Goal: Task Accomplishment & Management: Manage account settings

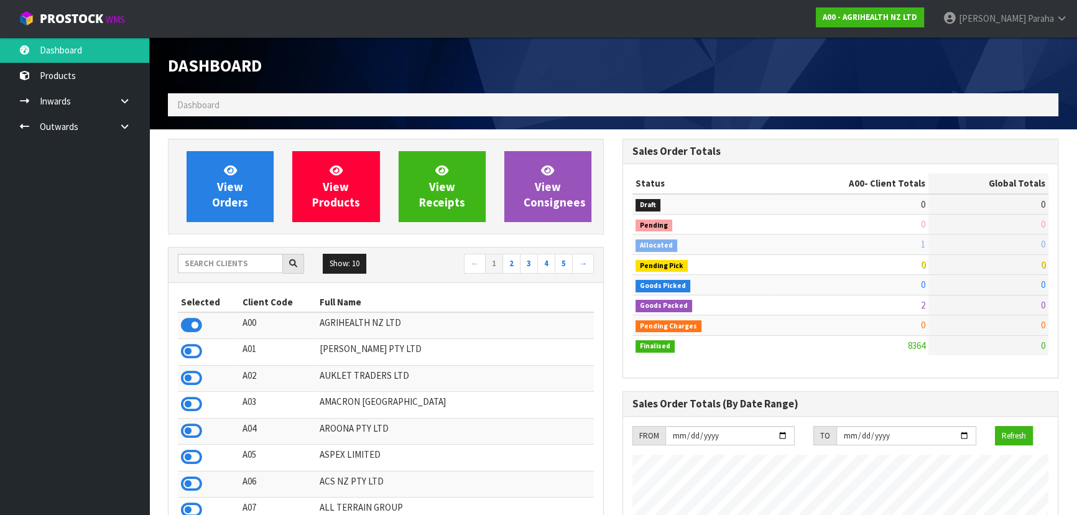
scroll to position [940, 454]
click at [229, 264] on input "text" at bounding box center [230, 263] width 105 height 19
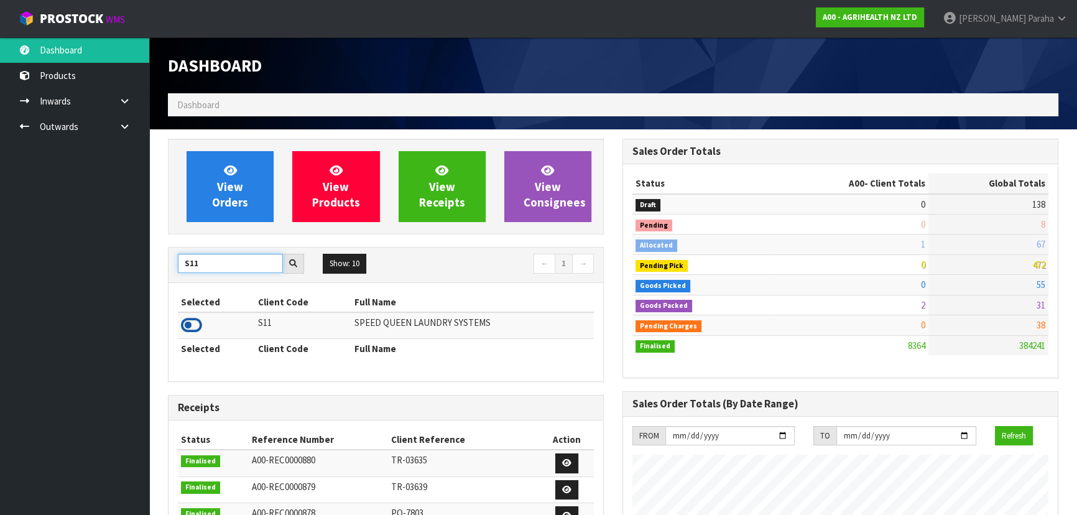
type input "S11"
click at [196, 321] on icon at bounding box center [191, 325] width 21 height 19
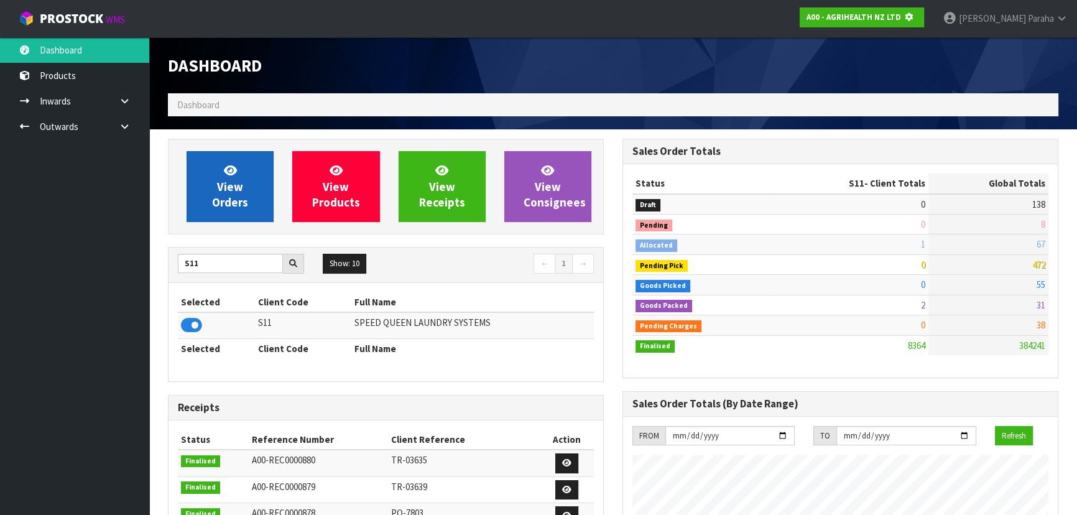
scroll to position [621112, 621432]
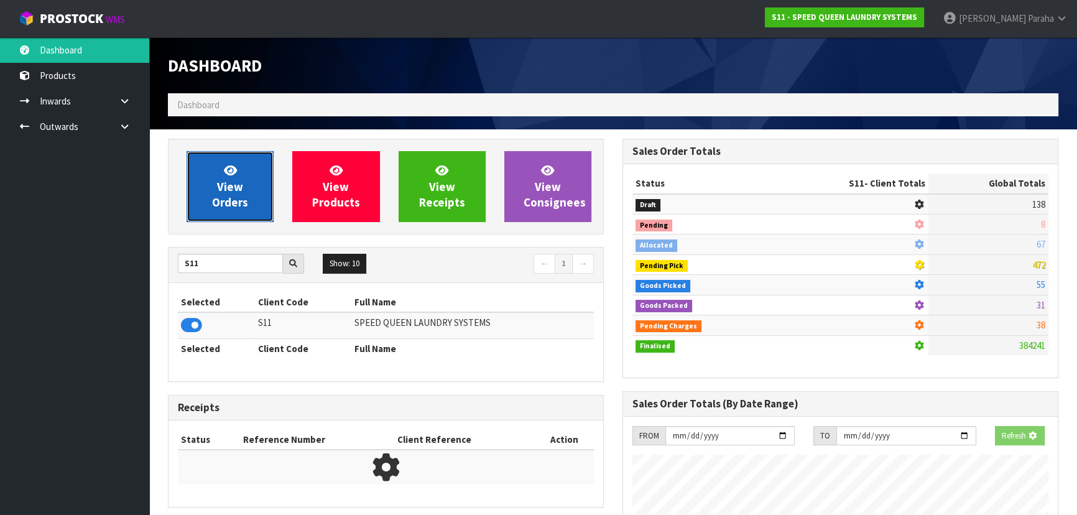
click at [235, 172] on icon at bounding box center [230, 170] width 13 height 12
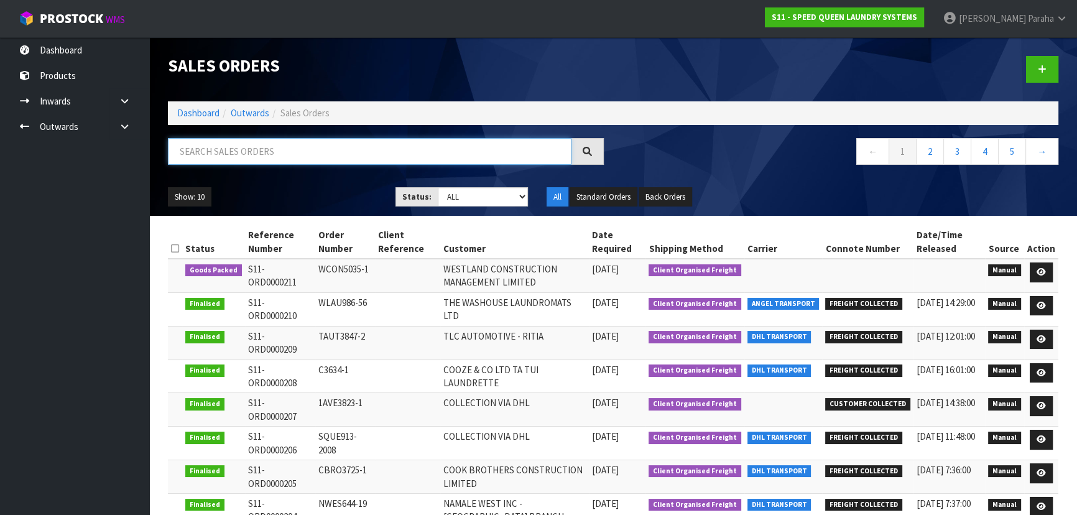
click at [229, 144] on input "text" at bounding box center [370, 151] width 404 height 27
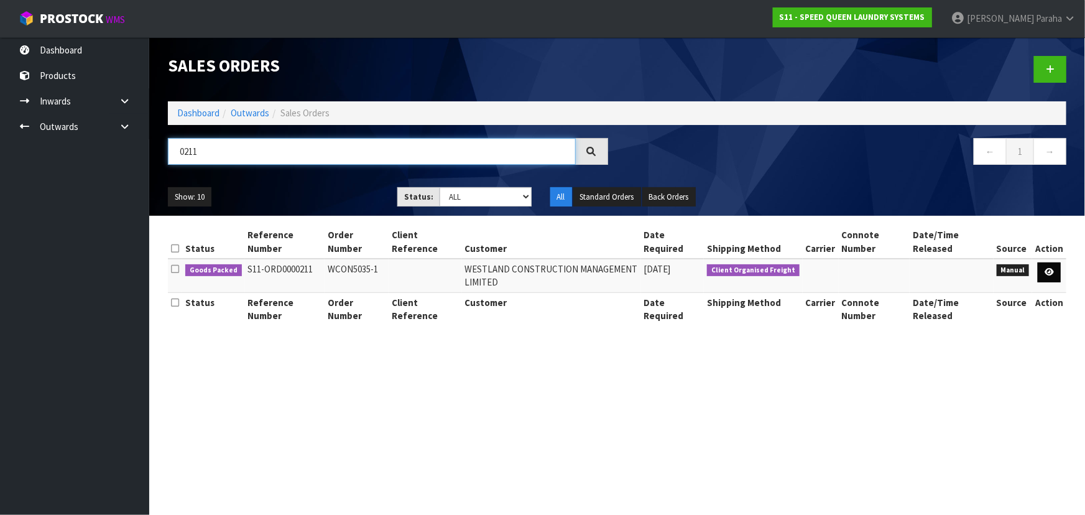
type input "0211"
click at [1050, 273] on icon at bounding box center [1049, 272] width 9 height 8
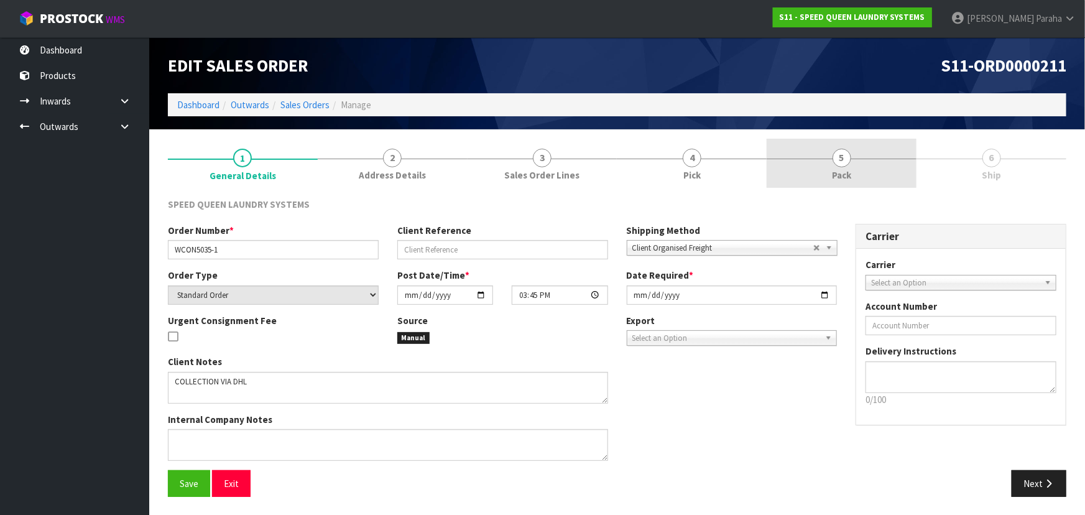
click at [838, 155] on span "5" at bounding box center [842, 158] width 19 height 19
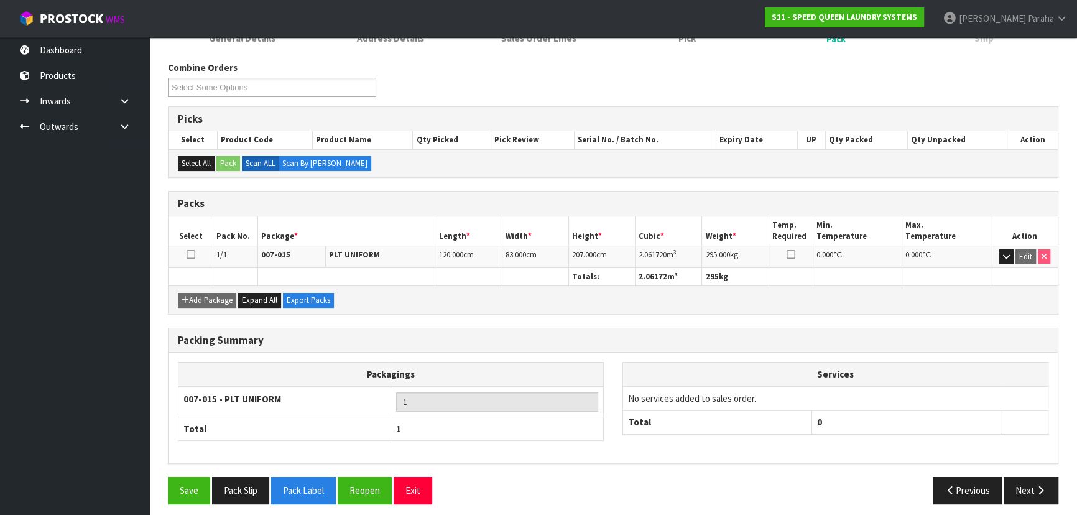
scroll to position [142, 0]
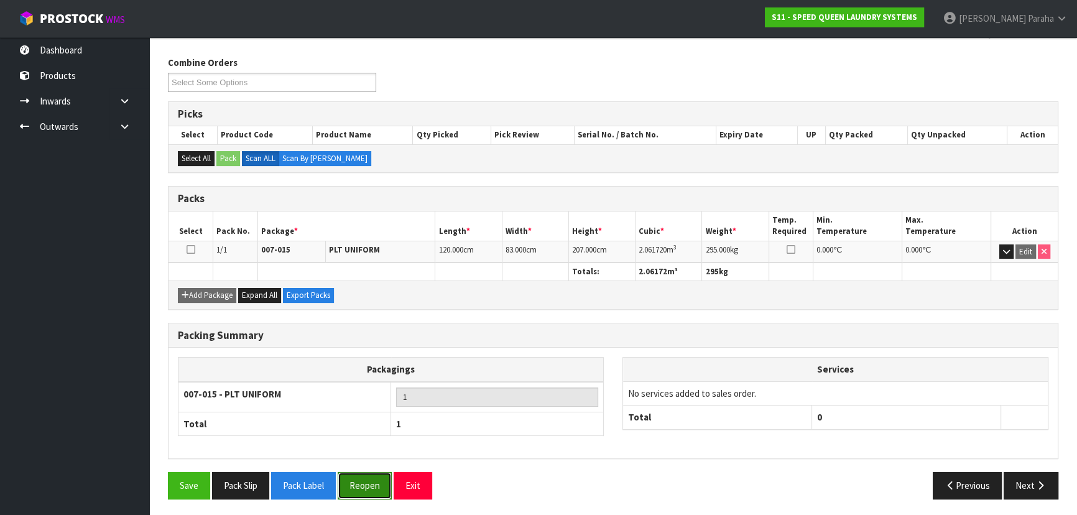
click at [375, 484] on button "Reopen" at bounding box center [365, 485] width 54 height 27
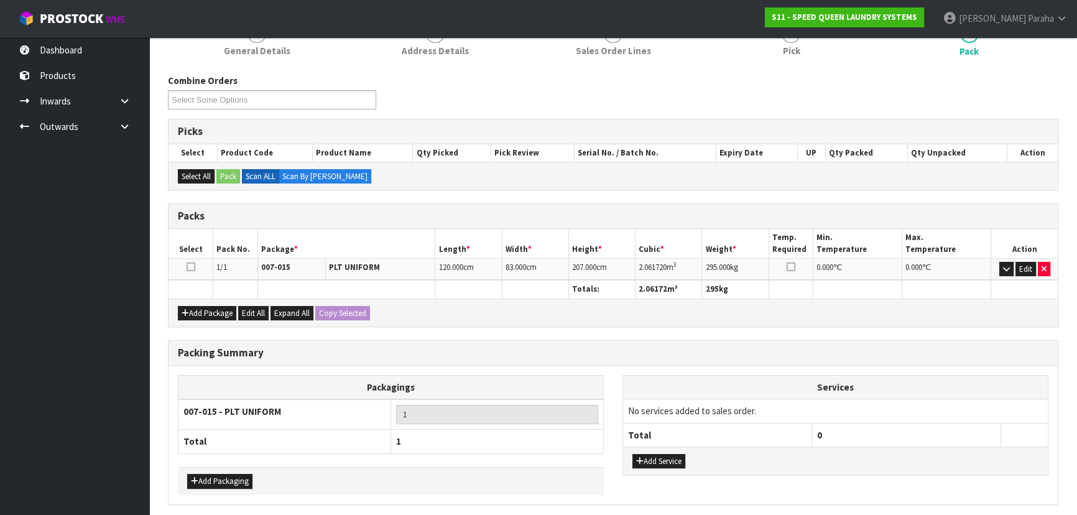
scroll to position [215, 0]
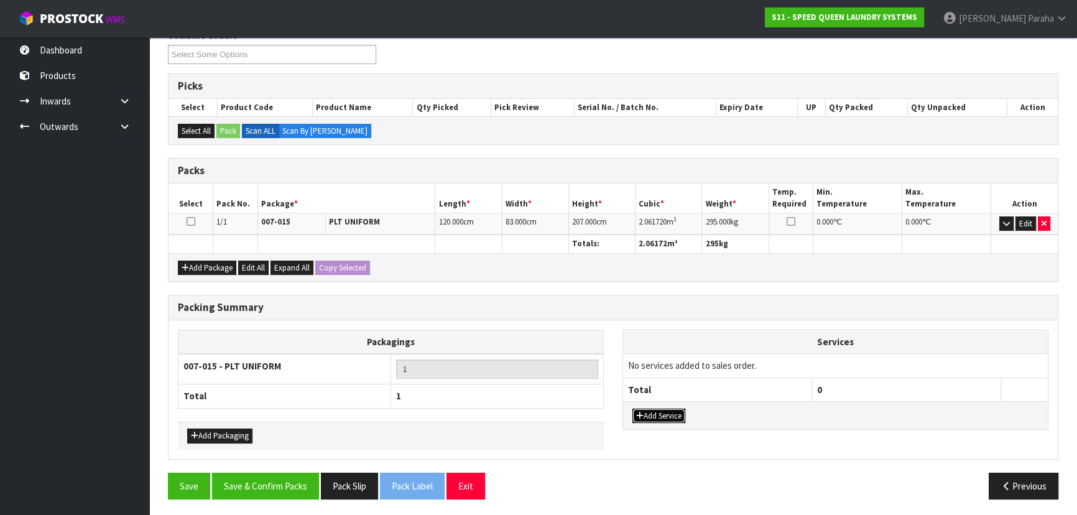
click at [668, 413] on button "Add Service" at bounding box center [658, 416] width 53 height 15
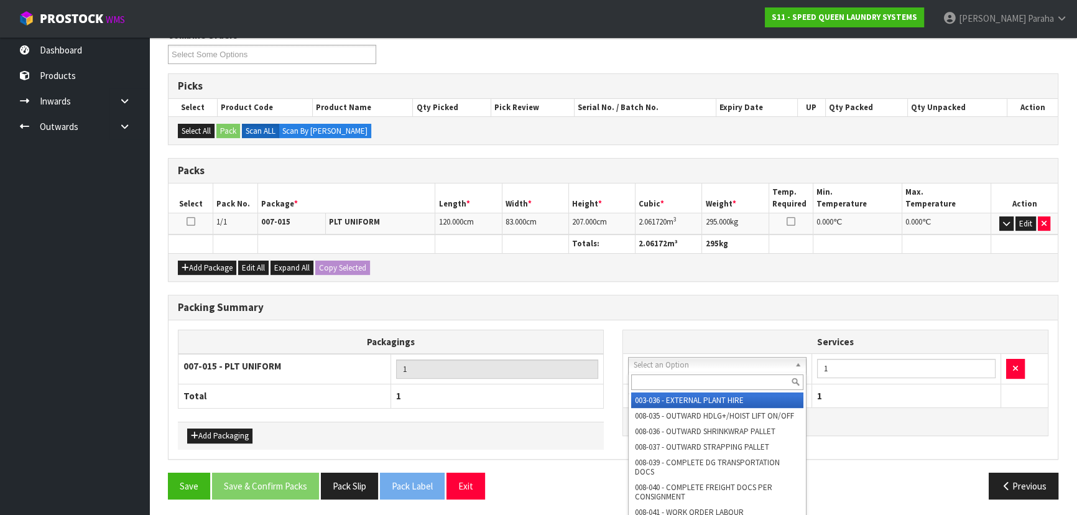
click at [677, 379] on input "text" at bounding box center [717, 382] width 172 height 16
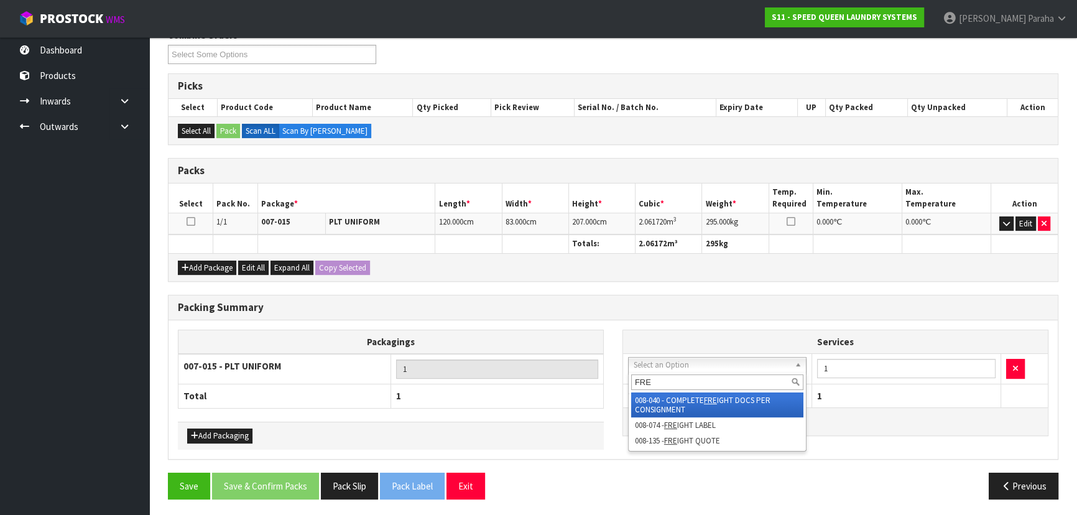
type input "FREI"
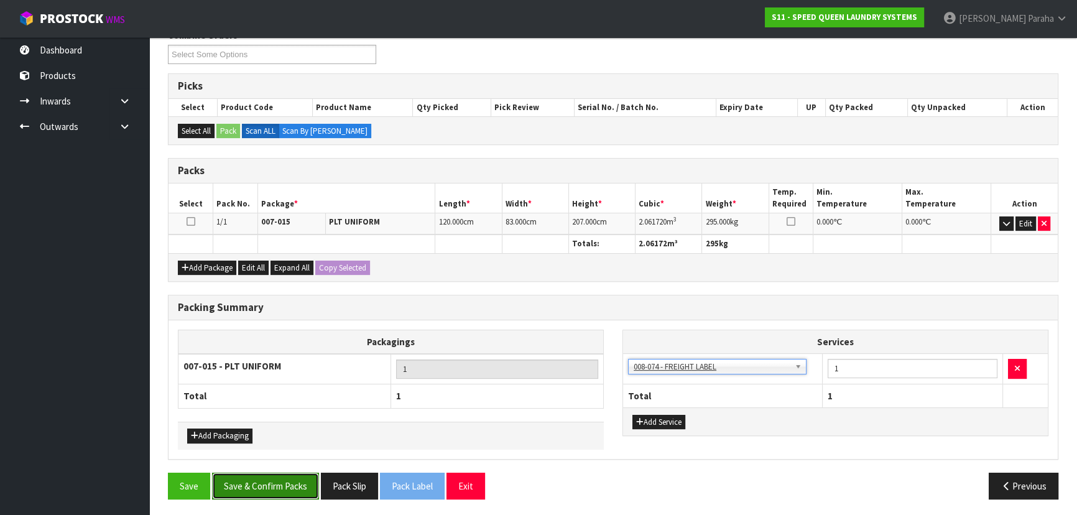
click at [285, 474] on button "Save & Confirm Packs" at bounding box center [265, 486] width 107 height 27
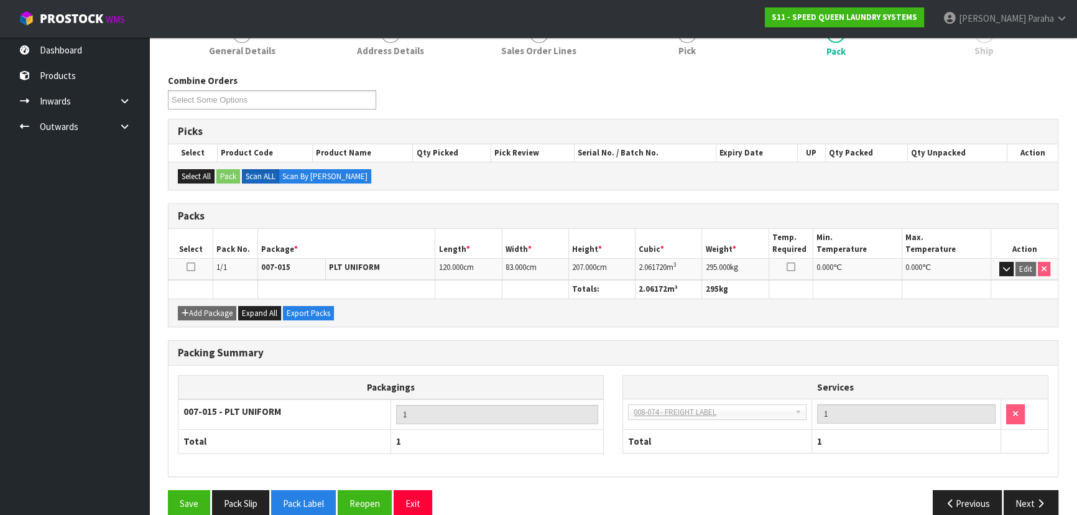
scroll to position [187, 0]
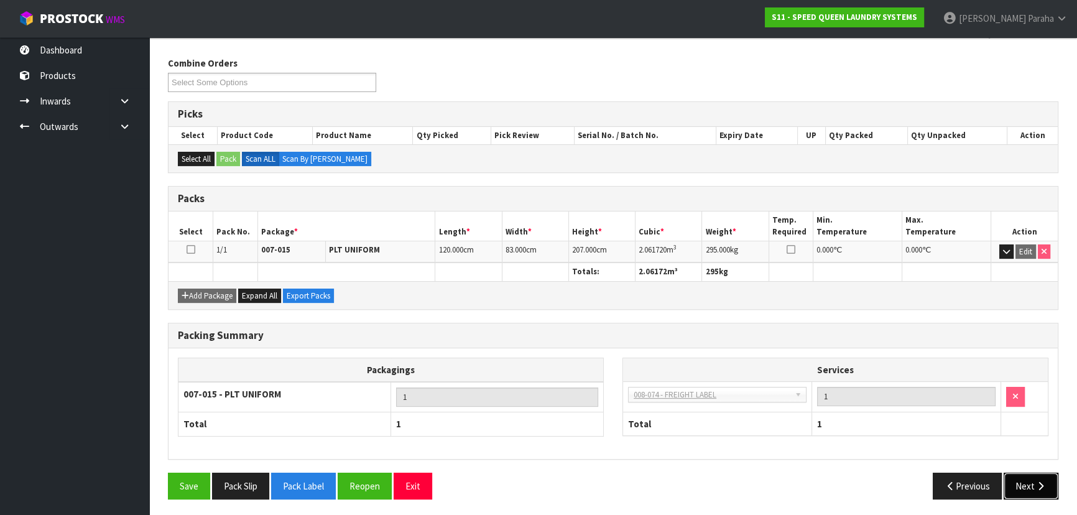
click at [1040, 486] on icon "button" at bounding box center [1041, 485] width 12 height 9
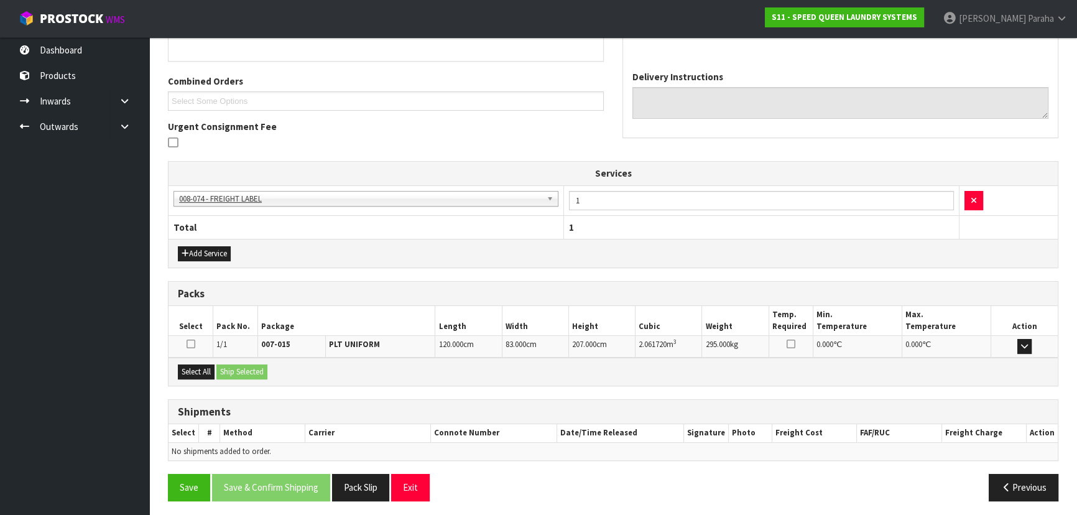
scroll to position [294, 0]
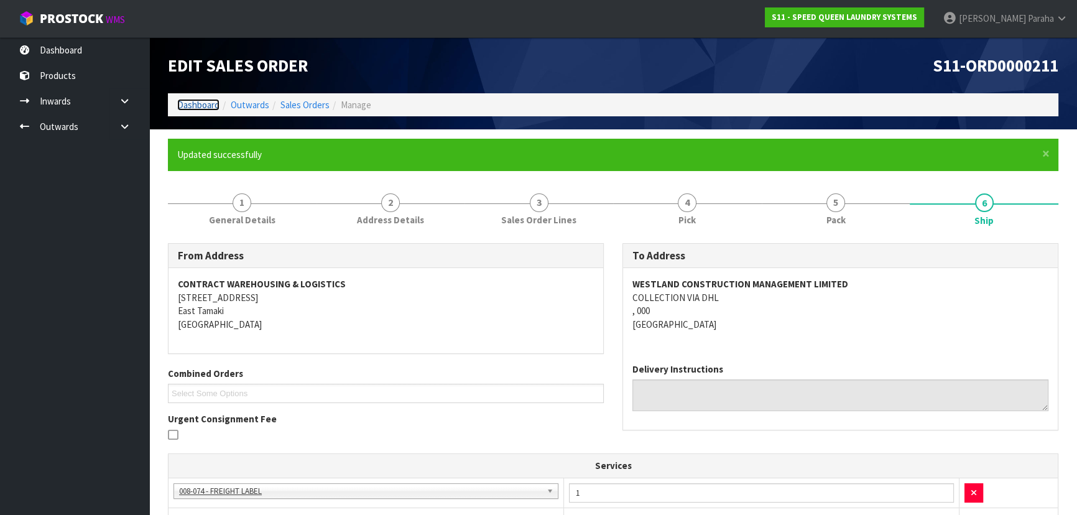
click at [200, 106] on link "Dashboard" at bounding box center [198, 105] width 42 height 12
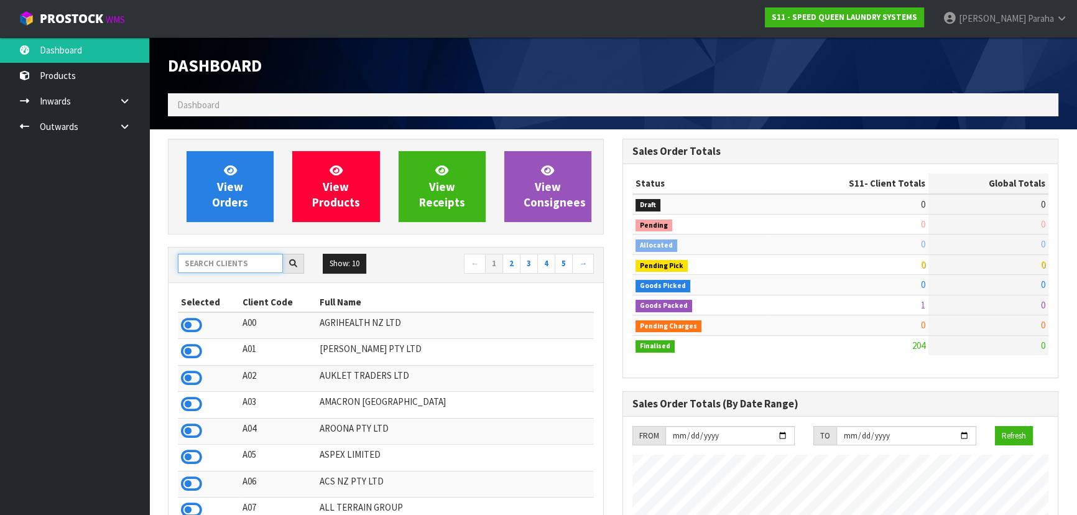
click at [228, 263] on input "text" at bounding box center [230, 263] width 105 height 19
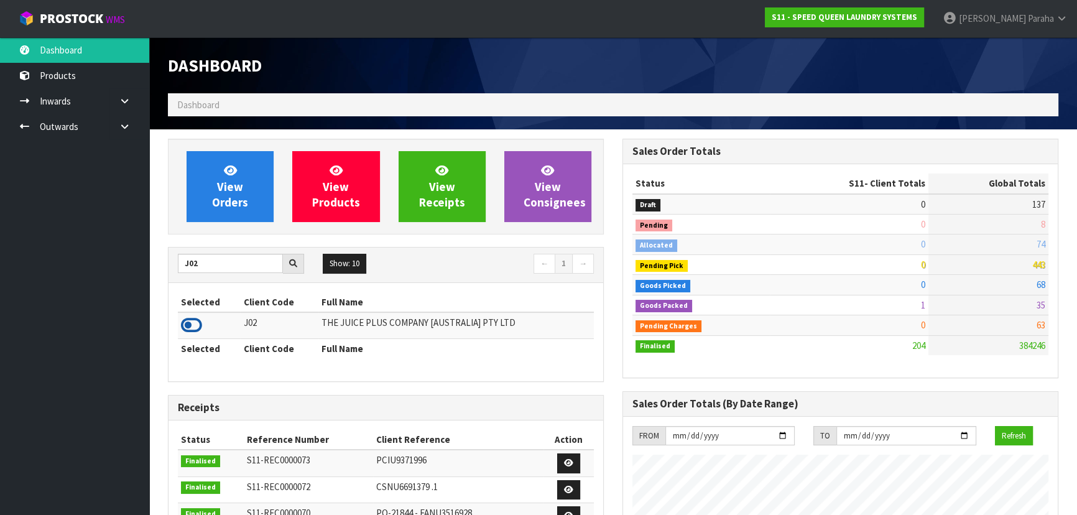
click at [196, 318] on icon at bounding box center [191, 325] width 21 height 19
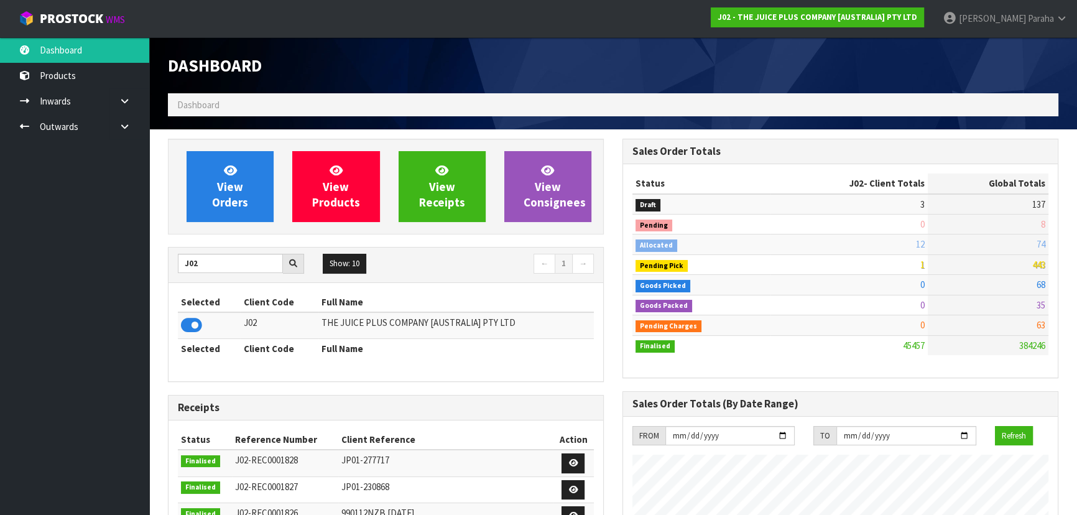
scroll to position [940, 454]
click at [212, 267] on input "J02" at bounding box center [230, 263] width 105 height 19
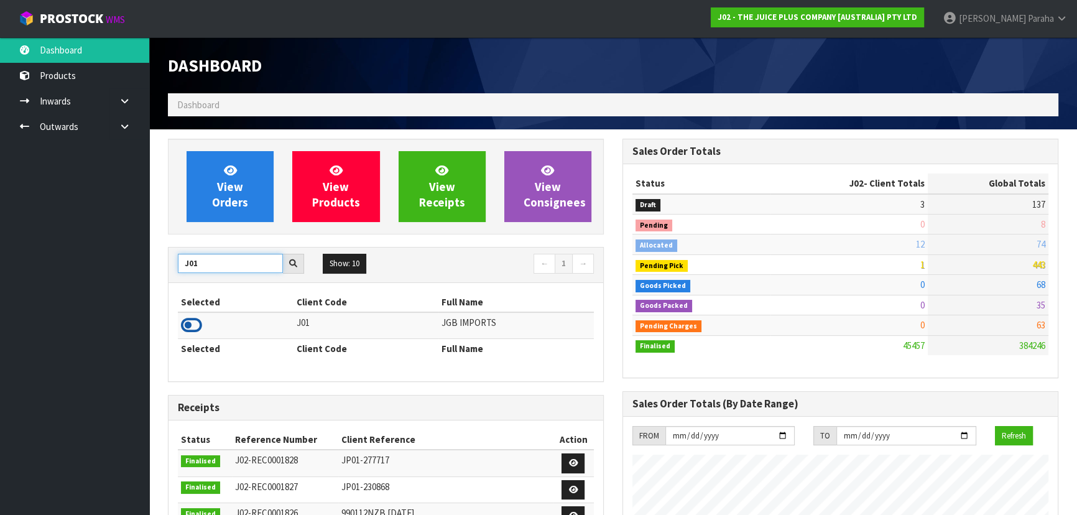
type input "J01"
drag, startPoint x: 197, startPoint y: 326, endPoint x: 196, endPoint y: 300, distance: 25.5
click at [198, 325] on icon at bounding box center [191, 325] width 21 height 19
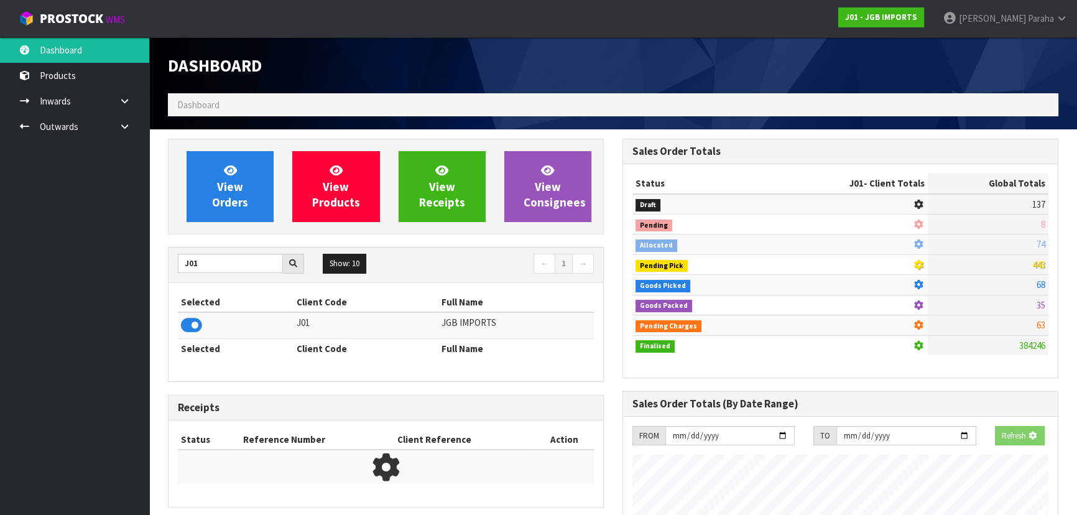
scroll to position [774, 454]
click at [228, 211] on link "View Orders" at bounding box center [230, 186] width 87 height 71
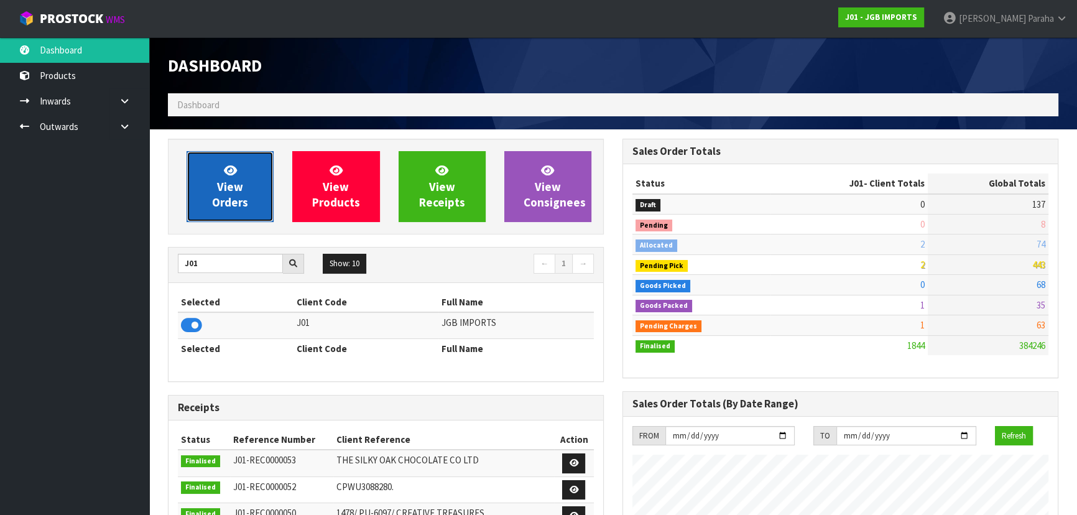
scroll to position [940, 454]
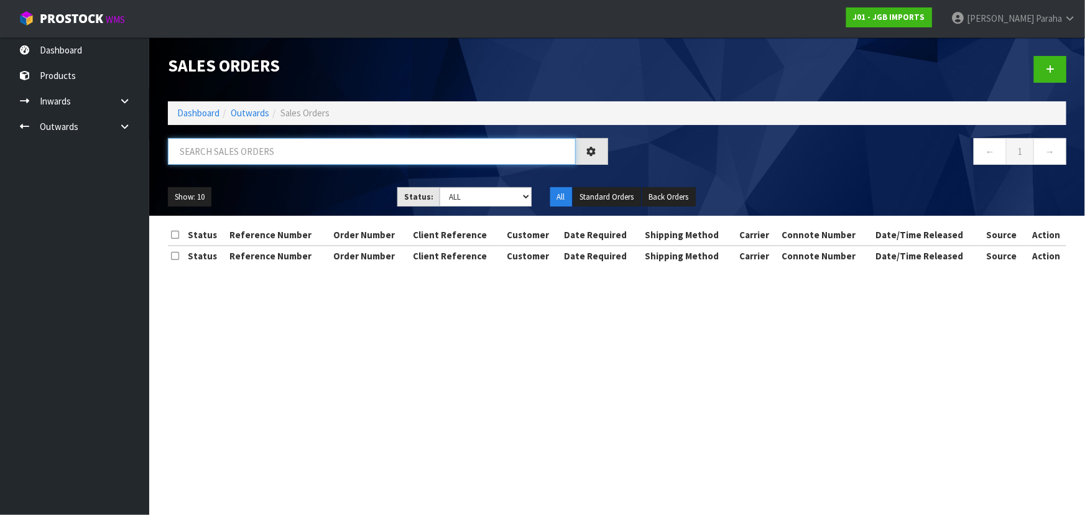
click at [229, 149] on input "text" at bounding box center [372, 151] width 408 height 27
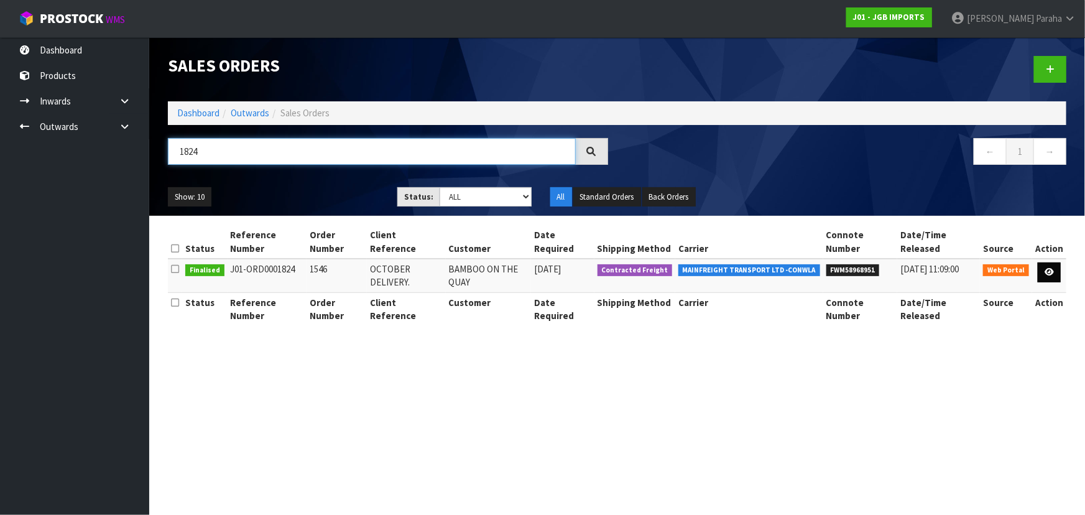
type input "1824"
click at [1052, 278] on link at bounding box center [1049, 272] width 23 height 20
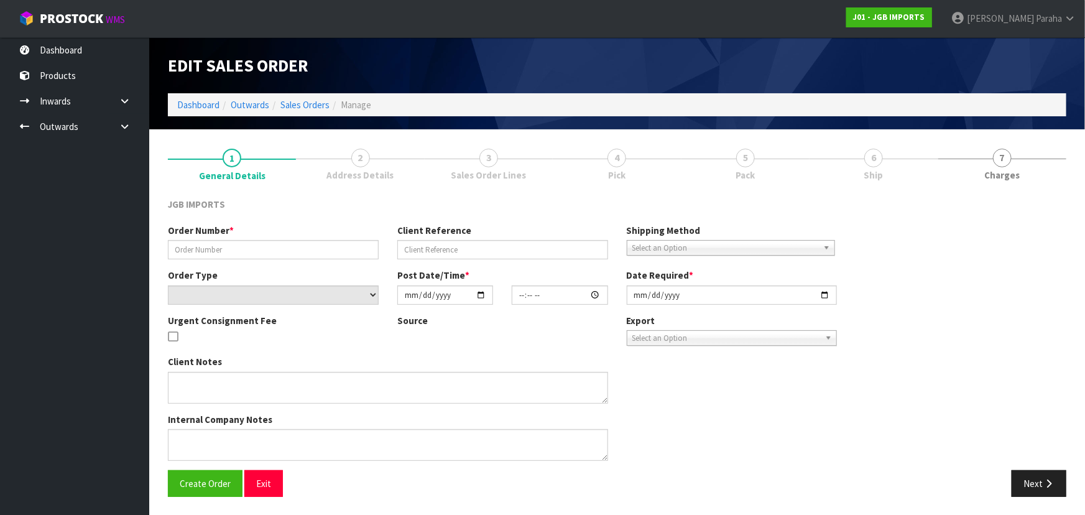
type input "1546"
type input "OCTOBER DELIVERY."
select select "number:0"
type input "[DATE]"
type input "15:26:00.000"
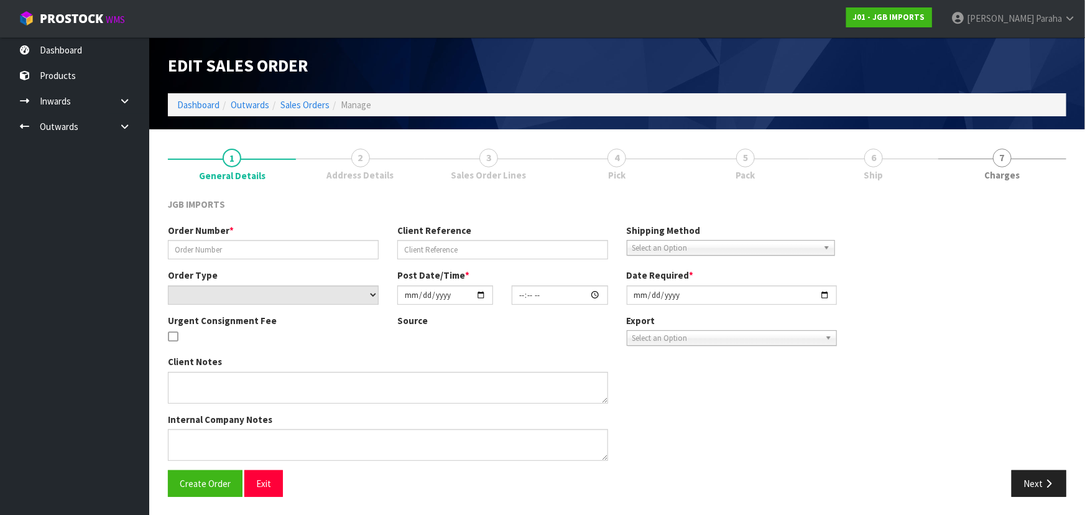
type input "[DATE]"
type textarea "THIS IS FOR OCTOBER DELIVERY. IF IT IS SENT BEFORE THEN, THE CUSTOMER WILL NOT …"
type textarea "PLEASE PICK PACK AND DO NOT DISPATCH THIS MONTH. JUST PACK SO STATUS CHANGES TO…"
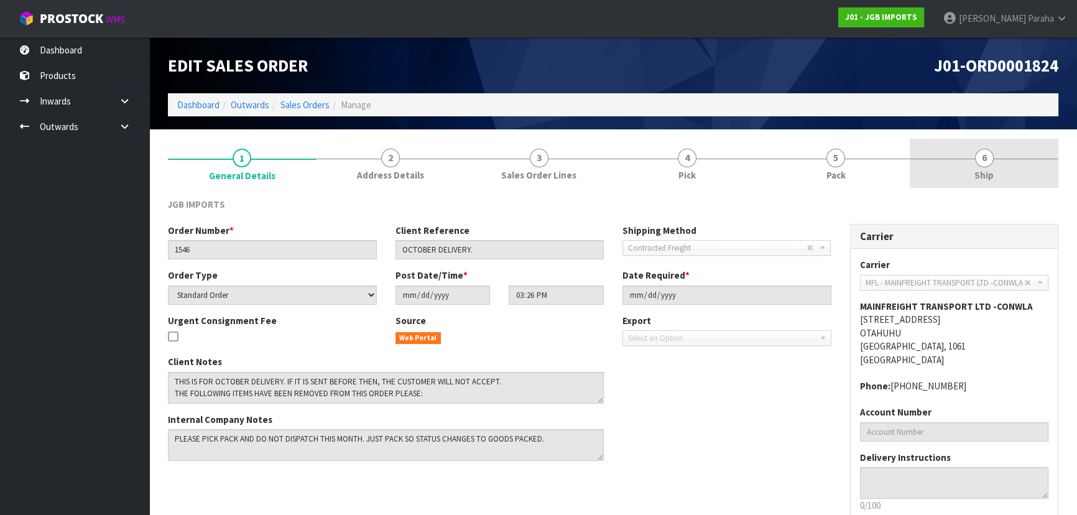
click at [989, 151] on span "6" at bounding box center [984, 158] width 19 height 19
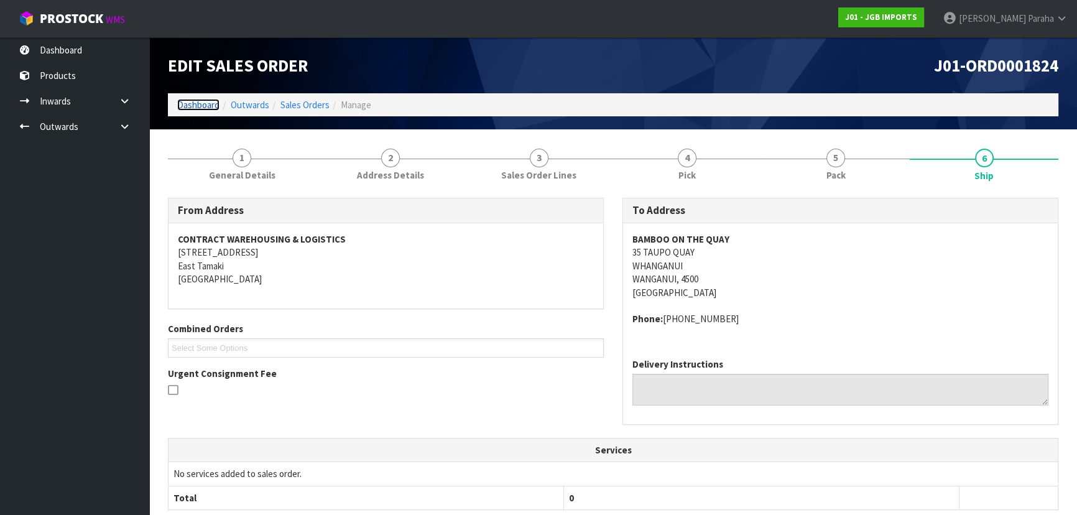
click at [203, 109] on link "Dashboard" at bounding box center [198, 105] width 42 height 12
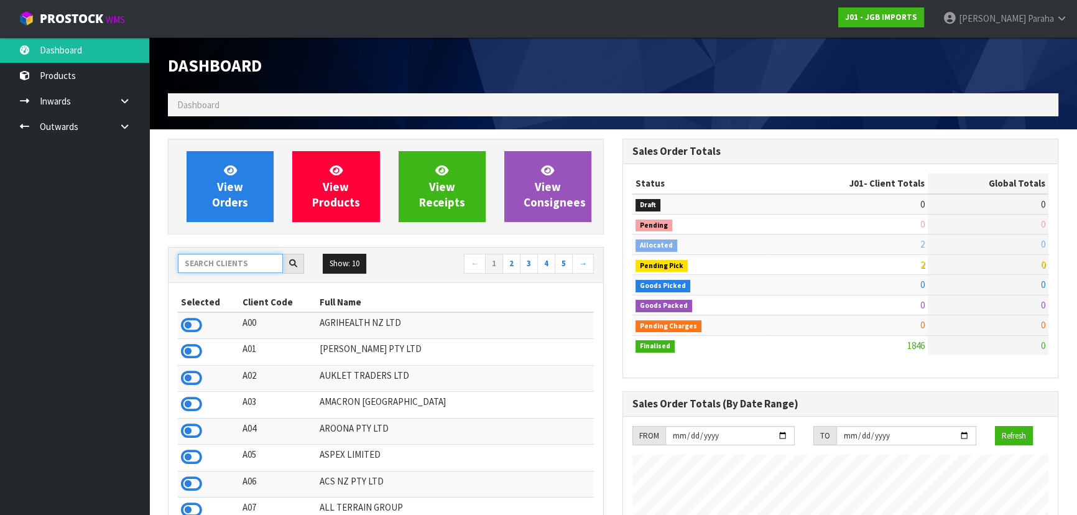
scroll to position [940, 454]
drag, startPoint x: 234, startPoint y: 266, endPoint x: 243, endPoint y: 264, distance: 8.9
click at [239, 266] on input "text" at bounding box center [230, 263] width 105 height 19
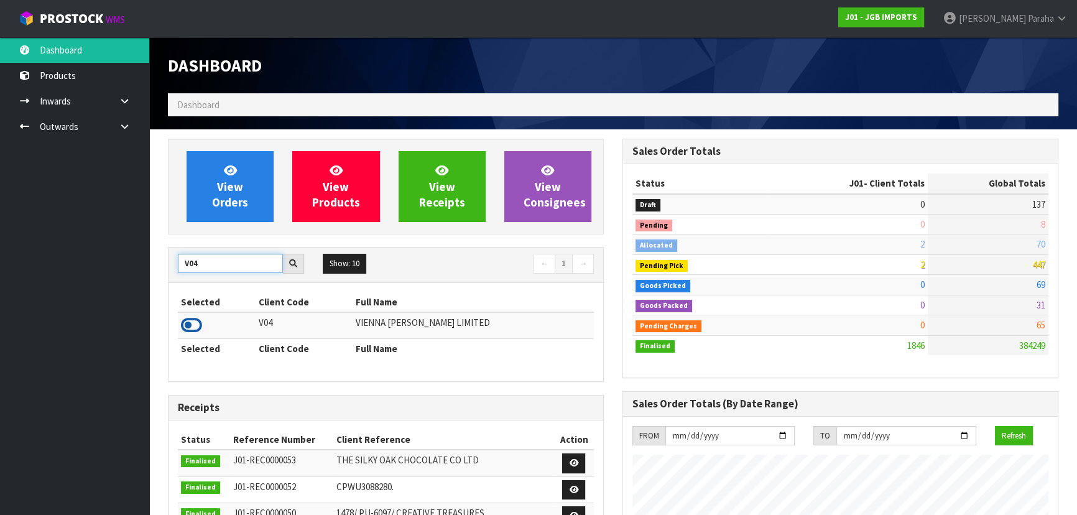
type input "V04"
drag, startPoint x: 198, startPoint y: 326, endPoint x: 202, endPoint y: 320, distance: 7.3
click at [201, 325] on icon at bounding box center [191, 325] width 21 height 19
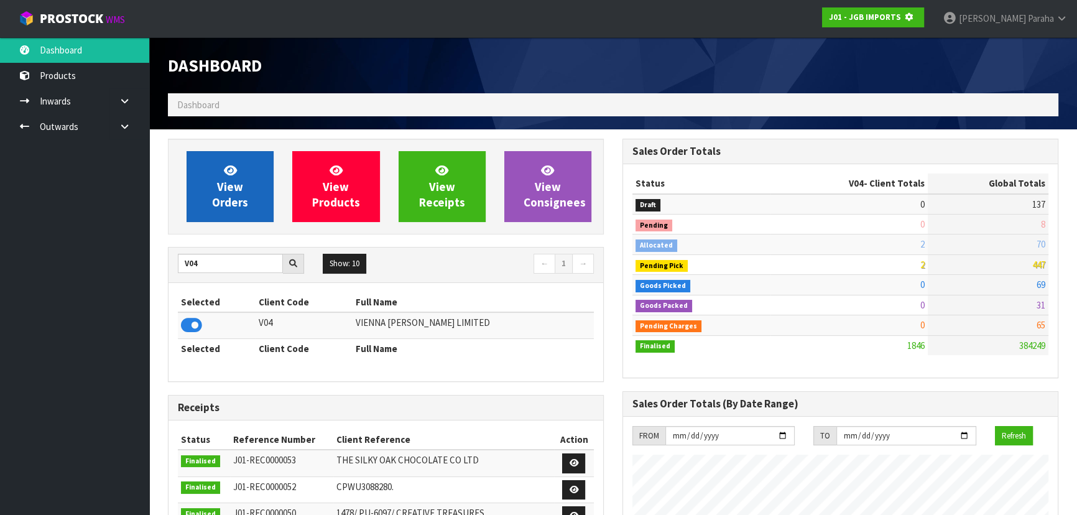
scroll to position [621112, 621432]
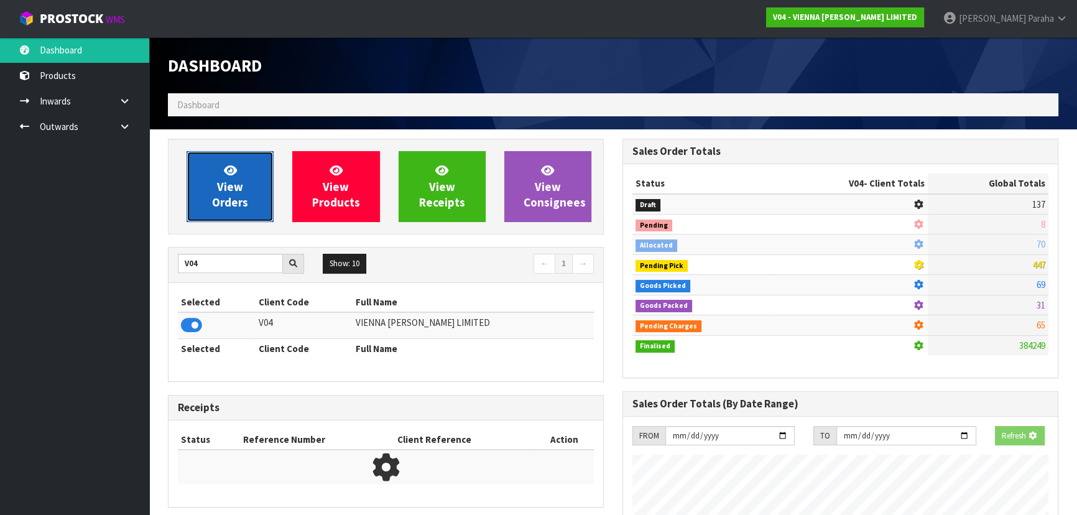
click at [239, 205] on span "View Orders" at bounding box center [230, 186] width 36 height 47
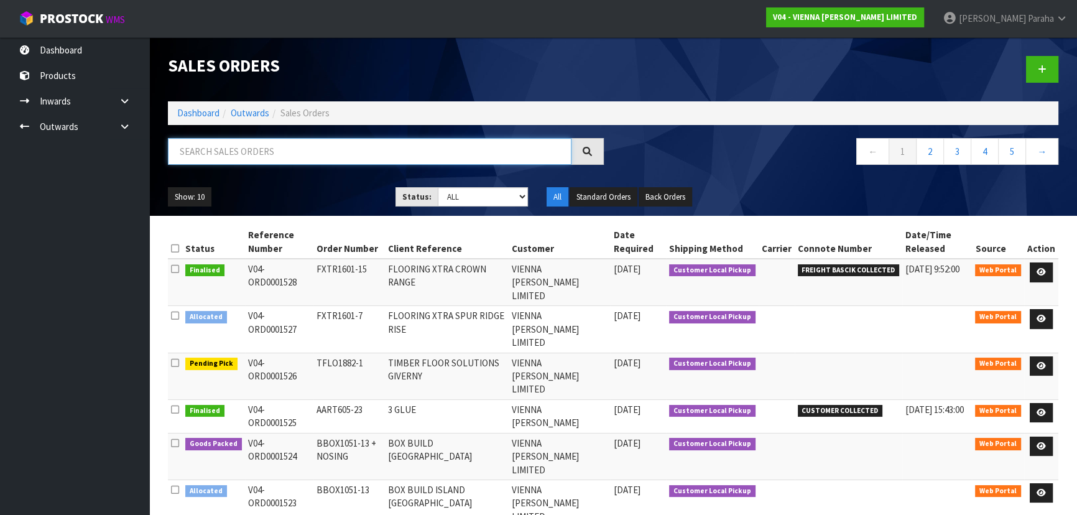
click at [223, 152] on input "text" at bounding box center [370, 151] width 404 height 27
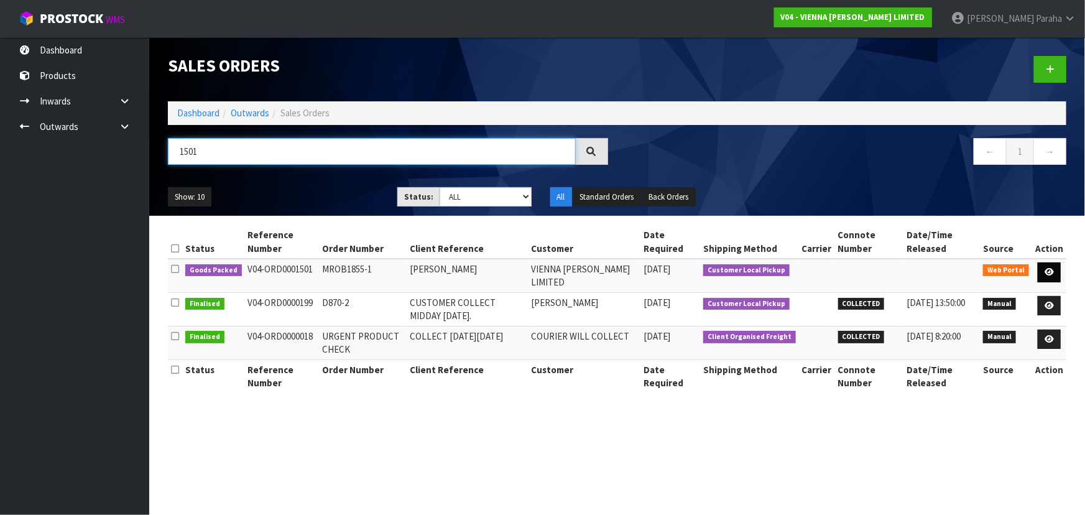
type input "1501"
click at [1057, 273] on link at bounding box center [1049, 272] width 23 height 20
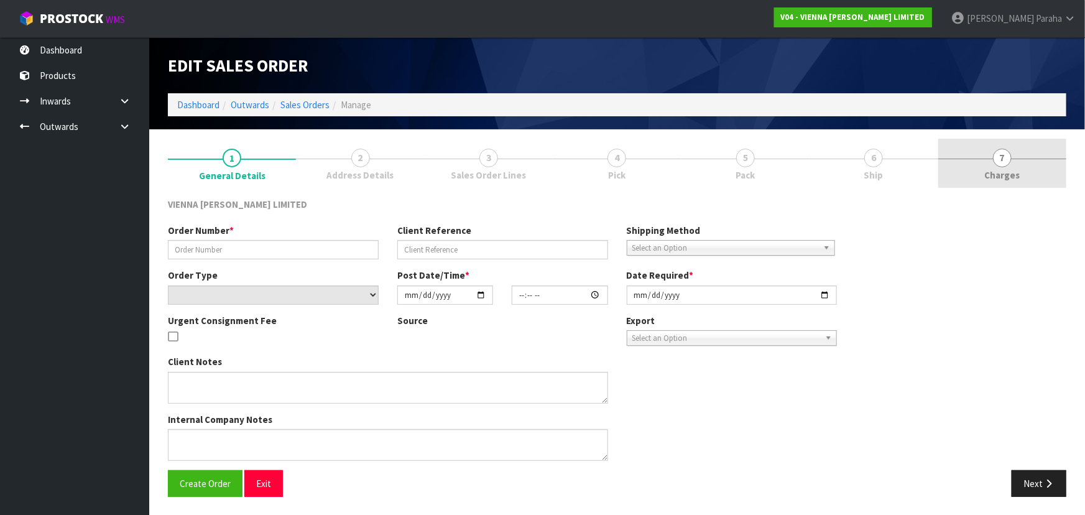
type input "MROB1855-1"
type input "MATT ROBINSON"
select select "number:0"
type input "2025-09-11"
type input "15:42:00.000"
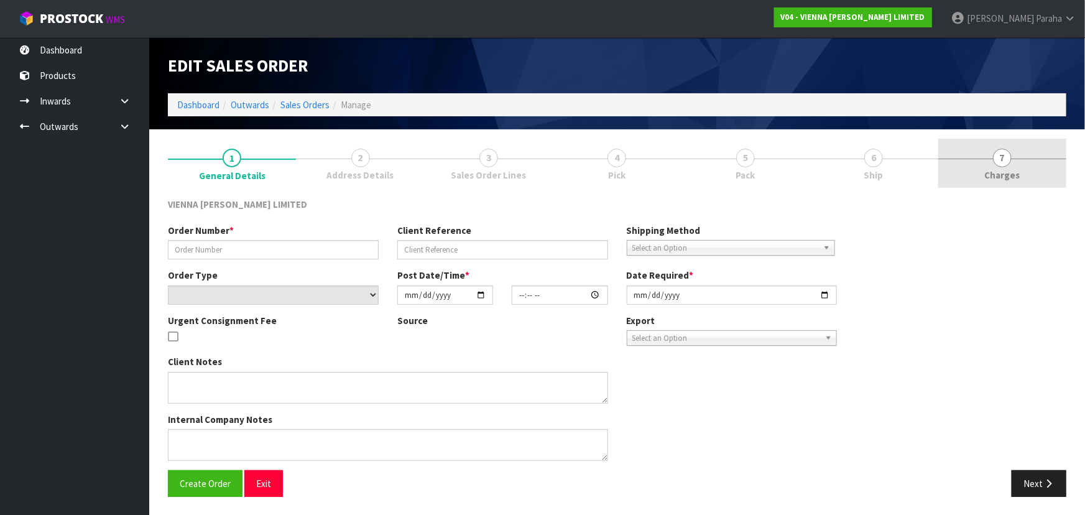
type input "[DATE]"
type textarea "MATT ROBINSON THIS WILL BE COLLECTED MONDAY 6TH OCTOBER."
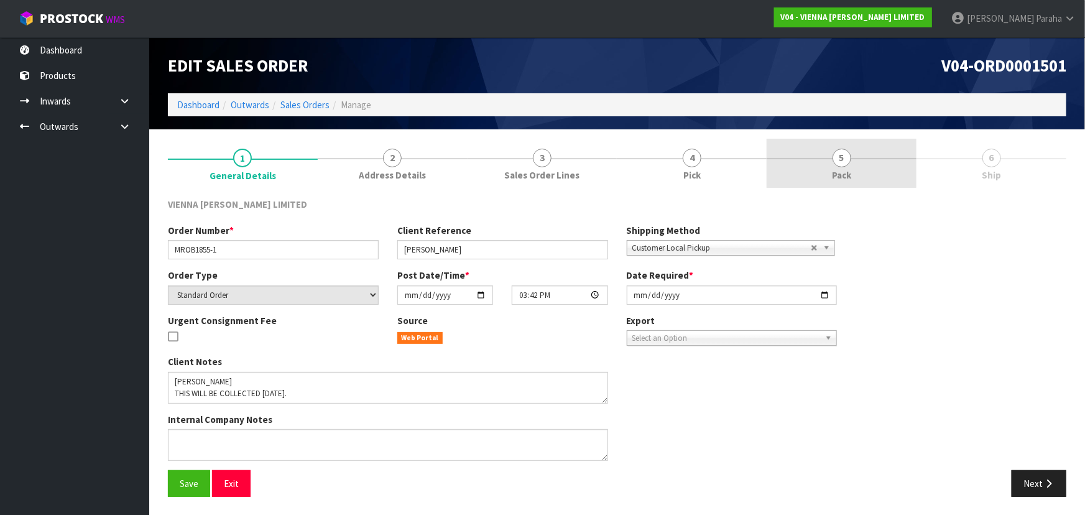
click at [848, 165] on link "5 Pack" at bounding box center [842, 163] width 150 height 49
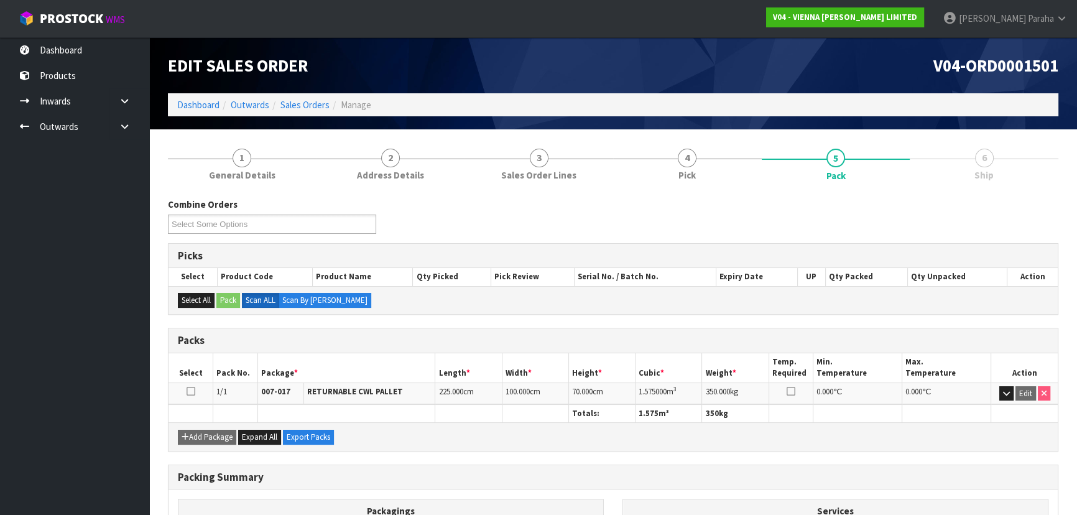
scroll to position [142, 0]
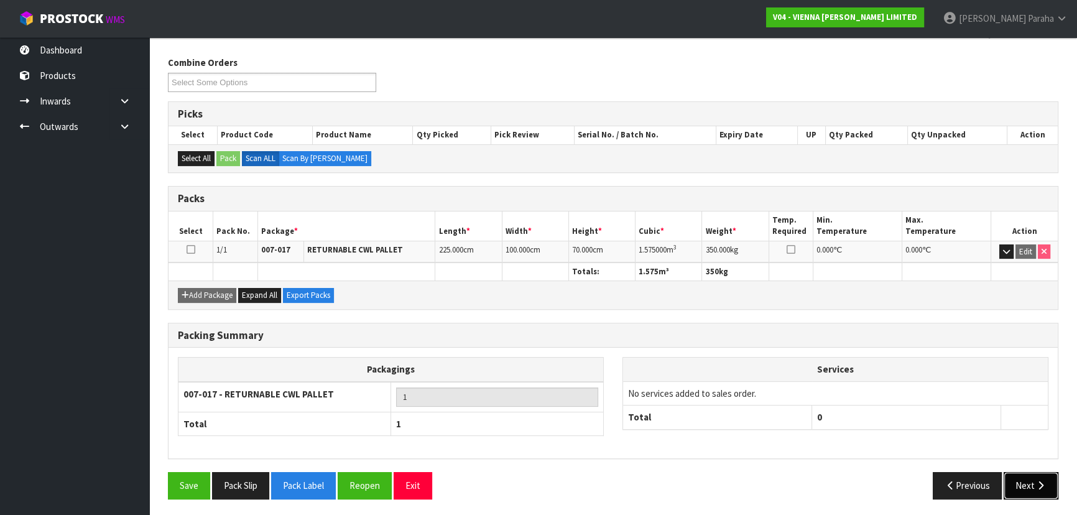
click at [1023, 481] on button "Next" at bounding box center [1031, 485] width 55 height 27
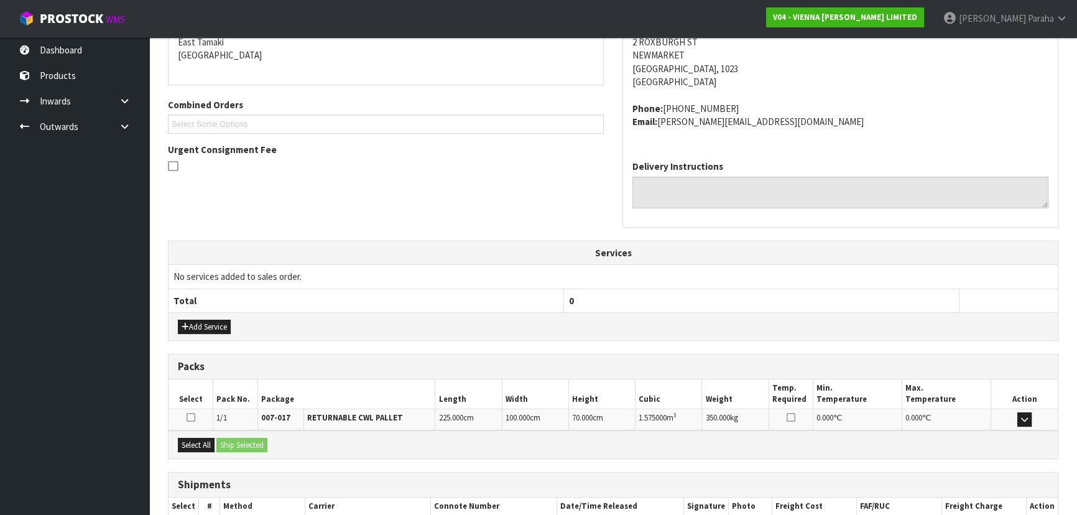
scroll to position [299, 0]
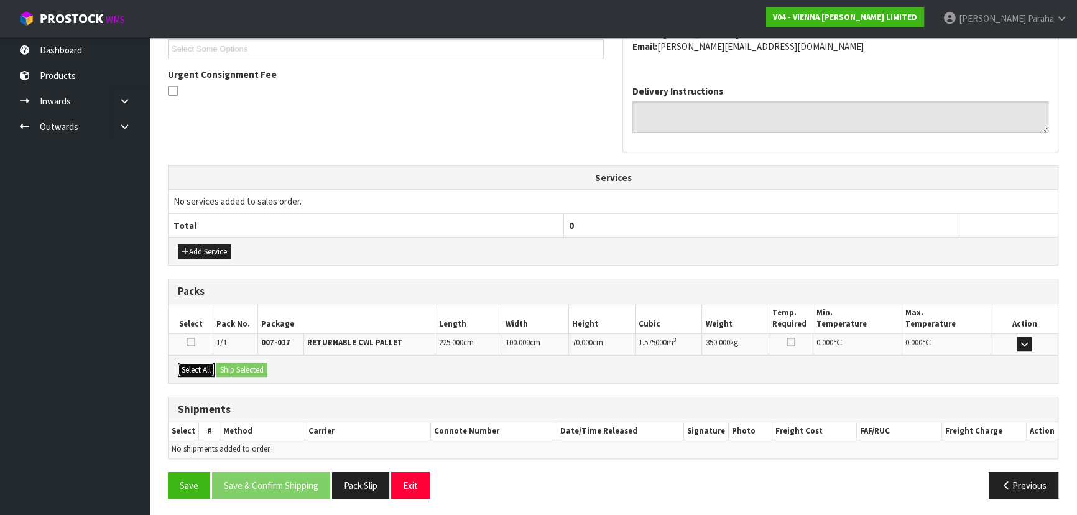
click at [205, 369] on button "Select All" at bounding box center [196, 370] width 37 height 15
click at [241, 364] on button "Ship Selected" at bounding box center [241, 370] width 51 height 15
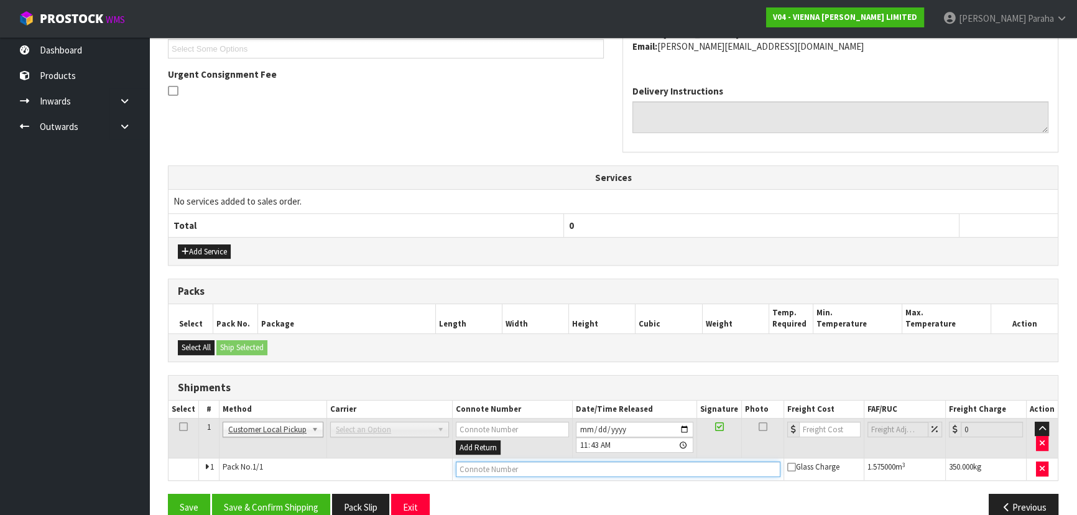
click at [537, 467] on input "text" at bounding box center [618, 469] width 325 height 16
type input "CUSTOMER COLLECTED"
click at [300, 499] on button "Save & Confirm Shipping" at bounding box center [271, 507] width 118 height 27
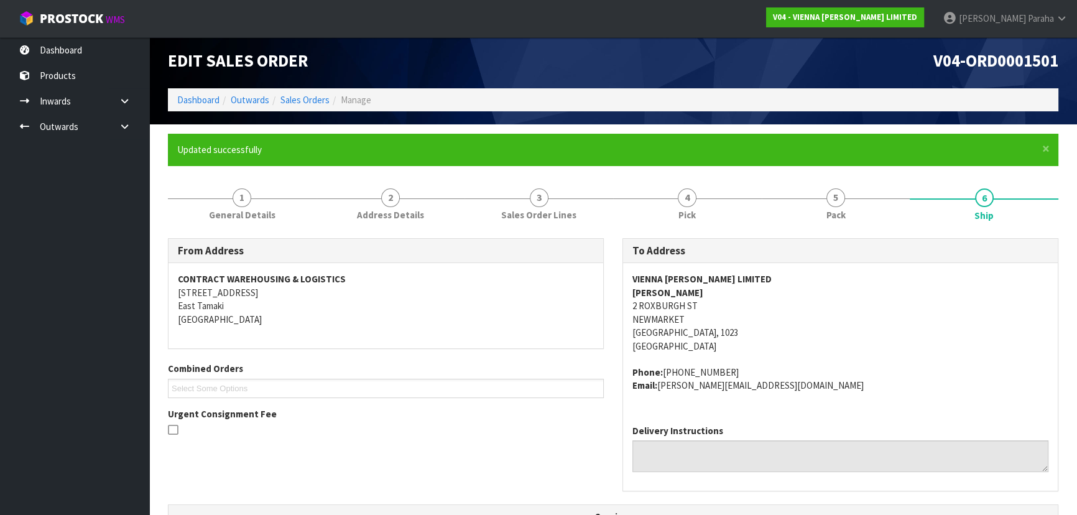
scroll to position [0, 0]
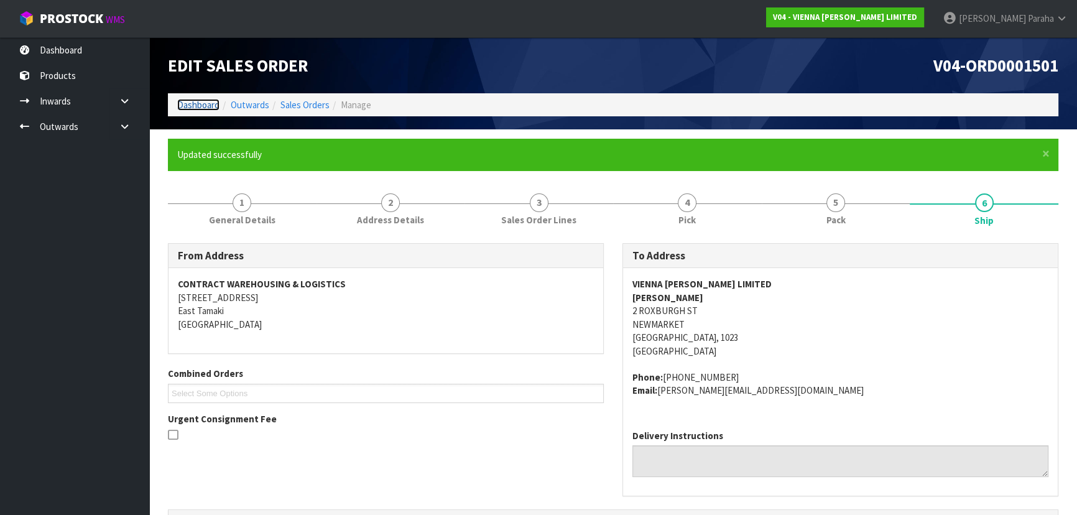
click at [211, 105] on link "Dashboard" at bounding box center [198, 105] width 42 height 12
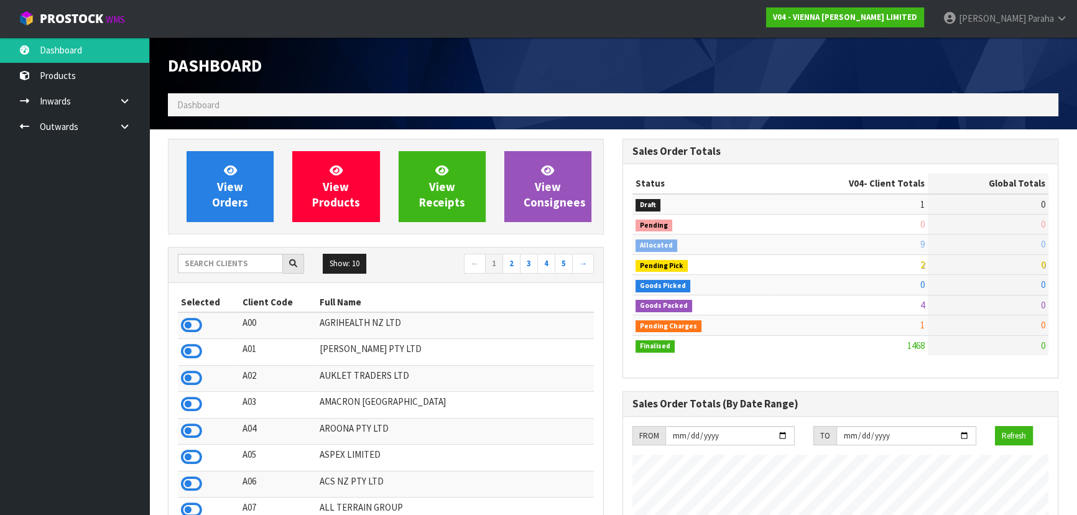
scroll to position [947, 454]
click at [243, 269] on input "text" at bounding box center [230, 263] width 105 height 19
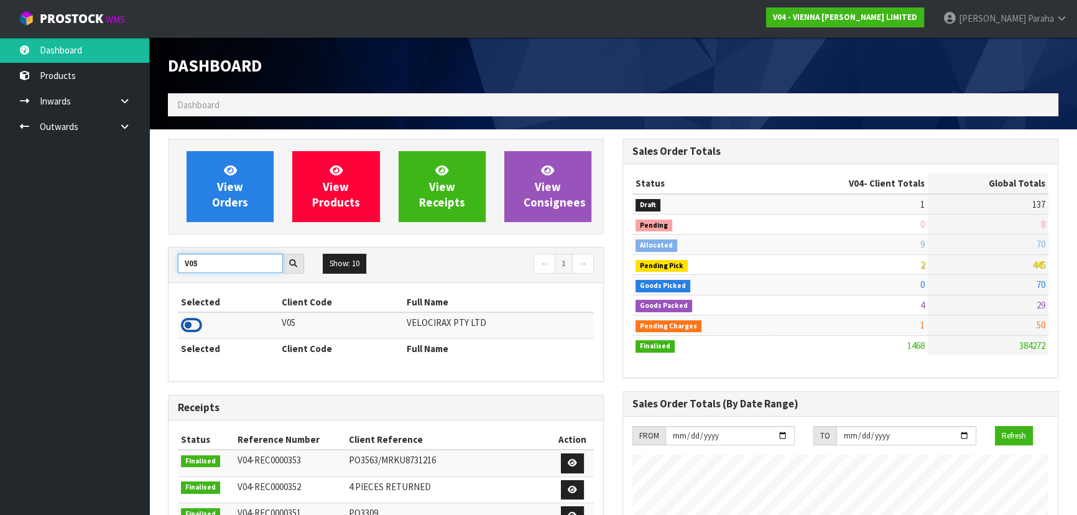
type input "V05"
click at [200, 330] on icon at bounding box center [191, 325] width 21 height 19
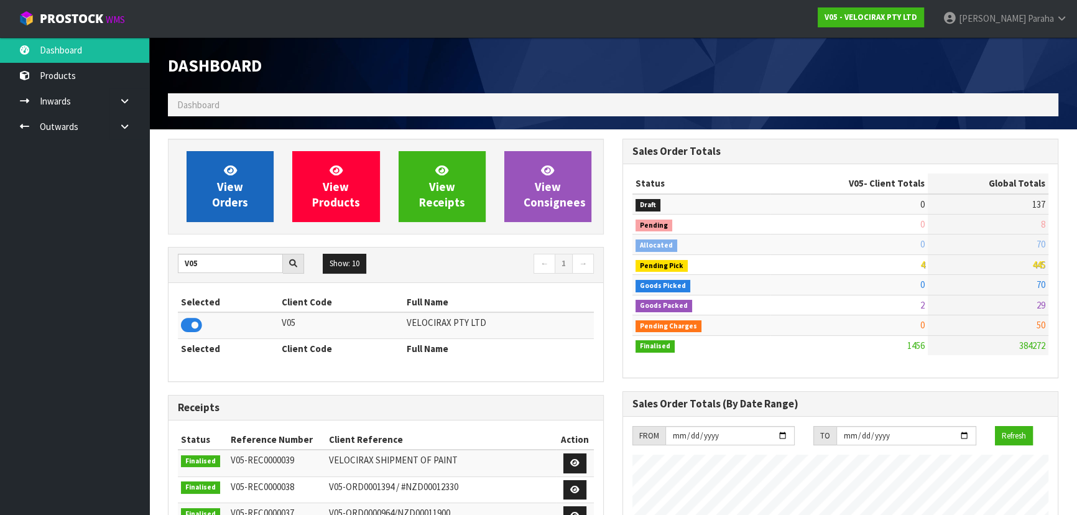
scroll to position [967, 454]
click at [221, 182] on span "View Orders" at bounding box center [230, 186] width 36 height 47
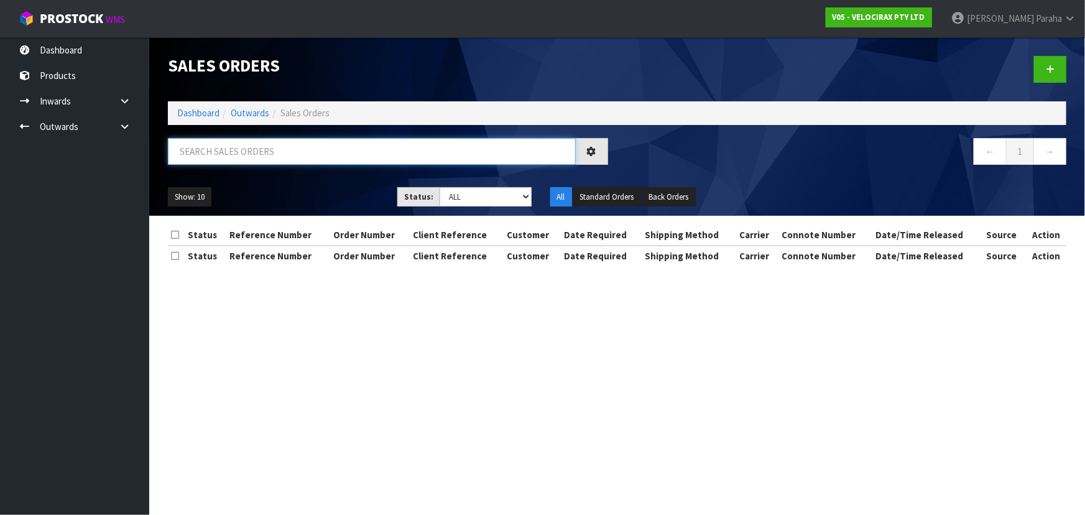
click at [236, 152] on input "text" at bounding box center [372, 151] width 408 height 27
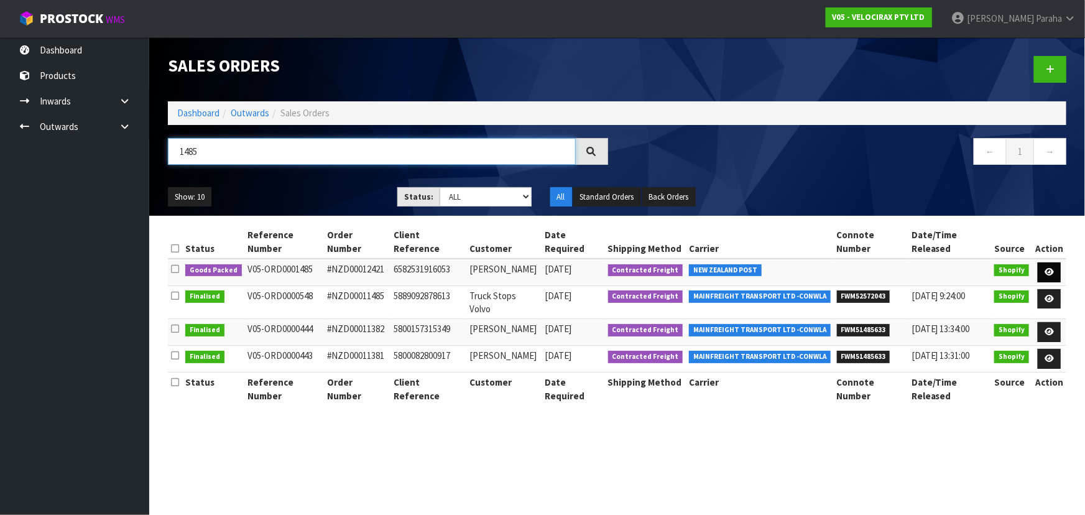
type input "1485"
click at [1056, 262] on link at bounding box center [1049, 272] width 23 height 20
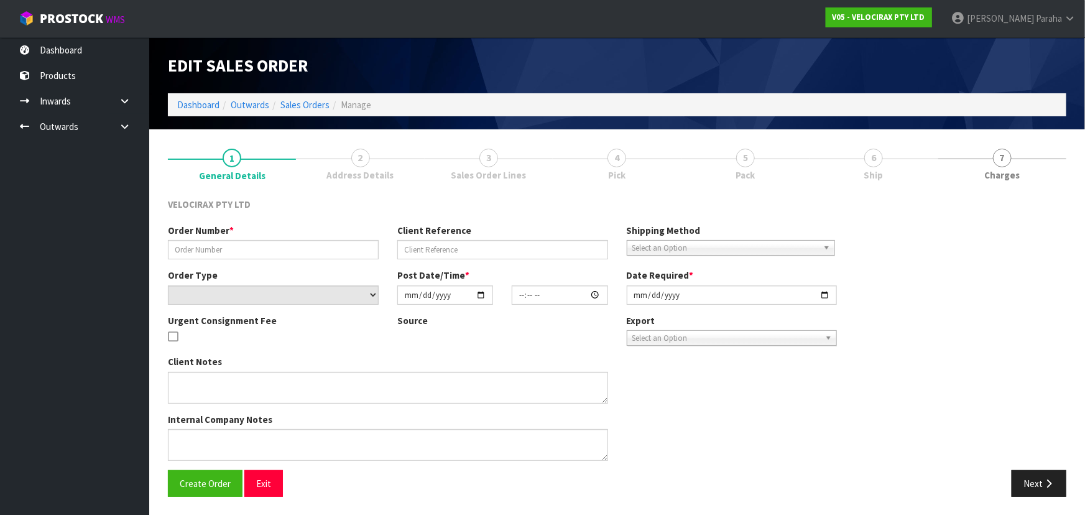
type input "#NZD00012421"
type input "6582531916053"
select select "number:0"
type input "2025-10-02"
type input "21:16:57.000"
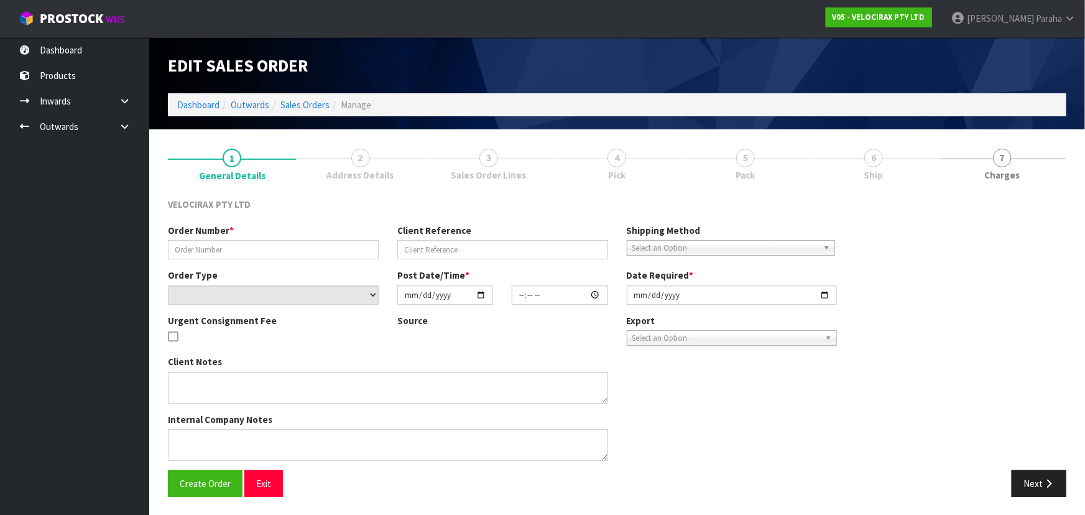
type input "2025-10-03"
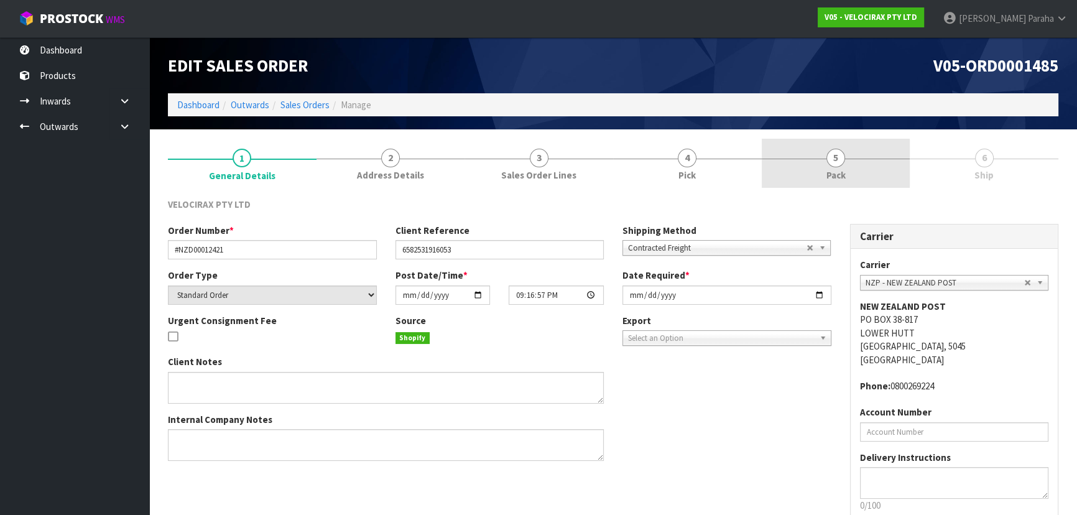
click at [822, 156] on link "5 Pack" at bounding box center [836, 163] width 149 height 49
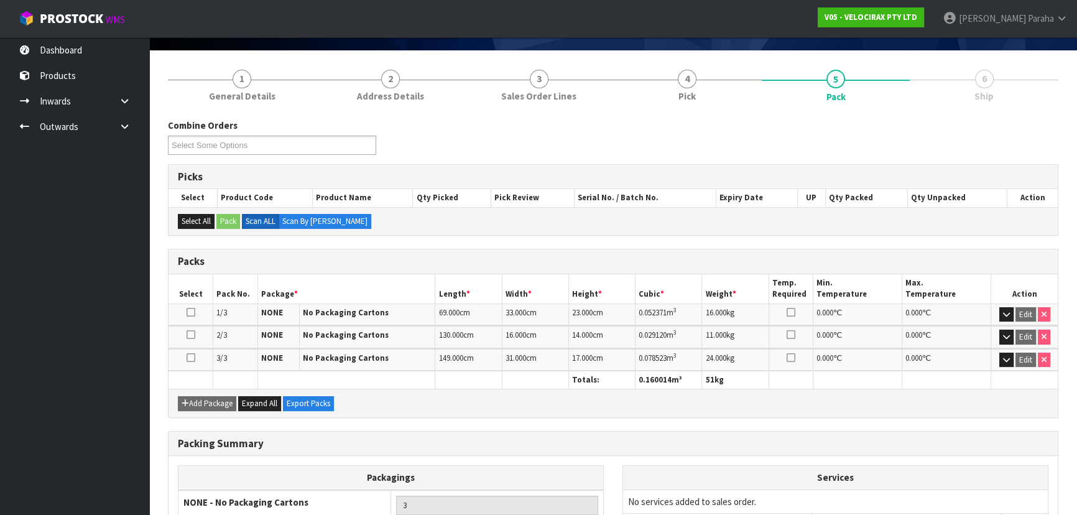
scroll to position [187, 0]
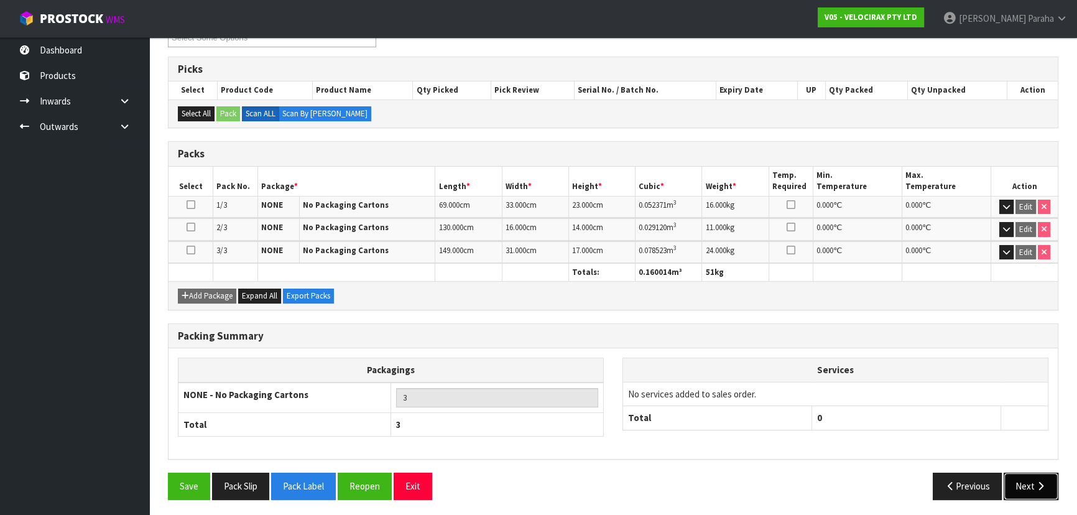
click at [1029, 479] on button "Next" at bounding box center [1031, 486] width 55 height 27
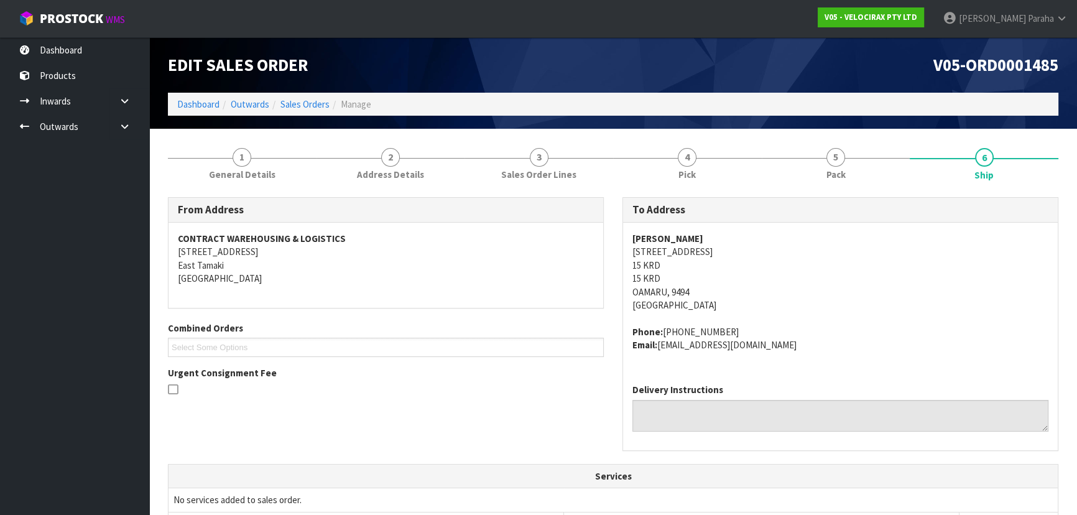
scroll to position [0, 0]
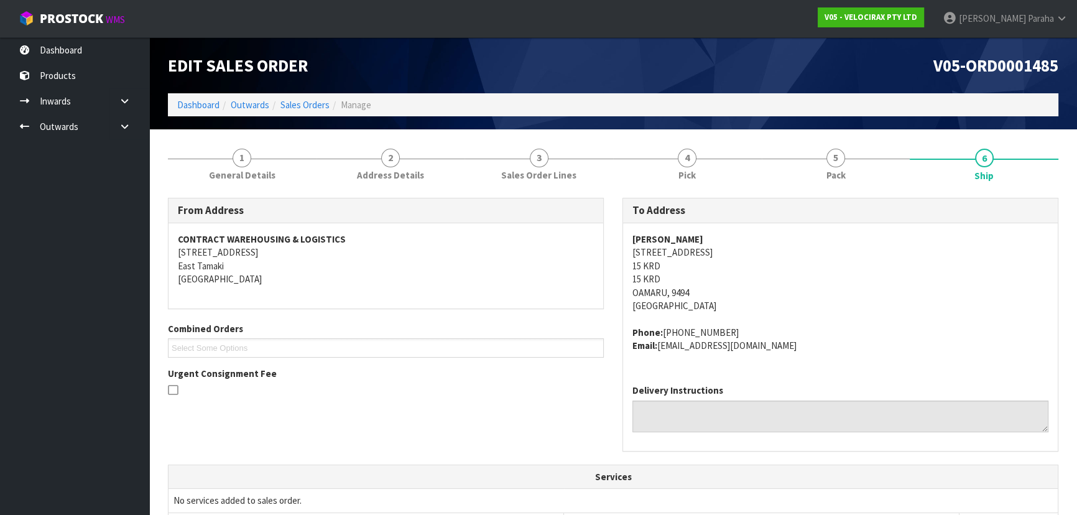
click at [651, 239] on strong "[PERSON_NAME]" at bounding box center [667, 239] width 71 height 12
copy strong "[PERSON_NAME]"
click at [660, 255] on address "Jackie Dalziel 200 Gray Road 15 KRD 15 KRD OAMARU, 9494 New Zealand" at bounding box center [840, 273] width 416 height 80
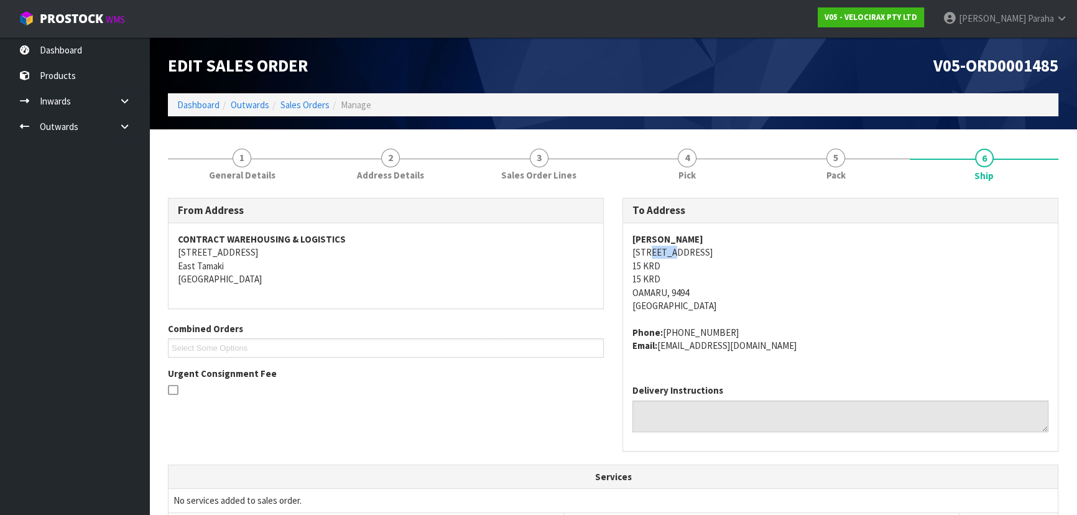
click at [660, 255] on address "Jackie Dalziel 200 Gray Road 15 KRD 15 KRD OAMARU, 9494 New Zealand" at bounding box center [840, 273] width 416 height 80
copy address "200 Gray Road"
click at [644, 266] on address "Jackie Dalziel 200 Gray Road 15 KRD 15 KRD OAMARU, 9494 New Zealand" at bounding box center [840, 273] width 416 height 80
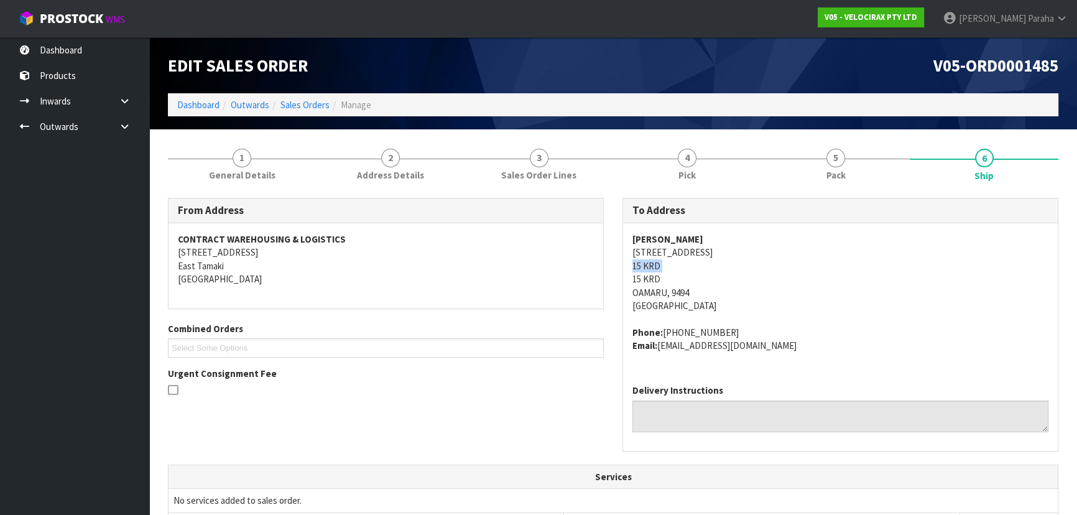
click at [644, 265] on address "Jackie Dalziel 200 Gray Road 15 KRD 15 KRD OAMARU, 9494 New Zealand" at bounding box center [840, 273] width 416 height 80
copy address "15 KRD"
click at [984, 64] on span "V05-ORD0001485" at bounding box center [995, 65] width 125 height 21
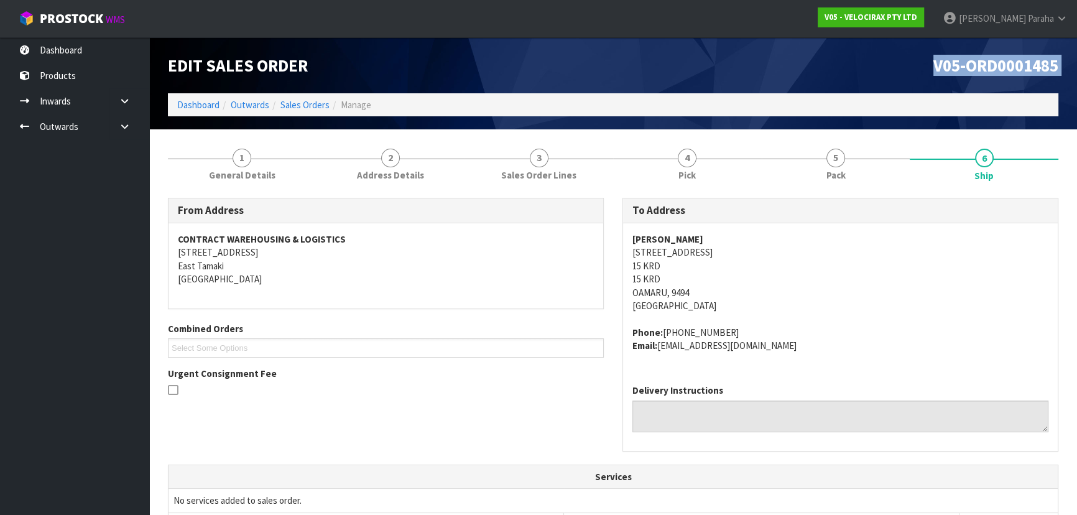
copy div "V05-ORD0001485"
click at [715, 330] on address "Phone: +64223153307 Email: jackiejdalziel@gmail.com" at bounding box center [840, 339] width 416 height 27
click at [721, 333] on address "Phone: +64223153307 Email: jackiejdalziel@gmail.com" at bounding box center [840, 339] width 416 height 27
drag, startPoint x: 721, startPoint y: 333, endPoint x: 663, endPoint y: 336, distance: 57.9
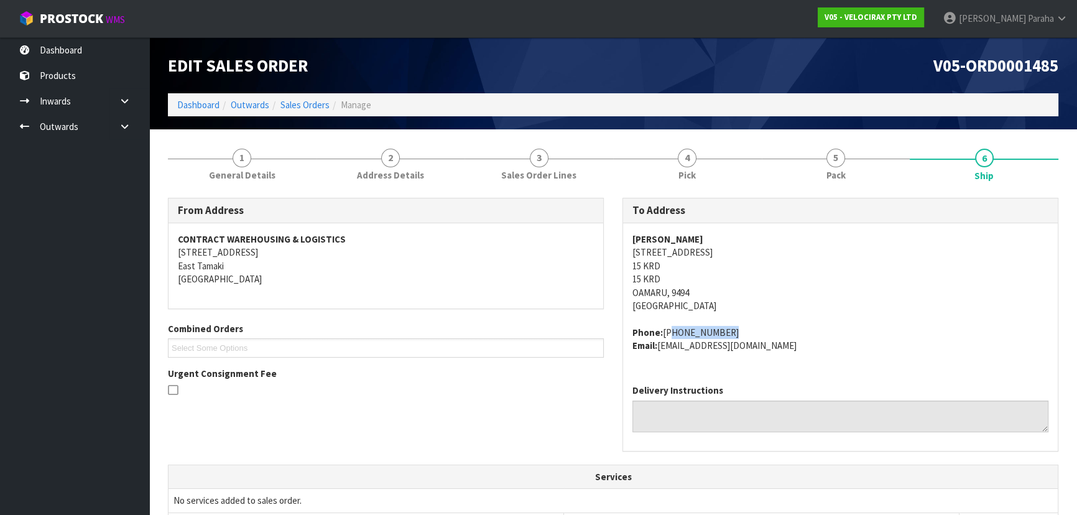
click at [663, 336] on address "Phone: +64223153307 Email: jackiejdalziel@gmail.com" at bounding box center [840, 339] width 416 height 27
copy address "+64223153307"
click at [657, 236] on strong "[PERSON_NAME]" at bounding box center [667, 239] width 71 height 12
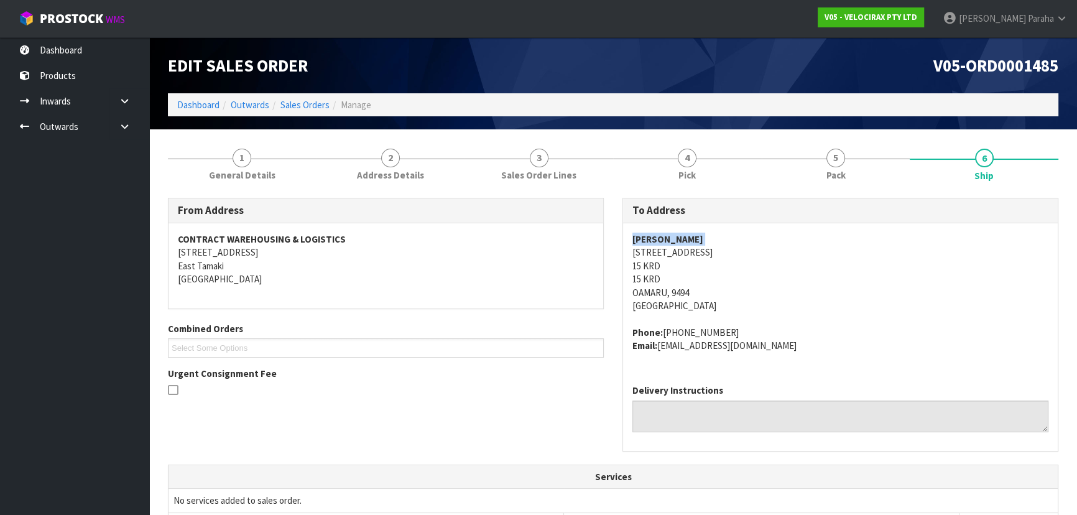
copy strong "[PERSON_NAME]"
drag, startPoint x: 759, startPoint y: 346, endPoint x: 660, endPoint y: 346, distance: 98.9
click at [660, 346] on address "Phone: +64223153307 Email: jackiejdalziel@gmail.com" at bounding box center [840, 339] width 416 height 27
copy address "jackiejdalziel@gmail.com"
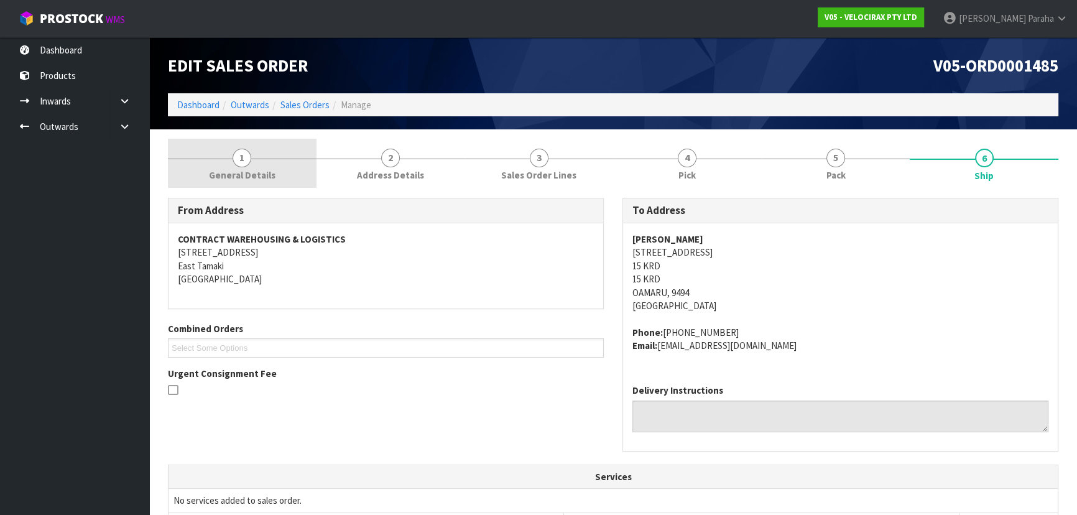
click at [238, 162] on span "1" at bounding box center [242, 158] width 19 height 19
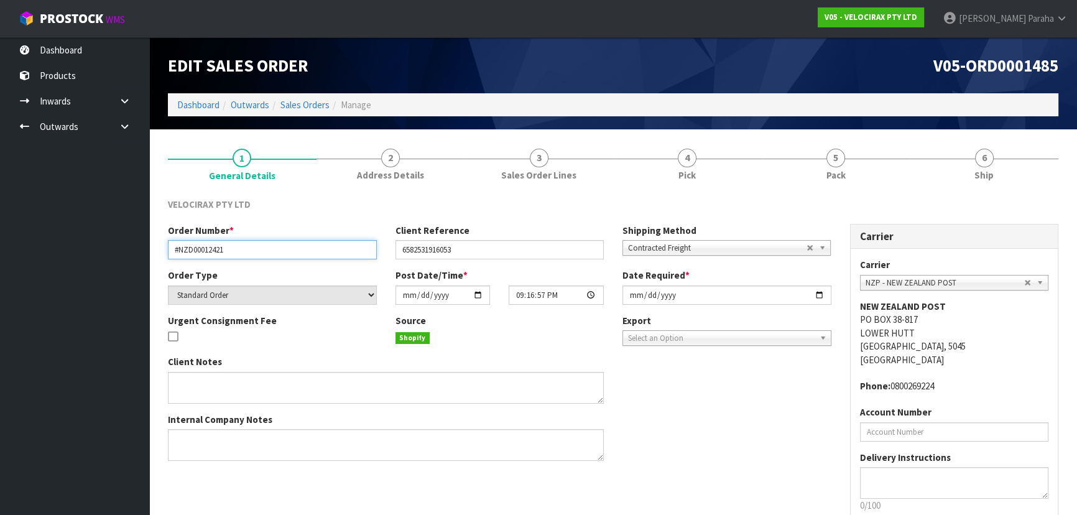
click at [200, 249] on input "#NZD00012421" at bounding box center [272, 249] width 209 height 19
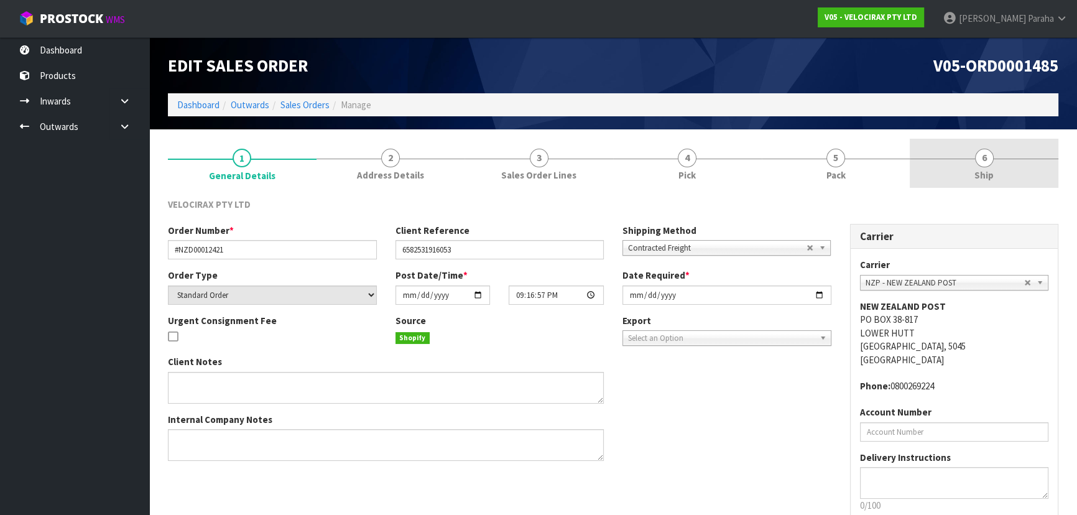
click at [970, 157] on link "6 Ship" at bounding box center [984, 163] width 149 height 49
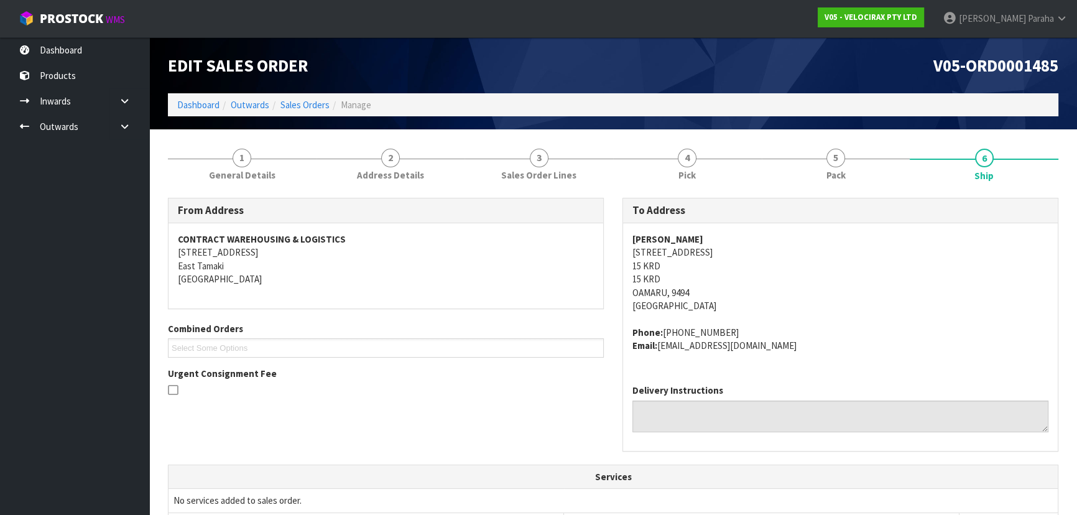
click at [669, 254] on address "Jackie Dalziel 200 Gray Road 15 KRD 15 KRD OAMARU, 9494 New Zealand" at bounding box center [840, 273] width 416 height 80
click at [669, 252] on address "Jackie Dalziel 200 Gray Road 15 KRD 15 KRD OAMARU, 9494 New Zealand" at bounding box center [840, 273] width 416 height 80
click at [670, 252] on address "Jackie Dalziel 200 Gray Road 15 KRD 15 KRD OAMARU, 9494 New Zealand" at bounding box center [840, 273] width 416 height 80
click at [672, 249] on address "Jackie Dalziel 200 Gray Road 15 KRD 15 KRD OAMARU, 9494 New Zealand" at bounding box center [840, 273] width 416 height 80
click at [673, 249] on address "Jackie Dalziel 200 Gray Road 15 KRD 15 KRD OAMARU, 9494 New Zealand" at bounding box center [840, 273] width 416 height 80
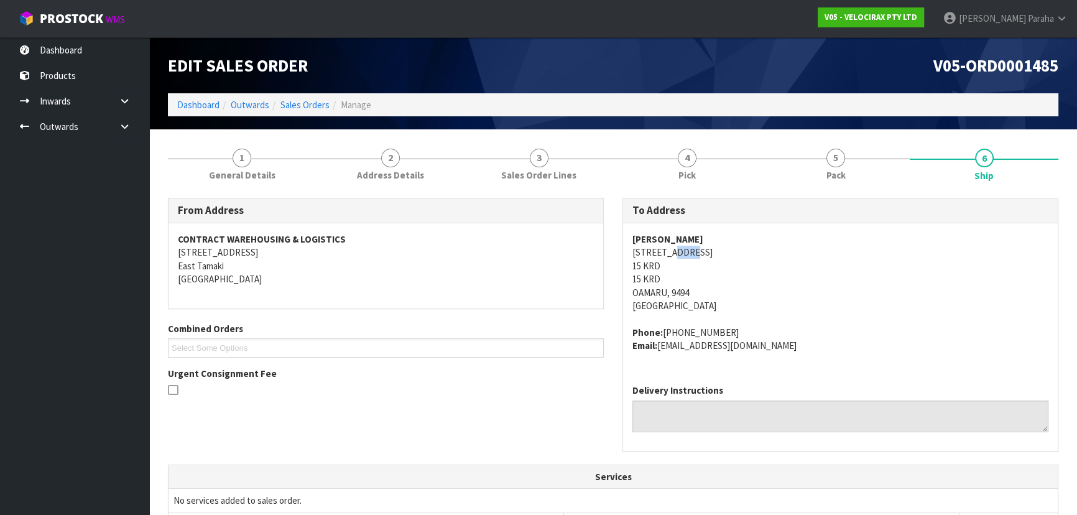
click at [673, 249] on address "Jackie Dalziel 200 Gray Road 15 KRD 15 KRD OAMARU, 9494 New Zealand" at bounding box center [840, 273] width 416 height 80
drag, startPoint x: 673, startPoint y: 249, endPoint x: 659, endPoint y: 253, distance: 14.4
click at [674, 247] on address "Jackie Dalziel 200 Gray Road 15 KRD 15 KRD OAMARU, 9494 New Zealand" at bounding box center [840, 273] width 416 height 80
click at [659, 254] on address "Jackie Dalziel 200 Gray Road 15 KRD 15 KRD OAMARU, 9494 New Zealand" at bounding box center [840, 273] width 416 height 80
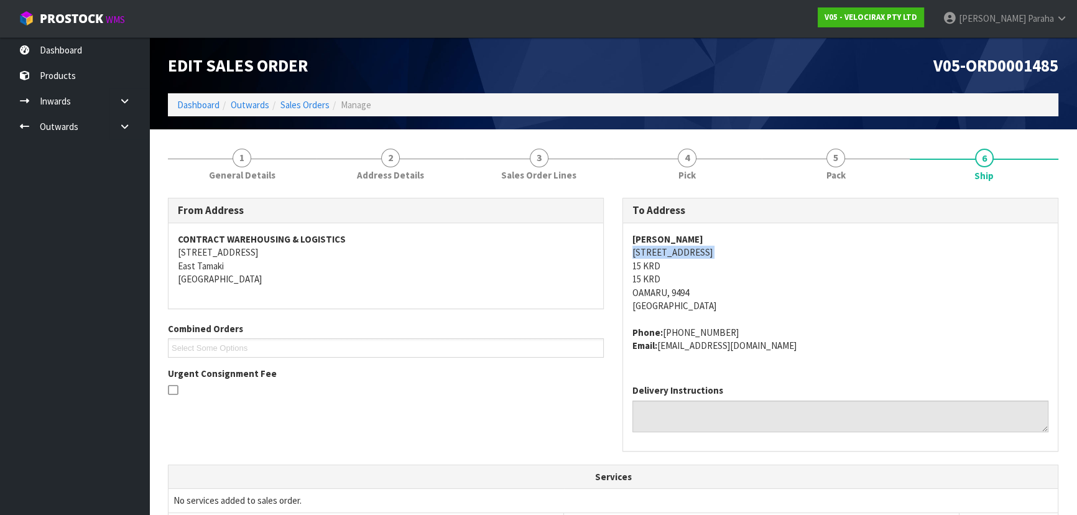
click at [659, 253] on address "Jackie Dalziel 200 Gray Road 15 KRD 15 KRD OAMARU, 9494 New Zealand" at bounding box center [840, 273] width 416 height 80
click at [660, 251] on address "Jackie Dalziel 200 Gray Road 15 KRD 15 KRD OAMARU, 9494 New Zealand" at bounding box center [840, 273] width 416 height 80
copy address "200 Gray Road"
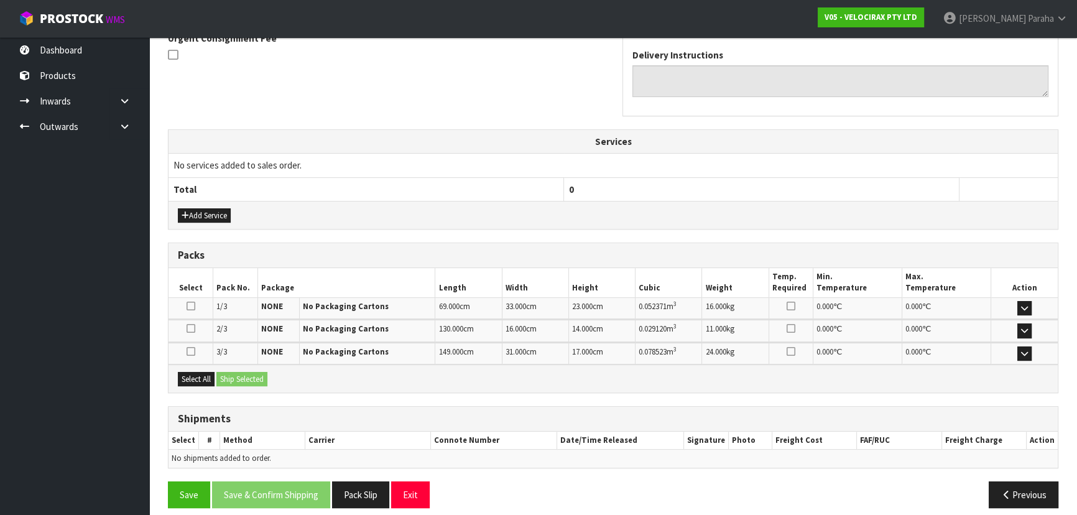
scroll to position [344, 0]
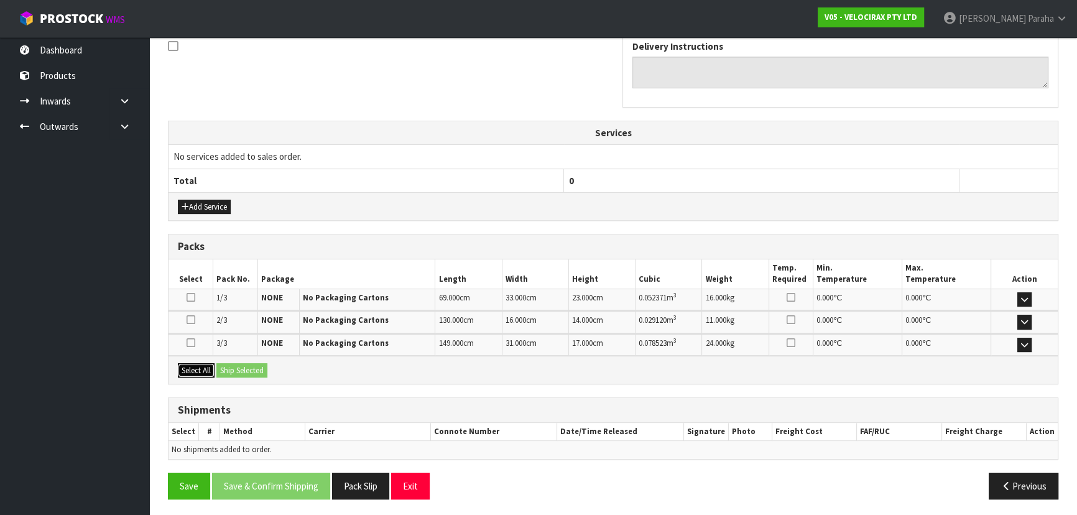
click at [187, 364] on button "Select All" at bounding box center [196, 370] width 37 height 15
click at [234, 364] on button "Ship Selected" at bounding box center [241, 370] width 51 height 15
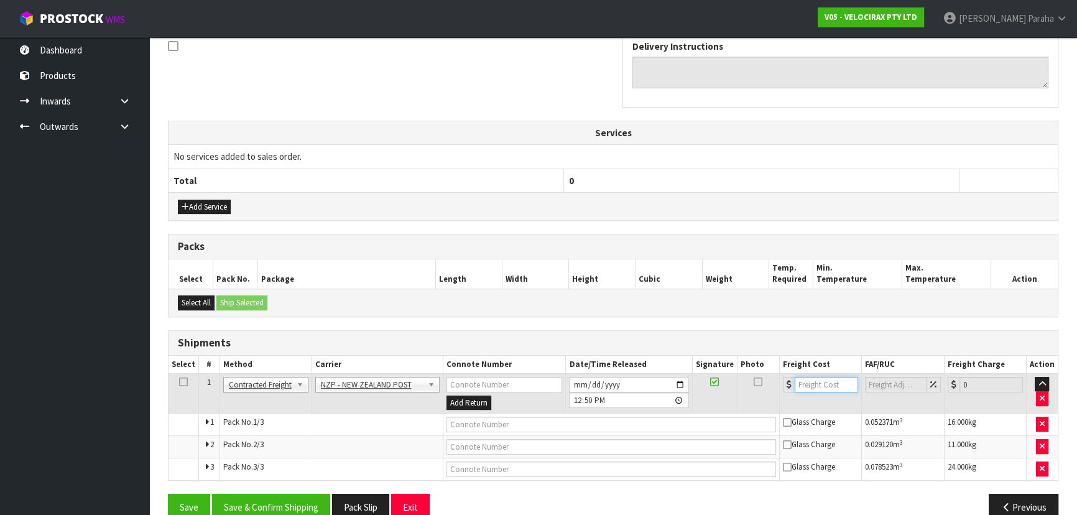
click at [823, 386] on input "number" at bounding box center [826, 385] width 63 height 16
type input "83.60"
click at [180, 504] on button "Save" at bounding box center [189, 507] width 42 height 27
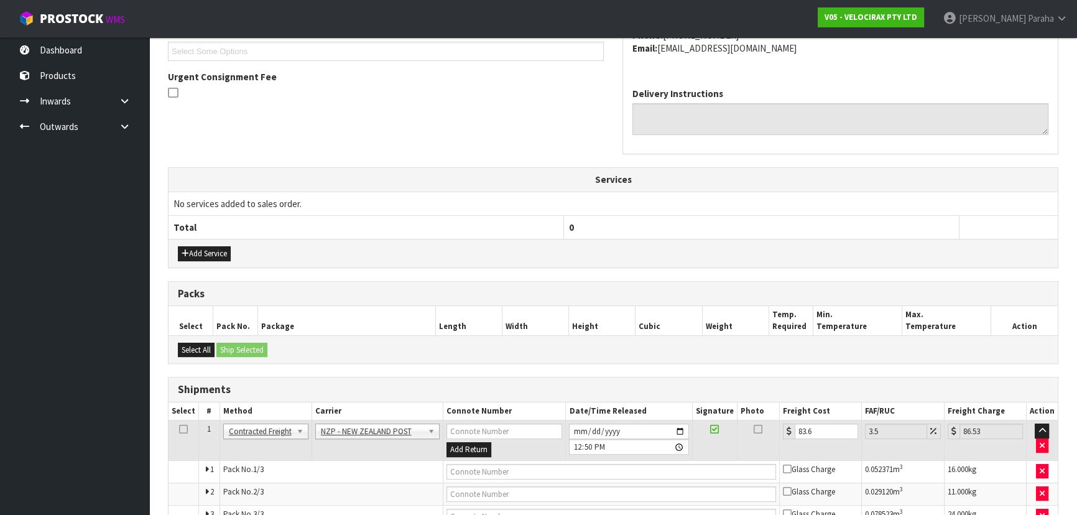
scroll to position [410, 0]
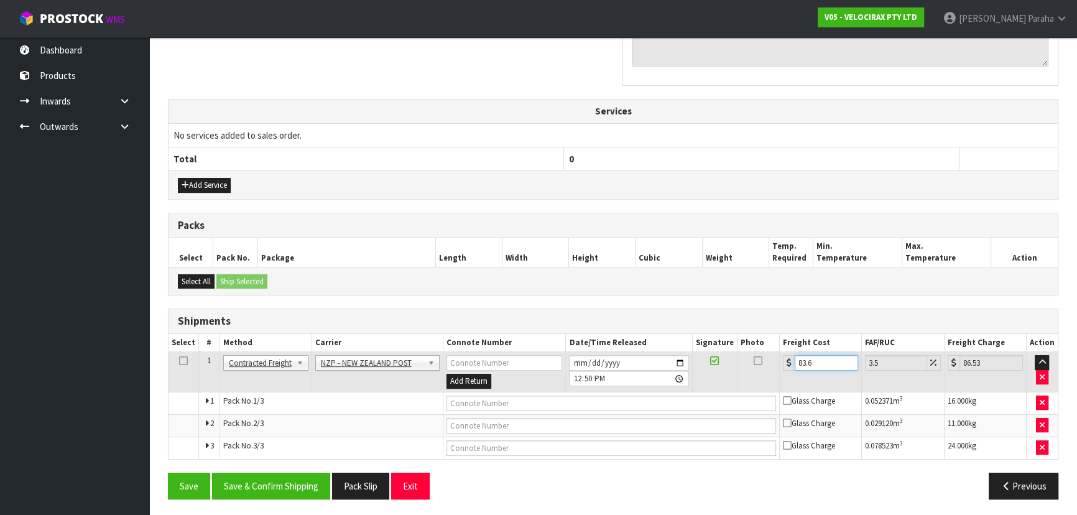
click at [826, 363] on input "83.6" at bounding box center [826, 363] width 63 height 16
type input "83"
type input "85.9"
type input "8"
type input "8.28"
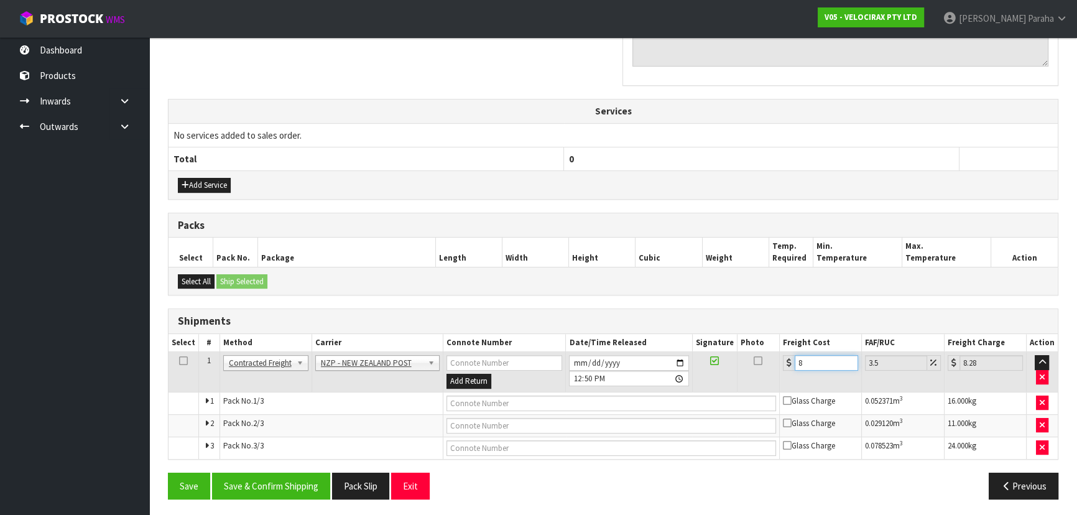
type input "0"
click at [299, 489] on button "Save & Confirm Shipping" at bounding box center [271, 486] width 118 height 27
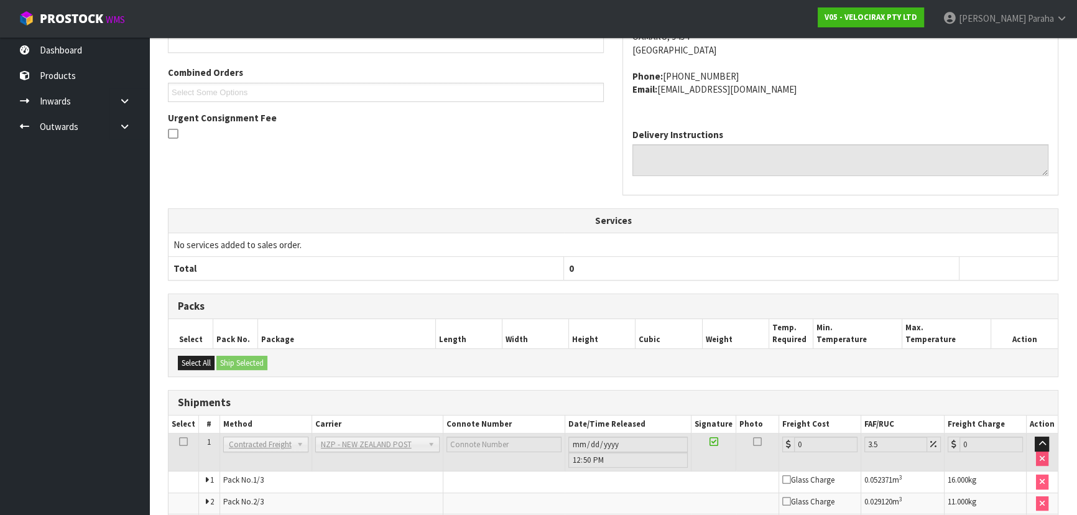
scroll to position [378, 0]
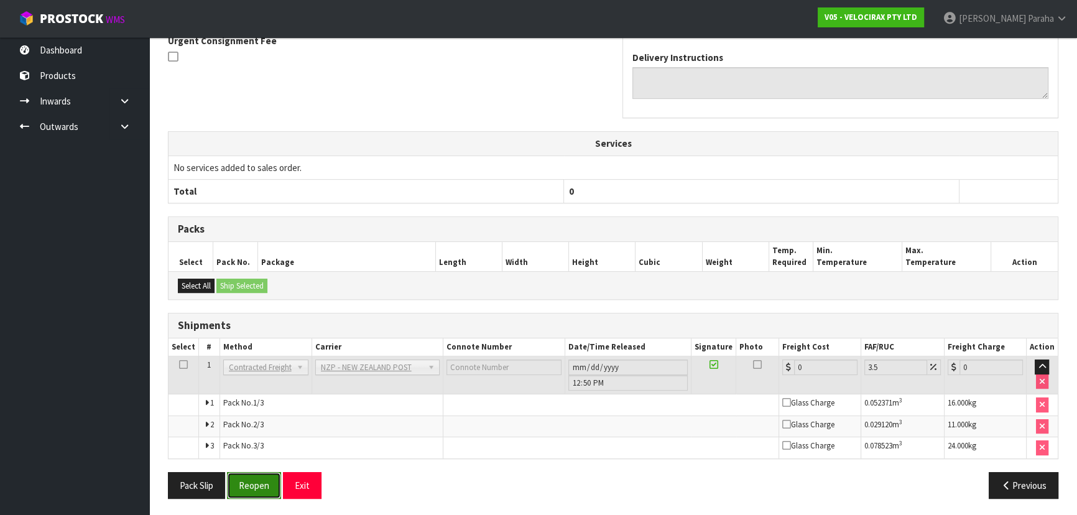
click at [257, 486] on button "Reopen" at bounding box center [254, 485] width 54 height 27
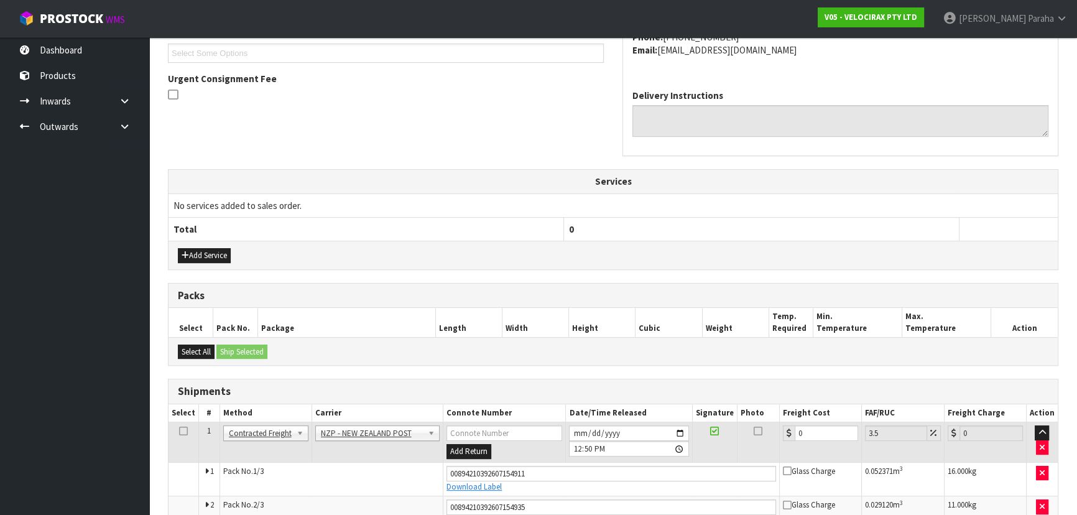
scroll to position [423, 0]
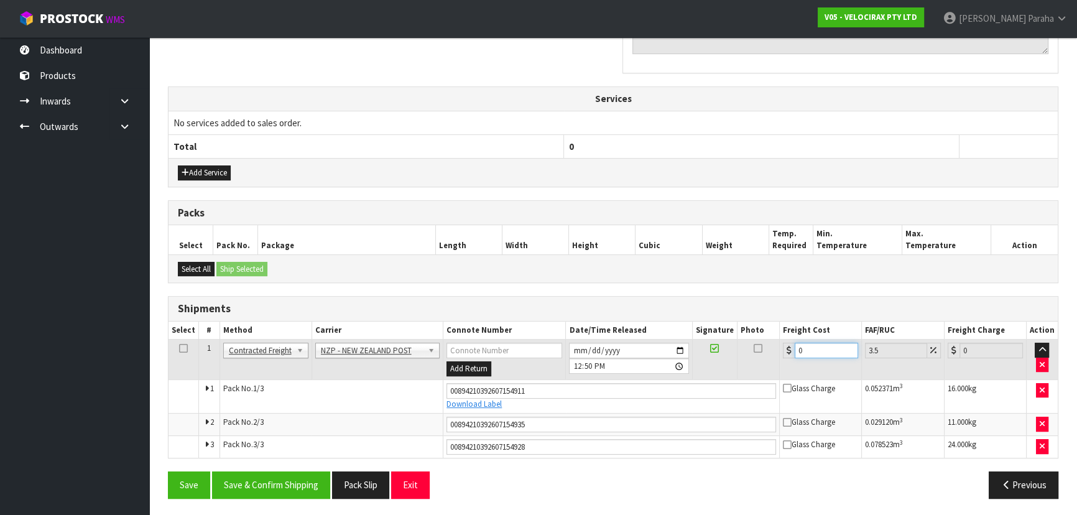
click at [837, 351] on input "0" at bounding box center [826, 351] width 63 height 16
type input "8"
type input "8.28"
type input "83"
type input "85.9"
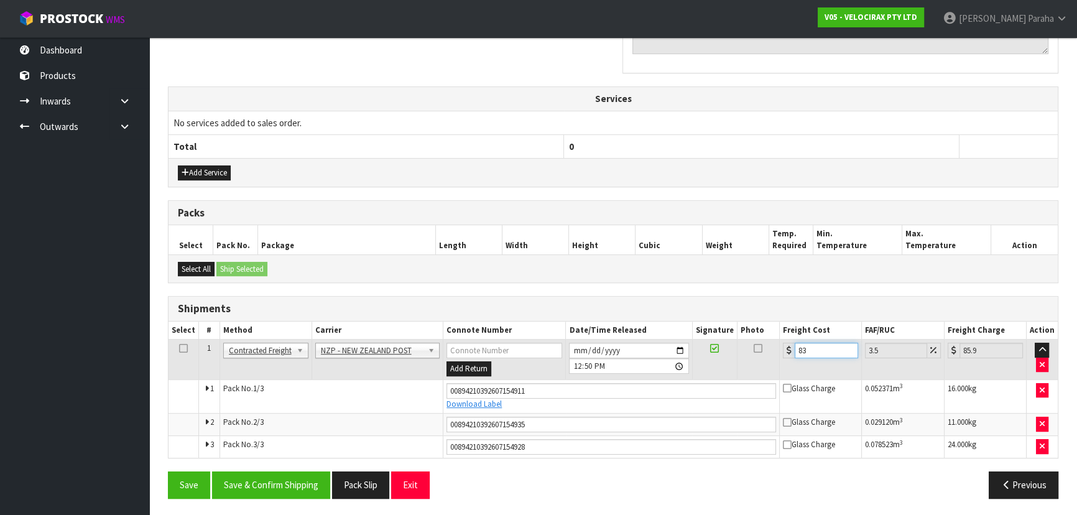
type input "83.6"
type input "86.53"
type input "83.60"
click at [280, 486] on button "Save & Confirm Shipping" at bounding box center [271, 484] width 118 height 27
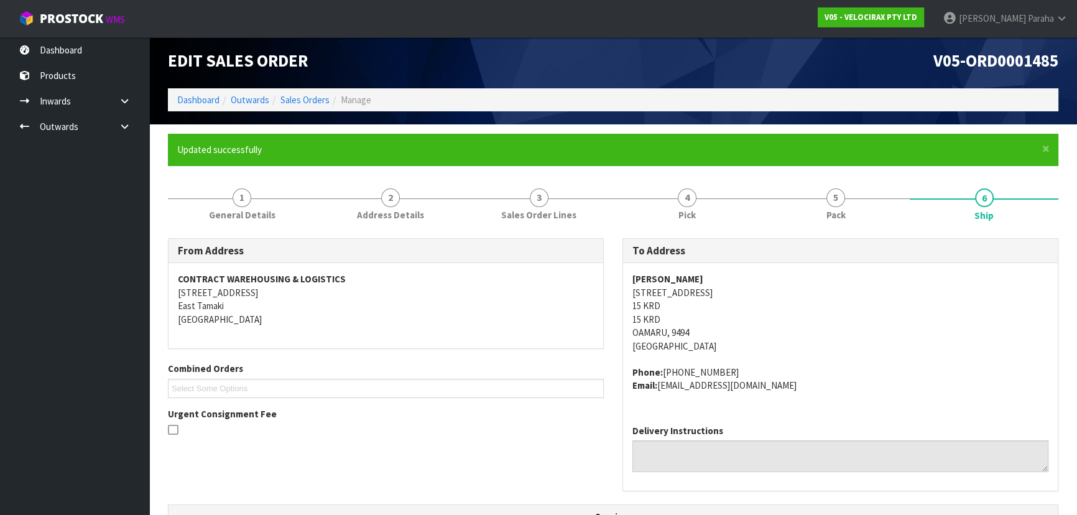
scroll to position [0, 0]
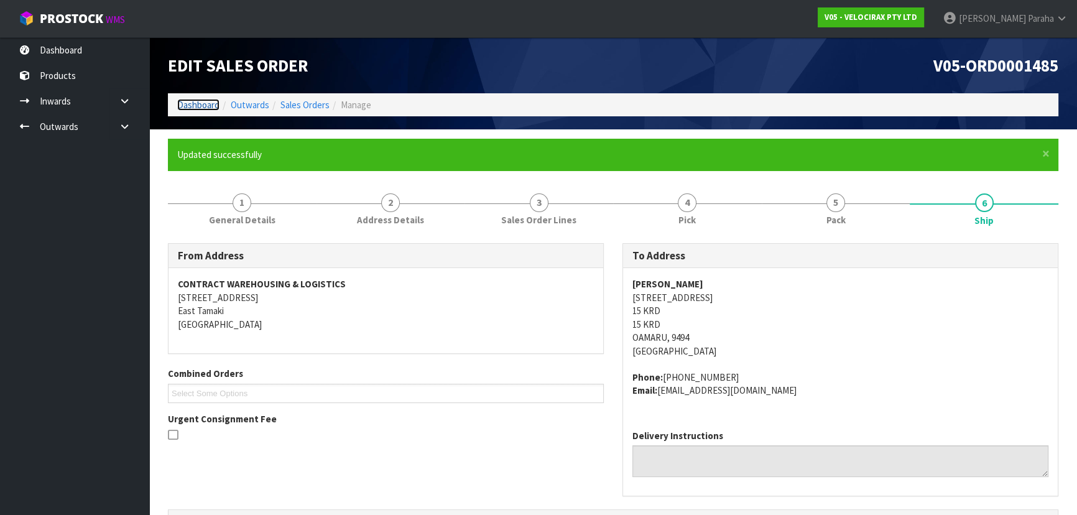
click at [197, 100] on link "Dashboard" at bounding box center [198, 105] width 42 height 12
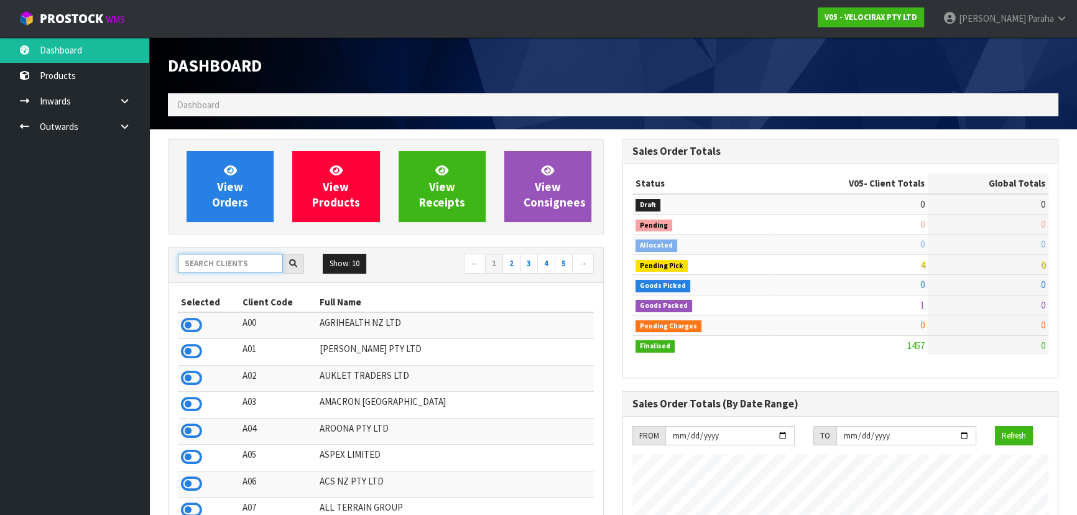
click at [243, 267] on input "text" at bounding box center [230, 263] width 105 height 19
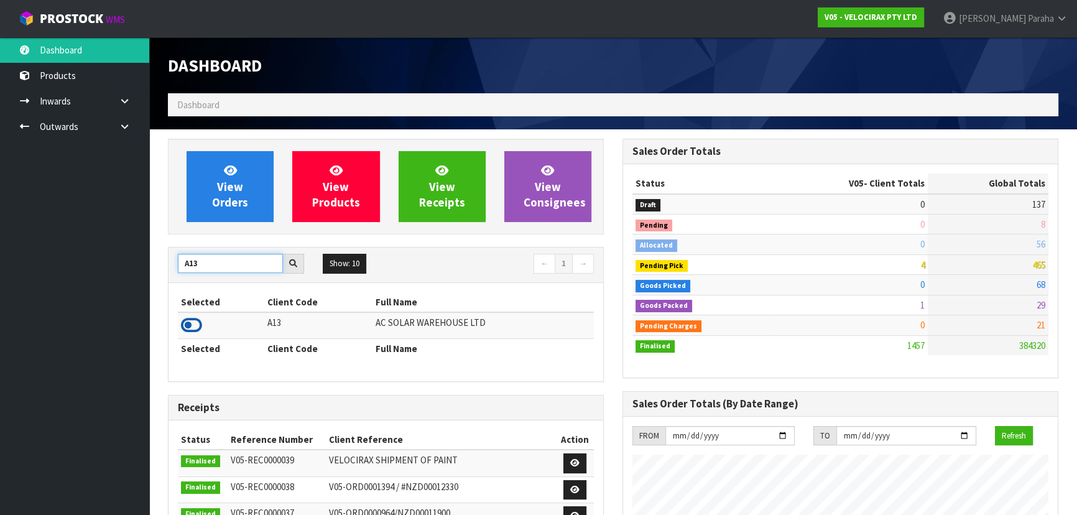
type input "A13"
click at [198, 323] on icon at bounding box center [191, 325] width 21 height 19
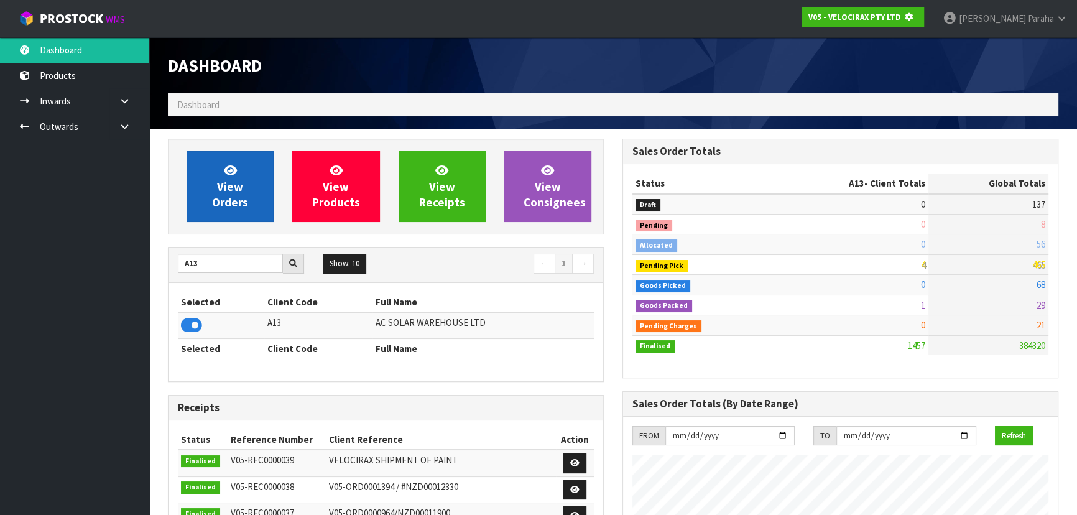
scroll to position [774, 454]
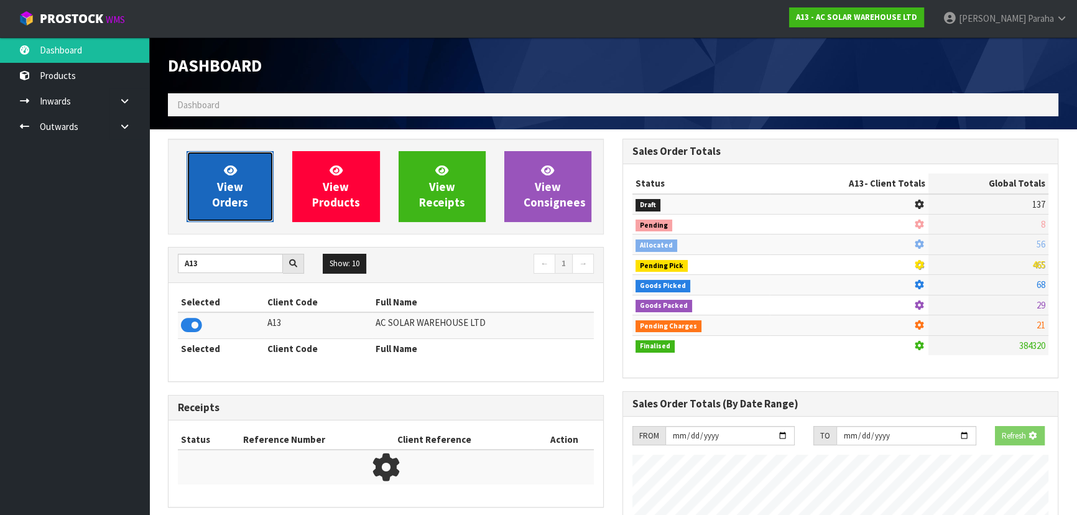
click at [237, 198] on span "View Orders" at bounding box center [230, 186] width 36 height 47
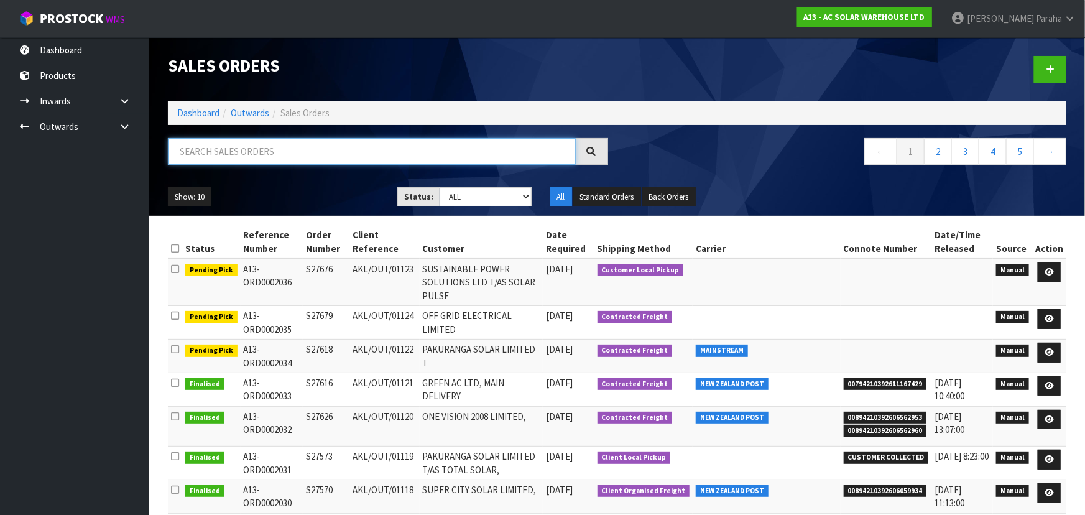
click at [225, 152] on input "text" at bounding box center [372, 151] width 408 height 27
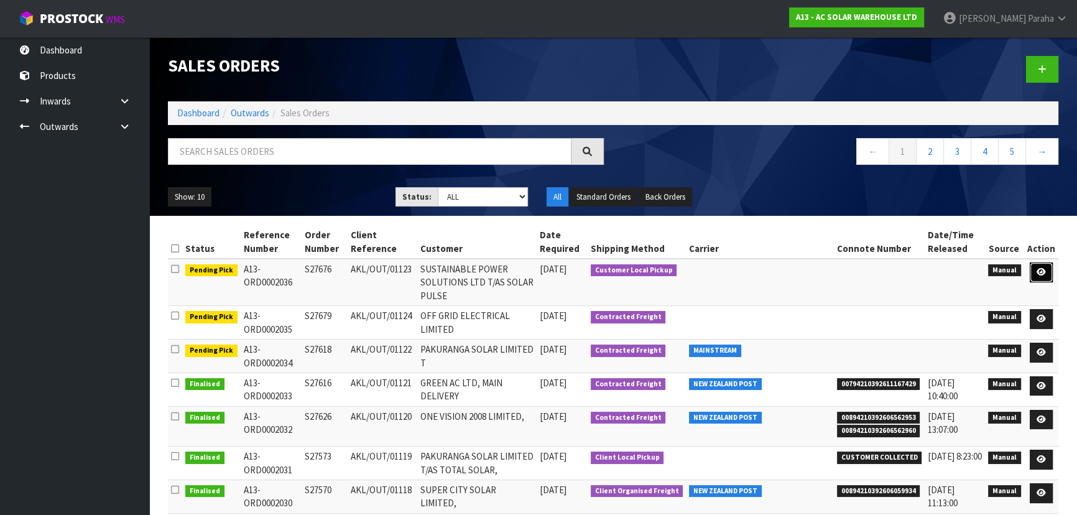
click at [1039, 271] on icon at bounding box center [1041, 272] width 9 height 8
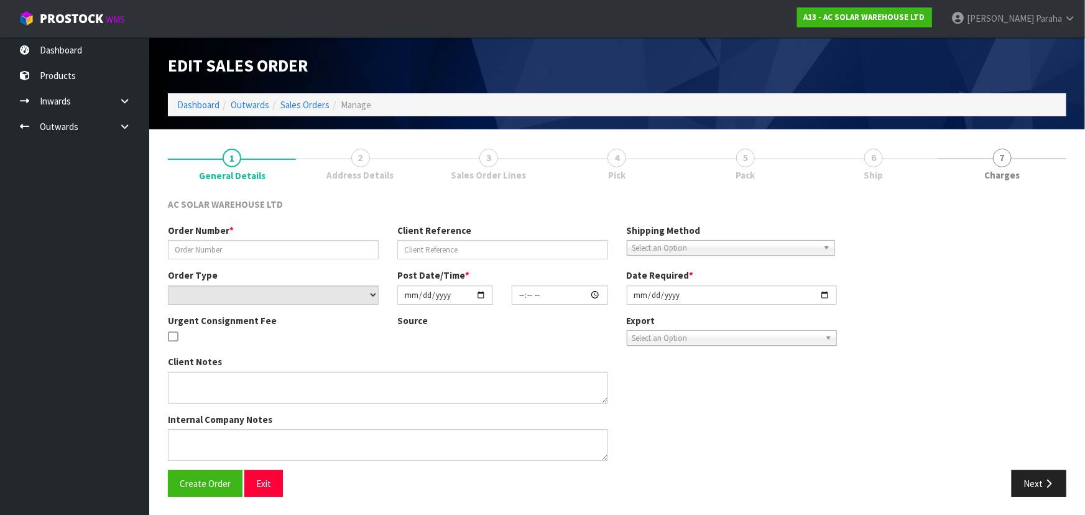
type input "S27676"
type input "AKL/OUT/01123"
select select "number:0"
type input "[DATE]"
type input "12:40:00.000"
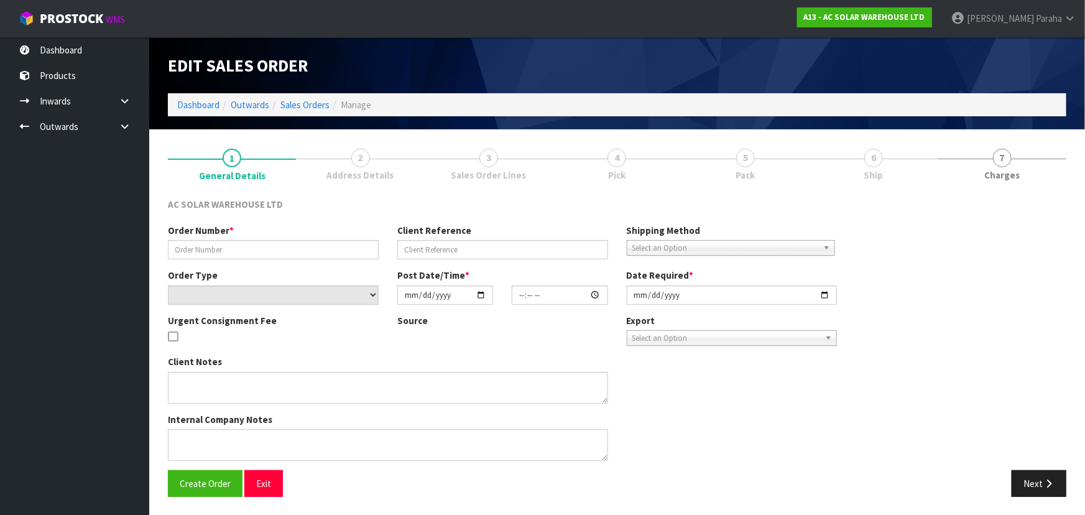
type input "[DATE]"
type textarea "CUSTOMER TO COLLECT TODAY - MONDAY 6TH OCTOBER"
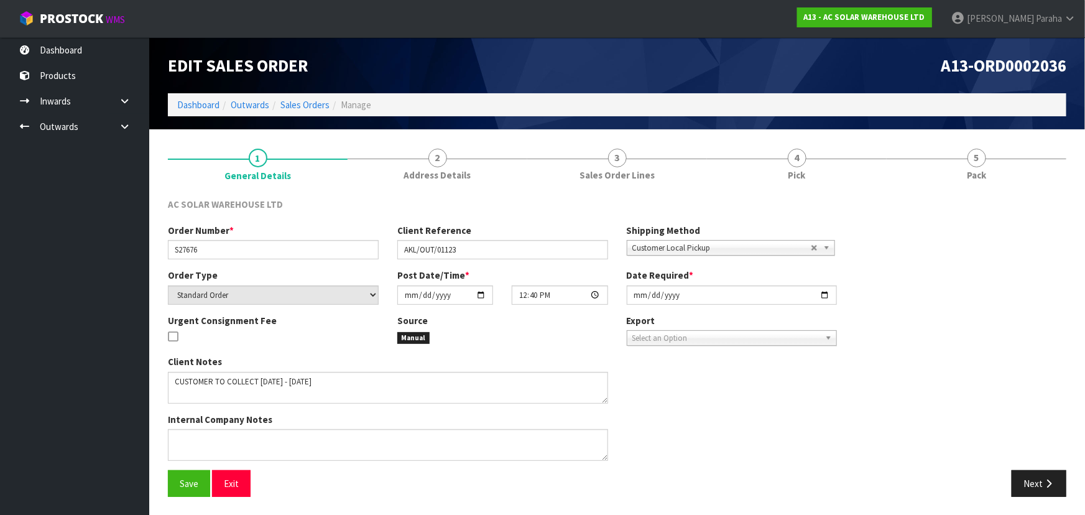
drag, startPoint x: 982, startPoint y: 357, endPoint x: 851, endPoint y: 400, distance: 137.5
click at [850, 403] on div "Order Number * S27676 Client Reference AKL/OUT/01123 Shipping Method Client Loc…" at bounding box center [617, 347] width 917 height 246
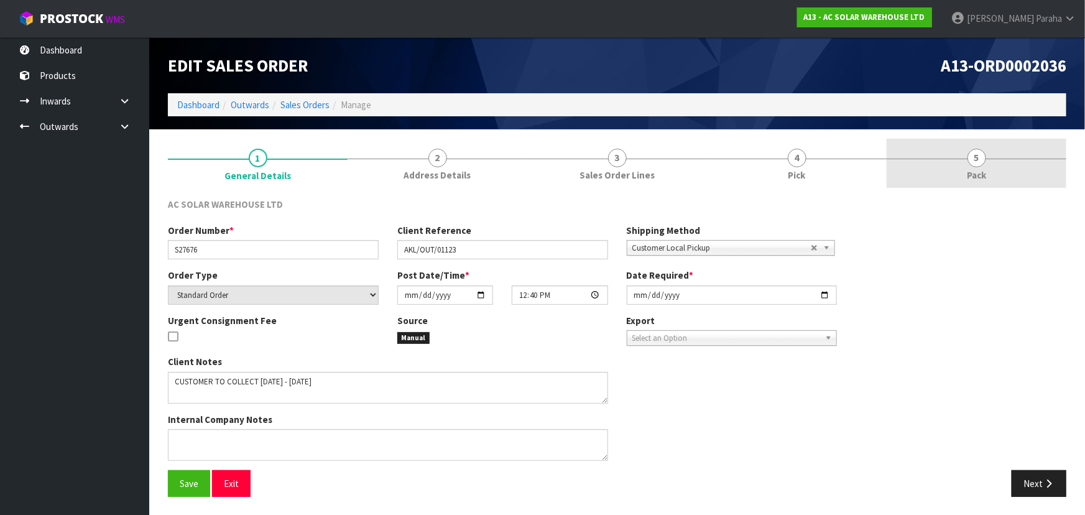
click at [970, 155] on span "5" at bounding box center [977, 158] width 19 height 19
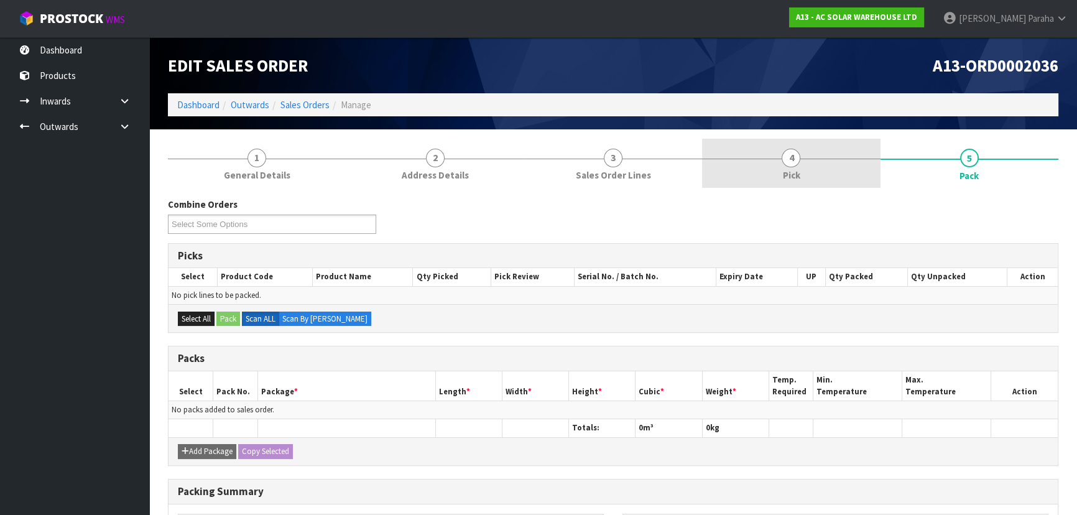
click at [791, 160] on span "4" at bounding box center [791, 158] width 19 height 19
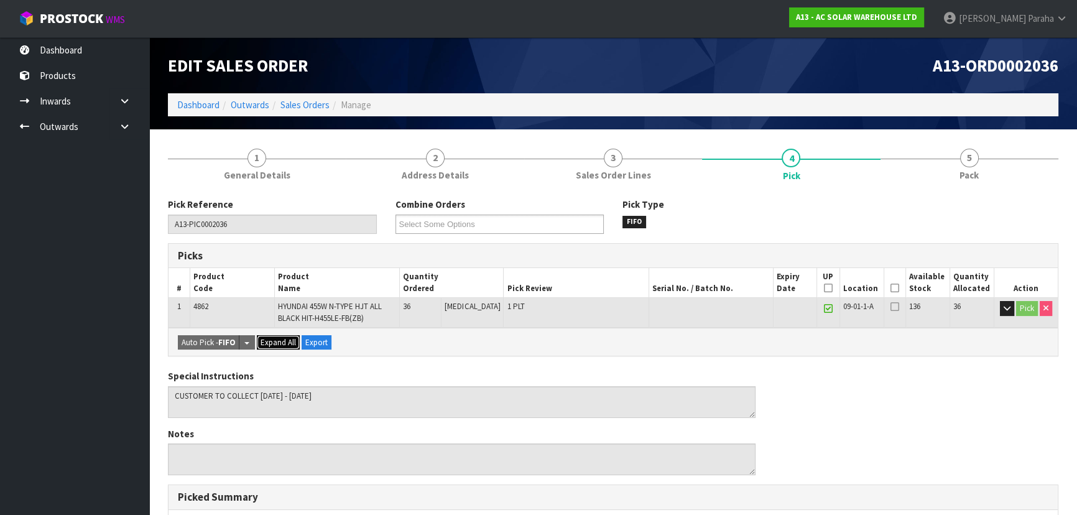
click at [272, 341] on span "Expand All" at bounding box center [278, 342] width 35 height 11
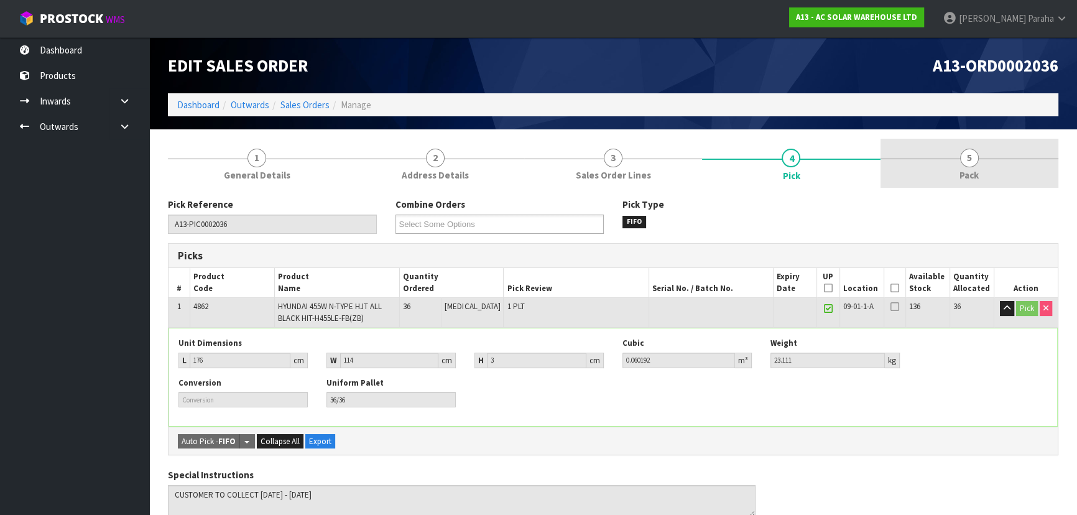
click at [981, 163] on link "5 Pack" at bounding box center [970, 163] width 178 height 49
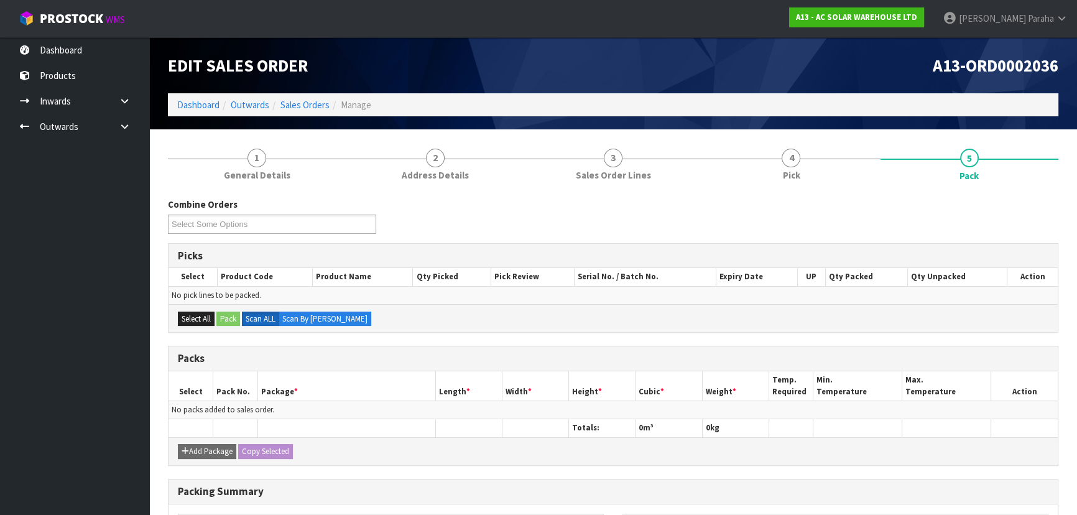
scroll to position [178, 0]
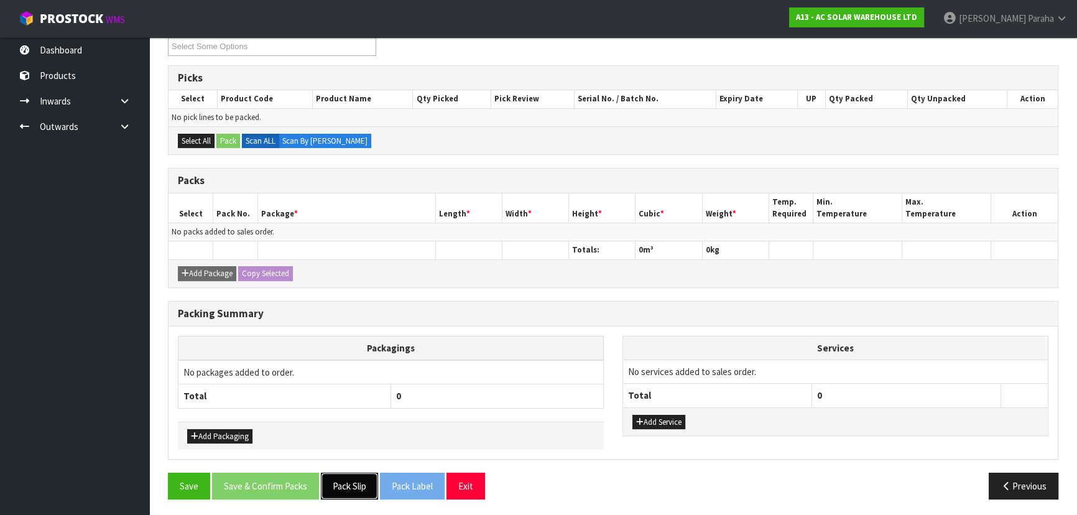
click at [354, 483] on button "Pack Slip" at bounding box center [349, 486] width 57 height 27
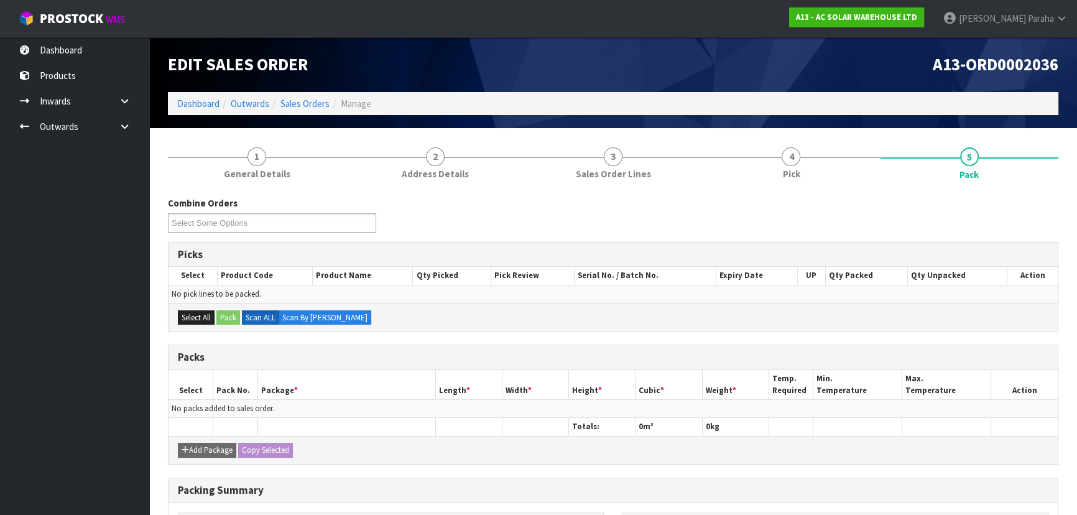
scroll to position [0, 0]
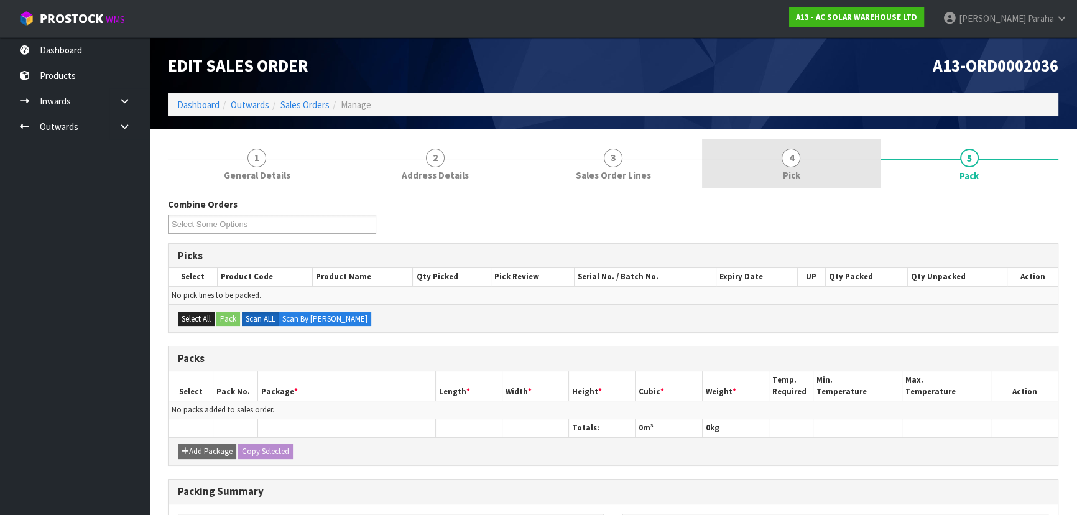
click at [787, 165] on span "4" at bounding box center [791, 158] width 19 height 19
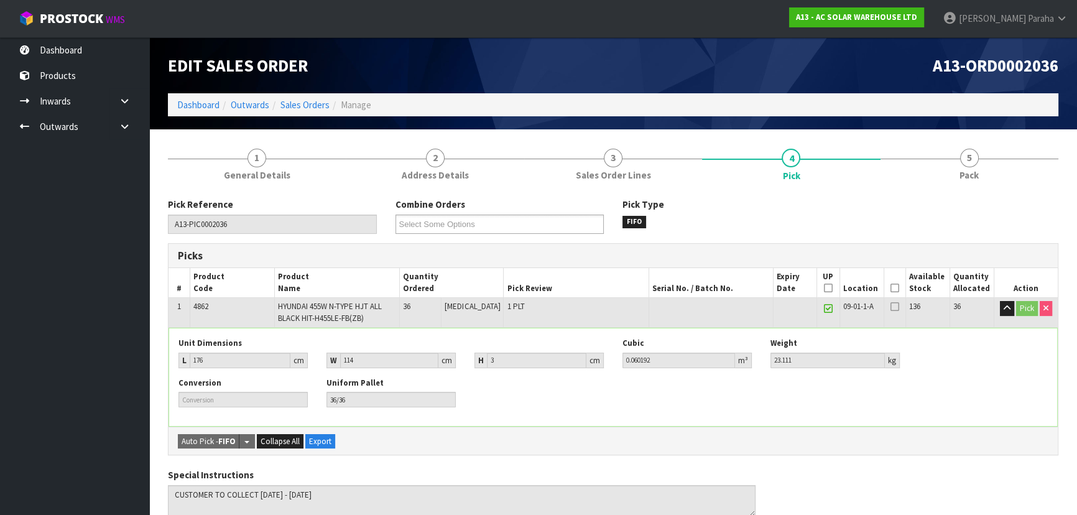
click at [892, 288] on icon at bounding box center [895, 288] width 9 height 1
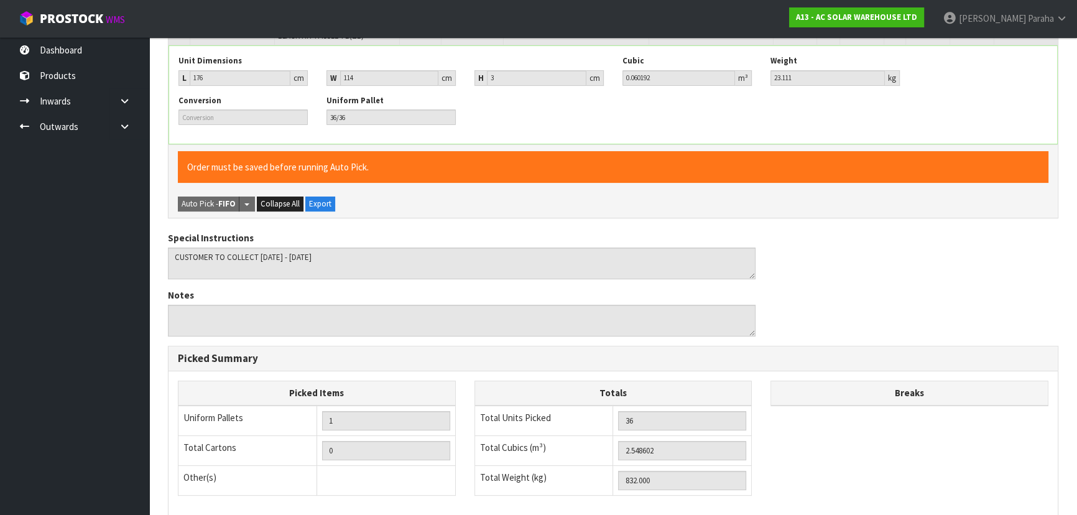
scroll to position [454, 0]
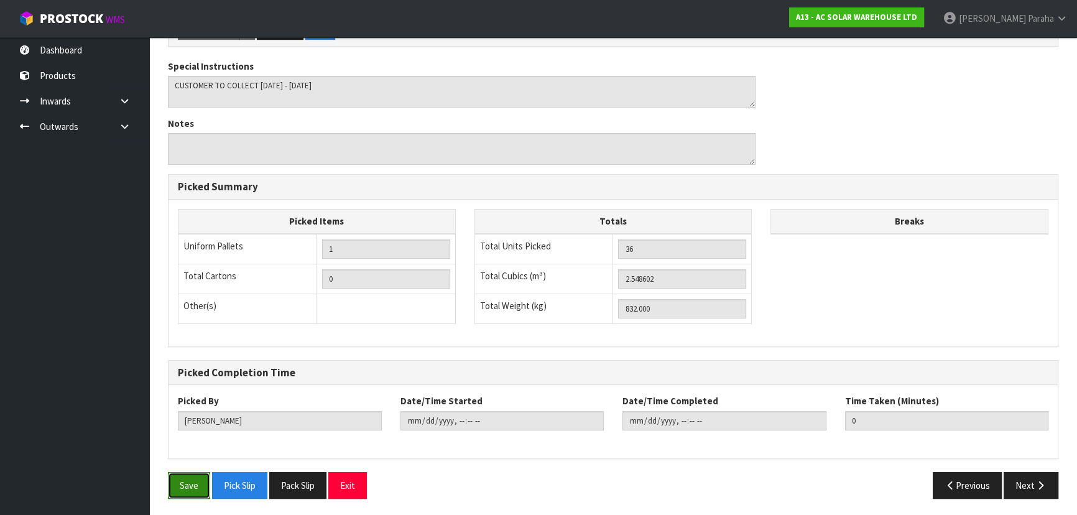
click at [182, 476] on button "Save" at bounding box center [189, 485] width 42 height 27
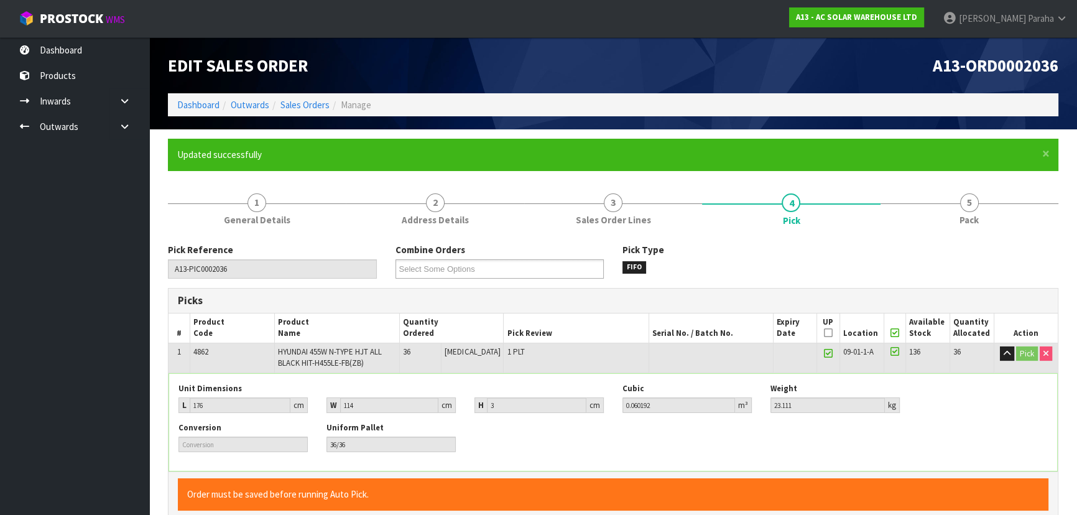
type input "[PERSON_NAME]"
type input "2025-10-06T13:24:53"
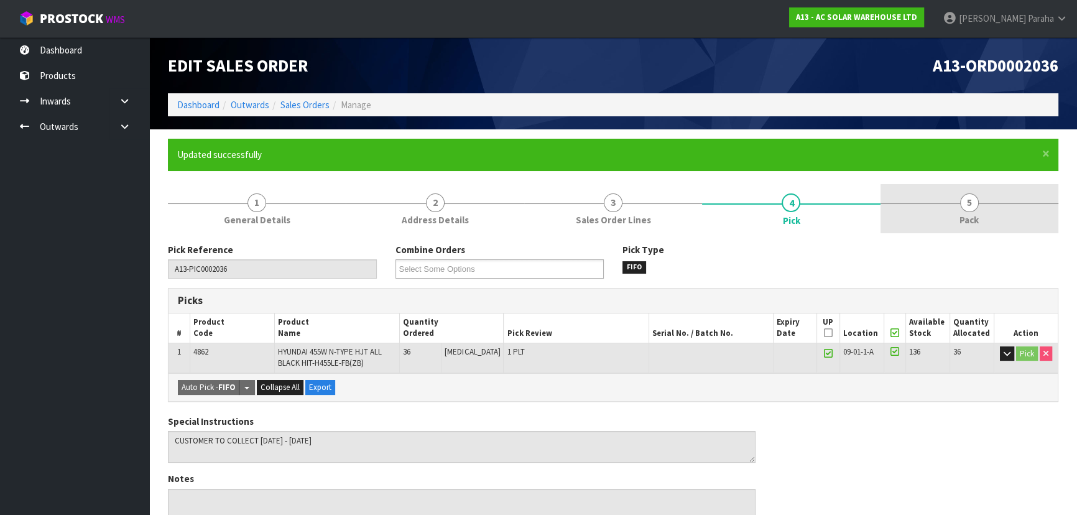
click at [965, 204] on span "5" at bounding box center [969, 202] width 19 height 19
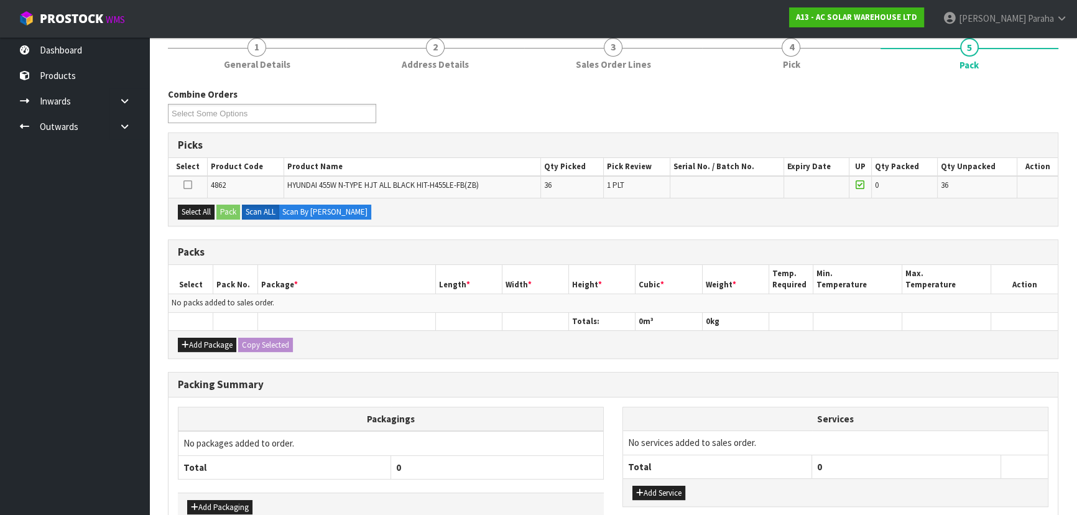
scroll to position [169, 0]
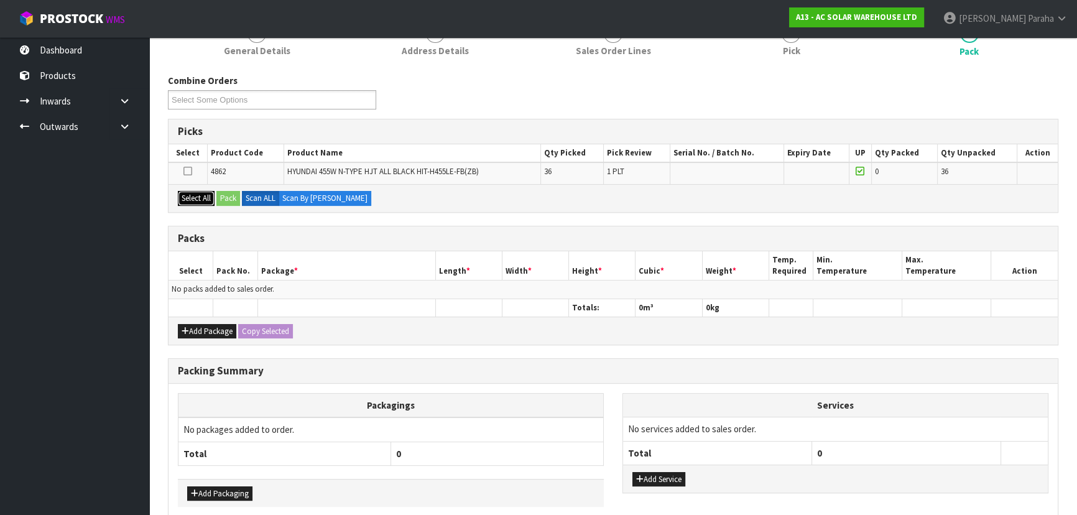
click at [206, 191] on button "Select All" at bounding box center [196, 198] width 37 height 15
click at [229, 193] on button "Pack" at bounding box center [228, 198] width 24 height 15
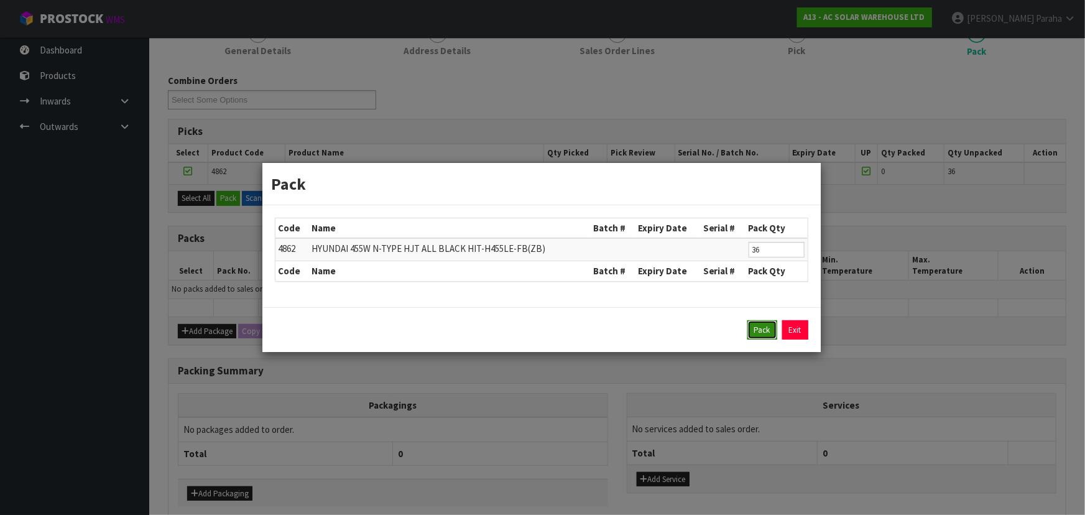
click at [762, 324] on button "Pack" at bounding box center [763, 330] width 30 height 20
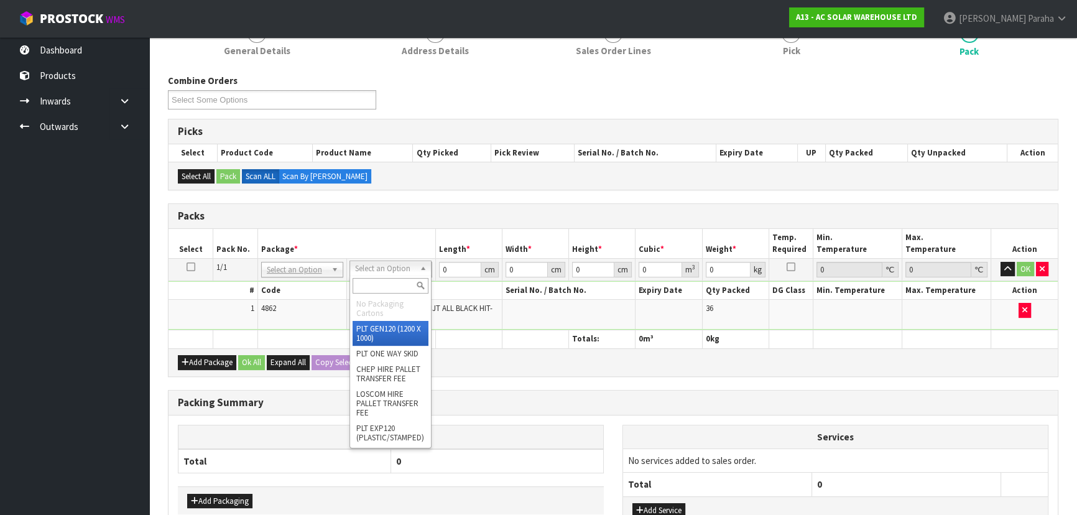
click at [404, 286] on input "text" at bounding box center [391, 286] width 76 height 16
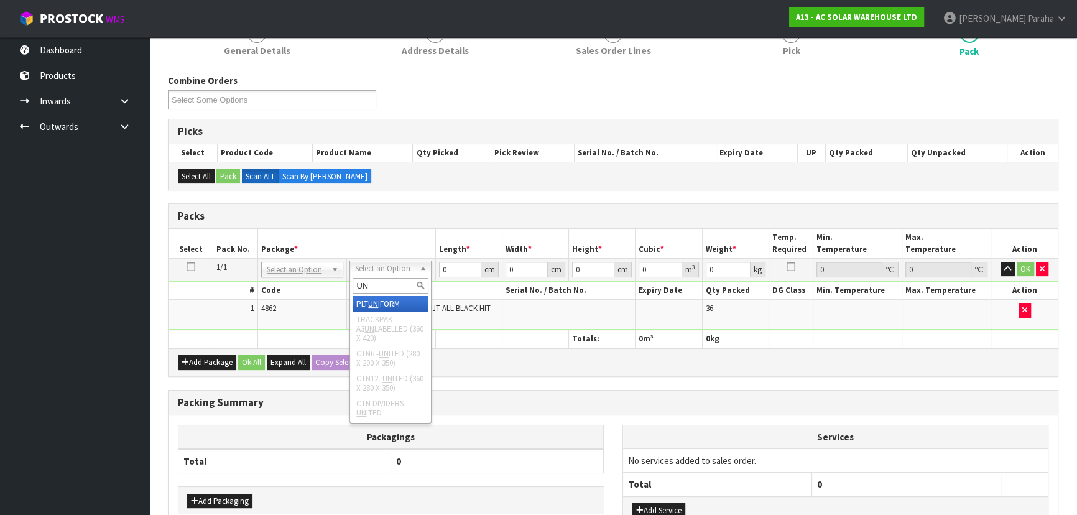
type input "UNI"
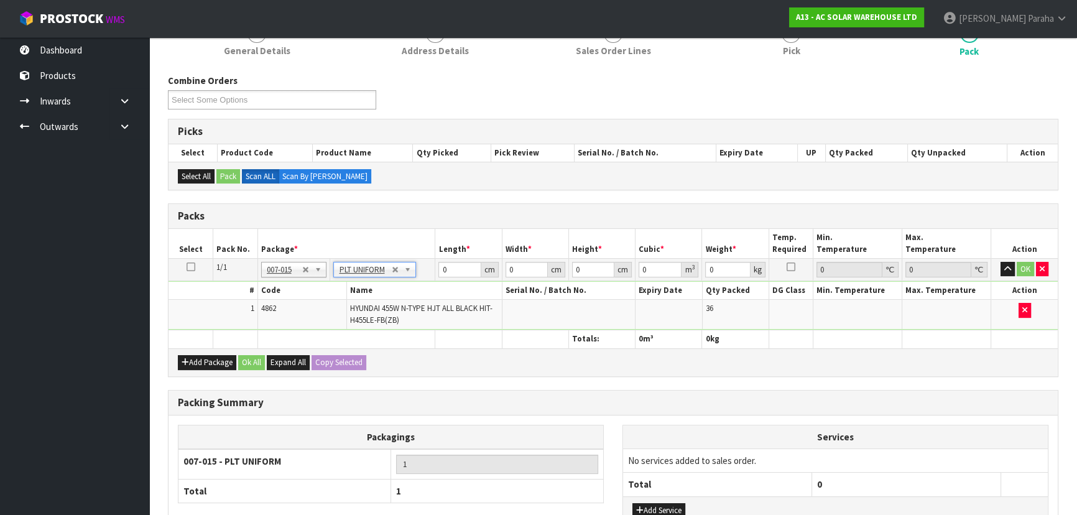
type input "832"
click at [455, 264] on input "0" at bounding box center [459, 270] width 42 height 16
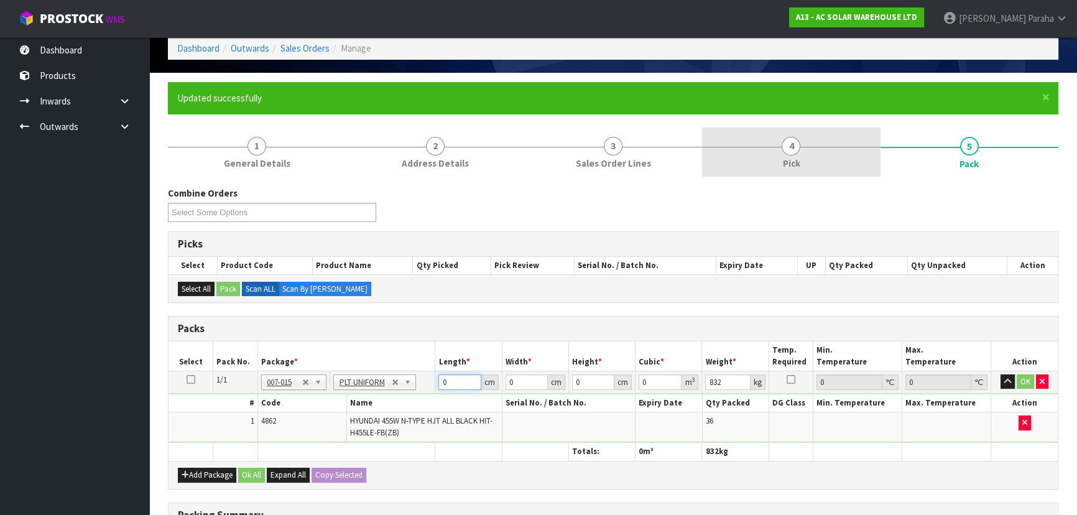
scroll to position [56, 0]
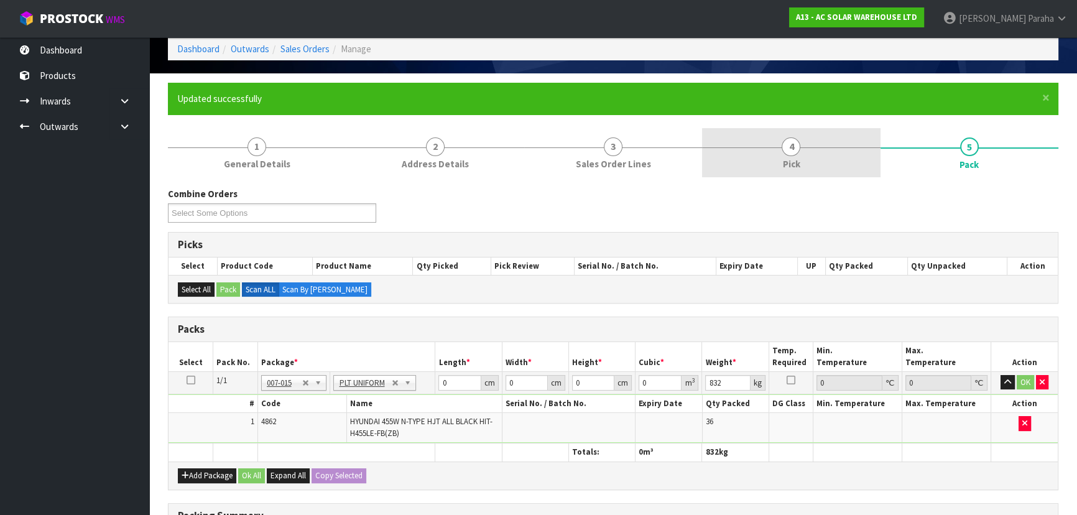
click at [784, 148] on span "4" at bounding box center [791, 146] width 19 height 19
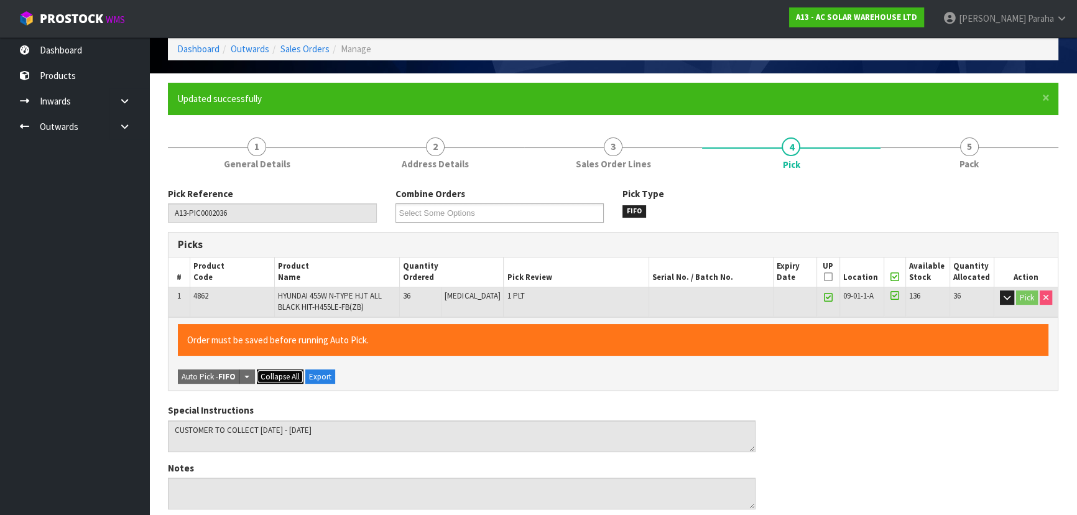
click at [275, 372] on span "Collapse All" at bounding box center [280, 376] width 39 height 11
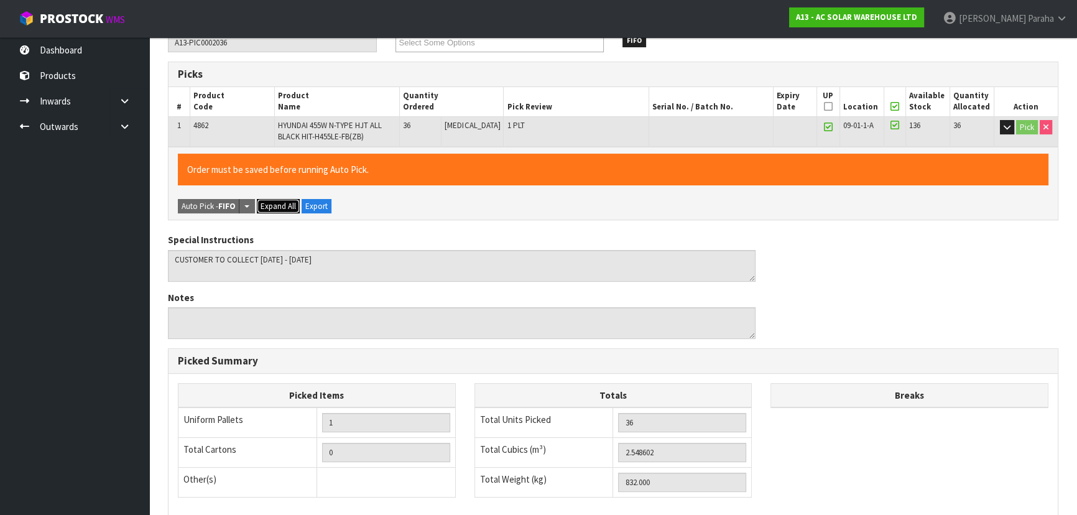
scroll to position [174, 0]
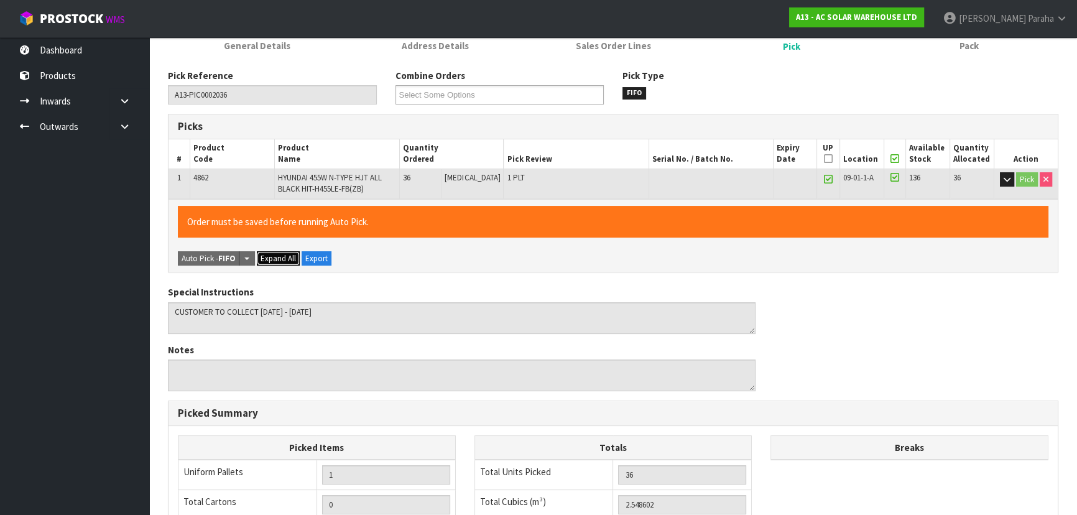
click at [273, 257] on span "Expand All" at bounding box center [278, 258] width 35 height 11
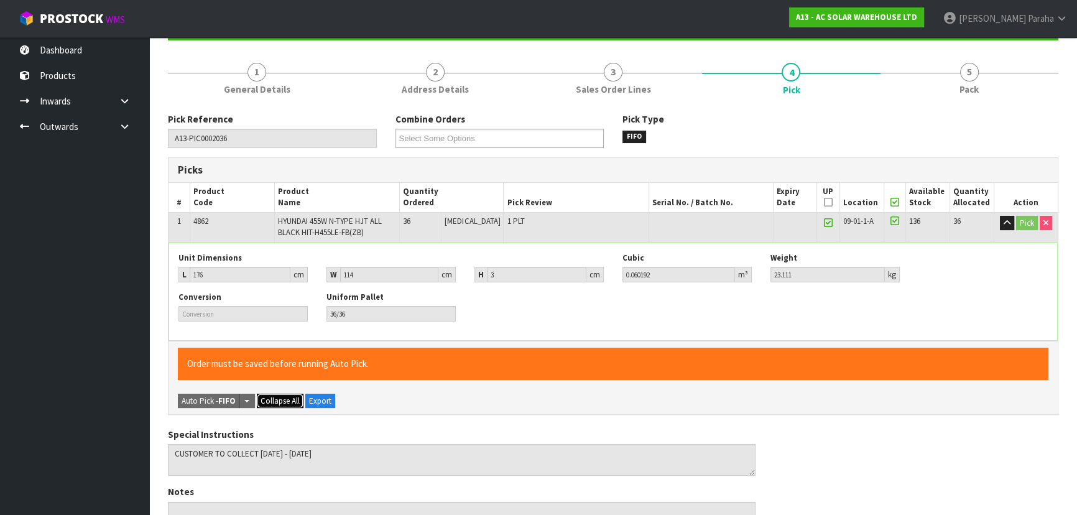
scroll to position [113, 0]
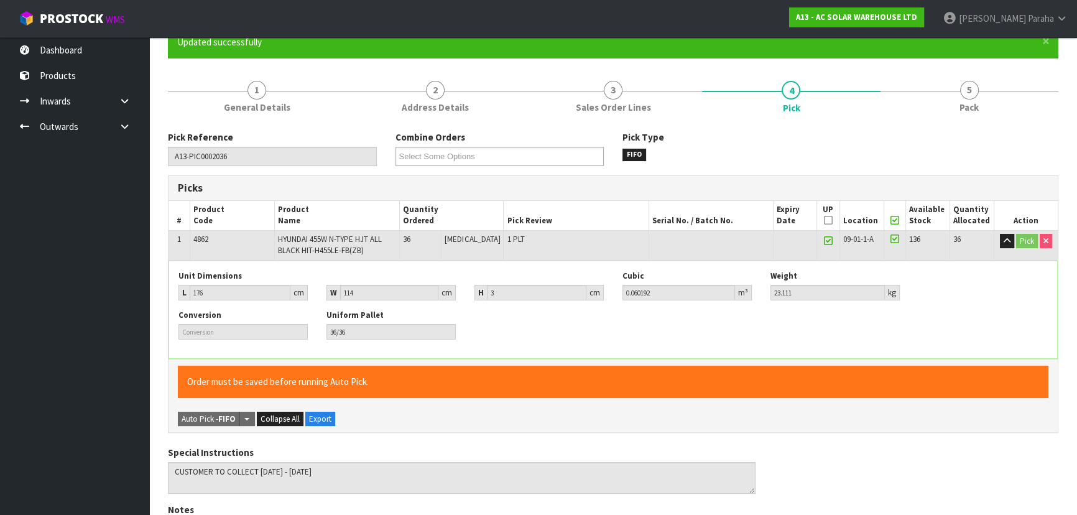
click at [198, 241] on span "4862" at bounding box center [200, 239] width 15 height 11
copy tr "4862"
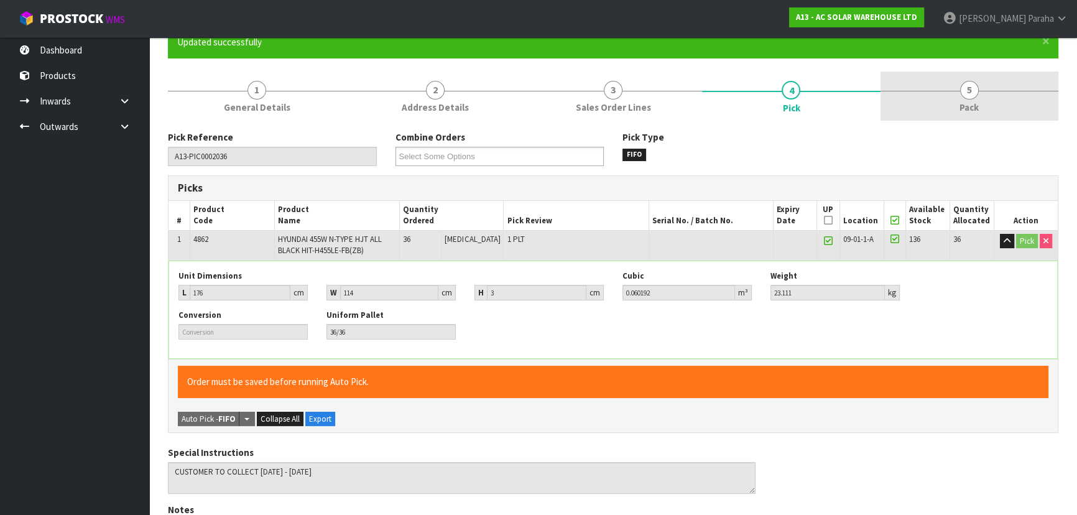
click at [969, 94] on span "5" at bounding box center [969, 90] width 19 height 19
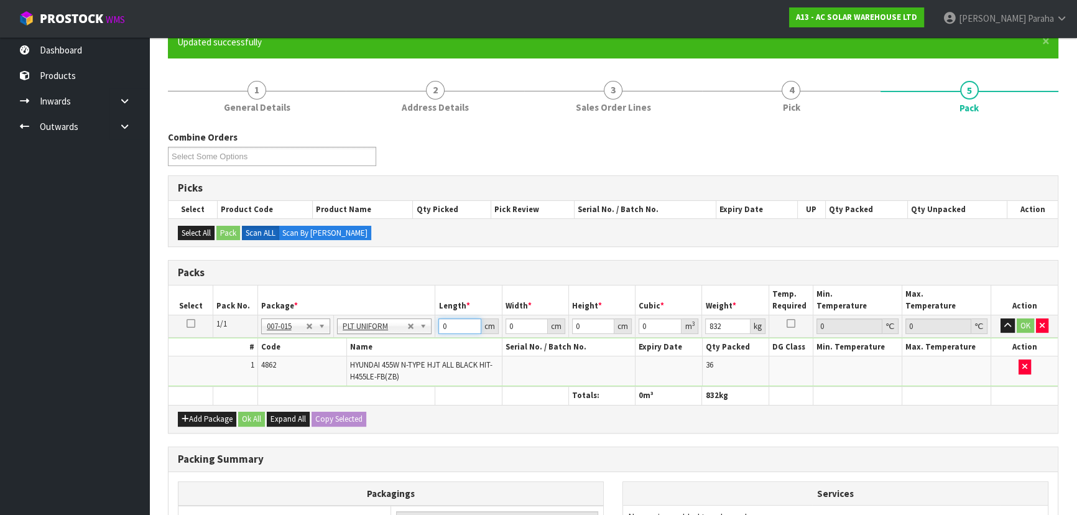
click at [452, 326] on input "0" at bounding box center [459, 326] width 42 height 16
type input "0"
type input "179"
type input "113"
type input "1"
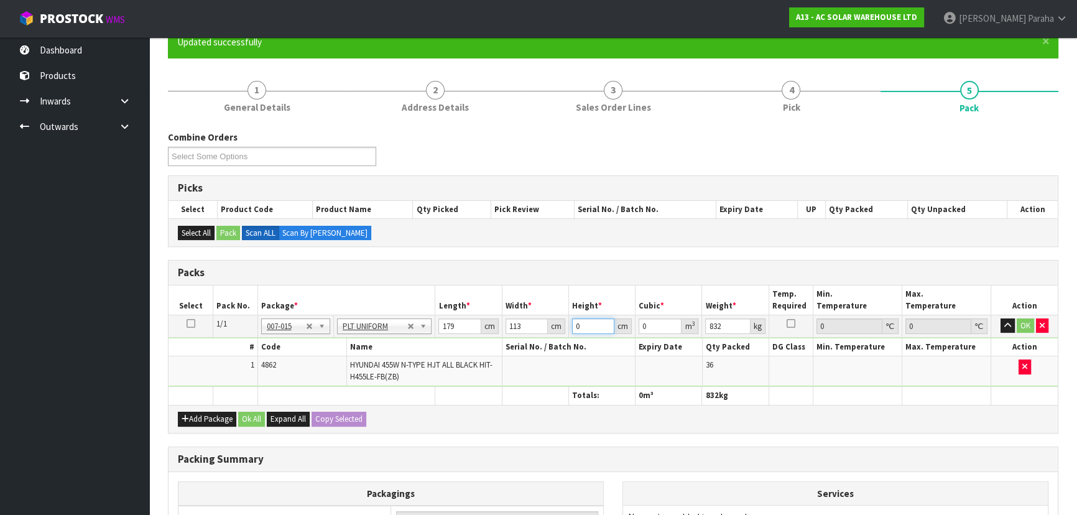
type input "0.020227"
type input "12"
type input "0.242724"
type input "126"
type input "2.548602"
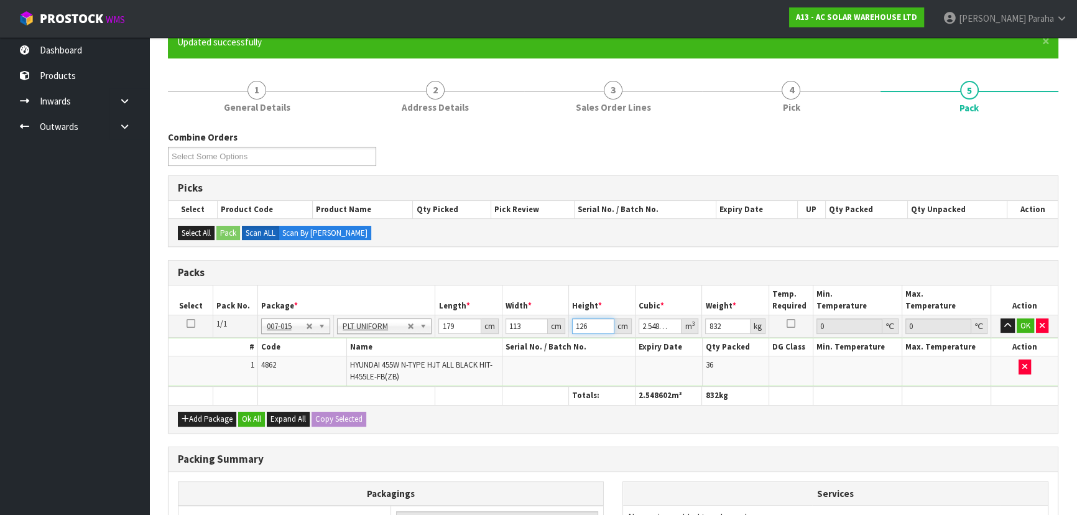
type input "126"
type input "832"
click at [1001, 318] on button "button" at bounding box center [1008, 325] width 14 height 15
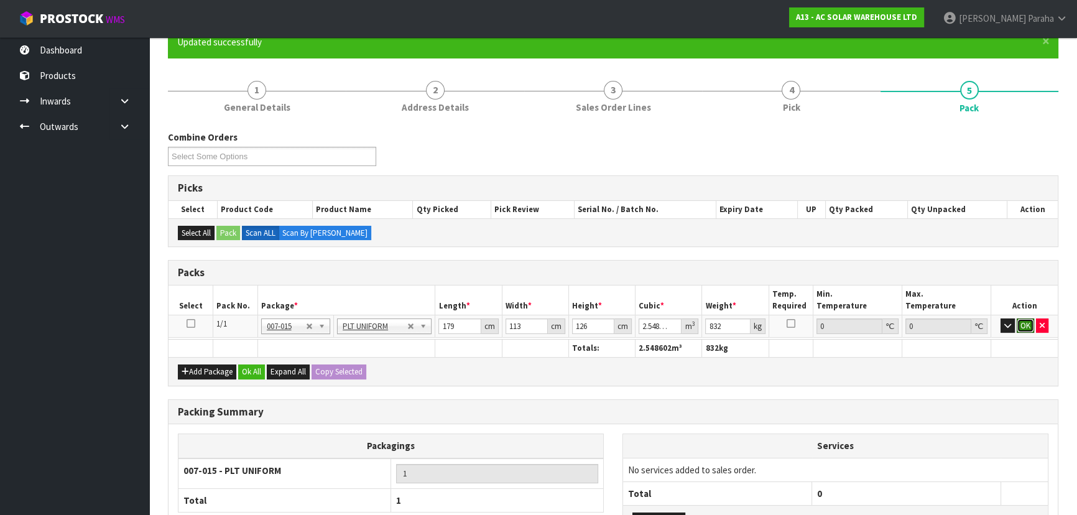
click button "OK" at bounding box center [1025, 325] width 17 height 15
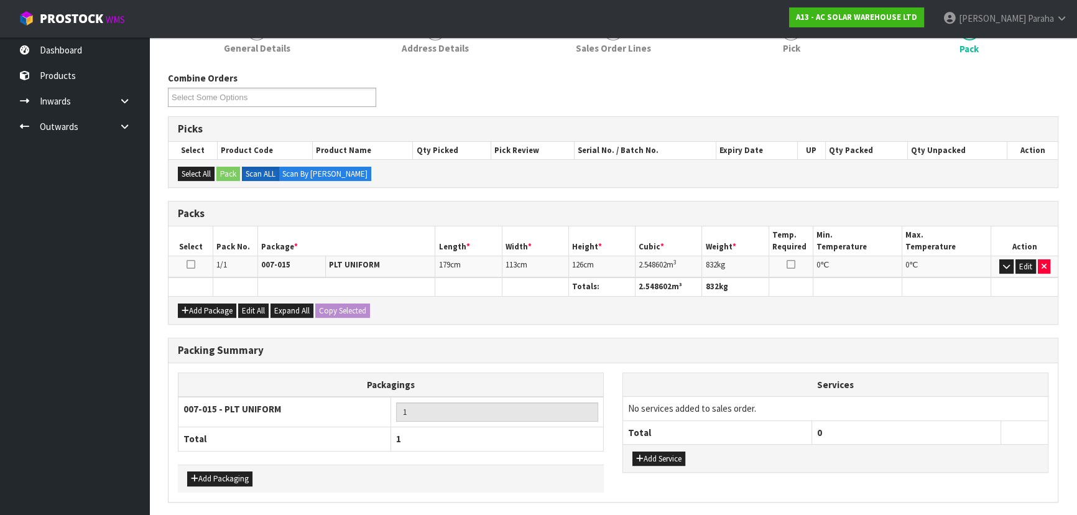
scroll to position [215, 0]
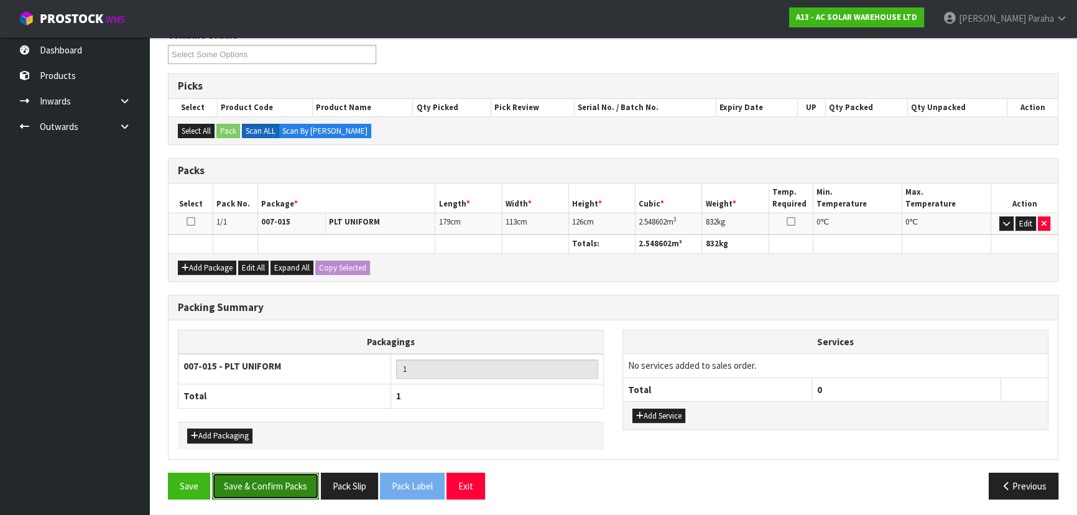
click at [277, 485] on button "Save & Confirm Packs" at bounding box center [265, 486] width 107 height 27
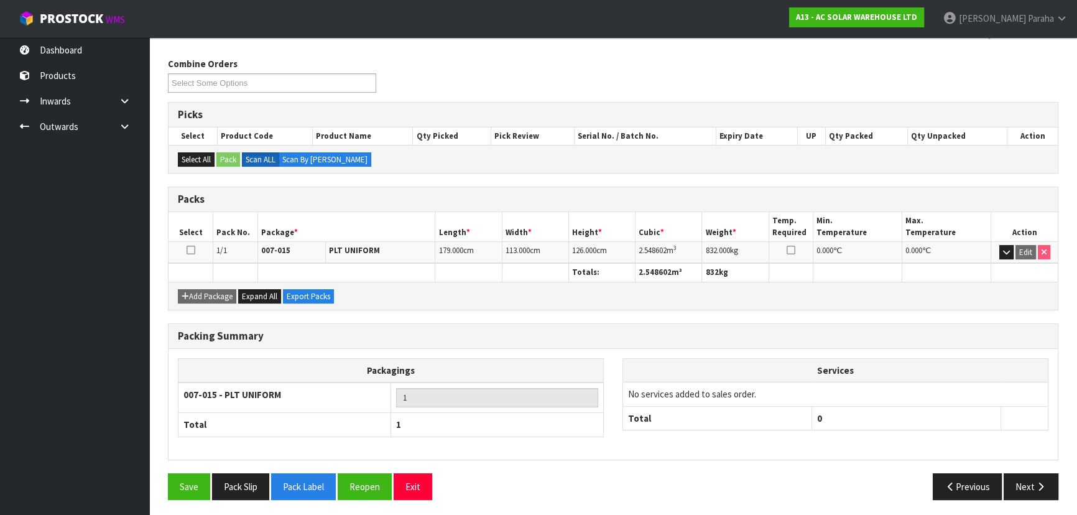
scroll to position [187, 0]
click at [246, 479] on button "Pack Slip" at bounding box center [240, 486] width 57 height 27
click at [1045, 476] on button "Next" at bounding box center [1031, 486] width 55 height 27
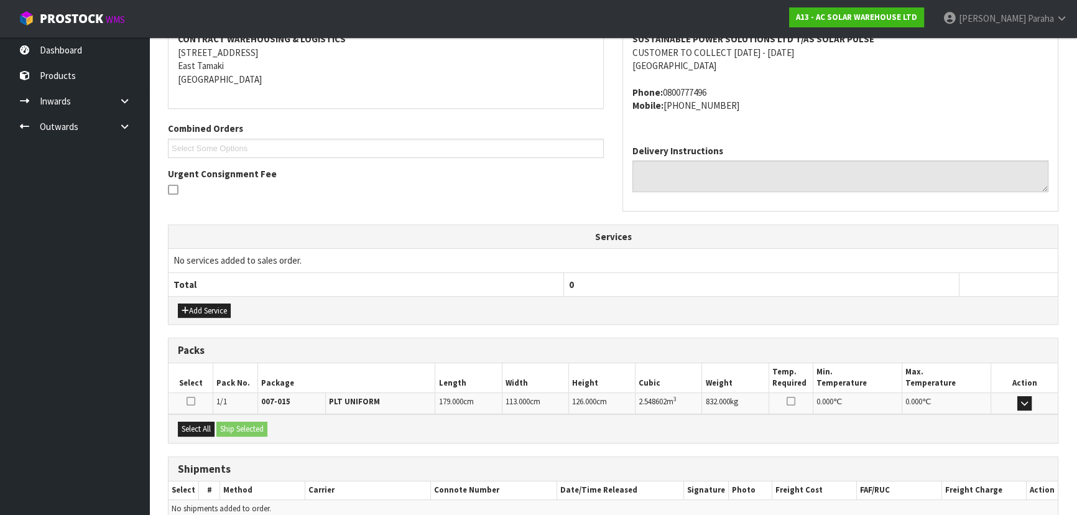
scroll to position [305, 0]
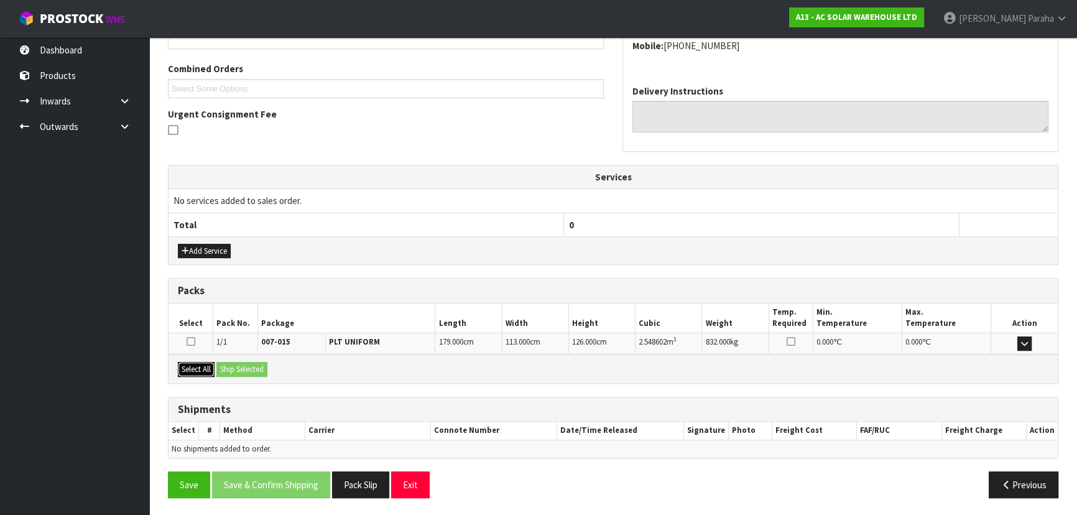
drag, startPoint x: 198, startPoint y: 365, endPoint x: 218, endPoint y: 364, distance: 19.3
click at [198, 364] on button "Select All" at bounding box center [196, 369] width 37 height 15
click at [229, 366] on button "Ship Selected" at bounding box center [241, 369] width 51 height 15
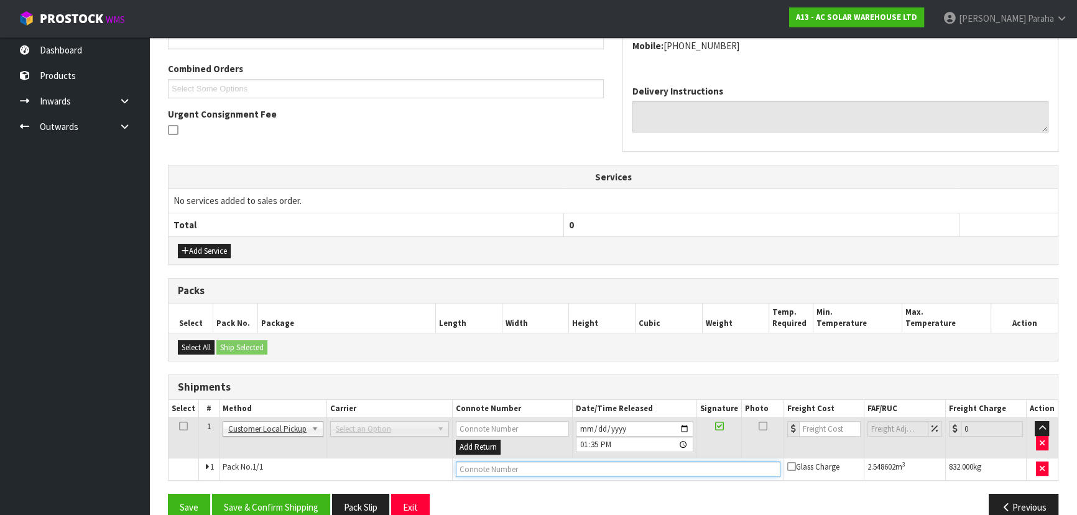
click at [574, 462] on input "text" at bounding box center [618, 469] width 325 height 16
type input "CUSTOMER COLLECTED"
click at [278, 509] on button "Save & Confirm Shipping" at bounding box center [271, 507] width 118 height 27
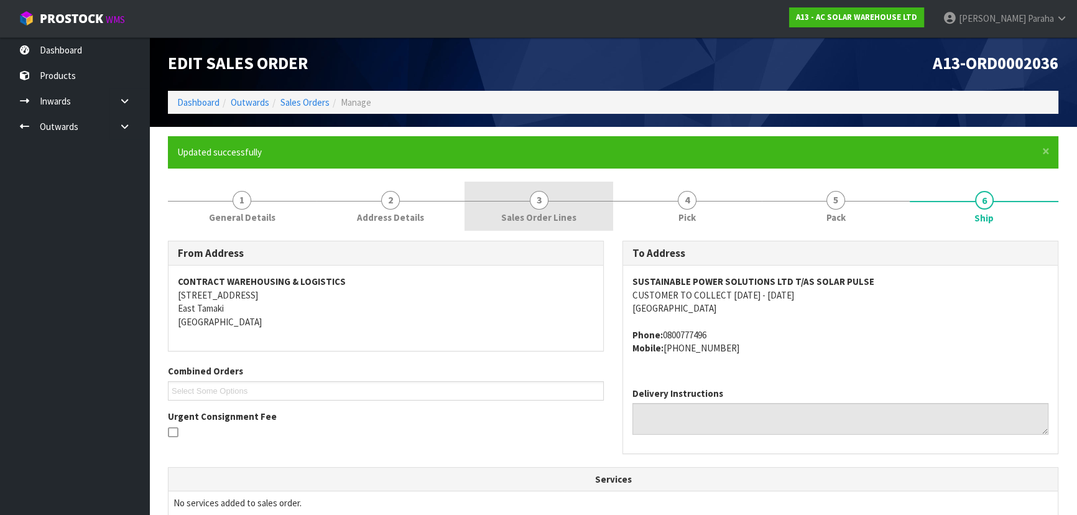
scroll to position [0, 0]
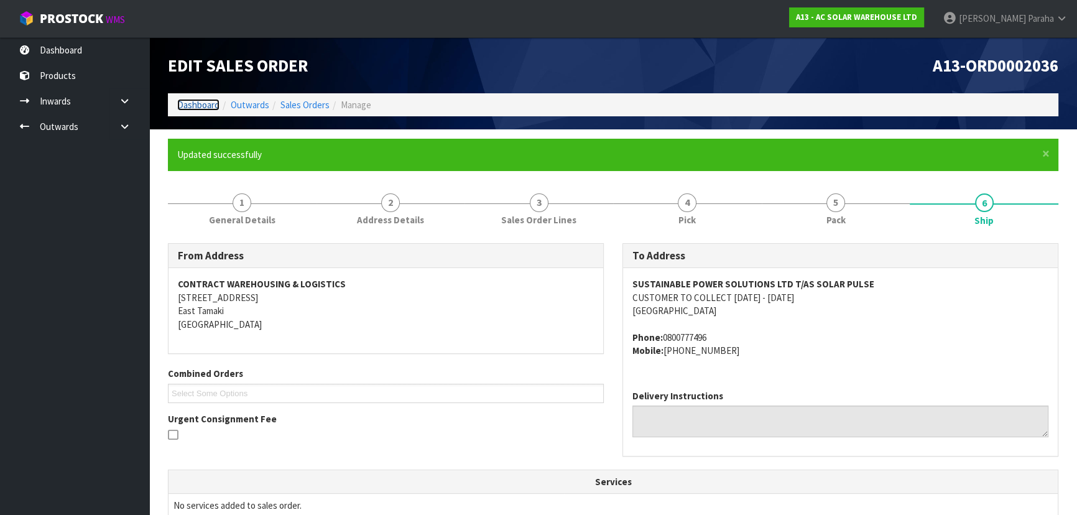
click at [210, 104] on link "Dashboard" at bounding box center [198, 105] width 42 height 12
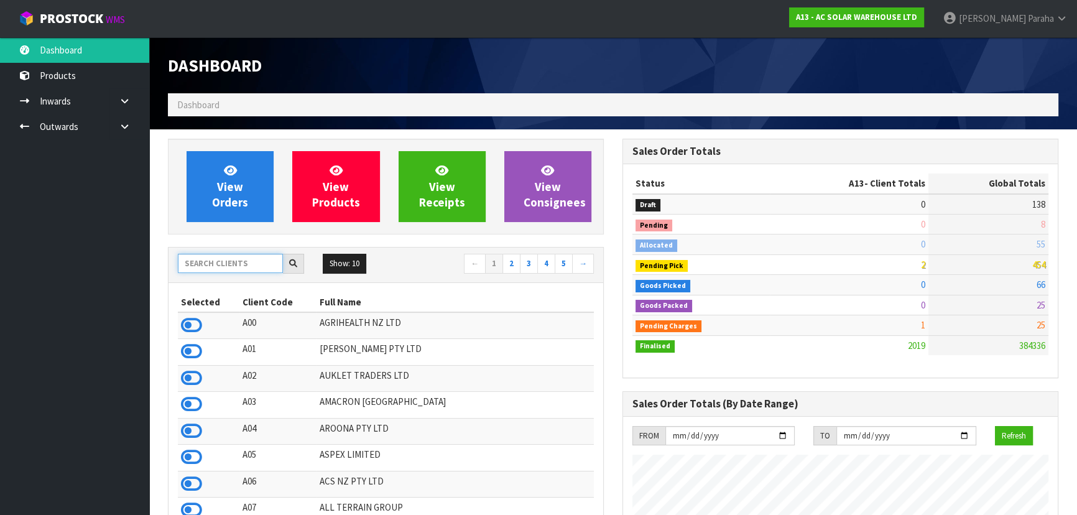
click at [201, 267] on input "text" at bounding box center [230, 263] width 105 height 19
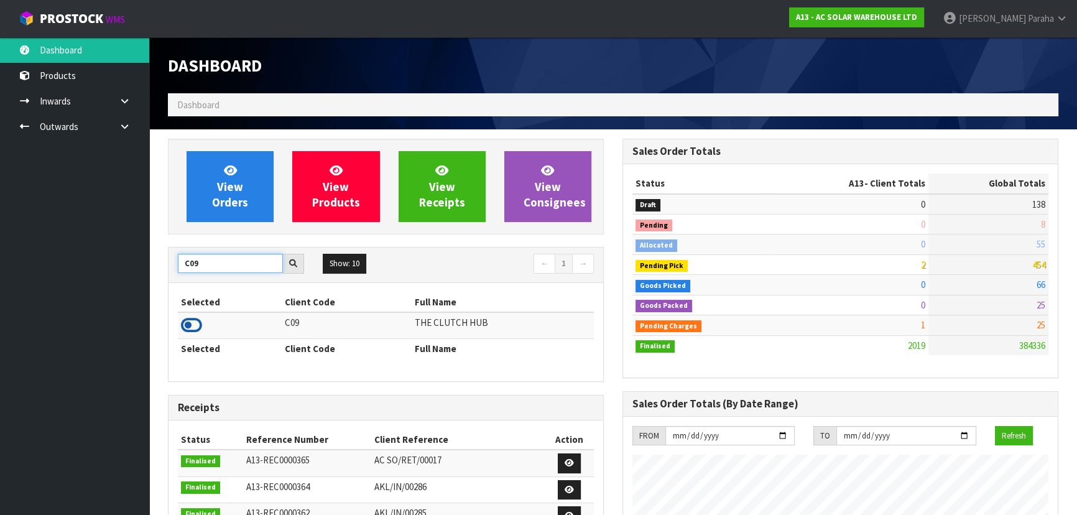
type input "C09"
click at [196, 325] on icon at bounding box center [191, 325] width 21 height 19
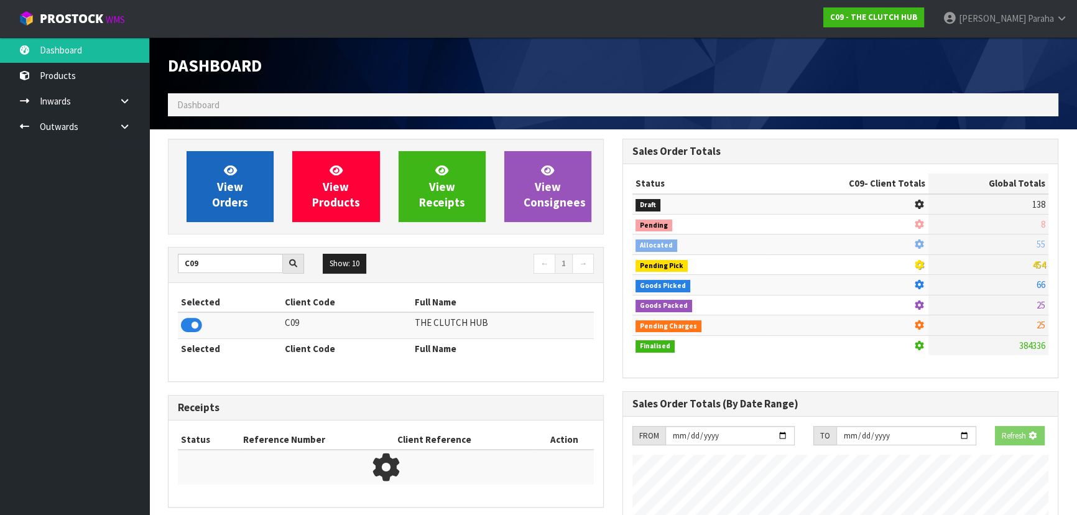
scroll to position [774, 454]
click at [261, 175] on link "View Orders" at bounding box center [230, 186] width 87 height 71
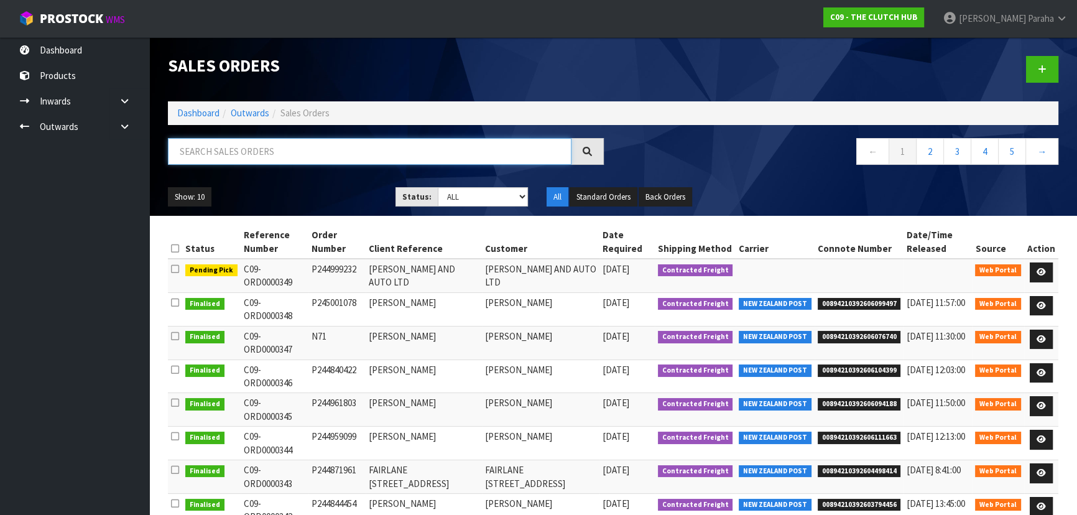
click at [238, 149] on input "text" at bounding box center [370, 151] width 404 height 27
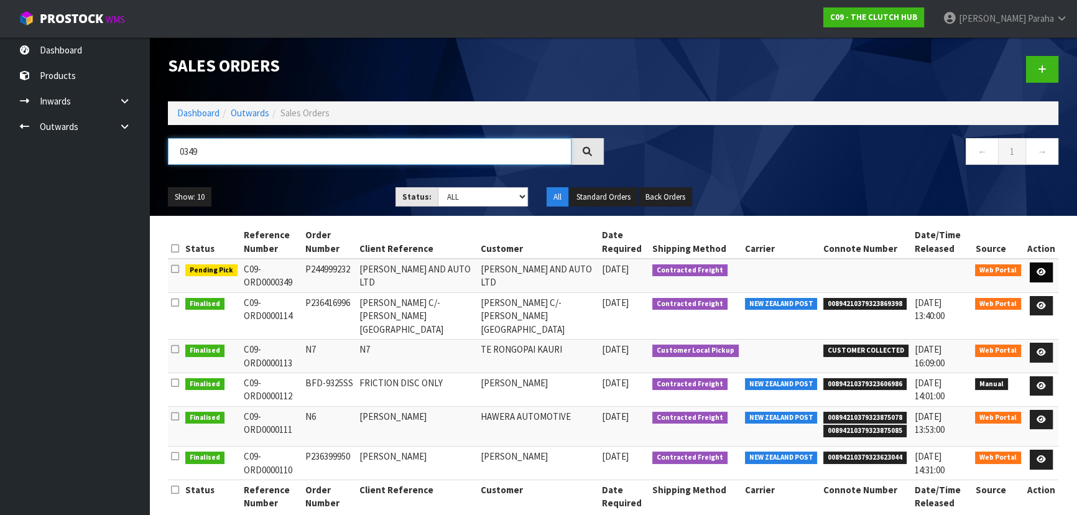
type input "0349"
click at [1045, 272] on icon at bounding box center [1041, 272] width 9 height 8
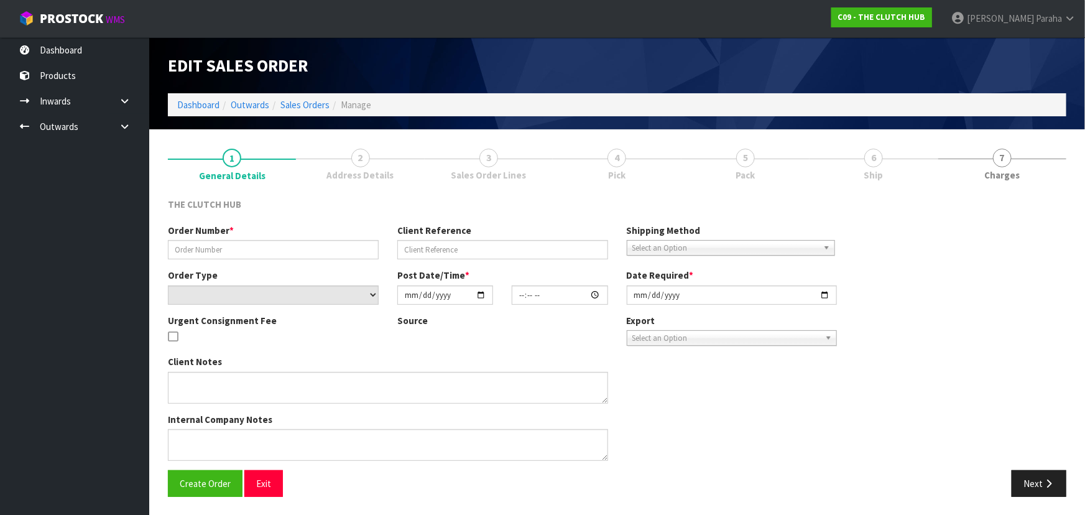
type input "P244999232"
type input "[PERSON_NAME] AND AUTO LTD"
select select "number:0"
type input "2025-10-02"
type input "23:31:00.000"
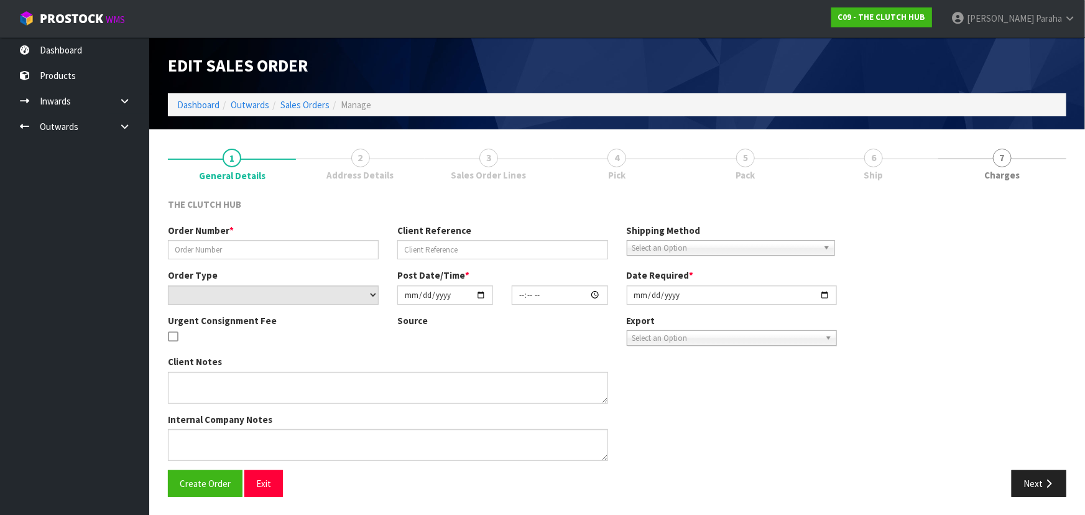
type input "[DATE]"
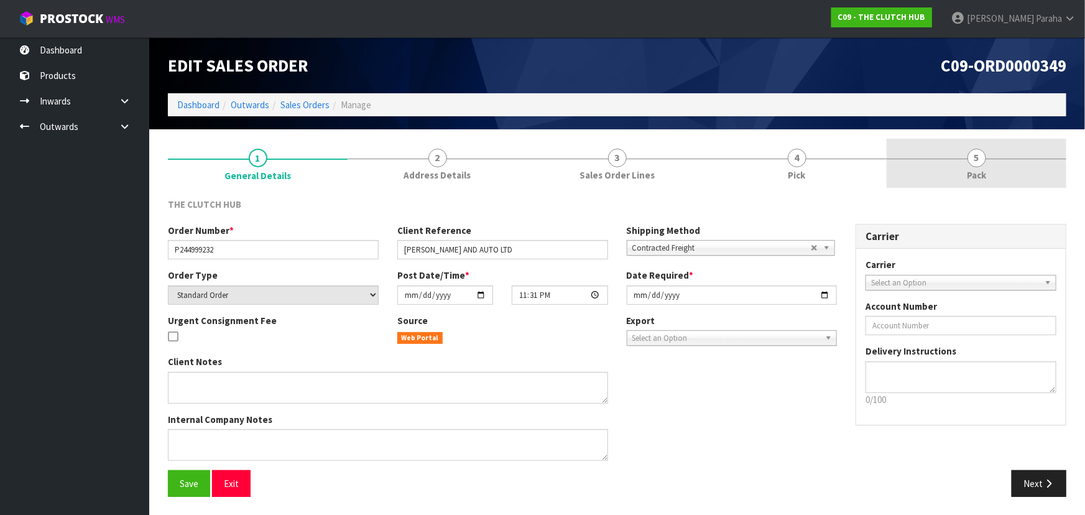
click at [980, 163] on span "5" at bounding box center [977, 158] width 19 height 19
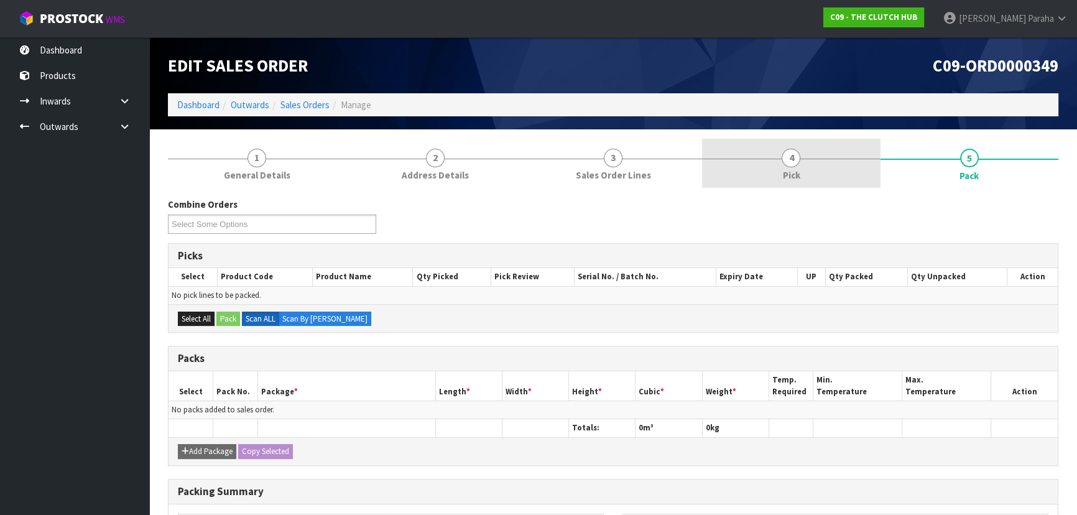
click at [787, 160] on span "4" at bounding box center [791, 158] width 19 height 19
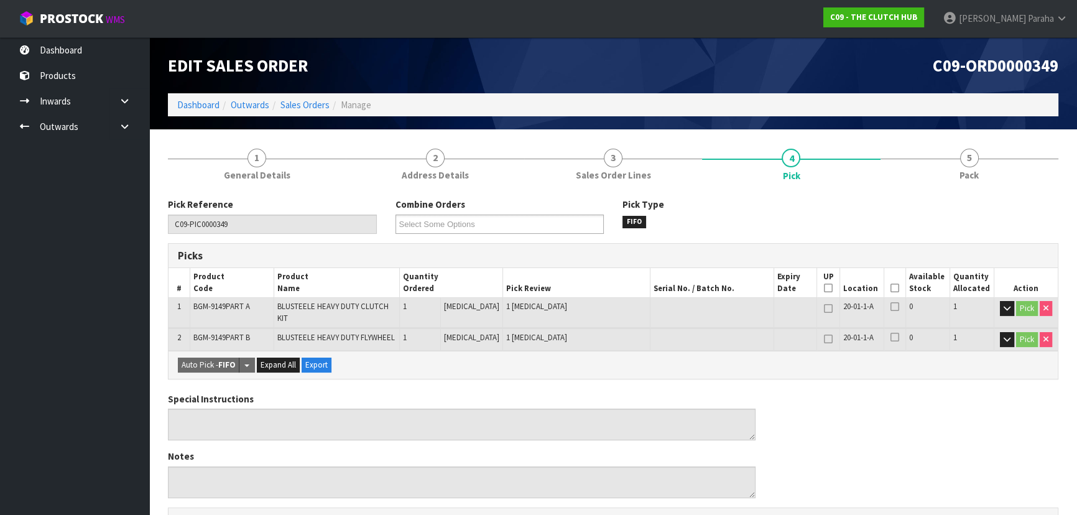
click at [891, 288] on icon at bounding box center [895, 288] width 9 height 1
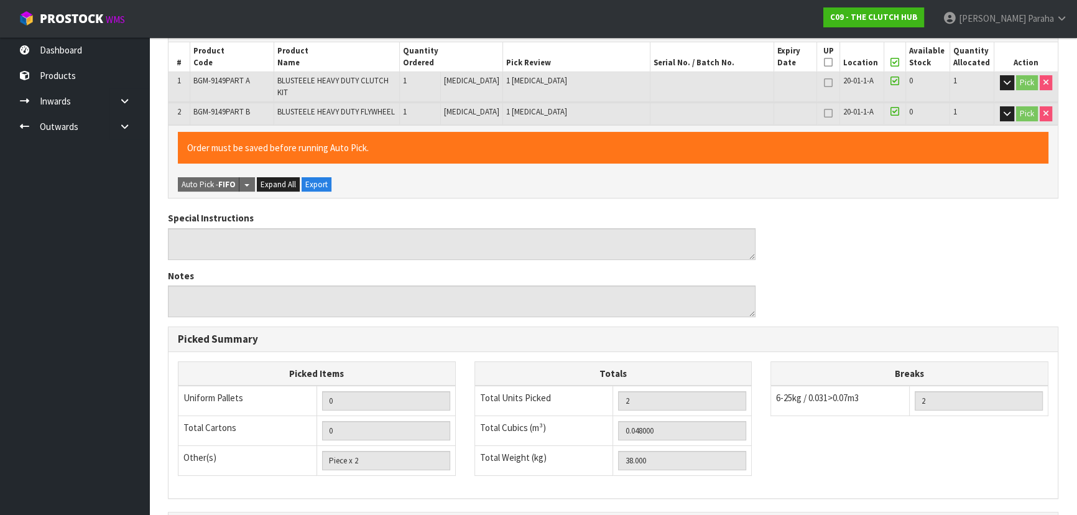
scroll to position [369, 0]
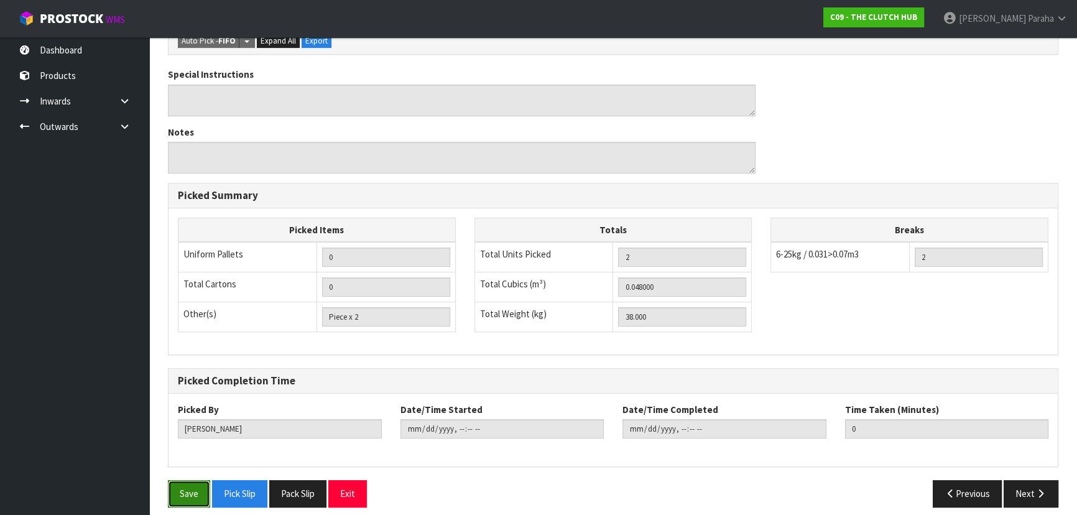
click at [189, 496] on button "Save" at bounding box center [189, 493] width 42 height 27
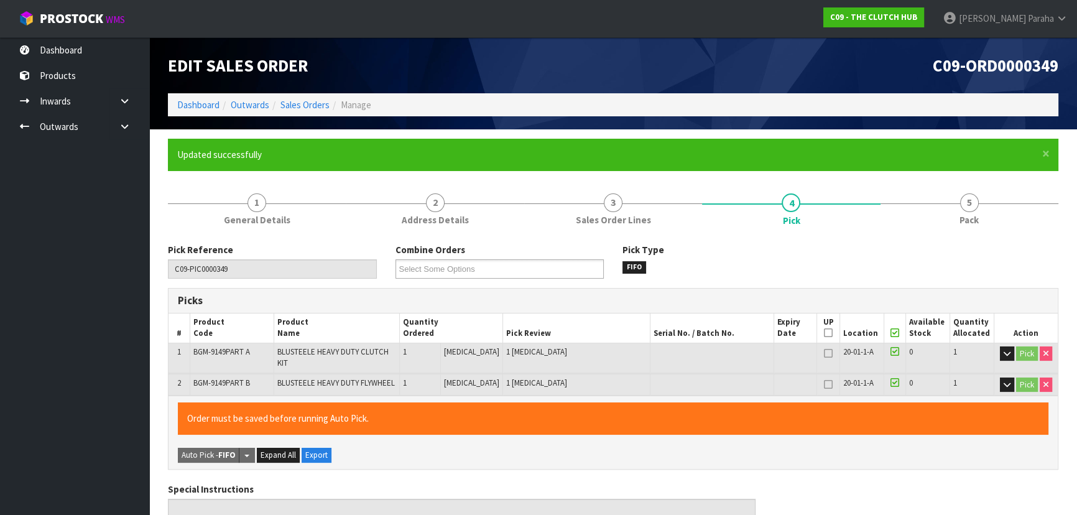
type input "[PERSON_NAME]"
type input "2025-10-06T14:10:27"
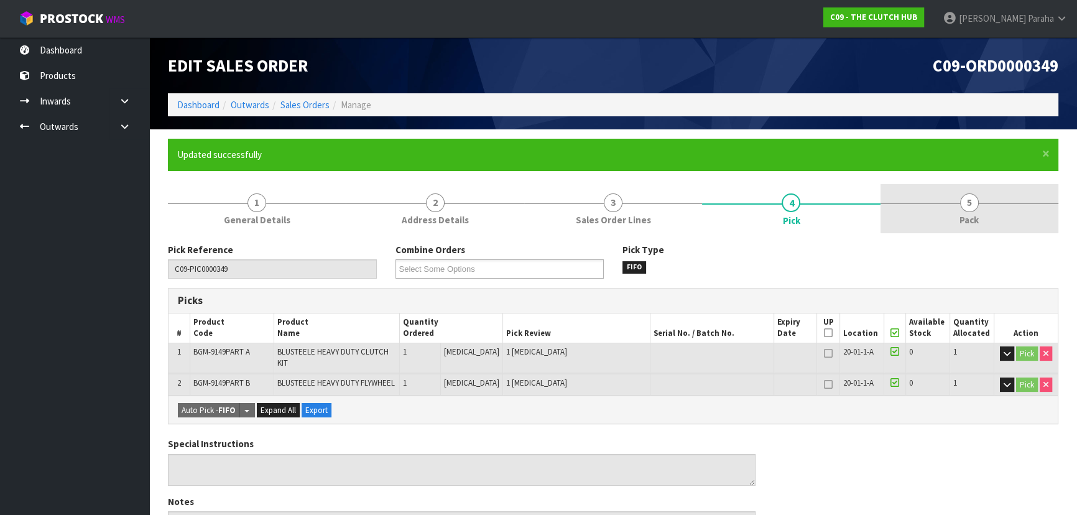
click at [978, 205] on span "5" at bounding box center [969, 202] width 19 height 19
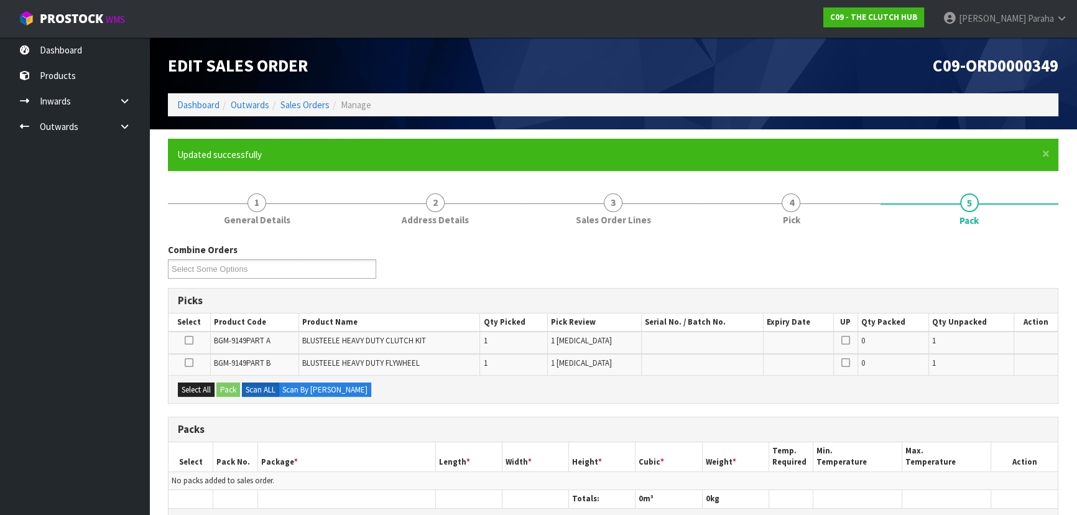
click at [193, 340] on icon at bounding box center [189, 340] width 9 height 1
click at [0, 0] on input "checkbox" at bounding box center [0, 0] width 0 height 0
click at [234, 384] on button "Pack" at bounding box center [228, 389] width 24 height 15
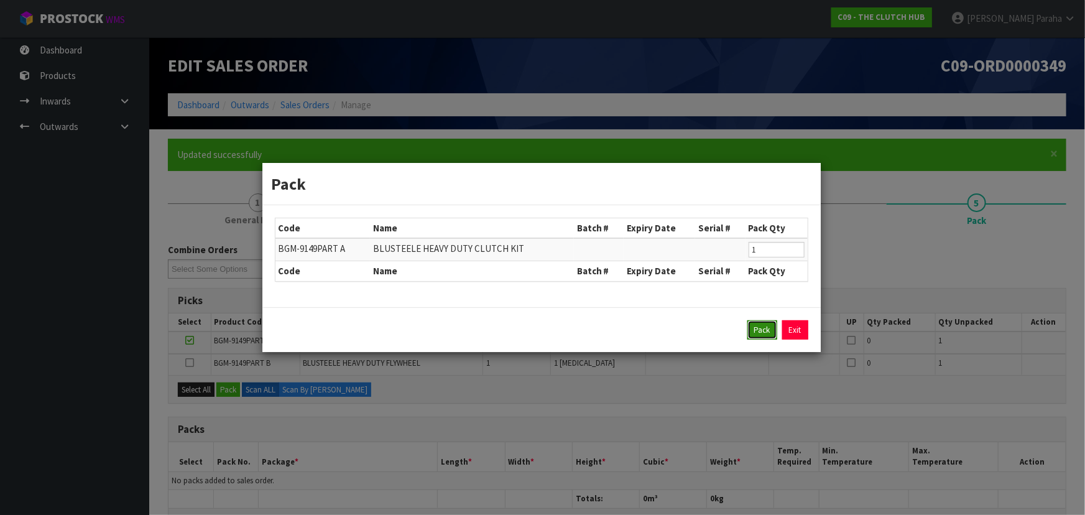
click at [755, 330] on button "Pack" at bounding box center [763, 330] width 30 height 20
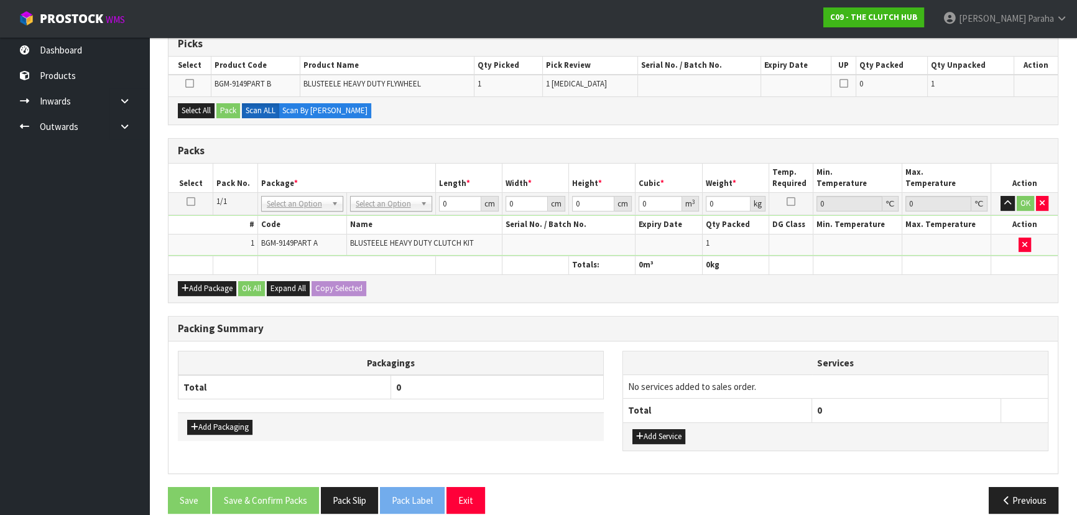
scroll to position [271, 0]
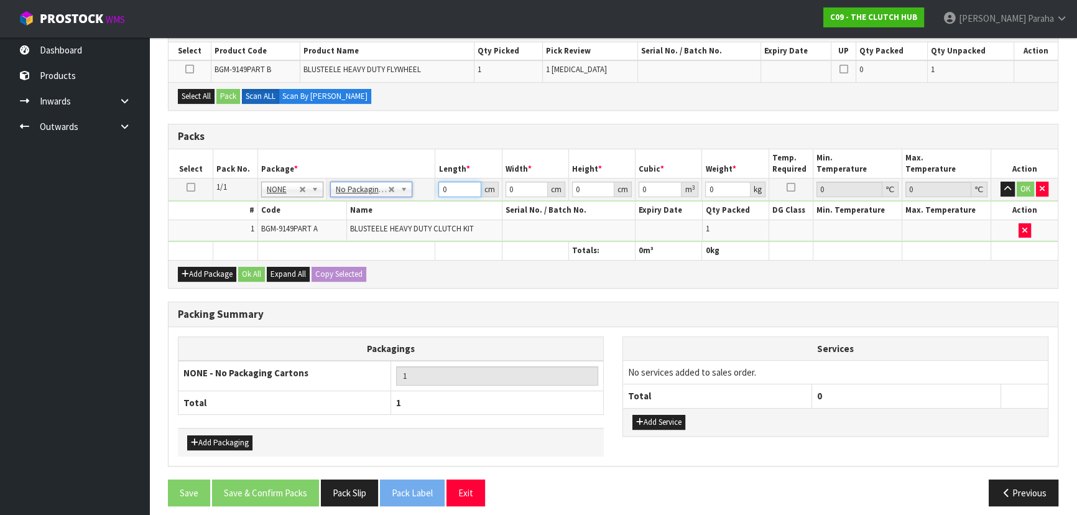
click at [460, 186] on input "0" at bounding box center [459, 190] width 42 height 16
type input "40"
type input "1"
type input "0.0016"
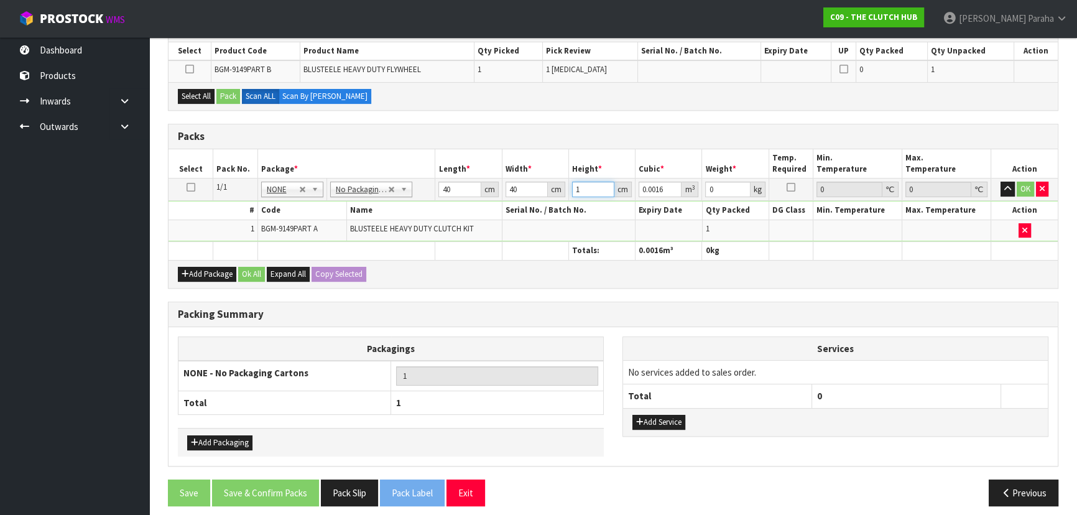
type input "15"
type input "0.024"
type input "15"
click at [1001, 182] on button "button" at bounding box center [1008, 189] width 14 height 15
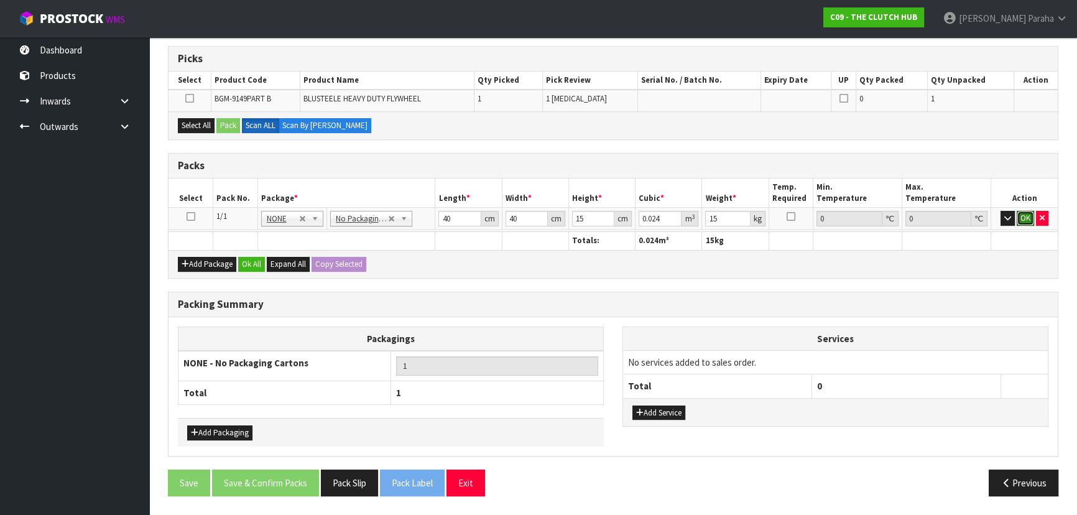
click button "OK" at bounding box center [1025, 218] width 17 height 15
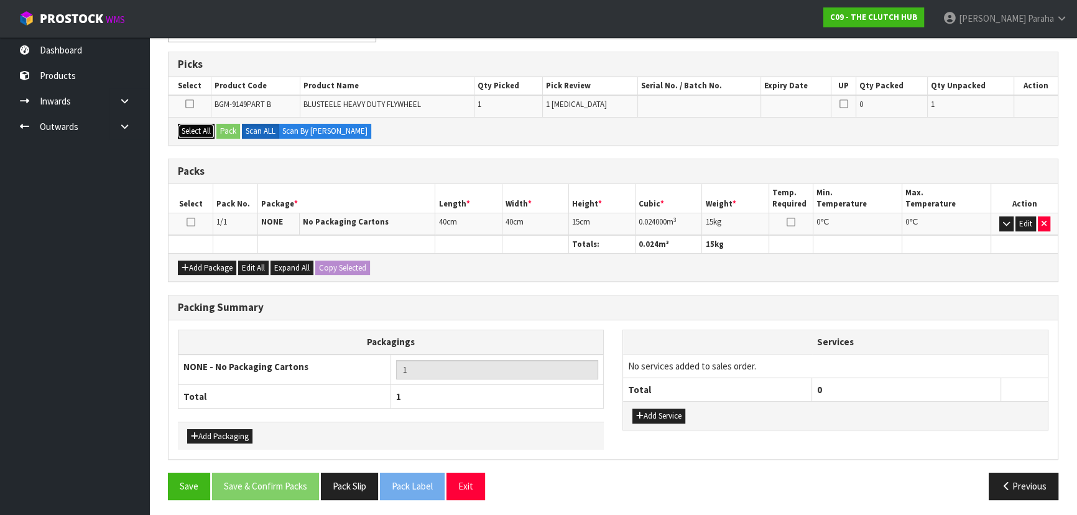
click at [195, 129] on button "Select All" at bounding box center [196, 131] width 37 height 15
click at [226, 131] on button "Pack" at bounding box center [228, 131] width 24 height 15
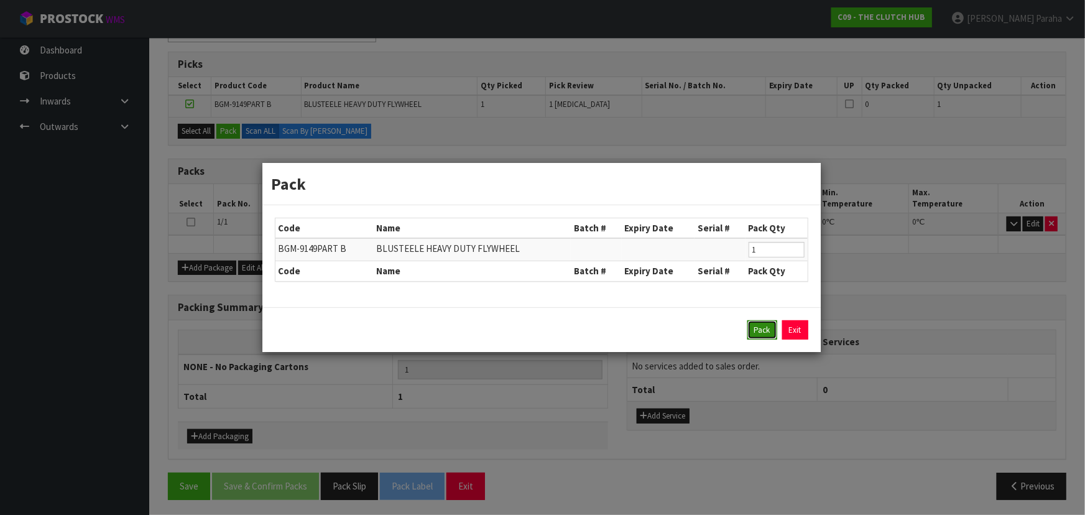
click at [752, 323] on button "Pack" at bounding box center [763, 330] width 30 height 20
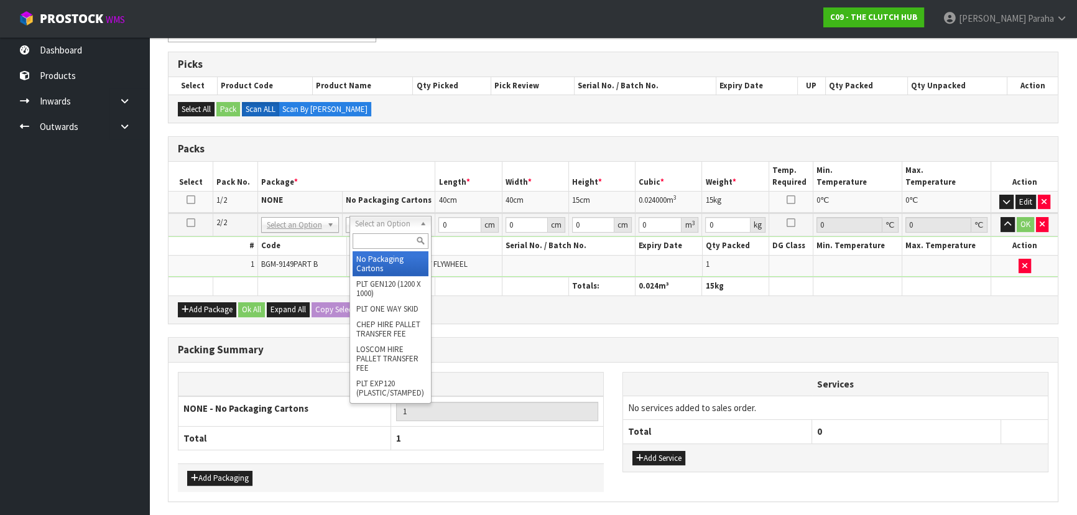
drag, startPoint x: 399, startPoint y: 261, endPoint x: 460, endPoint y: 231, distance: 67.6
type input "2"
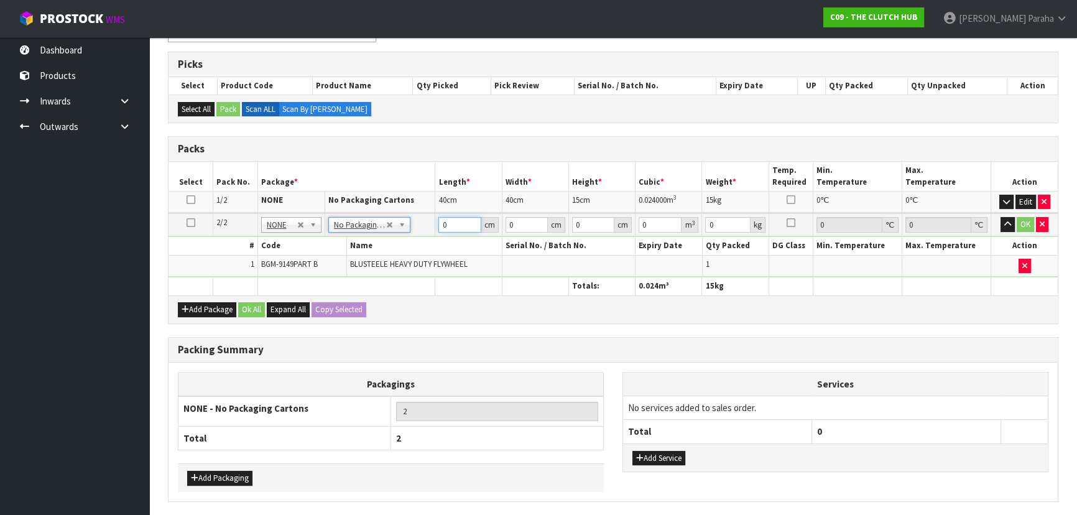
click at [460, 226] on input "0" at bounding box center [459, 225] width 42 height 16
type input "40"
type input "39"
type input "1"
type input "0.00156"
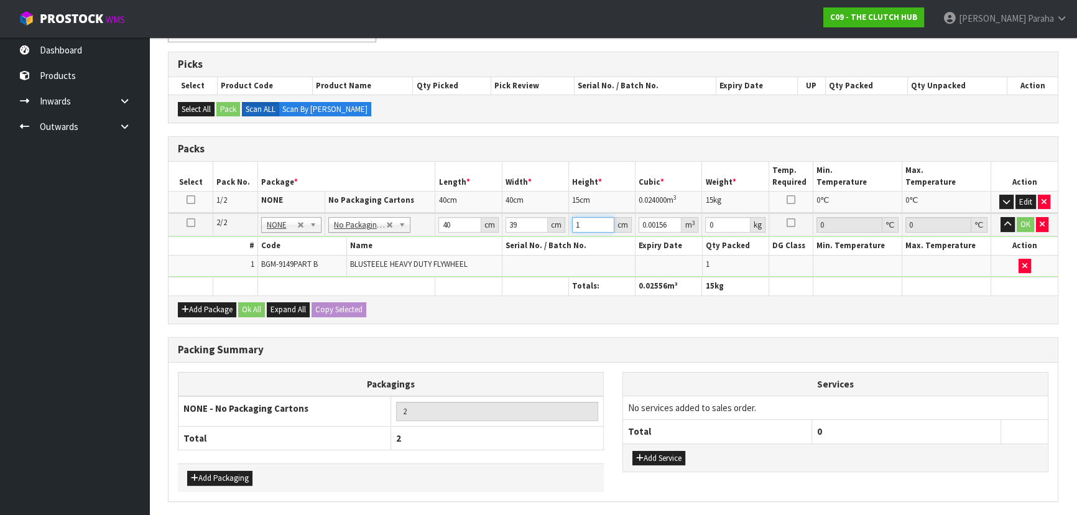
type input "15"
type input "0.0234"
type input "15"
type input "23"
click at [1001, 217] on button "button" at bounding box center [1008, 224] width 14 height 15
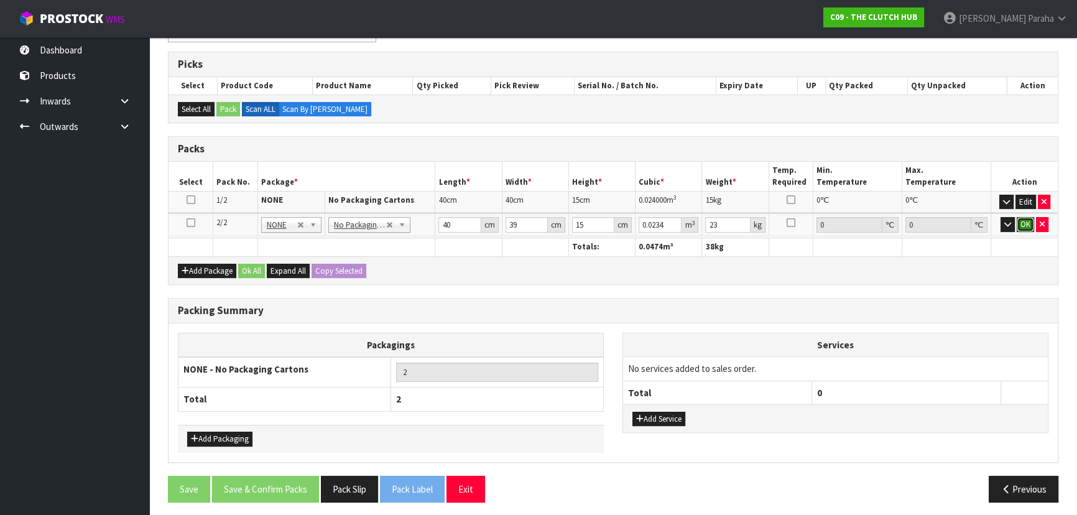
click button "OK" at bounding box center [1025, 224] width 17 height 15
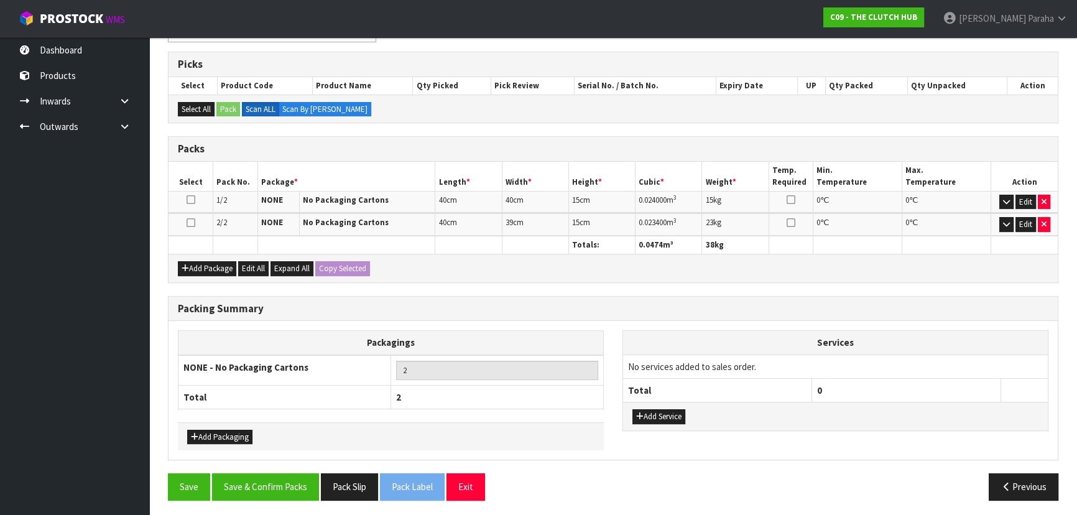
scroll to position [237, 0]
click at [285, 483] on button "Save & Confirm Packs" at bounding box center [265, 486] width 107 height 27
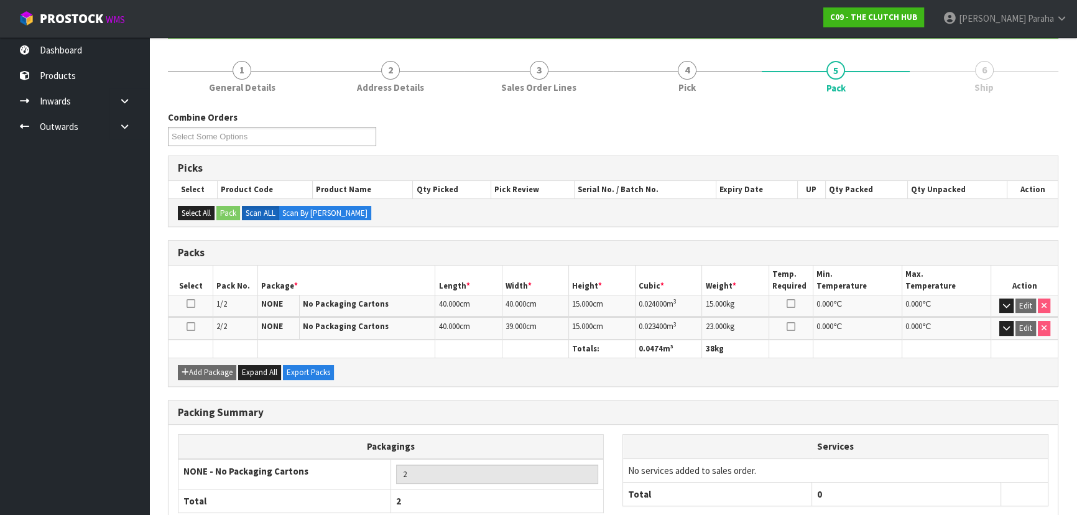
scroll to position [210, 0]
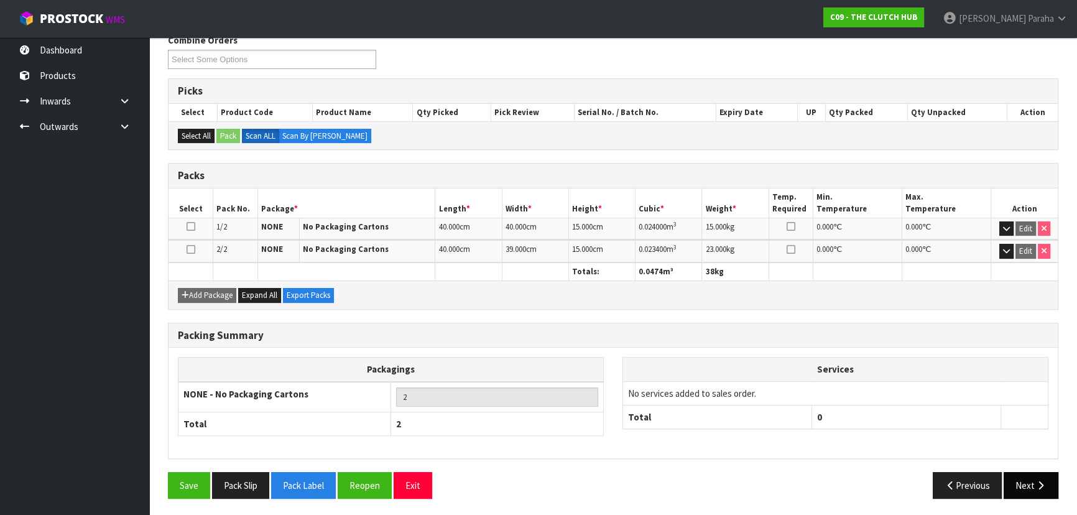
click at [1043, 481] on icon "button" at bounding box center [1041, 485] width 12 height 9
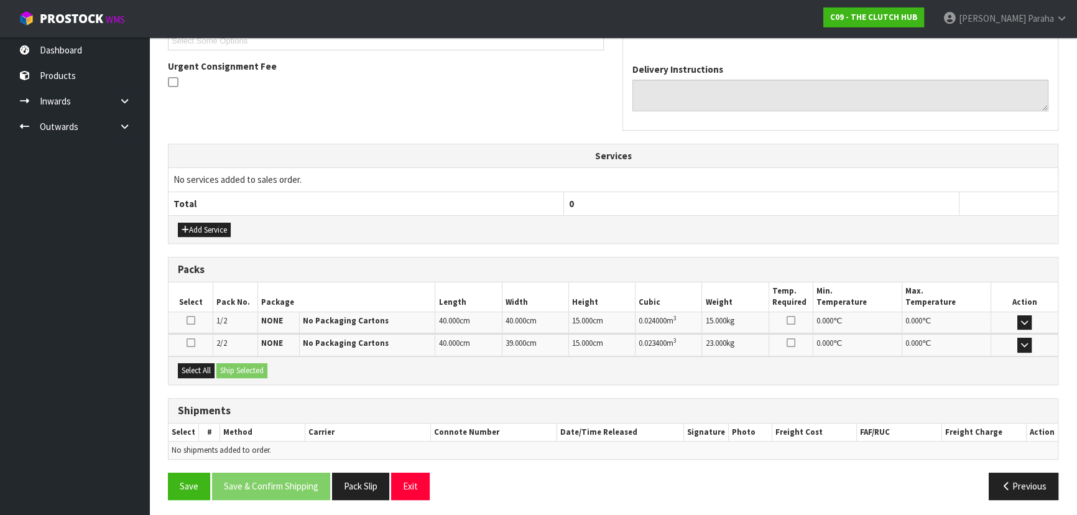
scroll to position [353, 0]
drag, startPoint x: 195, startPoint y: 371, endPoint x: 239, endPoint y: 371, distance: 43.5
click at [197, 371] on button "Select All" at bounding box center [196, 370] width 37 height 15
click at [251, 368] on button "Ship Selected" at bounding box center [241, 370] width 51 height 15
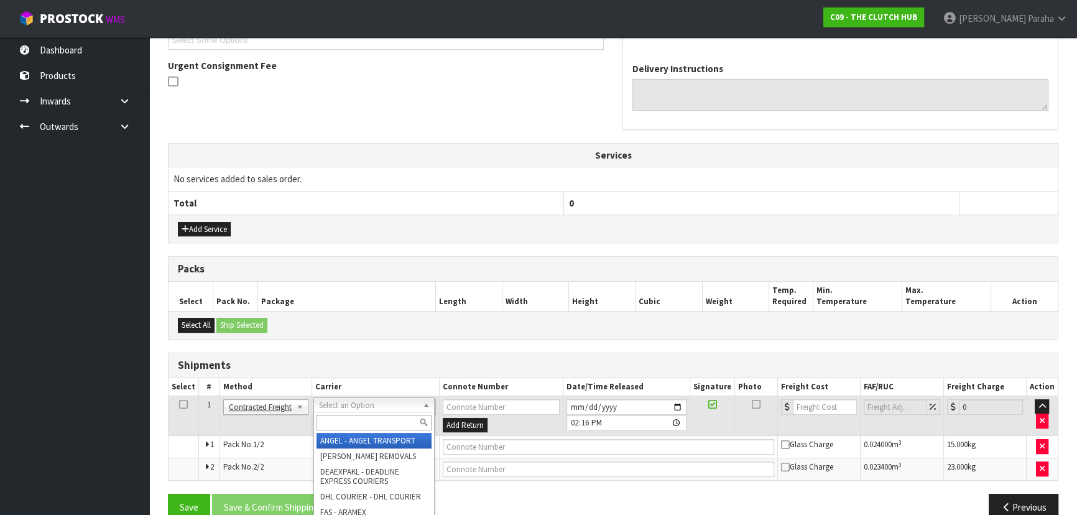
click at [386, 423] on input "text" at bounding box center [374, 423] width 115 height 16
type input "NZP"
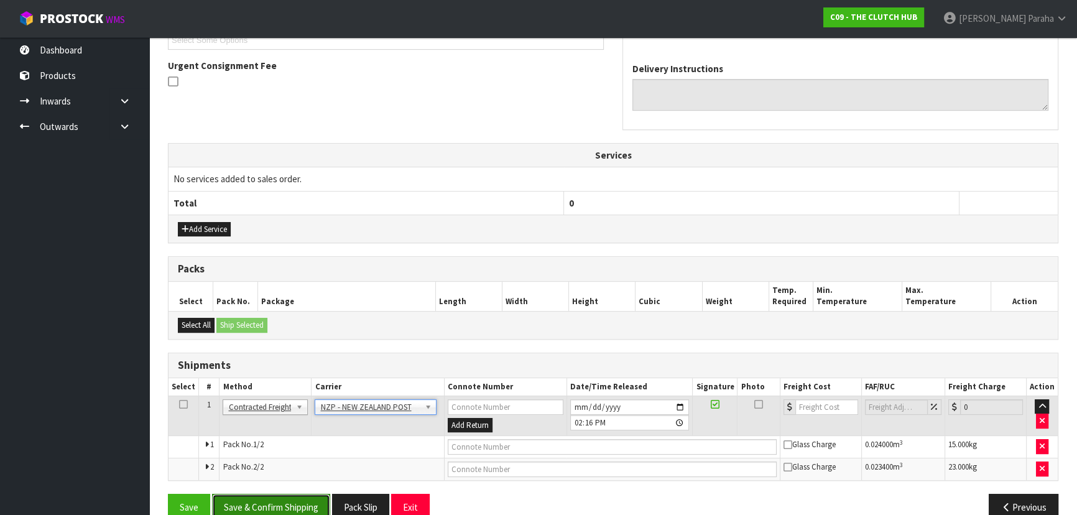
click at [285, 501] on button "Save & Confirm Shipping" at bounding box center [271, 507] width 118 height 27
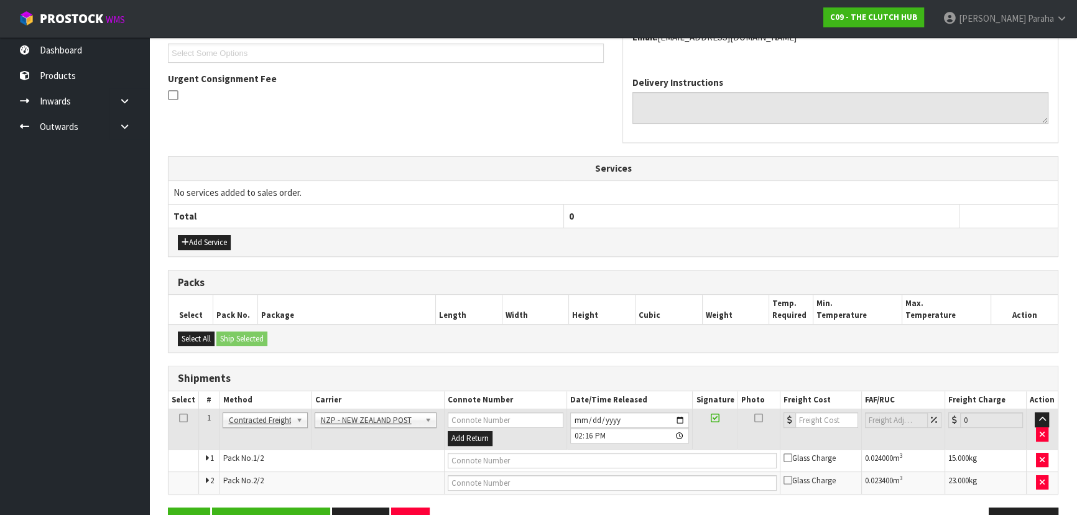
scroll to position [0, 0]
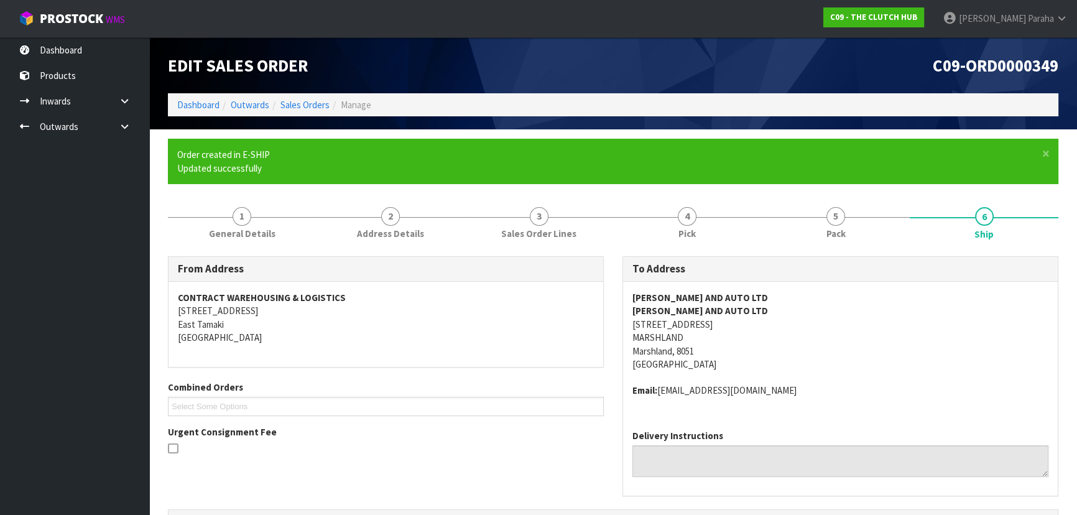
click at [922, 294] on address "PRESTON TYRE AND AUTO LTD PRESTON TYRE AND AUTO LTD 302 PRESTONS ROAD MARSHLAND…" at bounding box center [840, 331] width 416 height 80
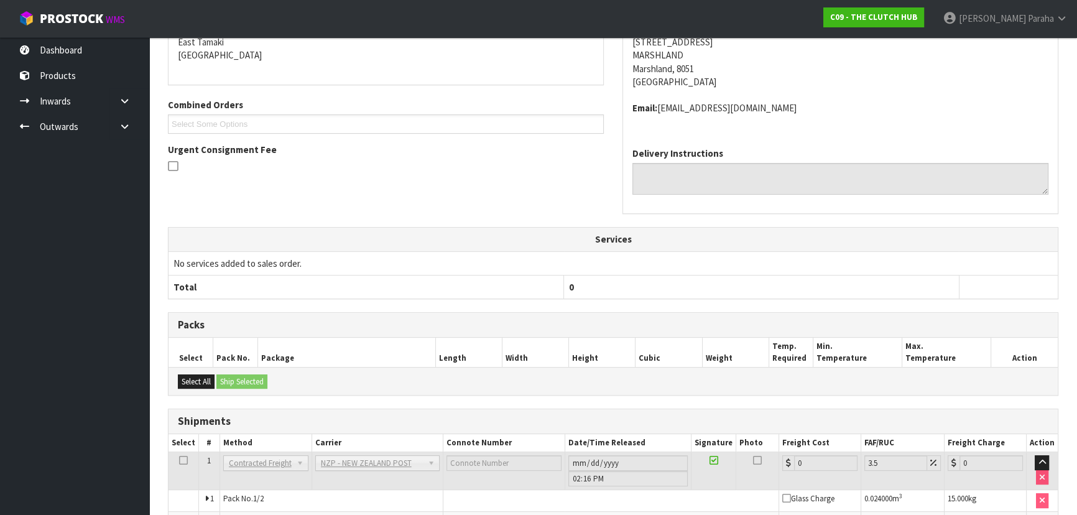
scroll to position [357, 0]
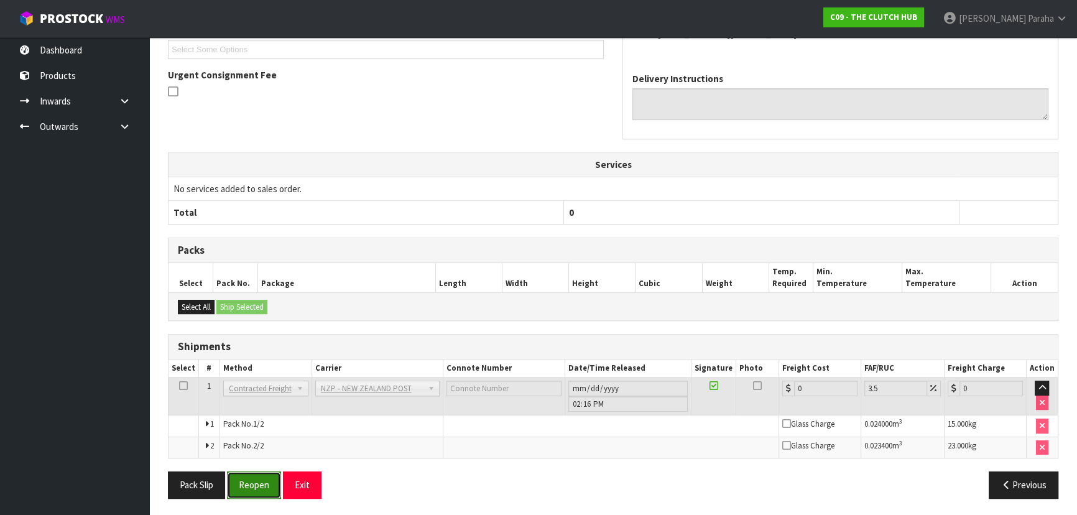
click at [263, 483] on button "Reopen" at bounding box center [254, 484] width 54 height 27
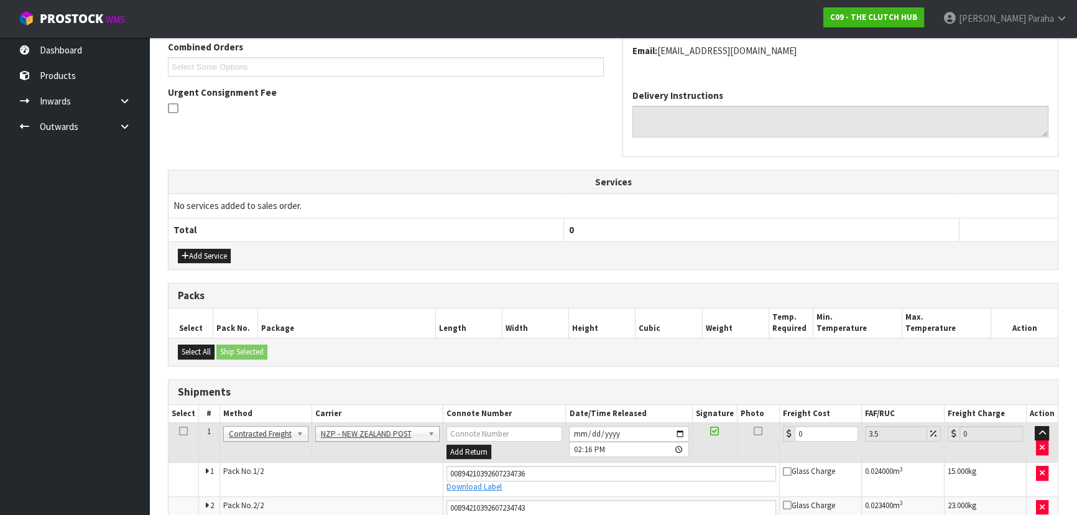
scroll to position [387, 0]
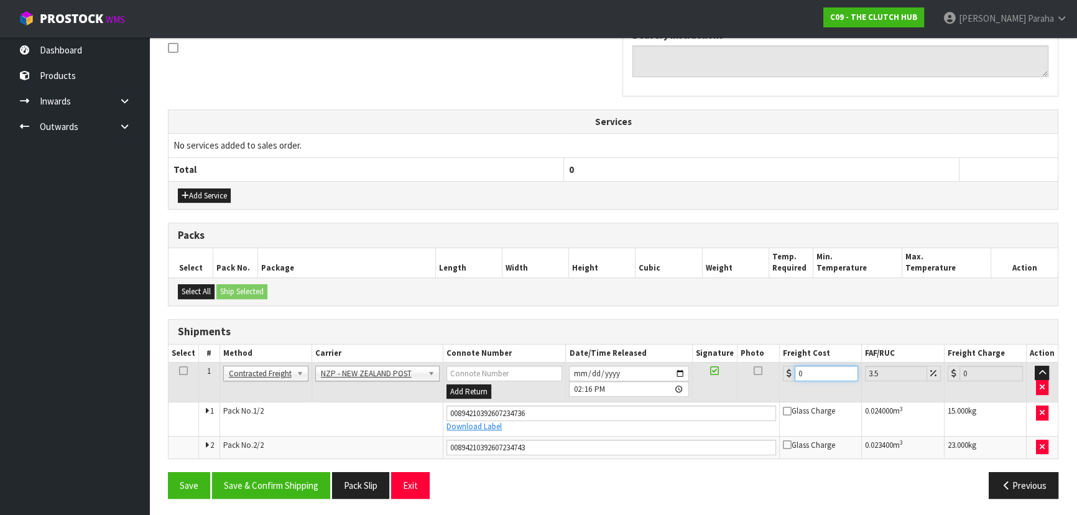
click at [819, 371] on input "0" at bounding box center [826, 374] width 63 height 16
type input "5"
type input "5.17"
type input "53"
type input "54.85"
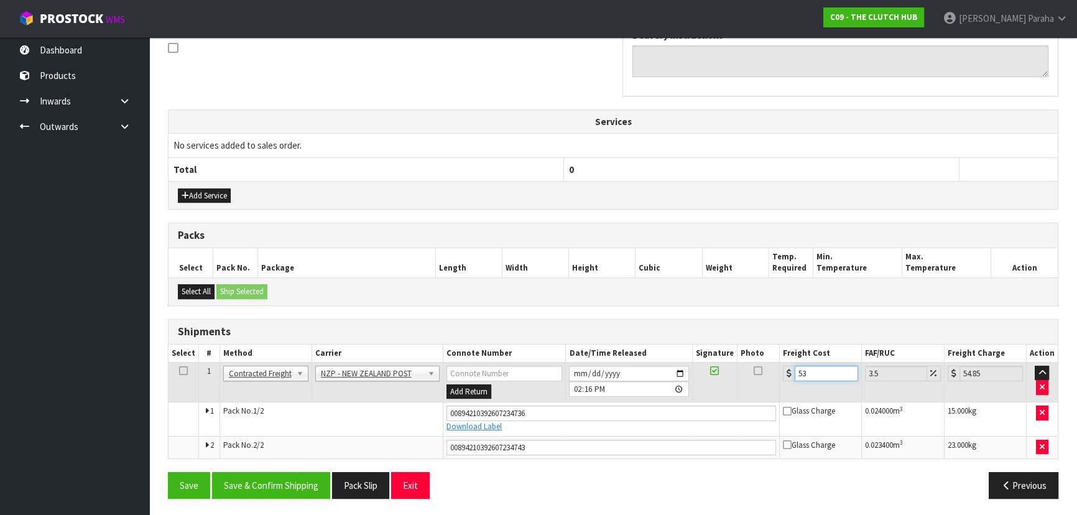
type input "53.2"
type input "55.06"
type input "53.22"
type input "55.08"
type input "53.22"
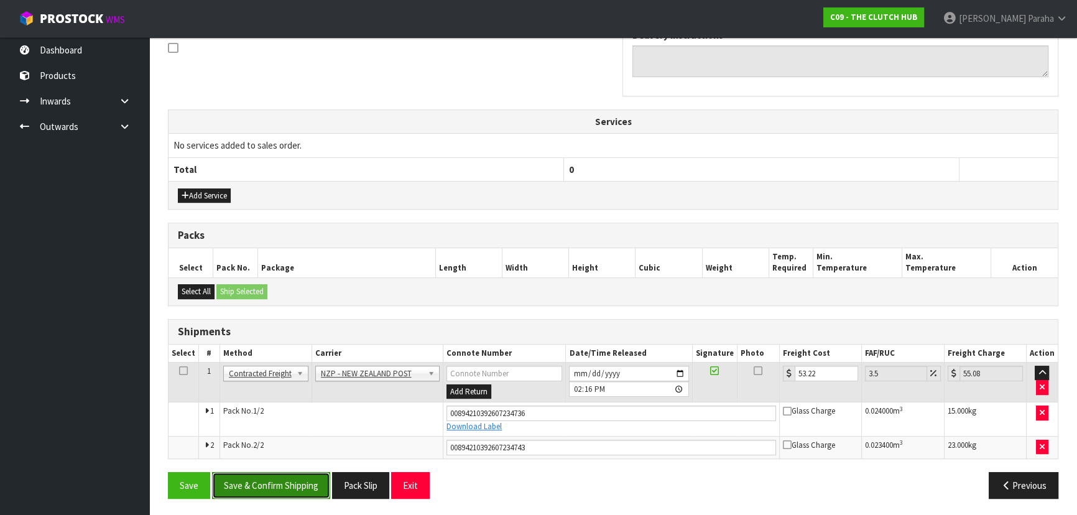
click at [290, 481] on button "Save & Confirm Shipping" at bounding box center [271, 485] width 118 height 27
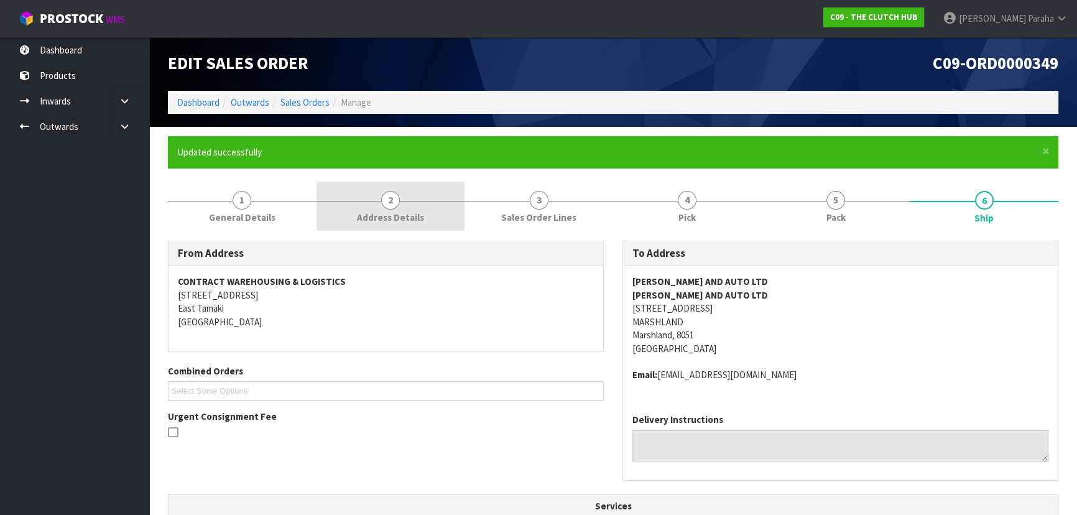
scroll to position [0, 0]
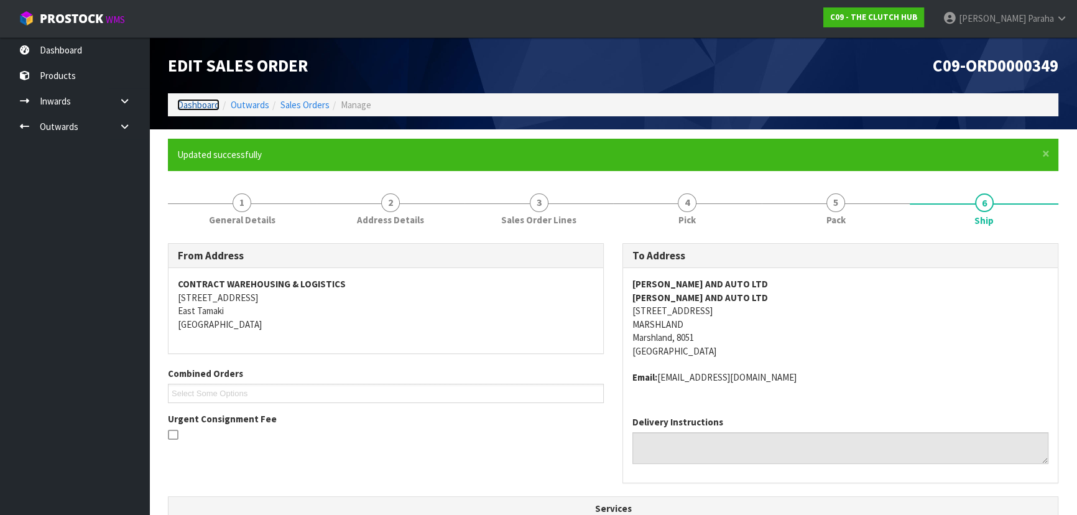
click at [196, 106] on link "Dashboard" at bounding box center [198, 105] width 42 height 12
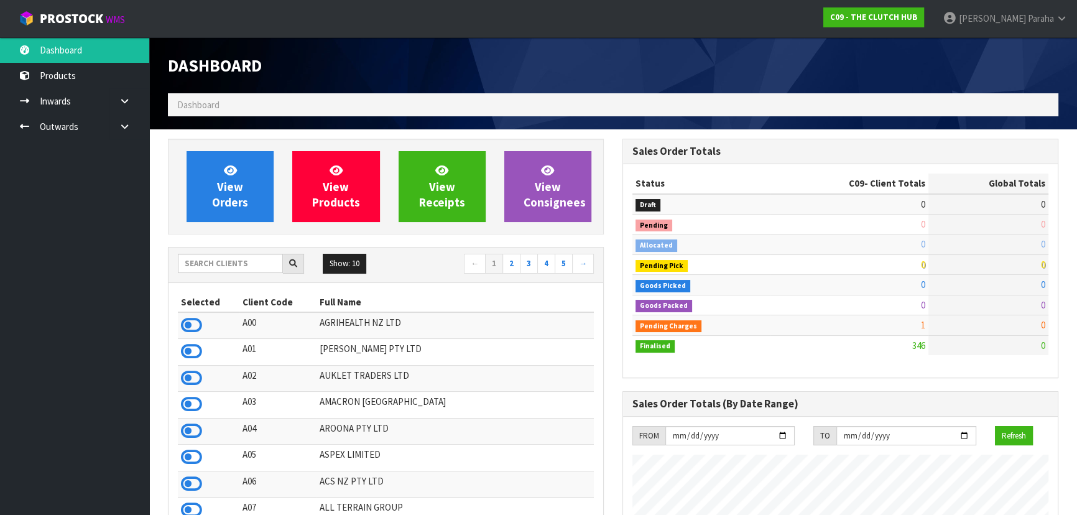
scroll to position [879, 454]
click at [205, 266] on input "text" at bounding box center [230, 263] width 105 height 19
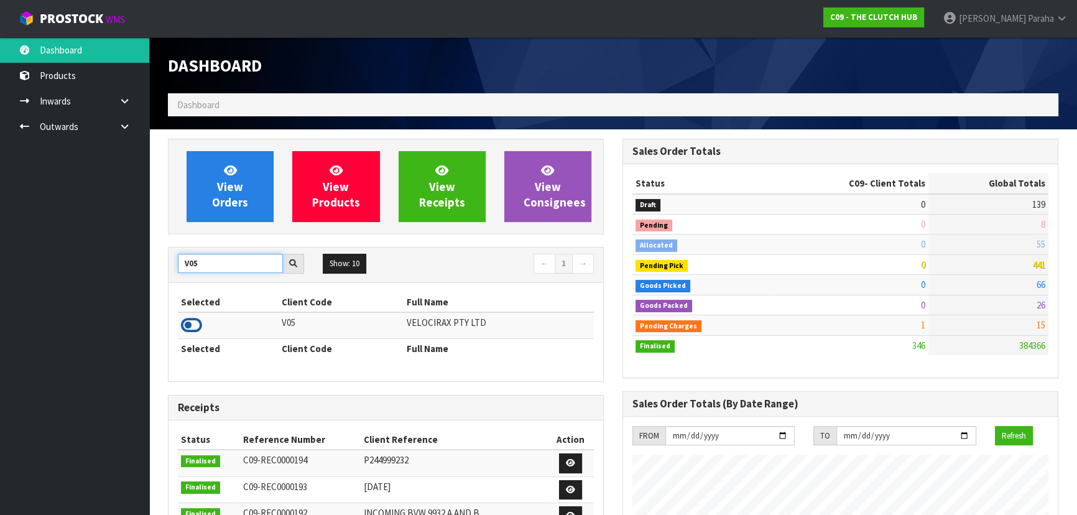
type input "V05"
drag, startPoint x: 193, startPoint y: 329, endPoint x: 214, endPoint y: 292, distance: 42.3
click at [194, 328] on icon at bounding box center [191, 325] width 21 height 19
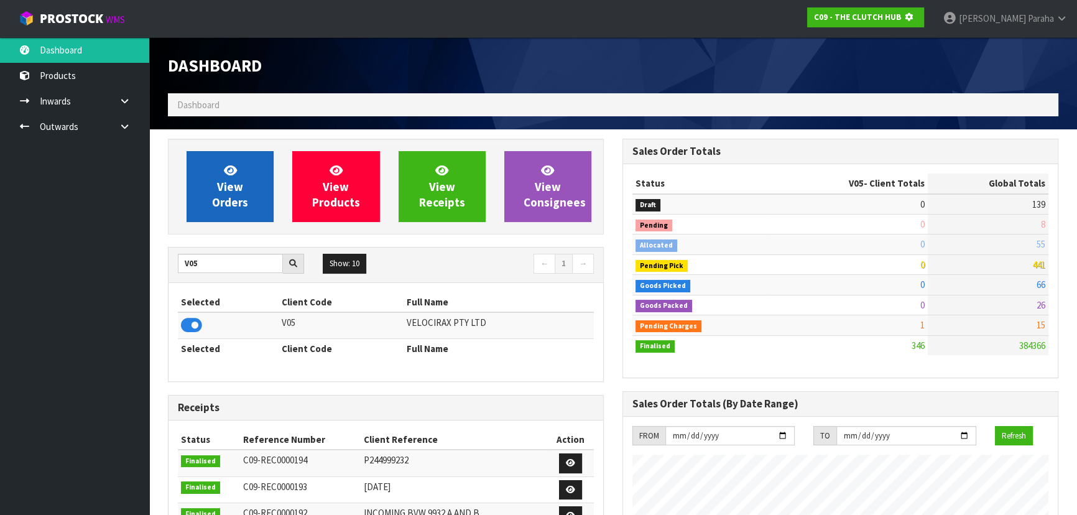
scroll to position [774, 454]
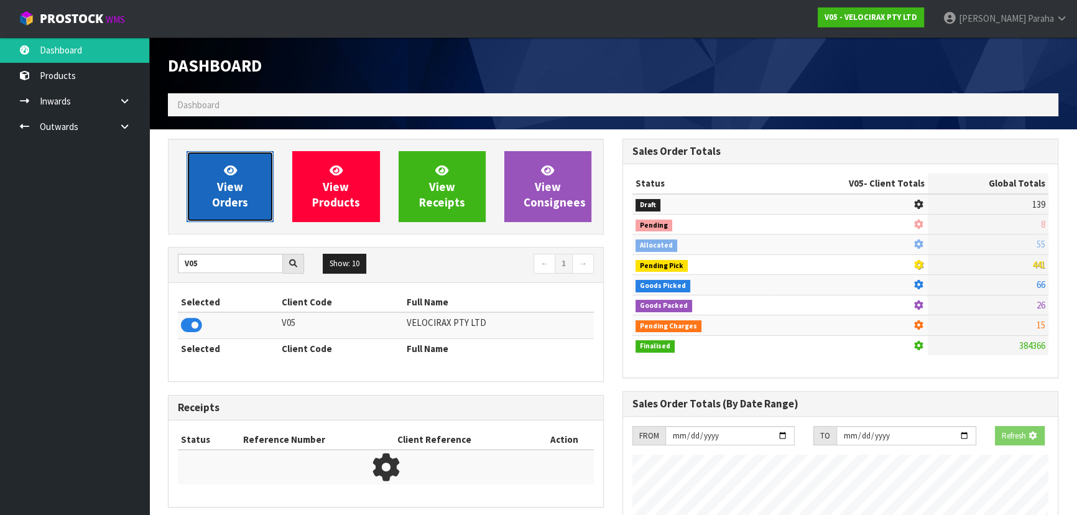
click at [228, 208] on span "View Orders" at bounding box center [230, 186] width 36 height 47
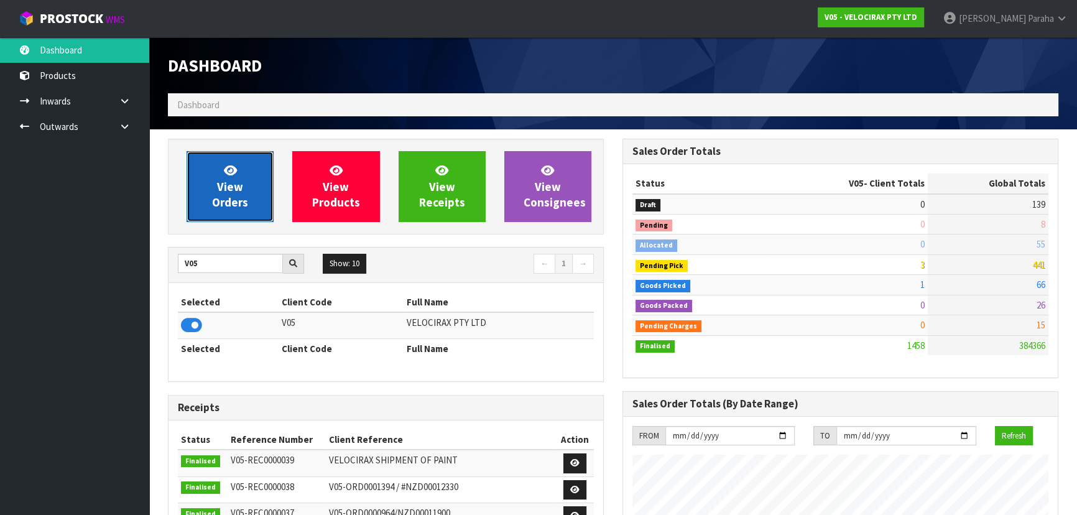
scroll to position [967, 454]
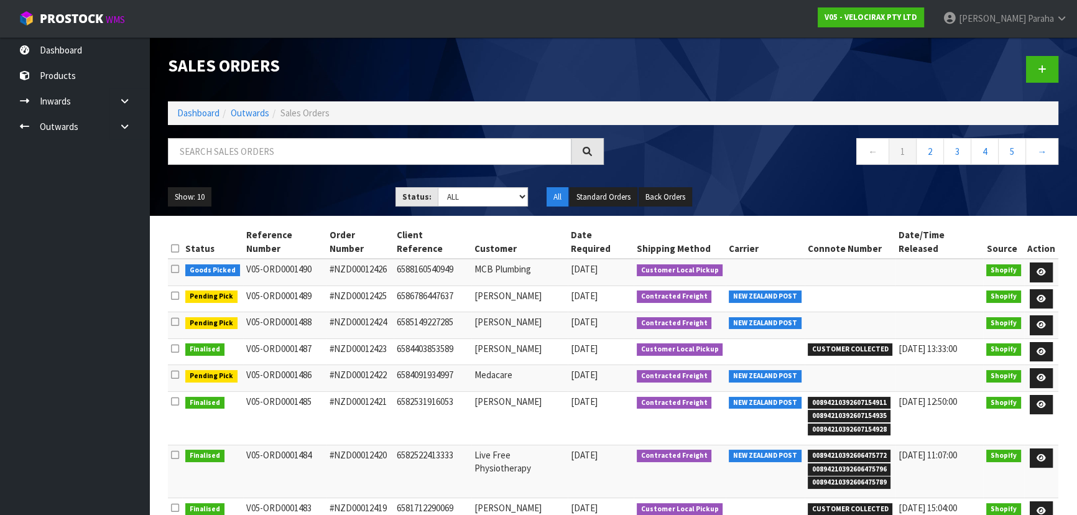
click at [219, 135] on div "Sales Orders Dashboard Outwards Sales Orders ← 1 2 3 4 5 → Show: 10 5 10 25 50 …" at bounding box center [613, 126] width 909 height 178
click at [1039, 268] on icon at bounding box center [1041, 272] width 9 height 8
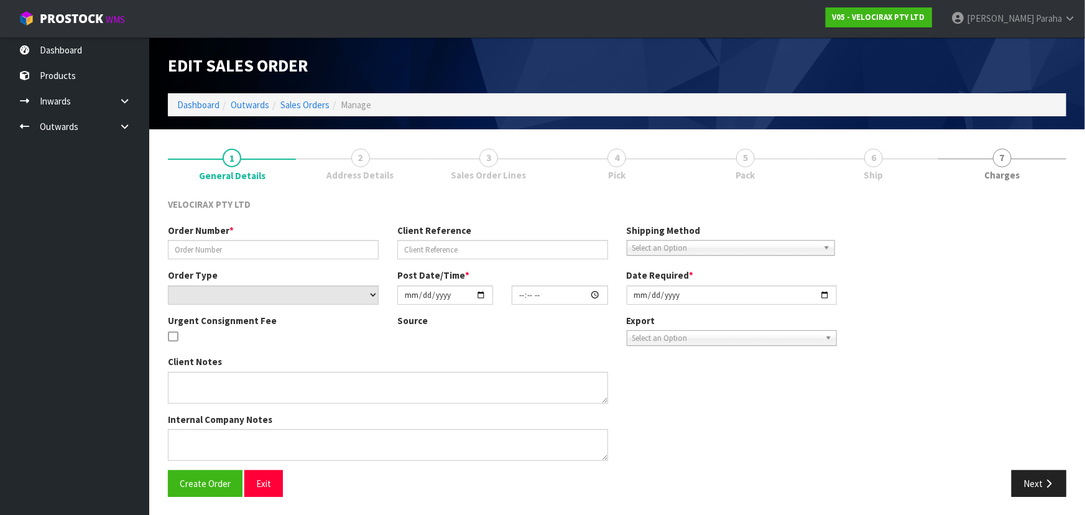
type input "#NZD00012426"
type input "6588160540949"
select select "number:0"
type input "[DATE]"
type input "09:27:49.000"
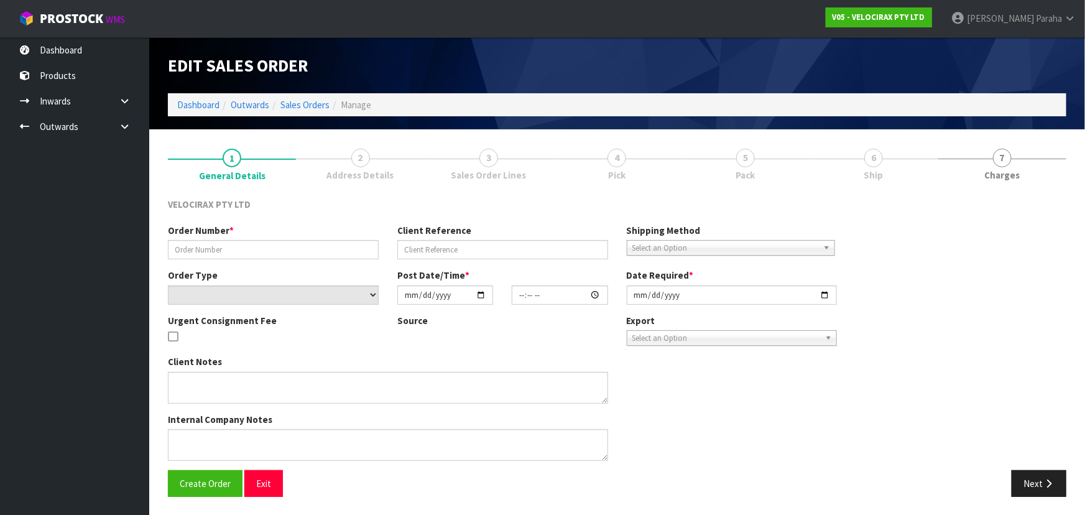
type input "[DATE]"
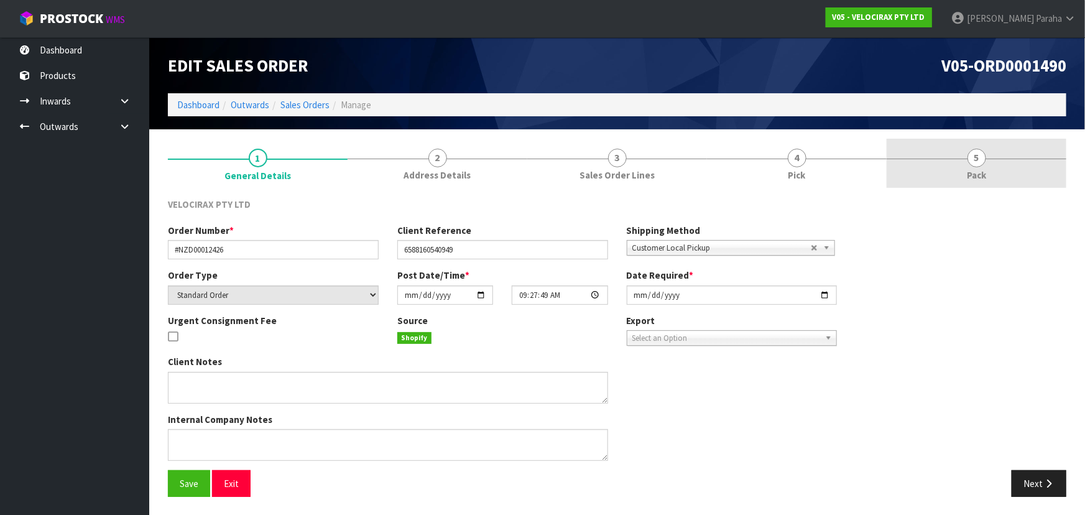
click at [981, 159] on span "5" at bounding box center [977, 158] width 19 height 19
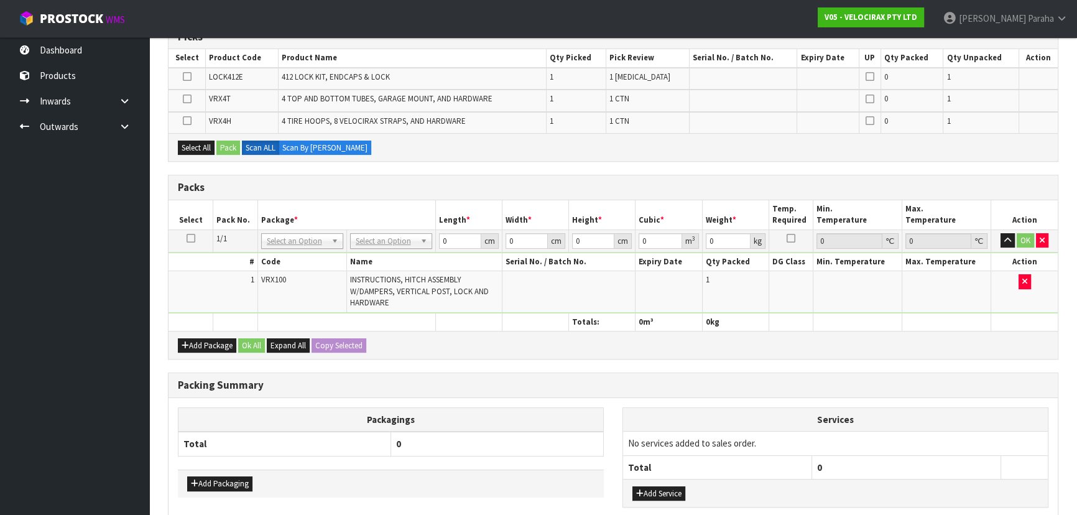
scroll to position [233, 0]
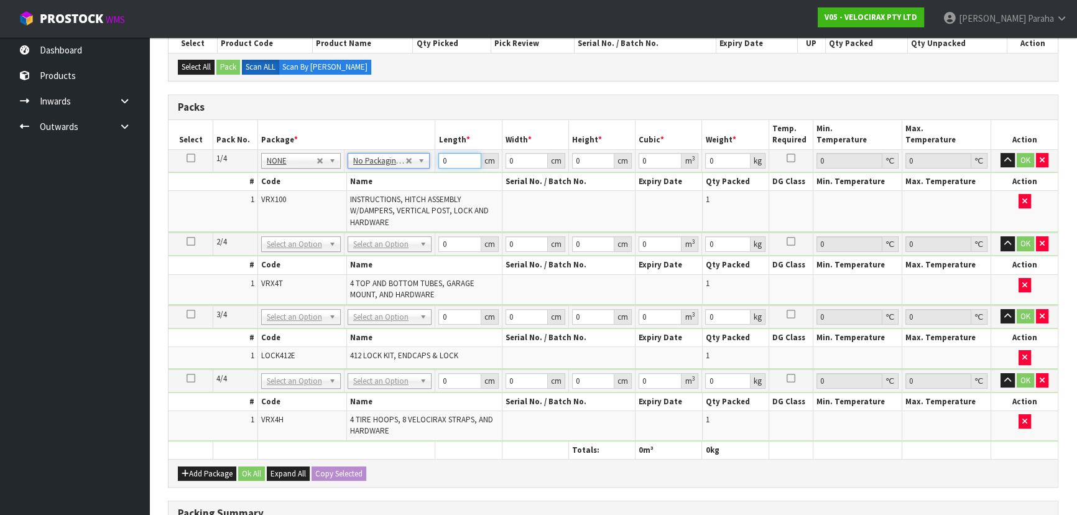
click at [465, 159] on input "0" at bounding box center [459, 161] width 42 height 16
type input "149"
type input "31"
type input "1"
type input "0.004619"
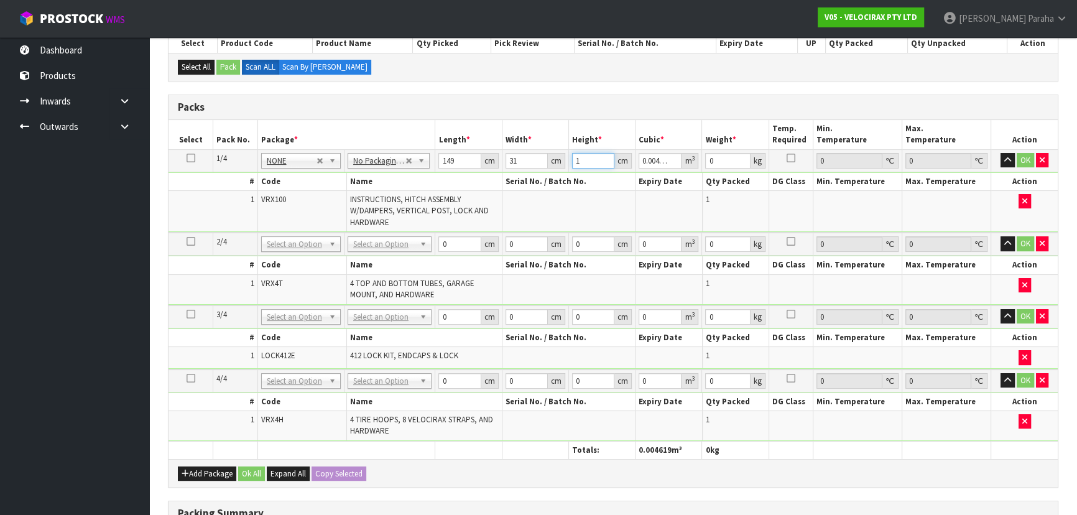
type input "17"
type input "0.078523"
type input "17"
type input "24"
click at [1001, 153] on button "button" at bounding box center [1008, 160] width 14 height 15
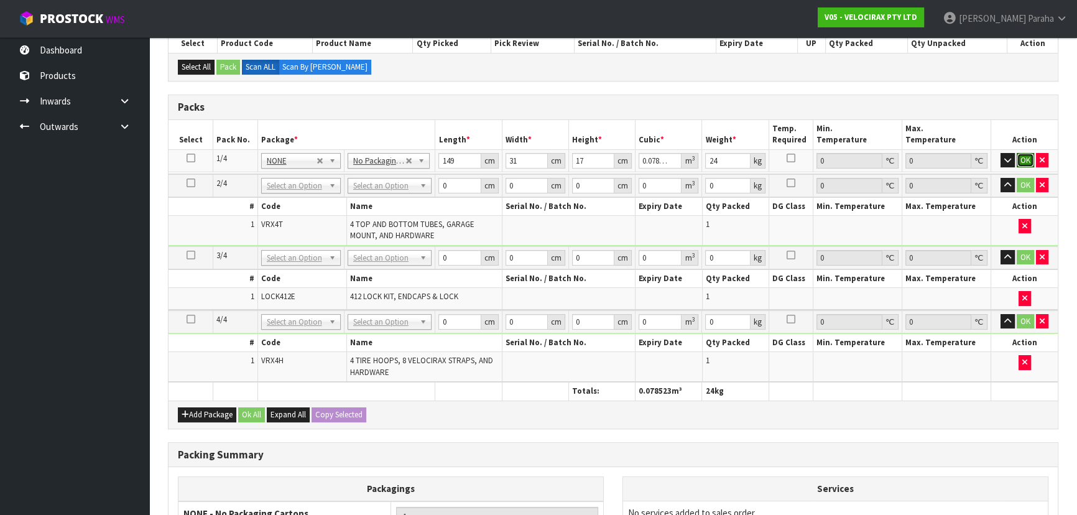
click button "OK" at bounding box center [1025, 160] width 17 height 15
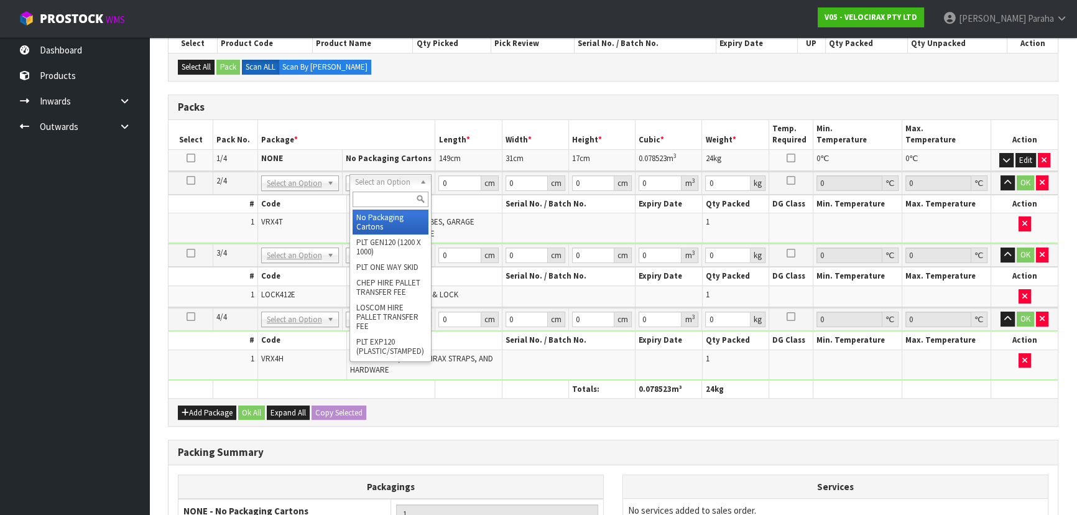
drag, startPoint x: 397, startPoint y: 217, endPoint x: 427, endPoint y: 191, distance: 40.1
type input "2"
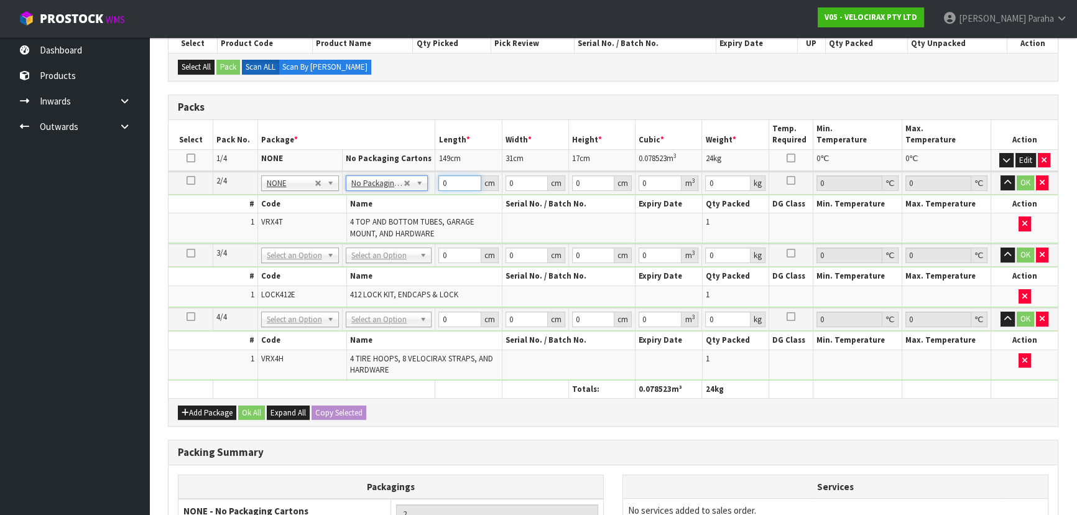
click at [453, 178] on input "0" at bounding box center [459, 183] width 42 height 16
type input "120"
type input "16"
type input "1"
type input "0.00192"
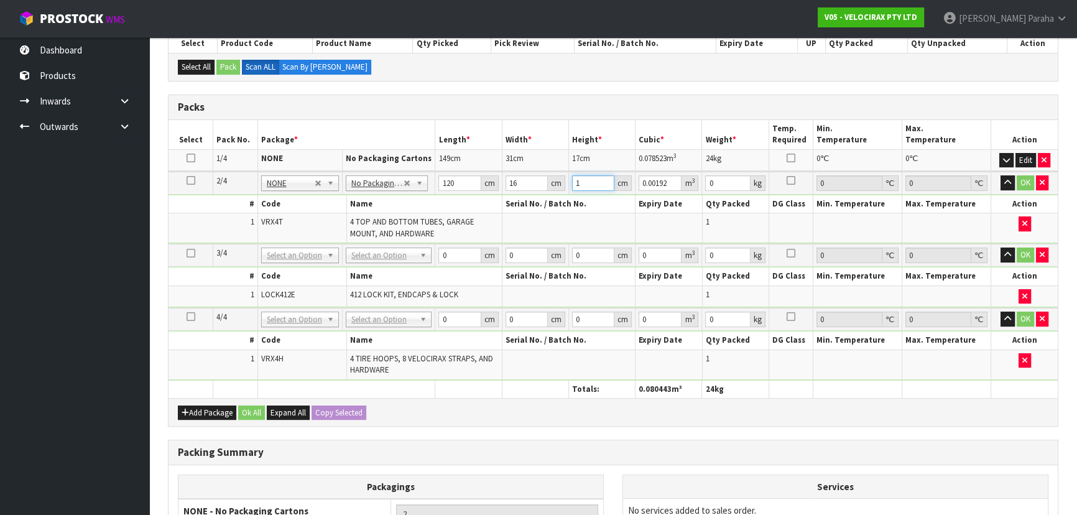
type input "15"
type input "0.0288"
type input "15"
type input "10"
click at [1001, 175] on button "button" at bounding box center [1008, 182] width 14 height 15
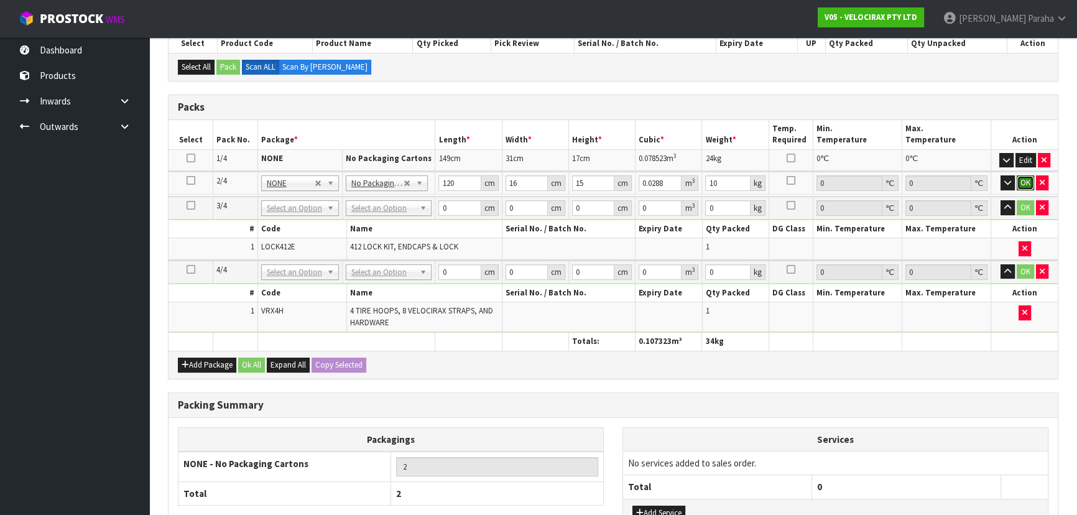
click button "OK" at bounding box center [1025, 182] width 17 height 15
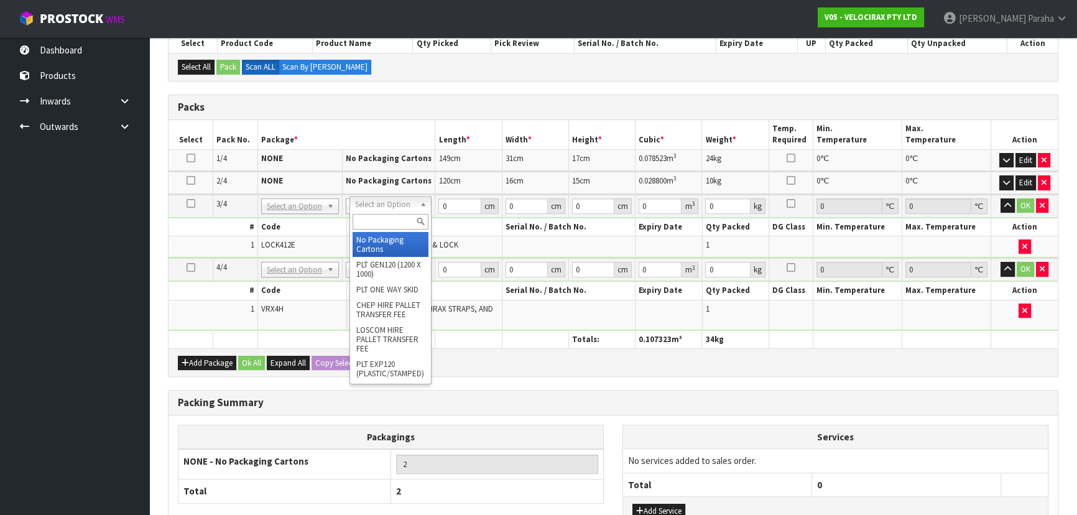
type input "3"
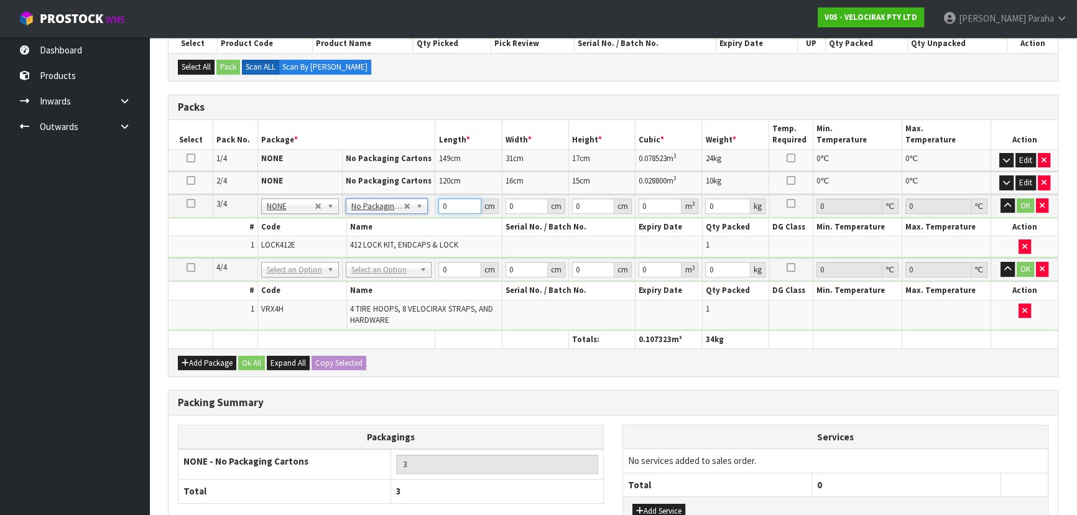
click at [454, 205] on input "0" at bounding box center [459, 206] width 42 height 16
type input "134"
type input "7"
type input "0.006566"
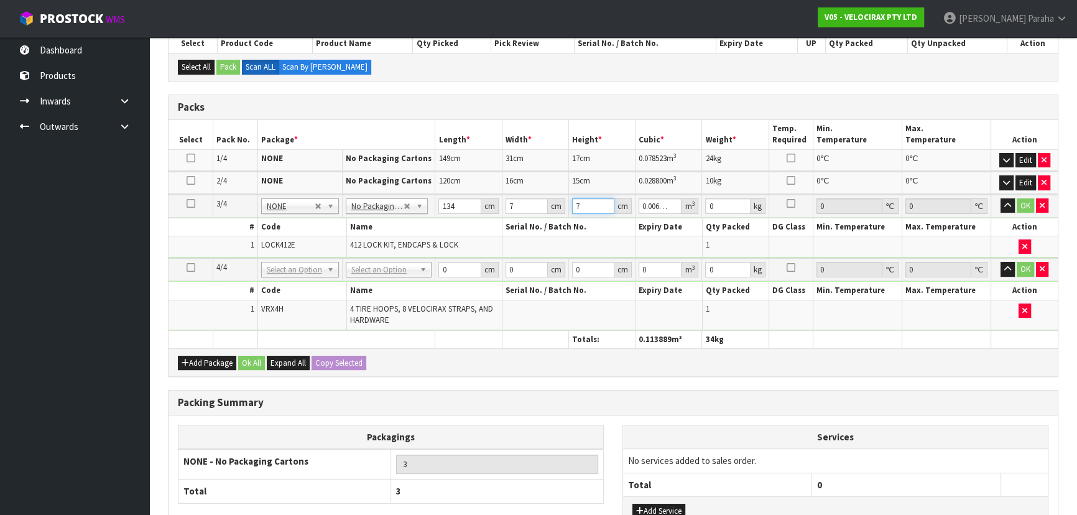
type input "7"
type input "2"
click at [1001, 198] on button "button" at bounding box center [1008, 205] width 14 height 15
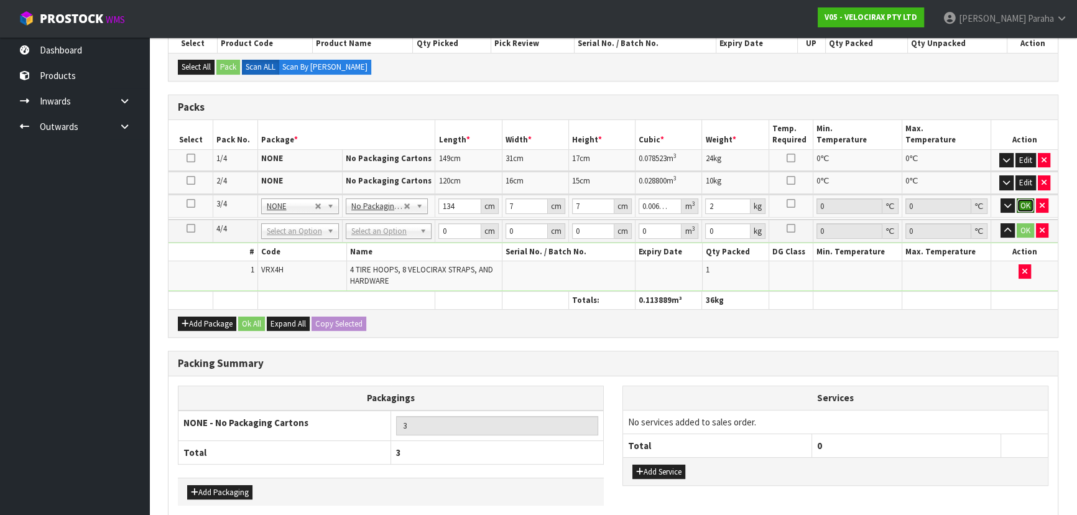
click button "OK" at bounding box center [1025, 205] width 17 height 15
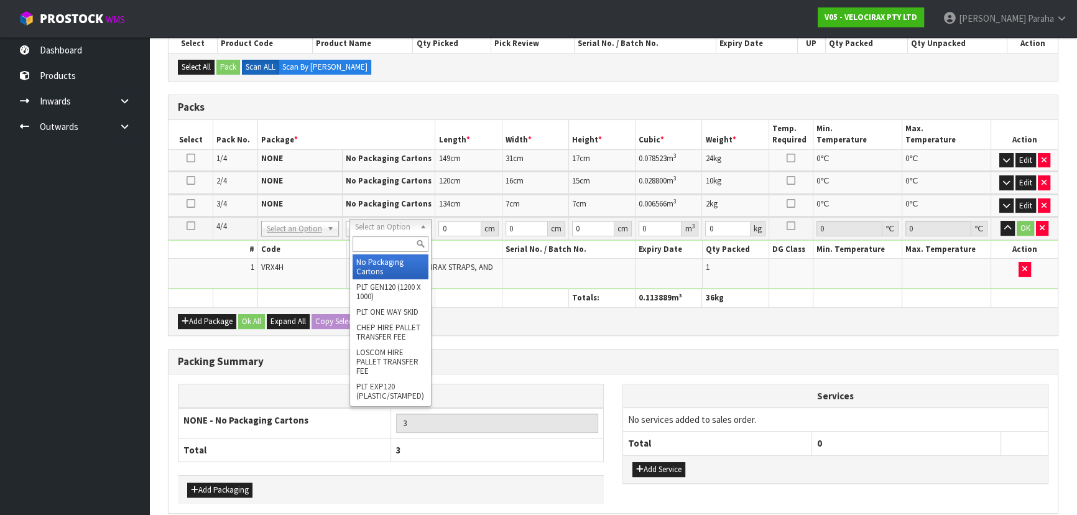
drag, startPoint x: 402, startPoint y: 256, endPoint x: 447, endPoint y: 233, distance: 50.3
type input "4"
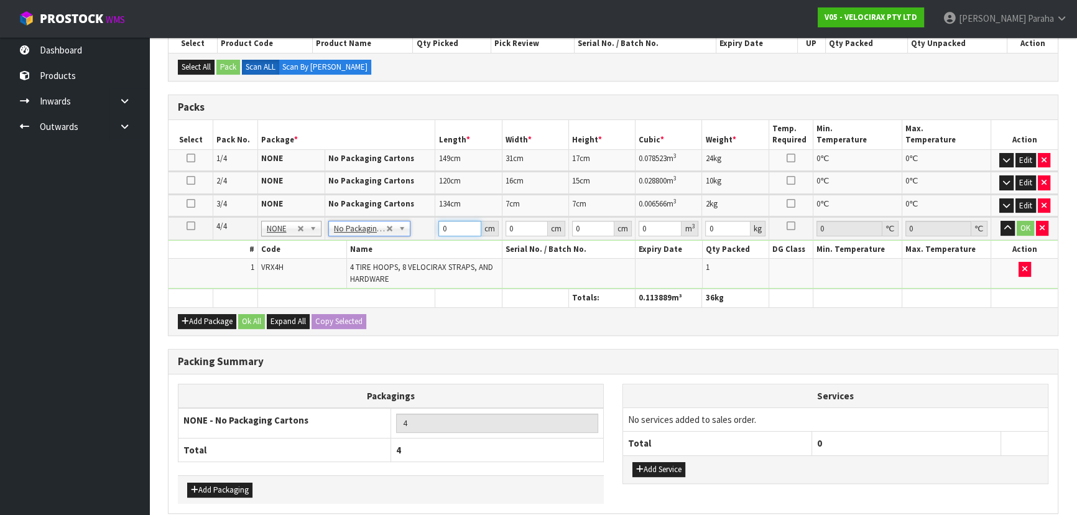
click at [451, 228] on input "0" at bounding box center [459, 229] width 42 height 16
type input "69"
type input "33"
type input "2"
type input "0.004554"
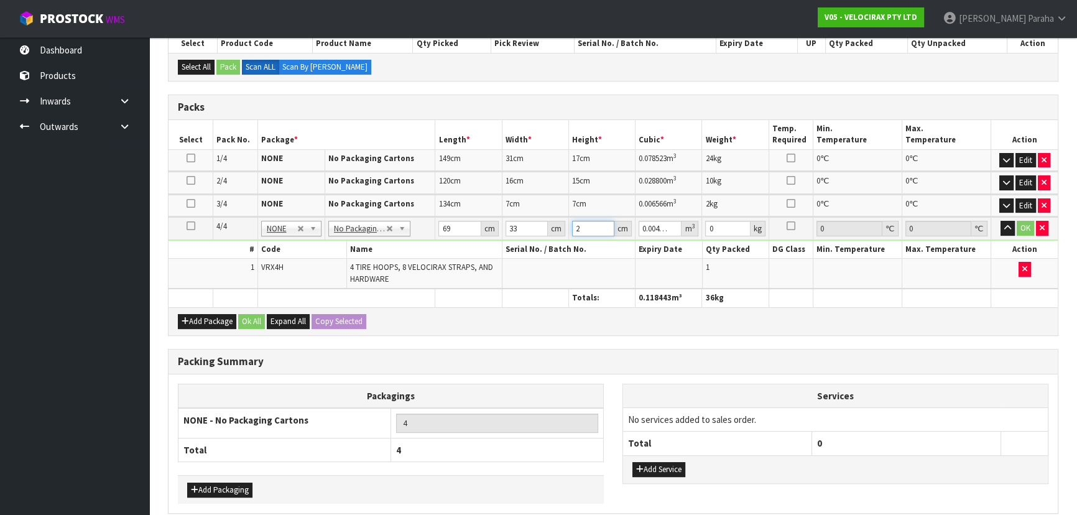
type input "21"
type input "0.047817"
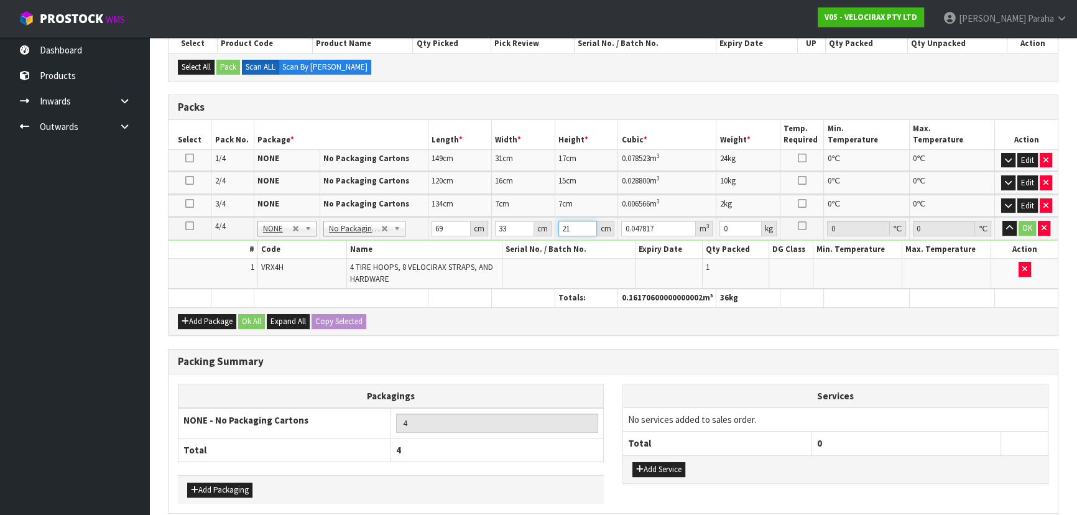
type input "21"
type input "13"
click at [1002, 221] on button "button" at bounding box center [1009, 228] width 14 height 15
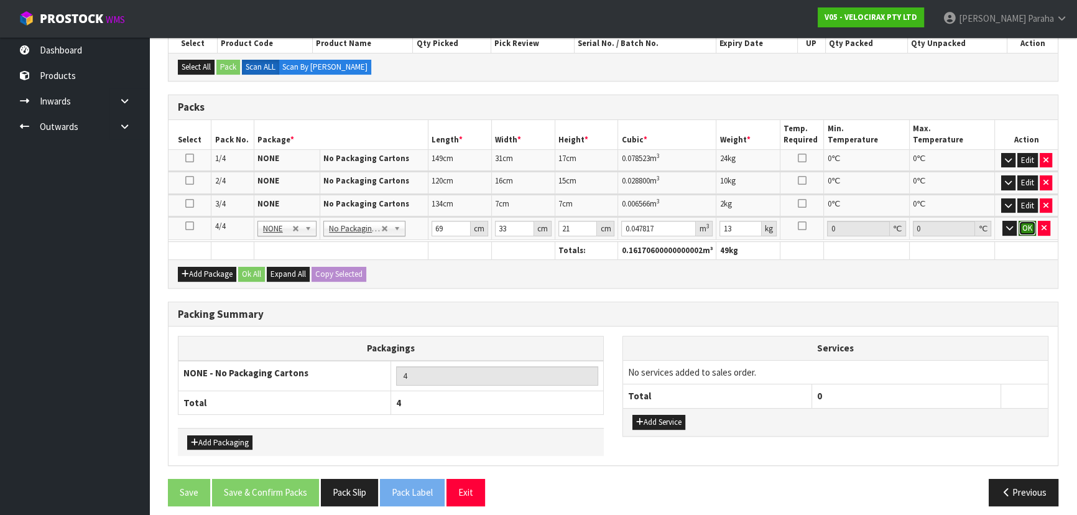
click button "OK" at bounding box center [1027, 228] width 17 height 15
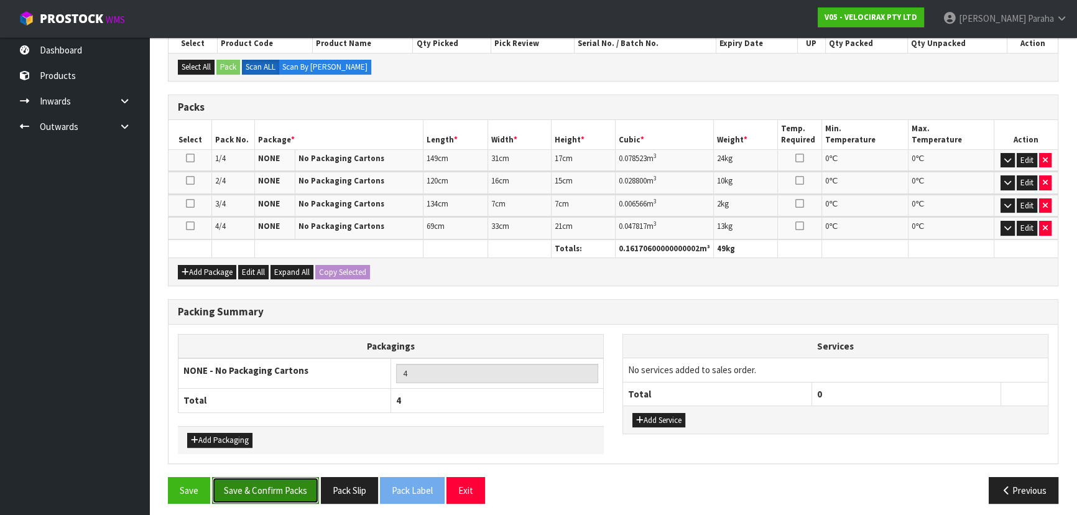
click at [244, 488] on button "Save & Confirm Packs" at bounding box center [265, 490] width 107 height 27
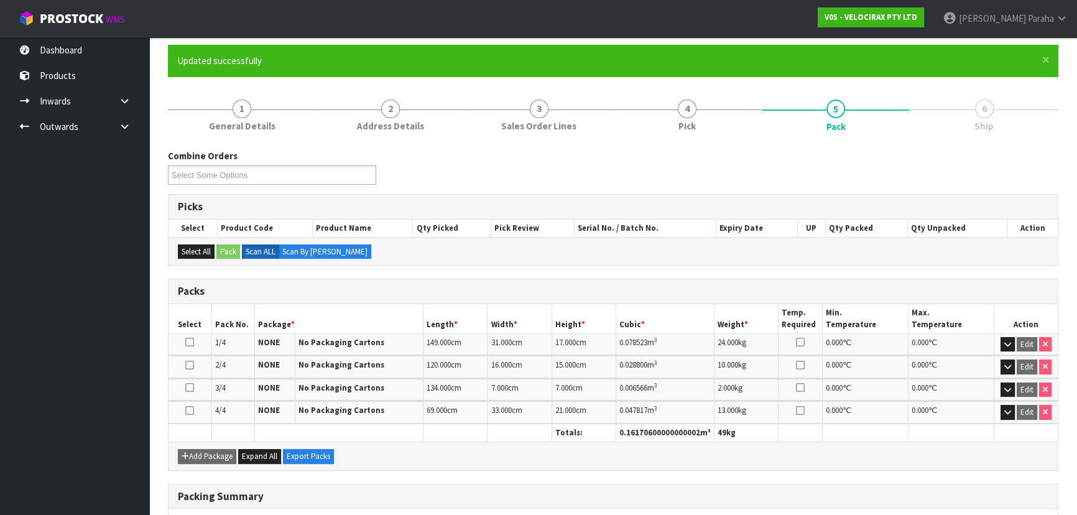
scroll to position [254, 0]
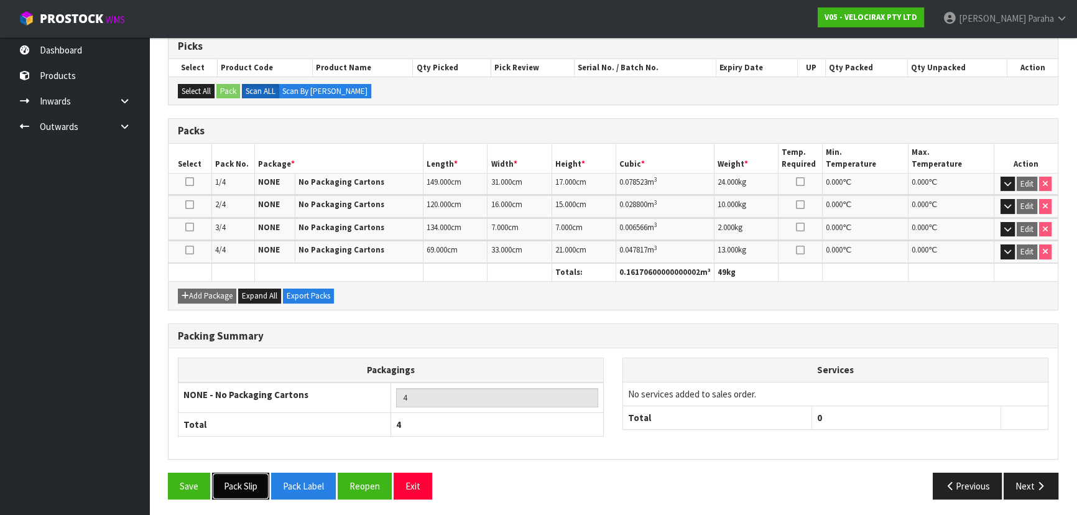
click at [262, 489] on button "Pack Slip" at bounding box center [240, 486] width 57 height 27
click at [1041, 481] on icon "button" at bounding box center [1041, 485] width 12 height 9
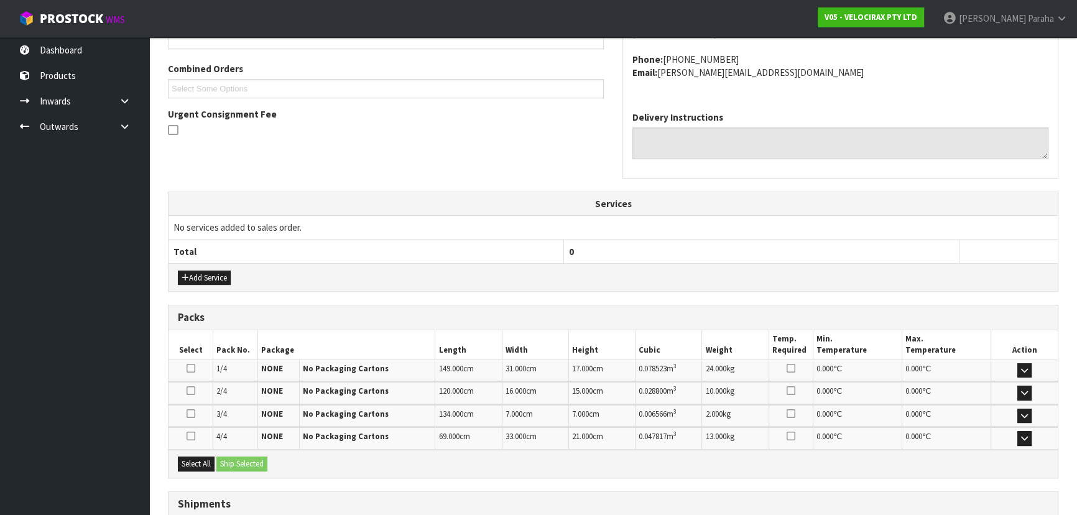
scroll to position [398, 0]
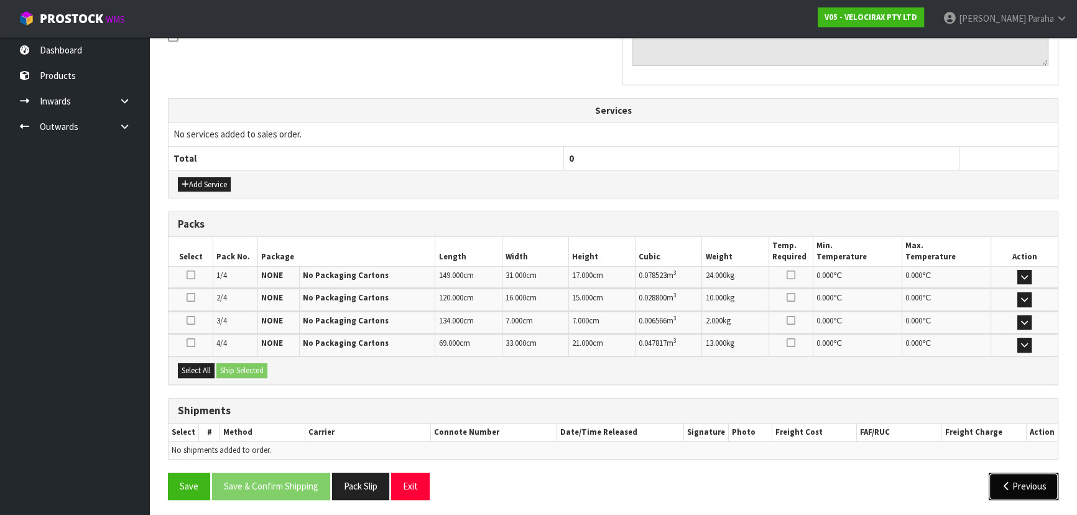
click at [1039, 489] on button "Previous" at bounding box center [1024, 486] width 70 height 27
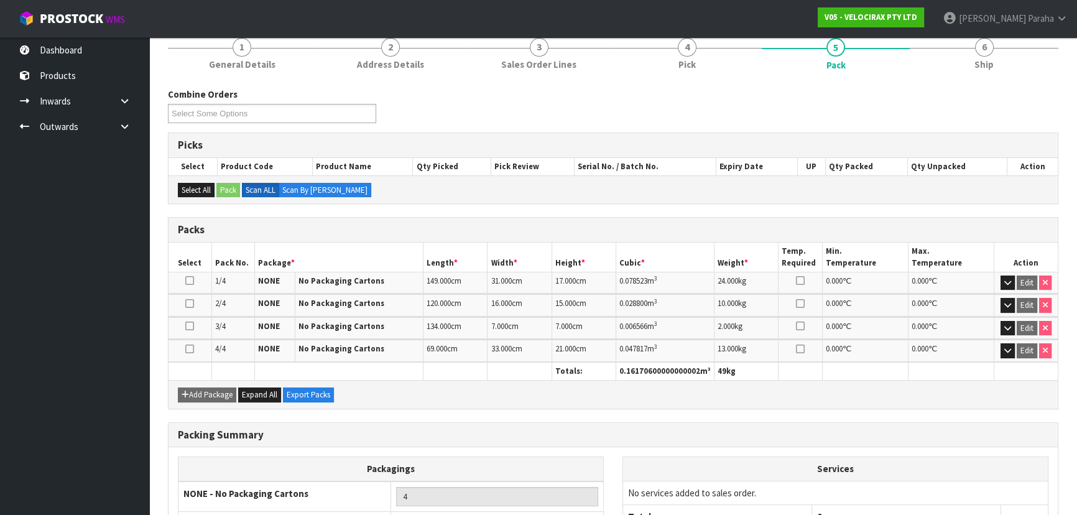
scroll to position [0, 0]
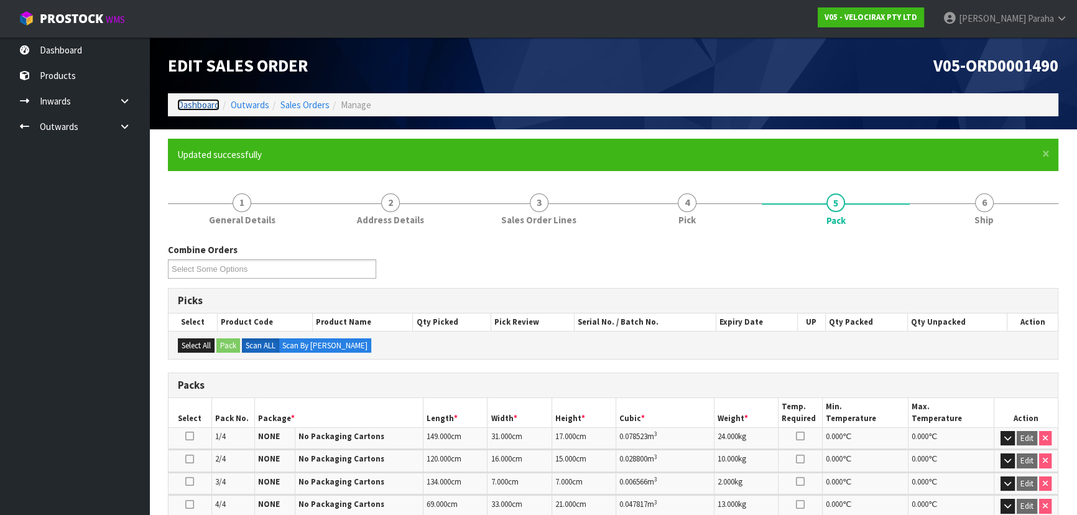
click at [203, 109] on link "Dashboard" at bounding box center [198, 105] width 42 height 12
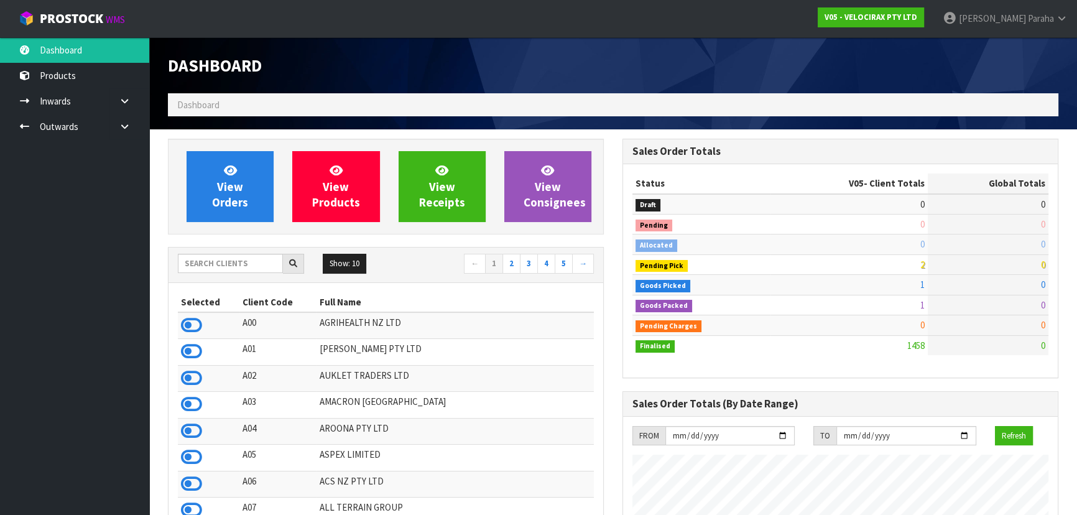
scroll to position [967, 454]
click at [202, 106] on span "Dashboard" at bounding box center [198, 105] width 42 height 12
click at [210, 254] on input "text" at bounding box center [230, 263] width 105 height 19
click at [220, 259] on input "text" at bounding box center [230, 263] width 105 height 19
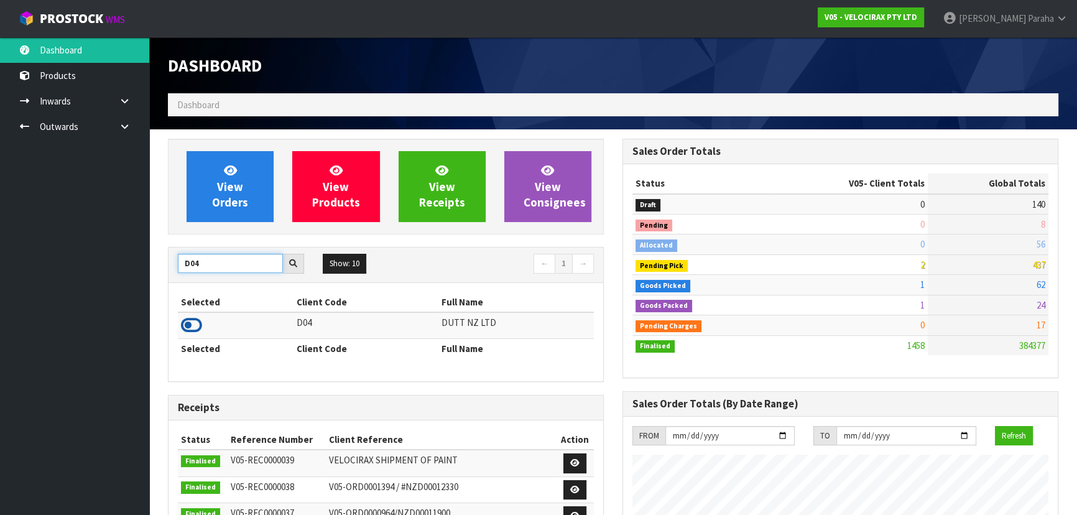
type input "D04"
click at [198, 322] on icon at bounding box center [191, 325] width 21 height 19
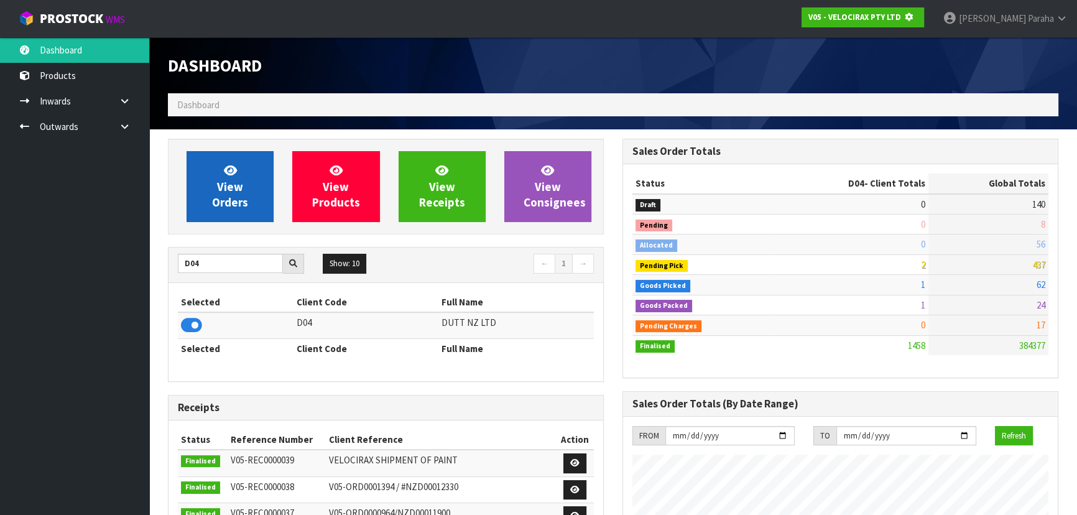
scroll to position [621112, 621432]
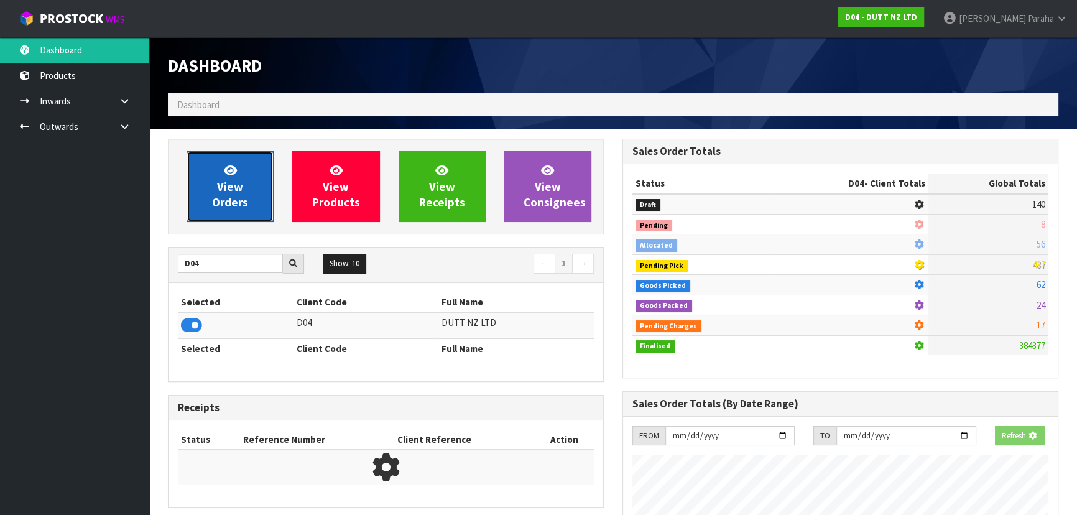
click at [188, 199] on link "View Orders" at bounding box center [230, 186] width 87 height 71
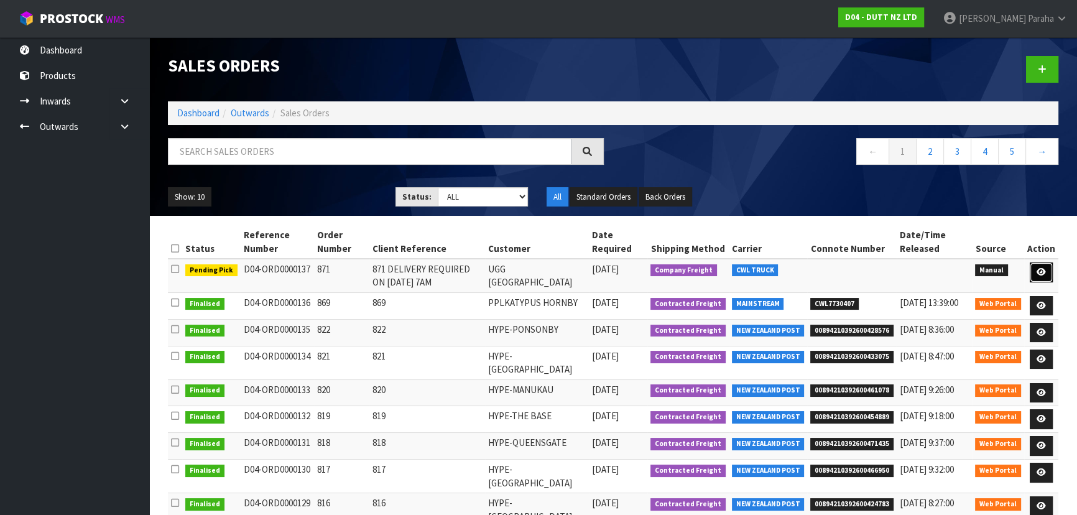
click at [1049, 272] on link at bounding box center [1041, 272] width 23 height 20
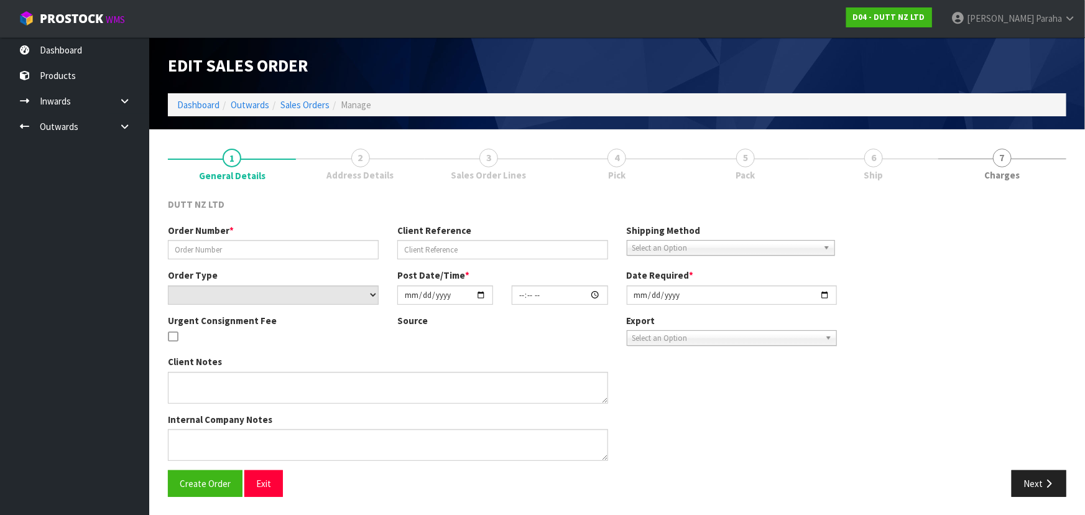
type input "871"
type input "871 DELIVERY REQUIRED ON [DATE] 7AM"
select select "number:0"
type input "[DATE]"
type input "16:29:00.000"
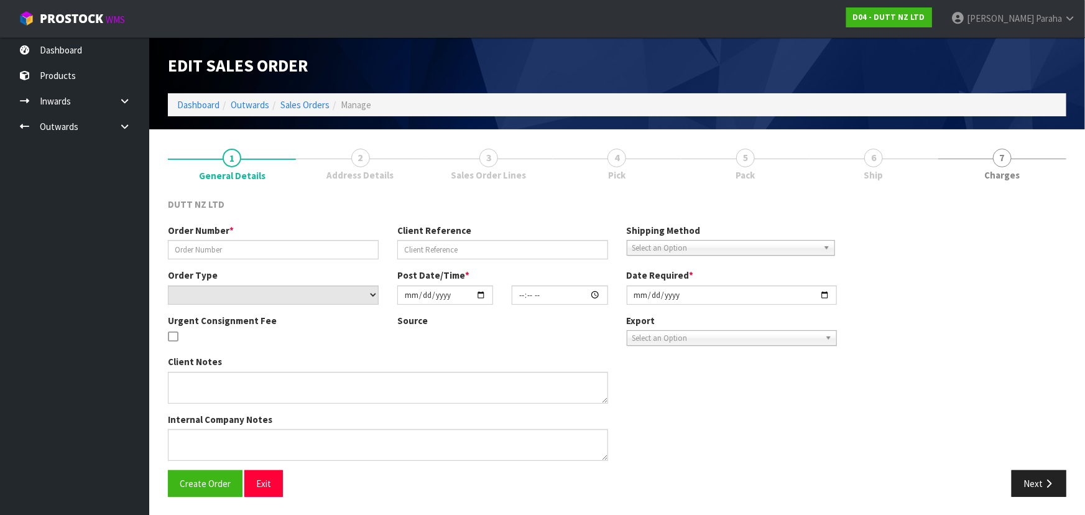
type input "[DATE]"
type textarea "TAILGATE/ PALLET JACK DELIVERY TO STORE CONTACT - [PHONE_NUMBER] PLEASE REMOVE …"
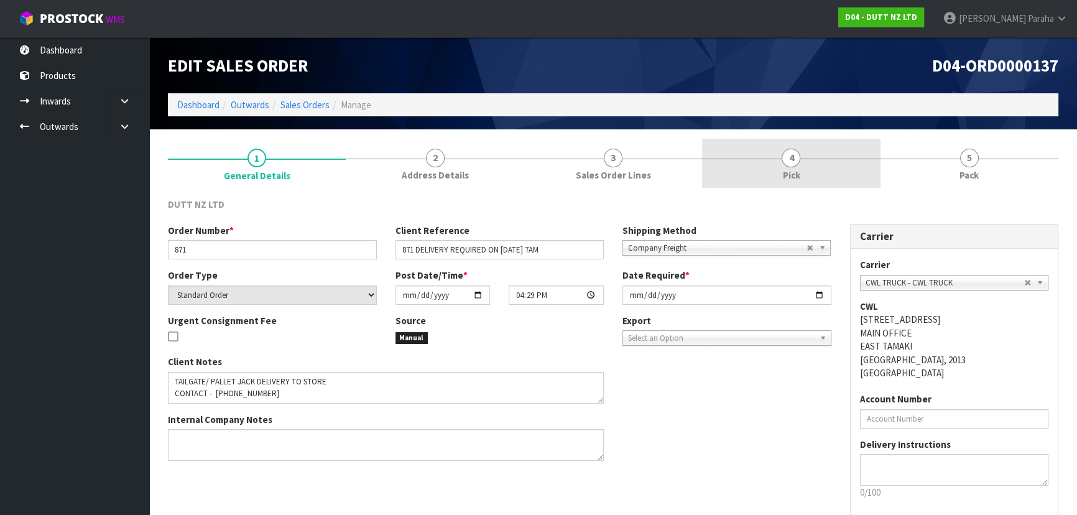
click at [784, 159] on span "4" at bounding box center [791, 158] width 19 height 19
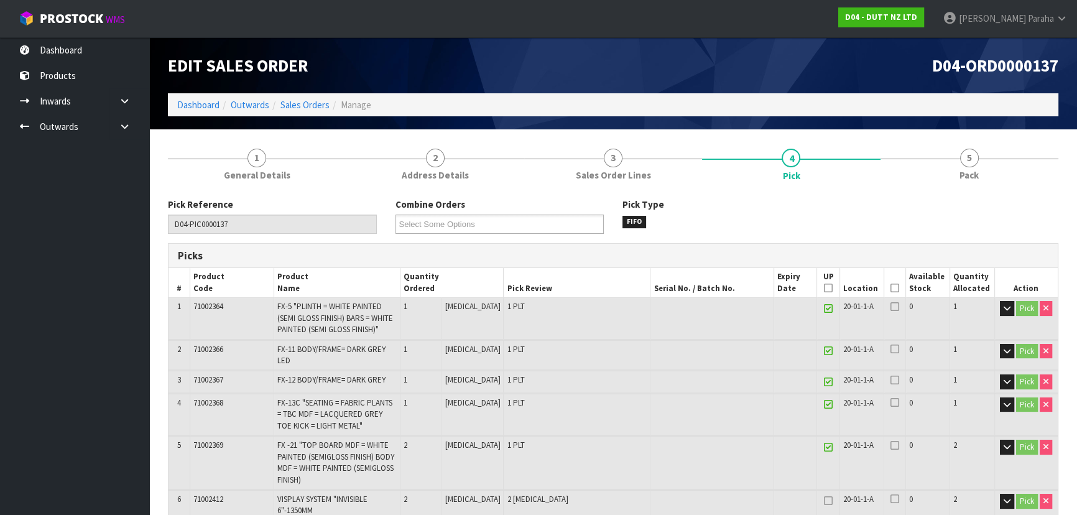
click at [892, 289] on icon at bounding box center [895, 288] width 9 height 1
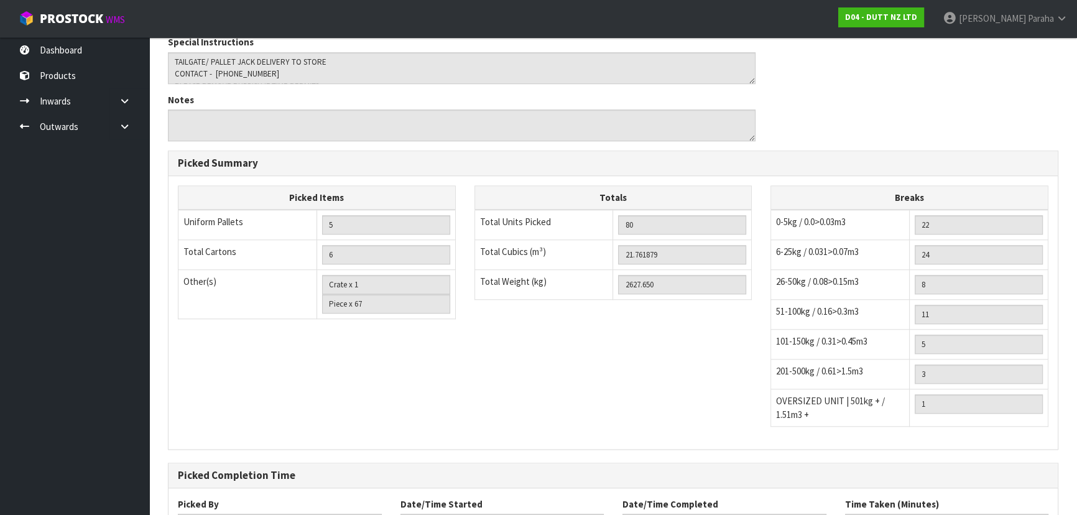
scroll to position [1454, 0]
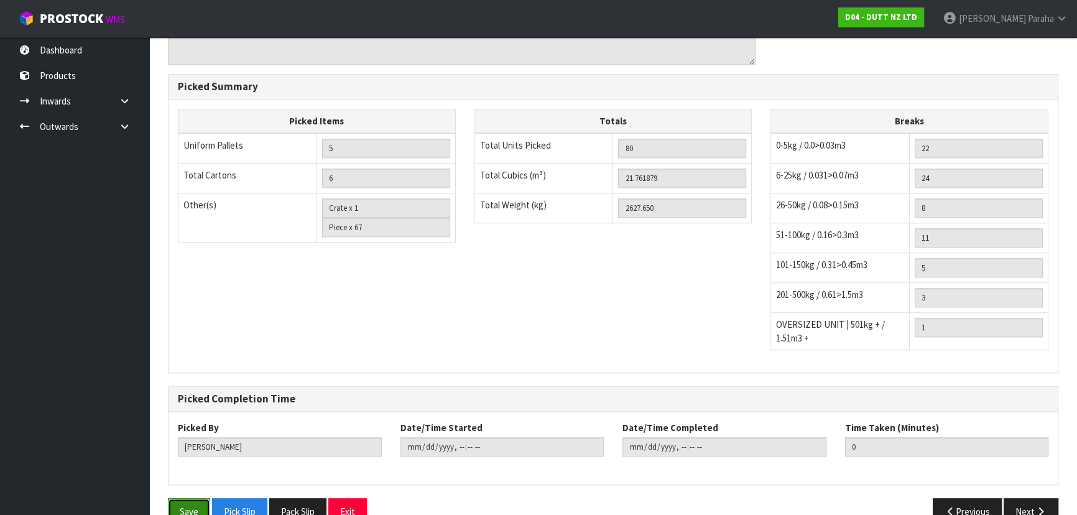
click at [184, 498] on button "Save" at bounding box center [189, 511] width 42 height 27
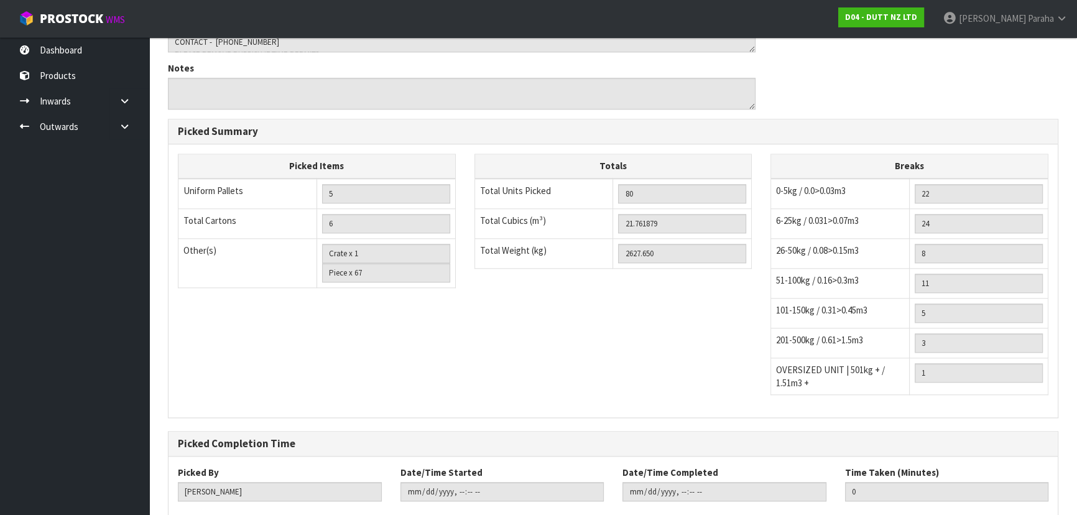
scroll to position [0, 0]
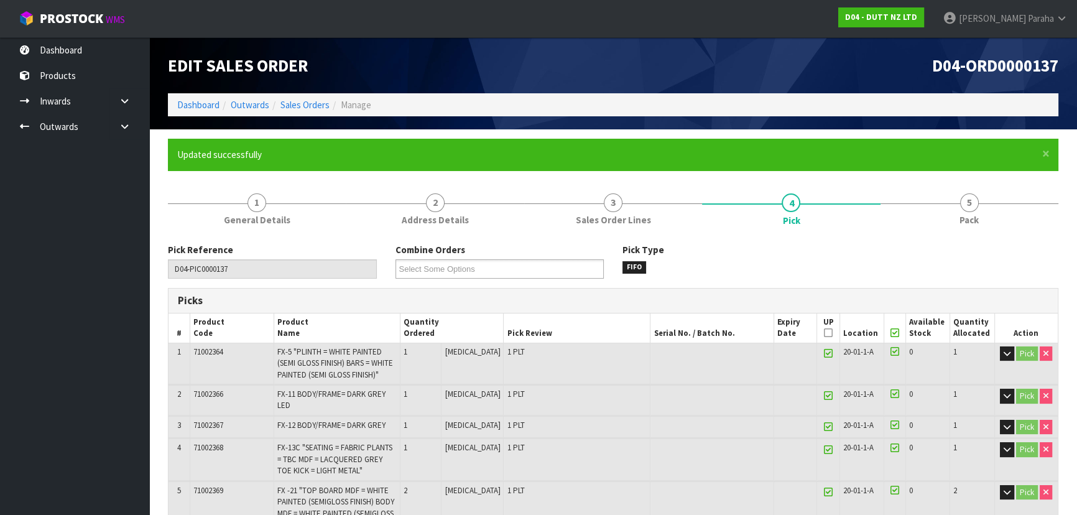
type input "[PERSON_NAME]"
type input "2025-10-06T14:39:27"
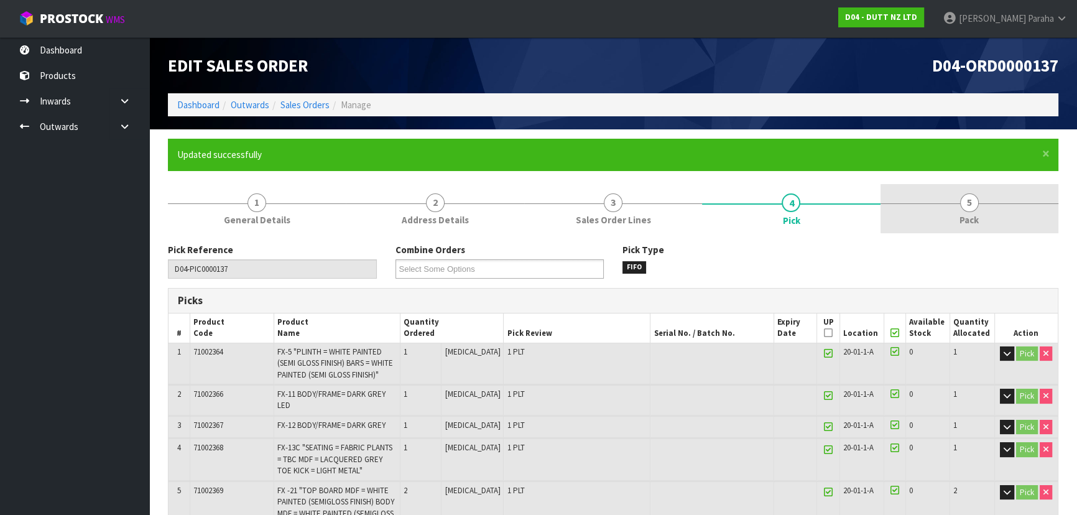
click at [964, 199] on span "5" at bounding box center [969, 202] width 19 height 19
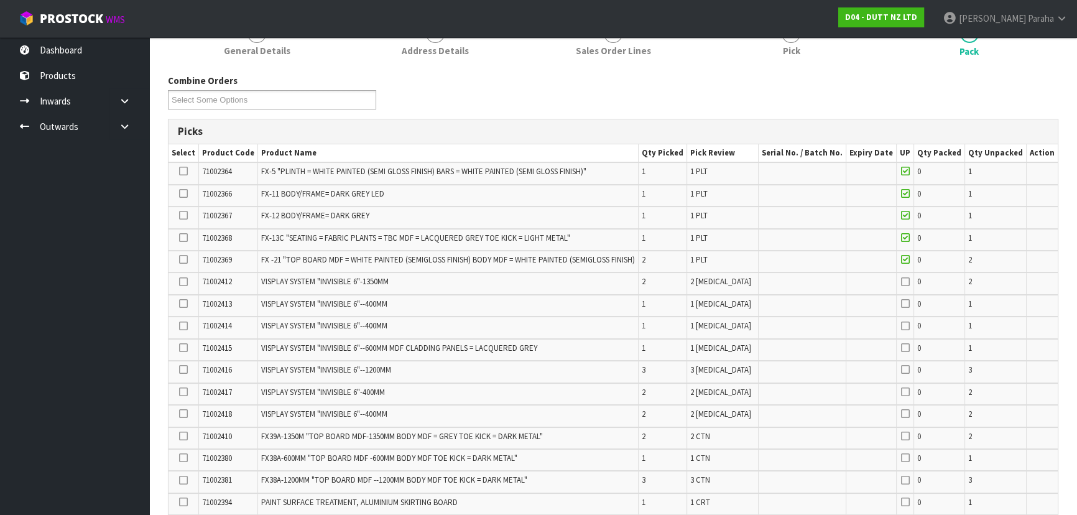
scroll to position [113, 0]
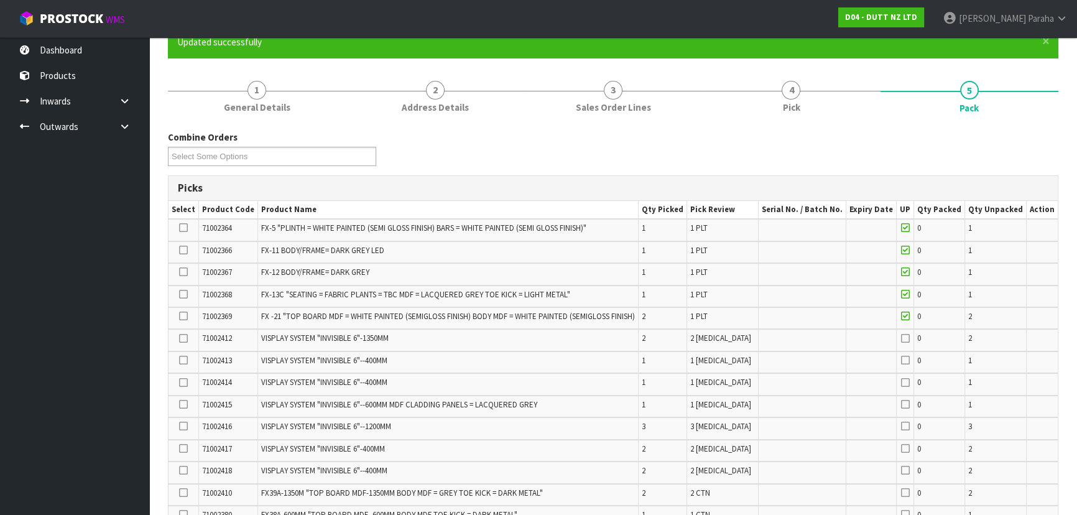
click at [212, 228] on span "71002364" at bounding box center [217, 228] width 30 height 11
copy span "71002364"
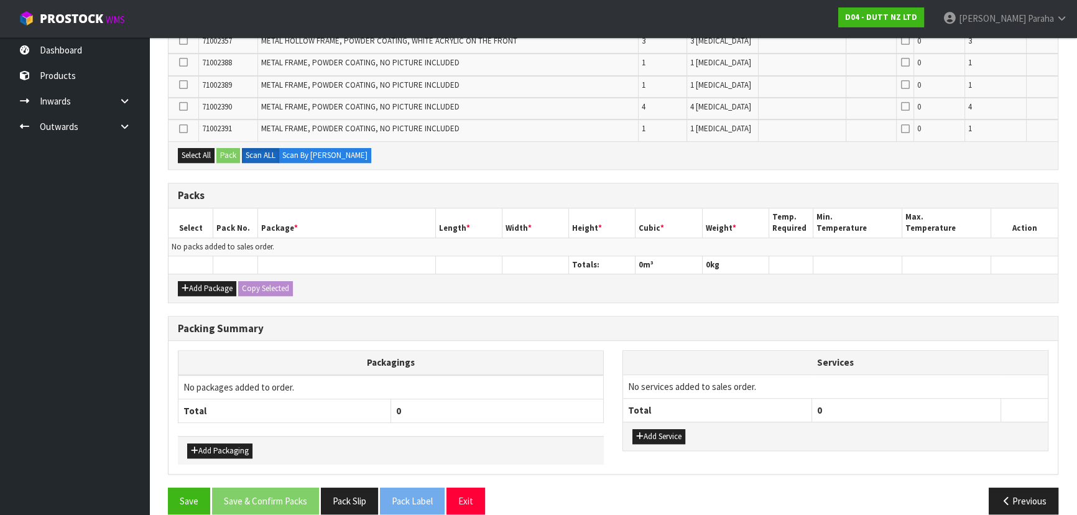
scroll to position [884, 0]
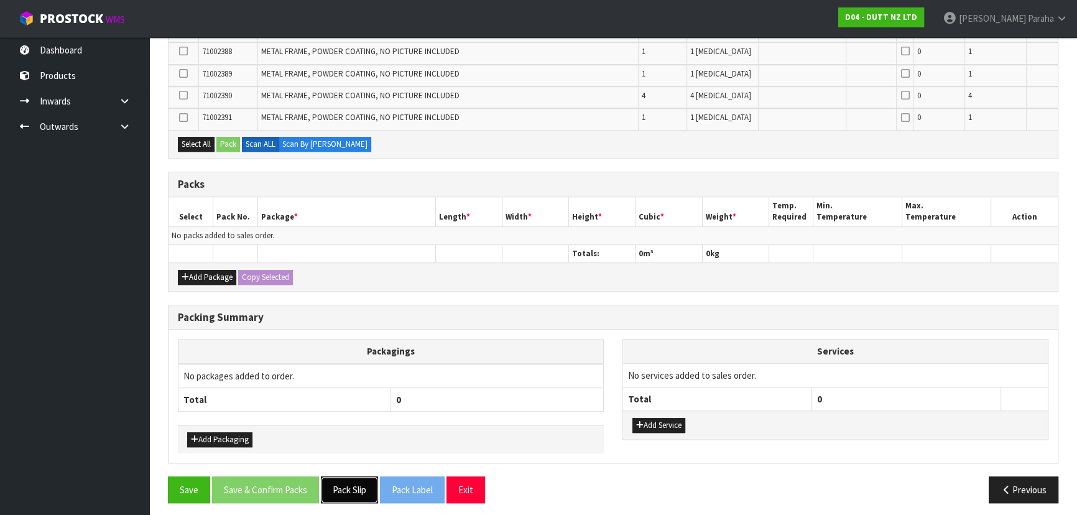
click at [361, 486] on button "Pack Slip" at bounding box center [349, 489] width 57 height 27
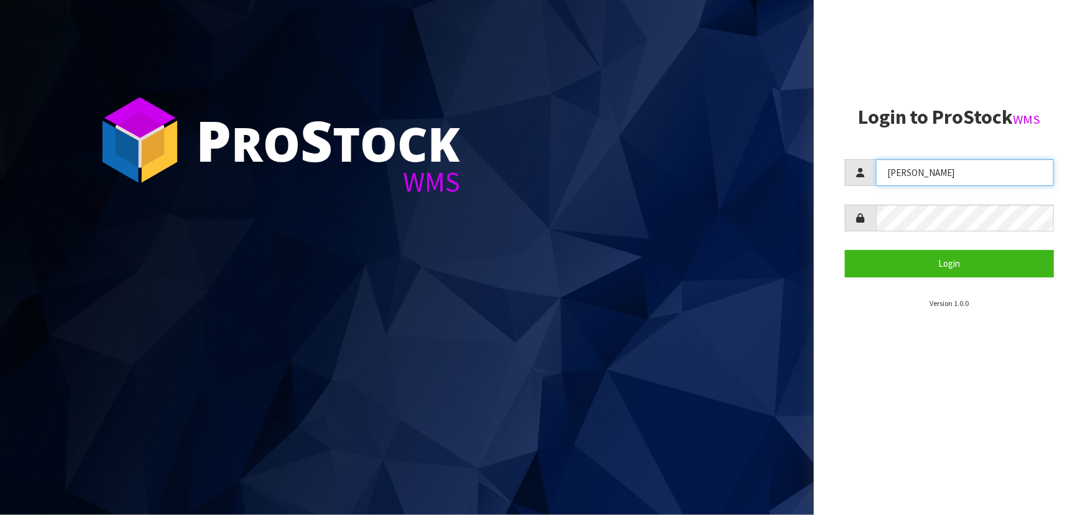
drag, startPoint x: 858, startPoint y: 177, endPoint x: 815, endPoint y: 174, distance: 43.6
click at [815, 174] on aside "Login to ProStock WMS ZACKARY Login Version 1.0.0" at bounding box center [949, 257] width 271 height 515
type input "POLLY"
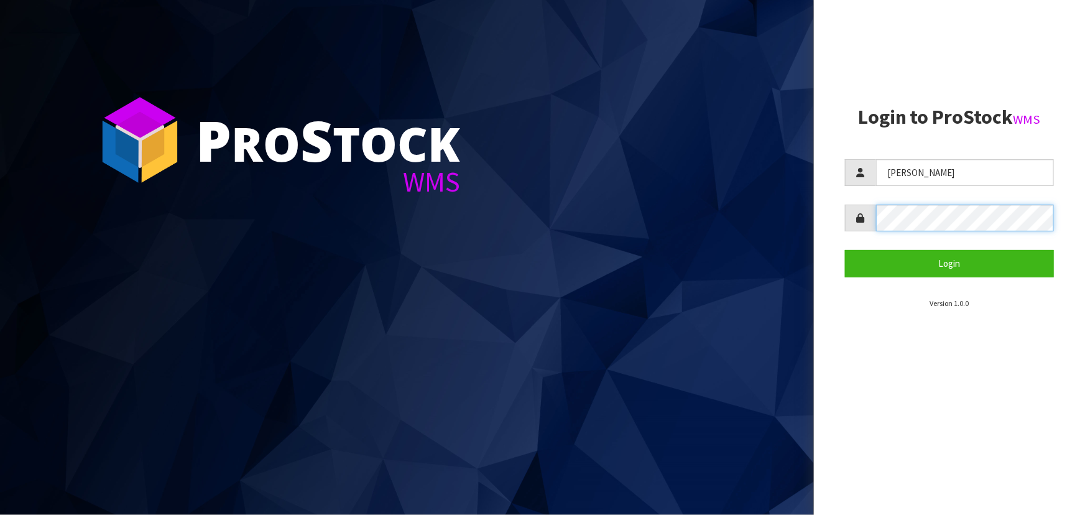
click at [833, 243] on aside "Login to ProStock WMS POLLY Login Version 1.0.0" at bounding box center [949, 257] width 271 height 515
click at [845, 250] on button "Login" at bounding box center [949, 263] width 209 height 27
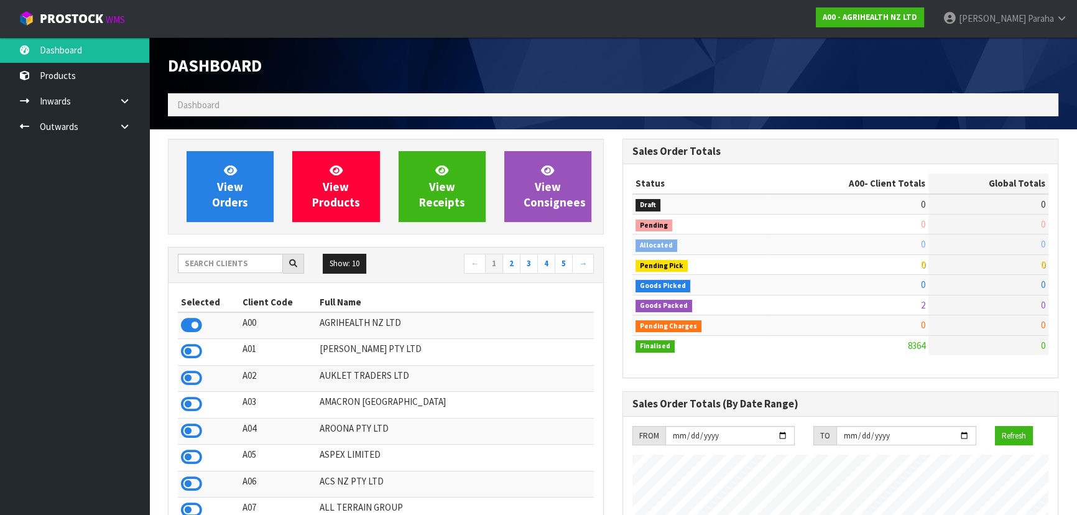
scroll to position [940, 454]
click at [203, 261] on input "text" at bounding box center [230, 263] width 105 height 19
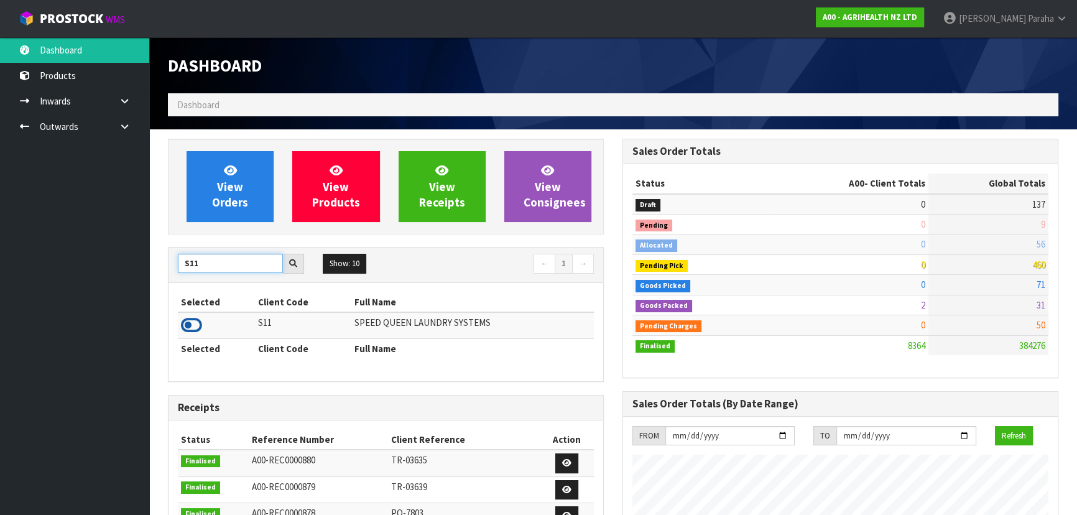
type input "S11"
click at [197, 325] on icon at bounding box center [191, 325] width 21 height 19
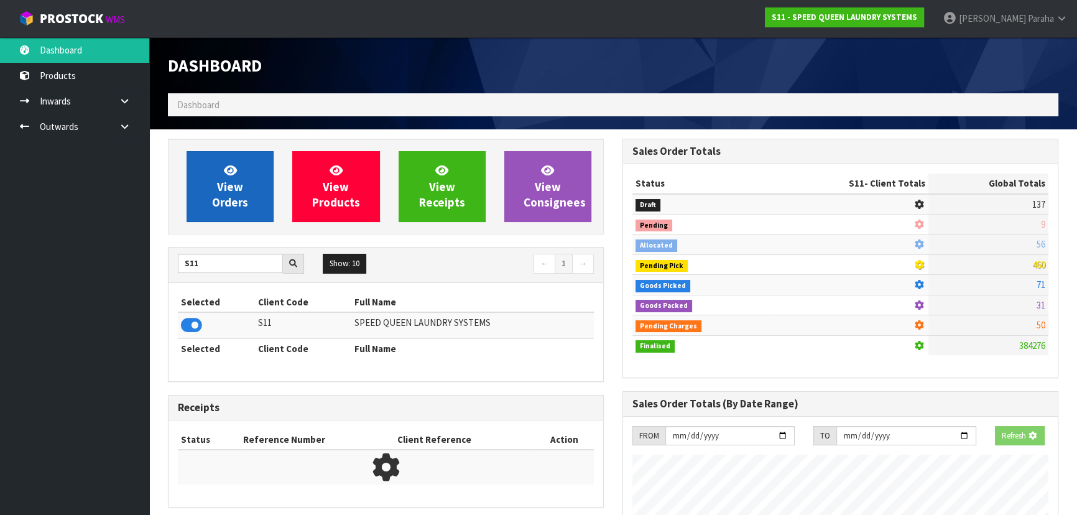
scroll to position [621112, 621432]
click at [211, 201] on link "View Orders" at bounding box center [230, 186] width 87 height 71
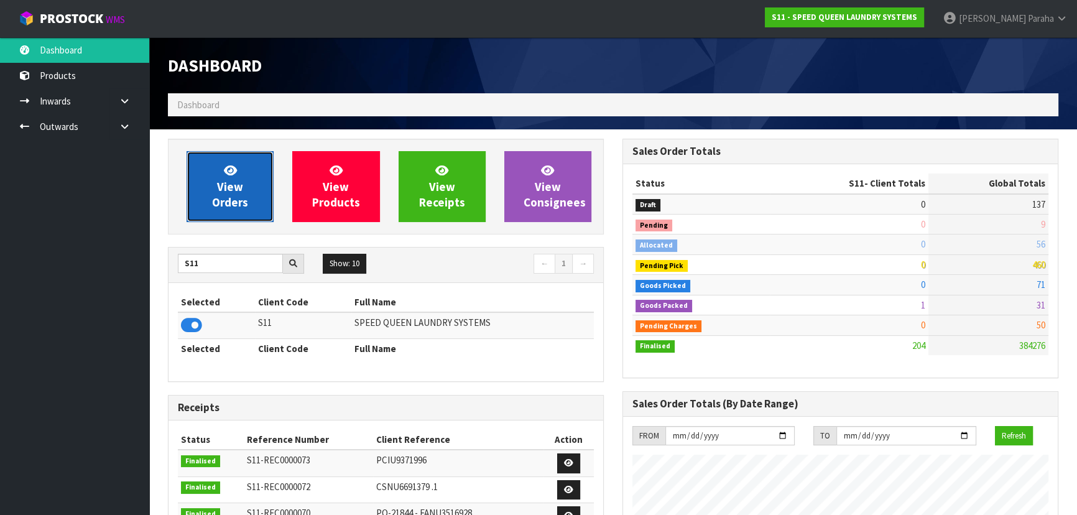
scroll to position [621127, 621432]
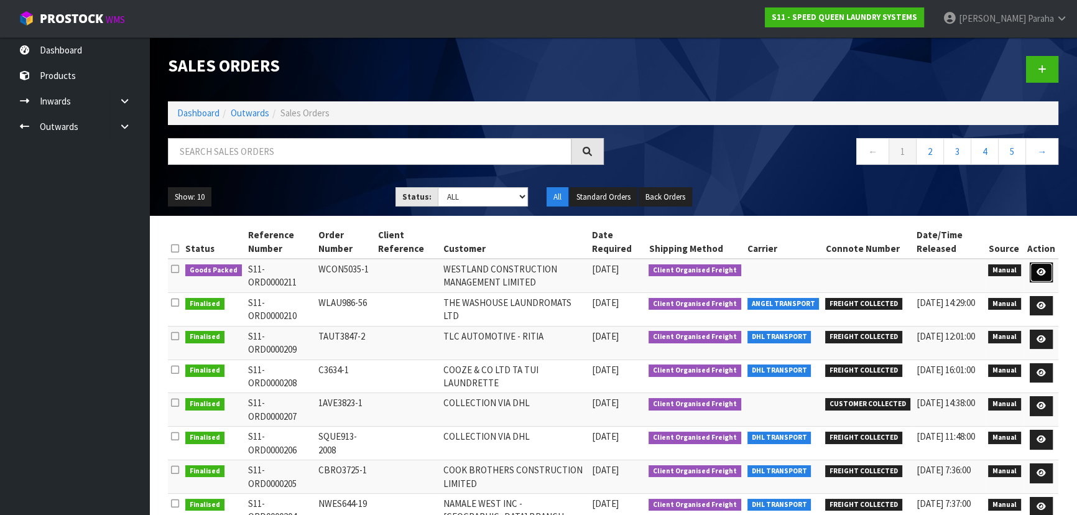
click at [1042, 275] on icon at bounding box center [1041, 272] width 9 height 8
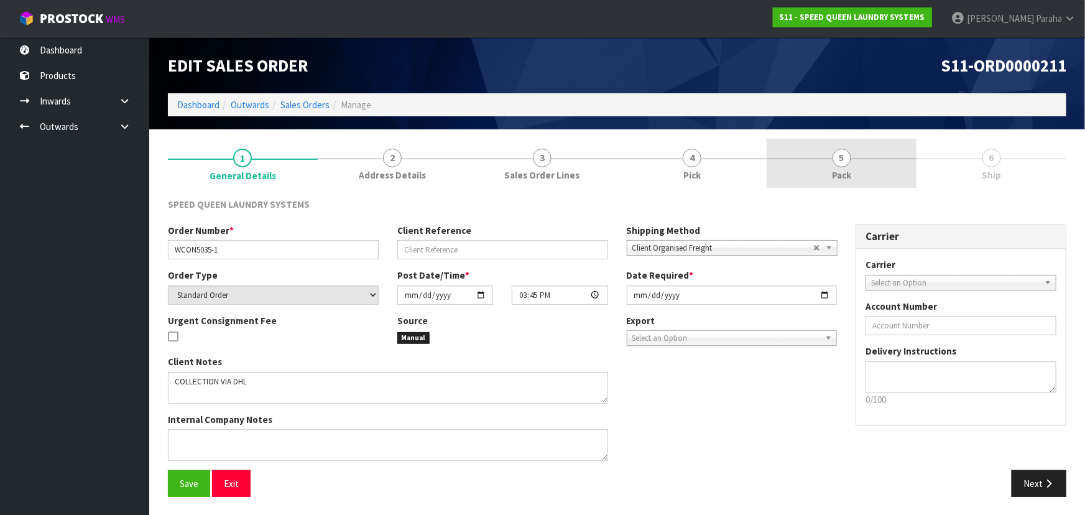
click at [851, 157] on span "5" at bounding box center [842, 158] width 19 height 19
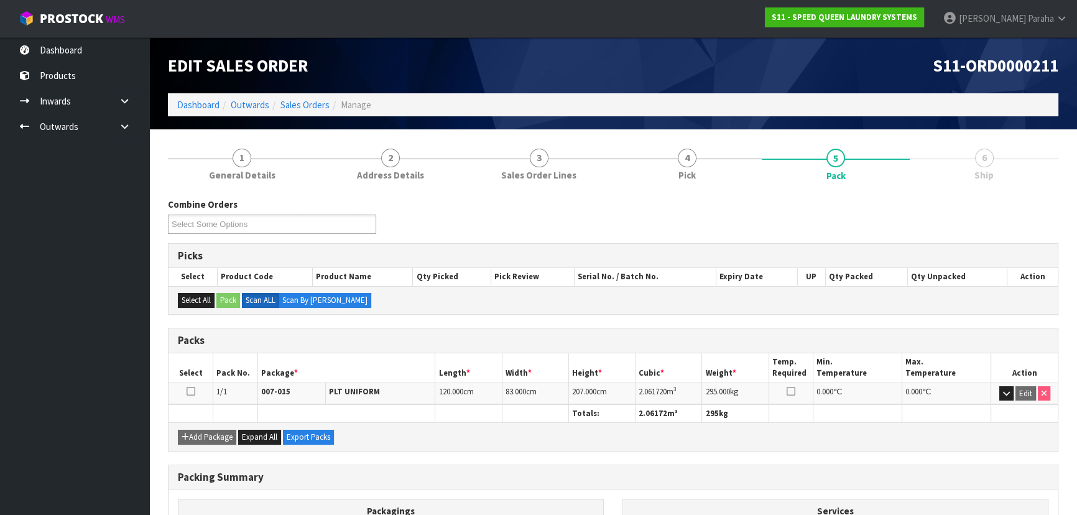
scroll to position [142, 0]
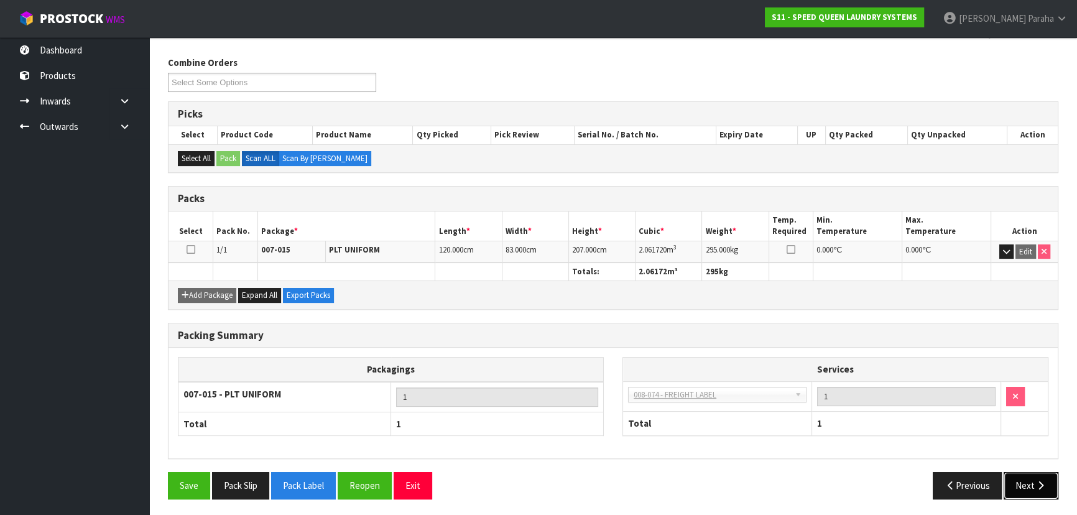
click at [1034, 476] on button "Next" at bounding box center [1031, 485] width 55 height 27
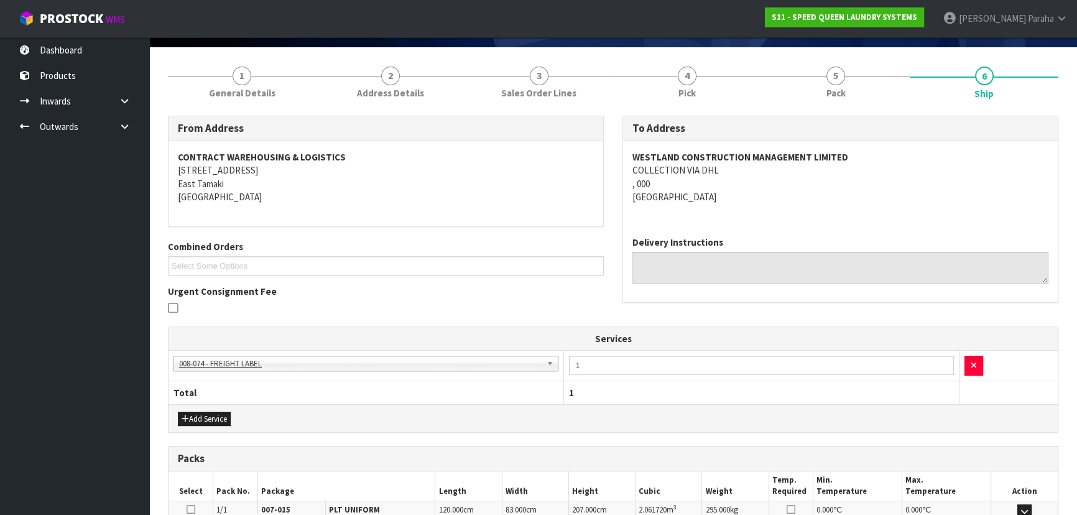
scroll to position [249, 0]
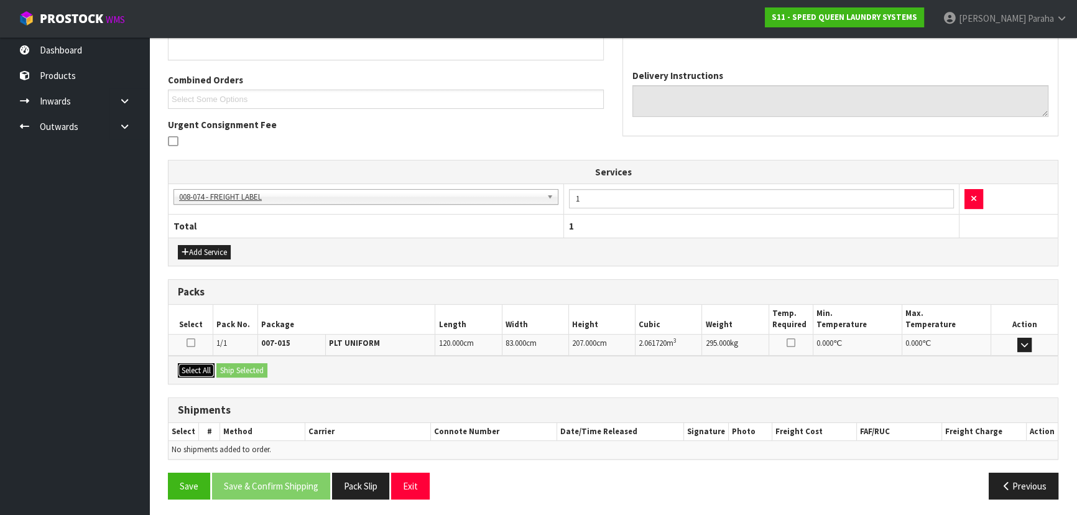
click at [192, 369] on button "Select All" at bounding box center [196, 370] width 37 height 15
click at [252, 366] on button "Ship Selected" at bounding box center [241, 370] width 51 height 15
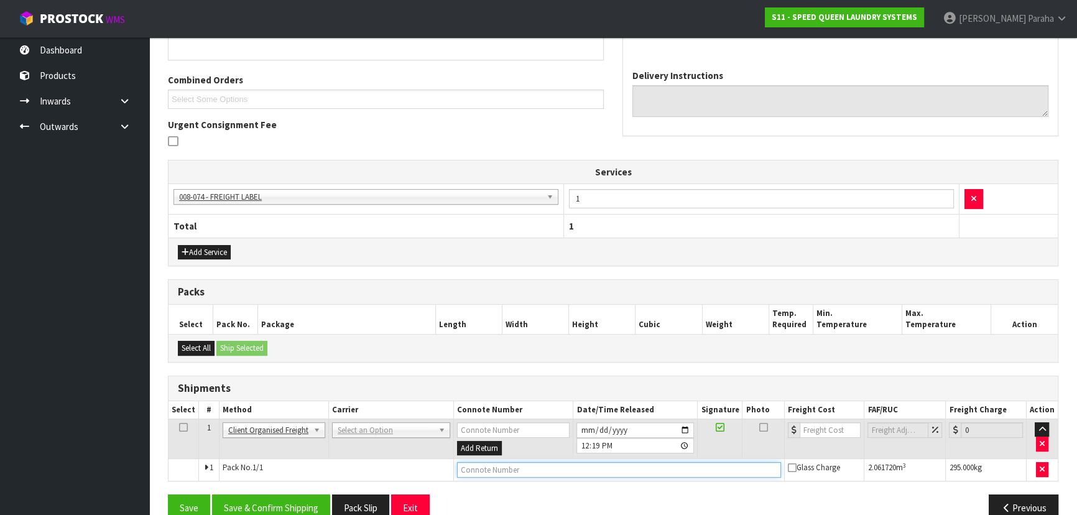
click at [519, 466] on input "text" at bounding box center [619, 470] width 324 height 16
type input "FREIGHT DHL COLLECTED"
click at [286, 501] on button "Save & Confirm Shipping" at bounding box center [271, 507] width 118 height 27
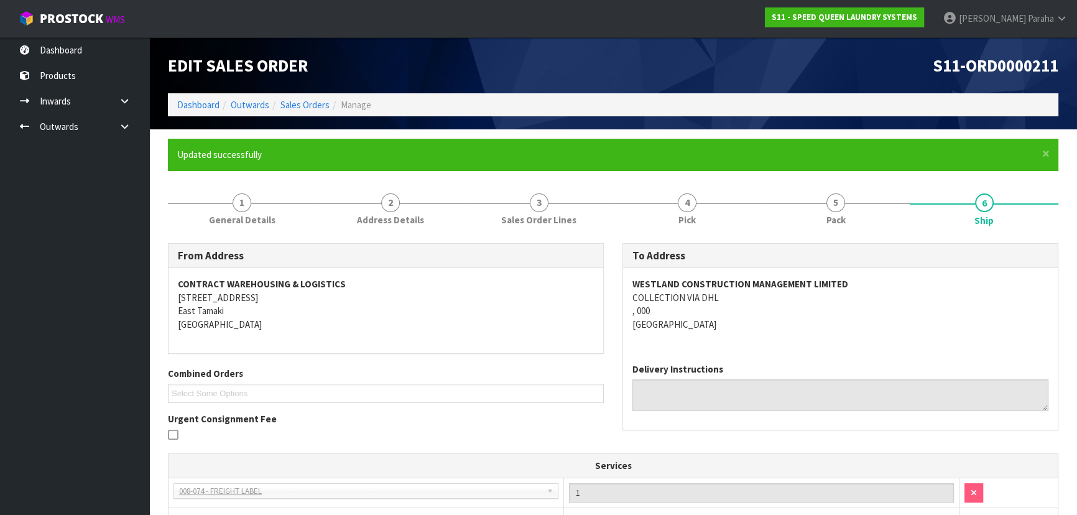
scroll to position [0, 0]
click at [190, 108] on link "Dashboard" at bounding box center [198, 105] width 42 height 12
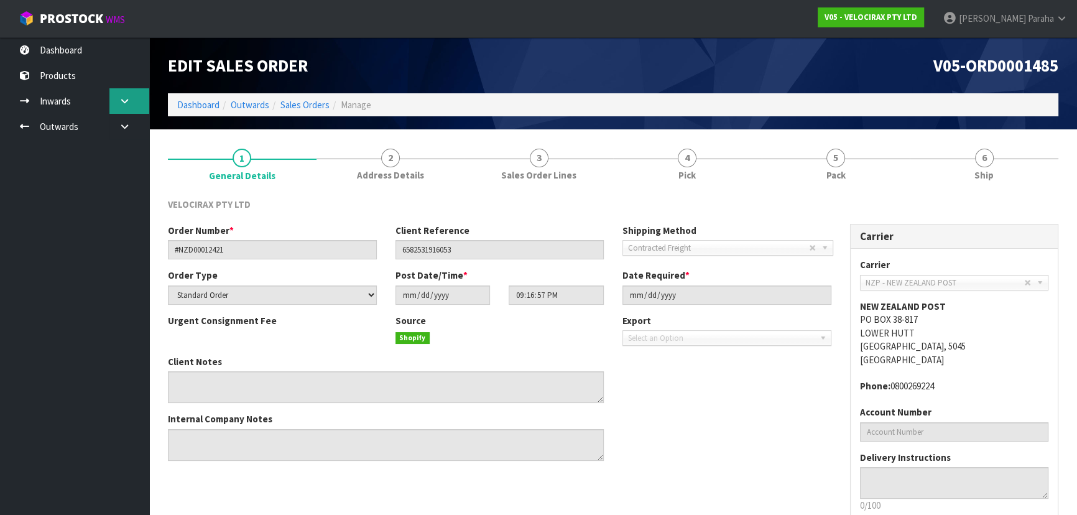
click at [130, 96] on icon at bounding box center [125, 100] width 12 height 9
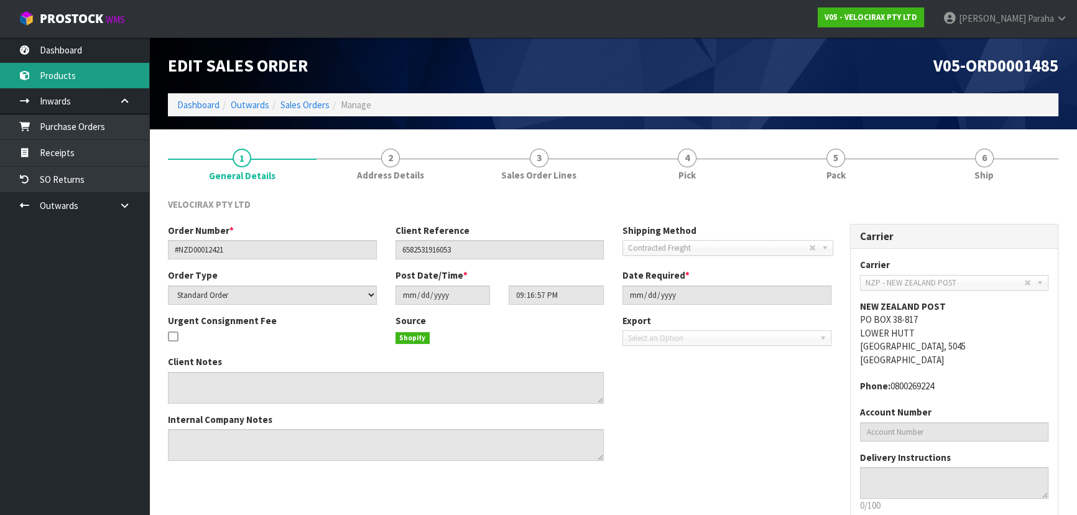
click at [124, 75] on link "Products" at bounding box center [74, 75] width 149 height 25
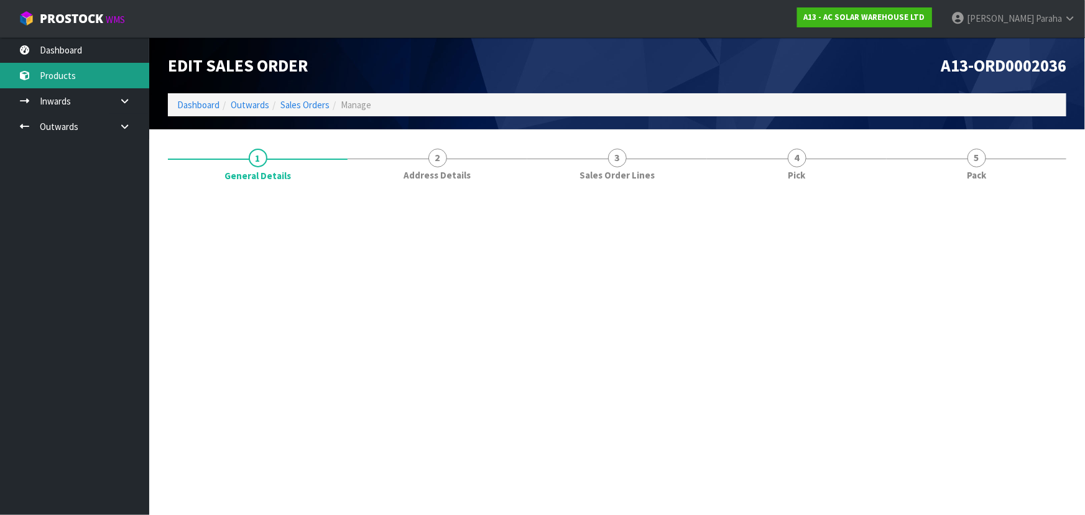
click at [71, 75] on link "Products" at bounding box center [74, 75] width 149 height 25
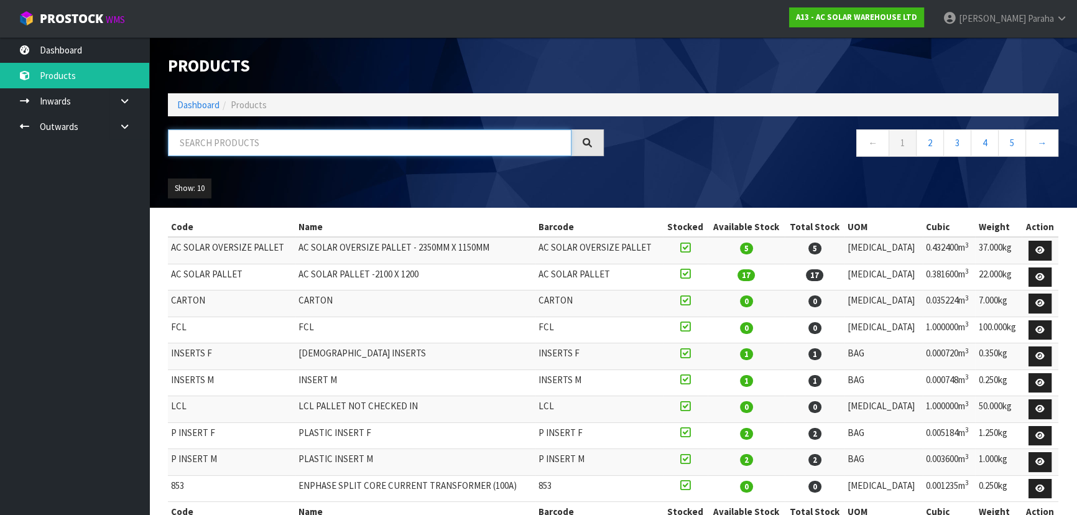
click at [199, 142] on input "text" at bounding box center [370, 142] width 404 height 27
paste input "4862"
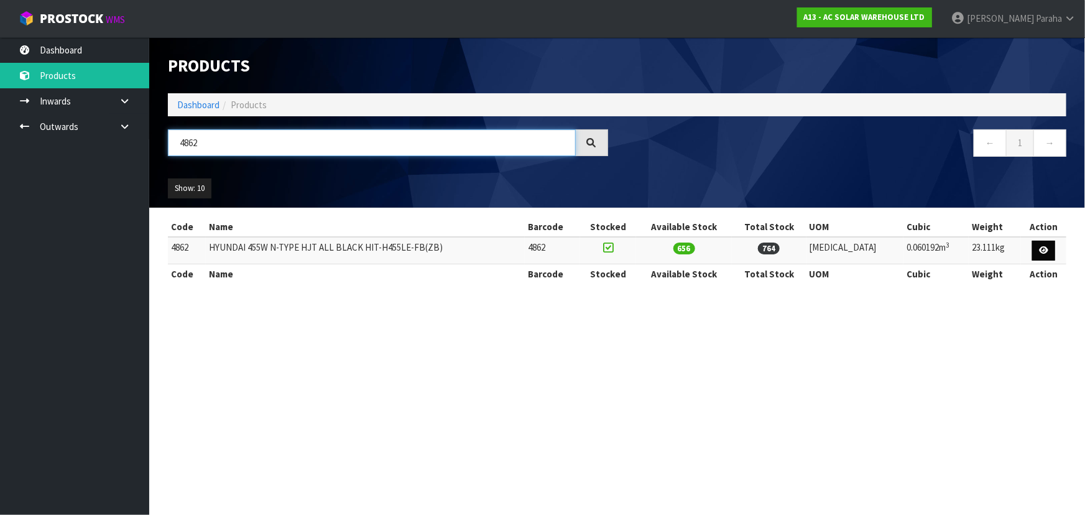
type input "4862"
click at [1039, 249] on icon at bounding box center [1043, 250] width 9 height 8
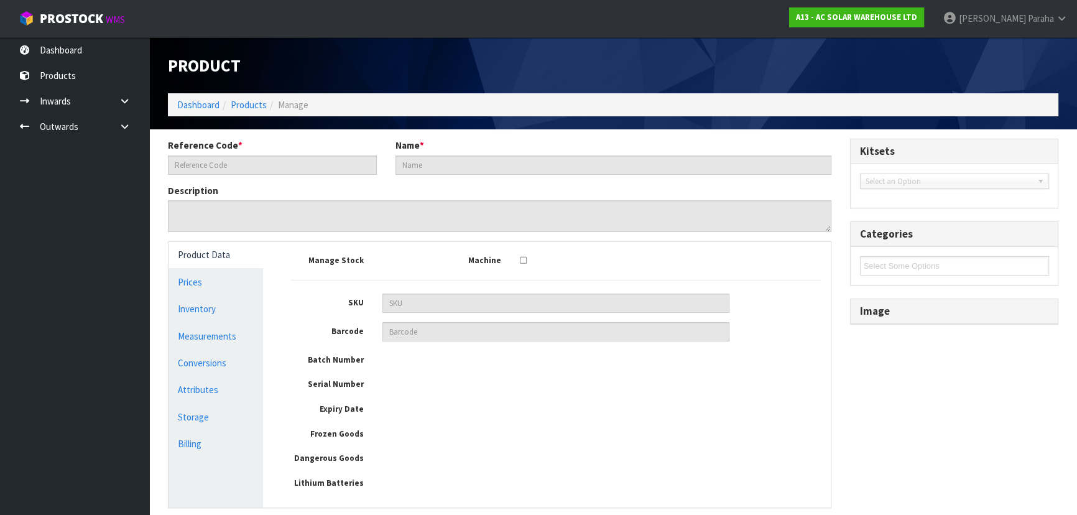
type input "4862"
type input "HYUNDAI 455W N-TYPE HJT ALL BLACK HIT-H455LE-FB(ZB)"
type input "176"
type input "114"
type input "3"
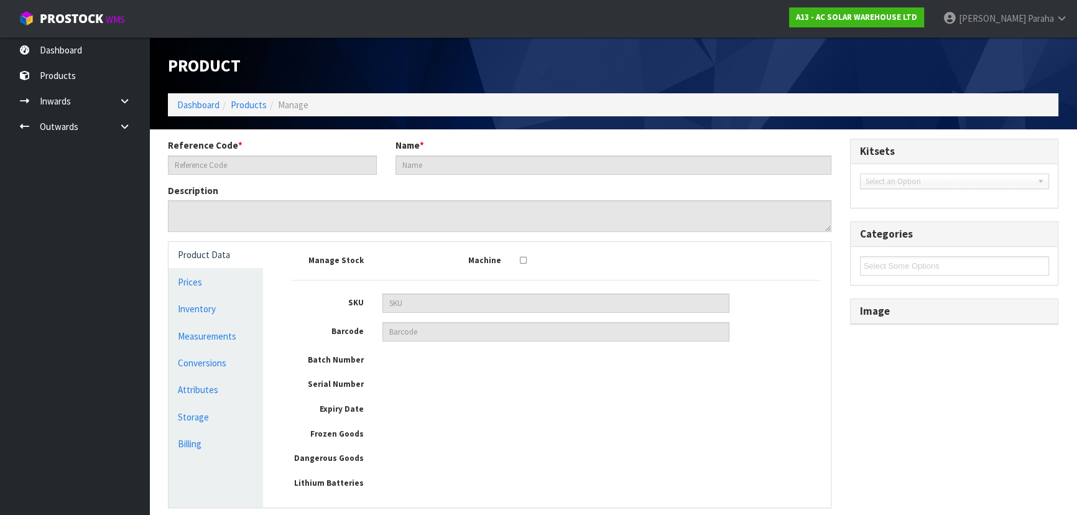
type input "0.060192"
type input "23.111"
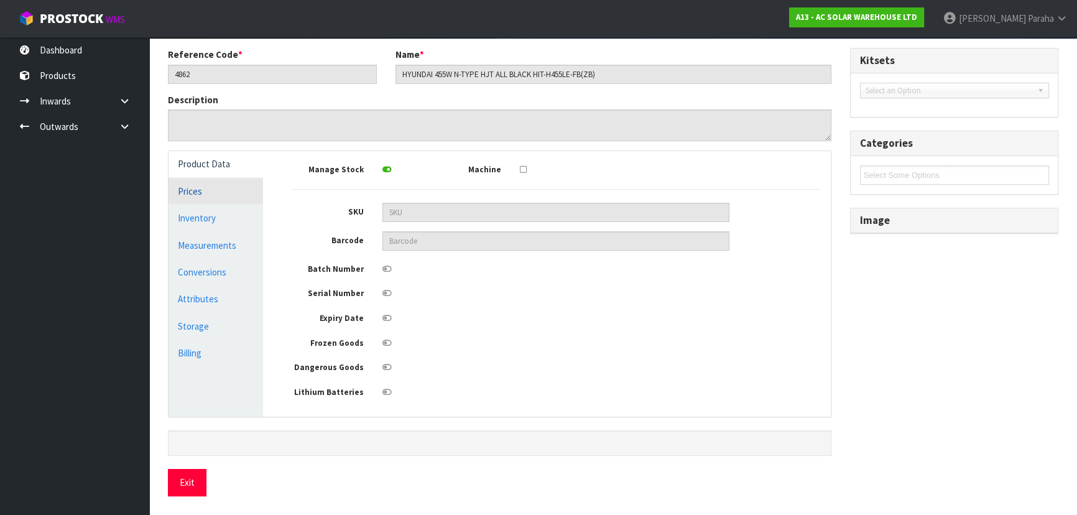
click at [220, 236] on link "Measurements" at bounding box center [216, 245] width 95 height 25
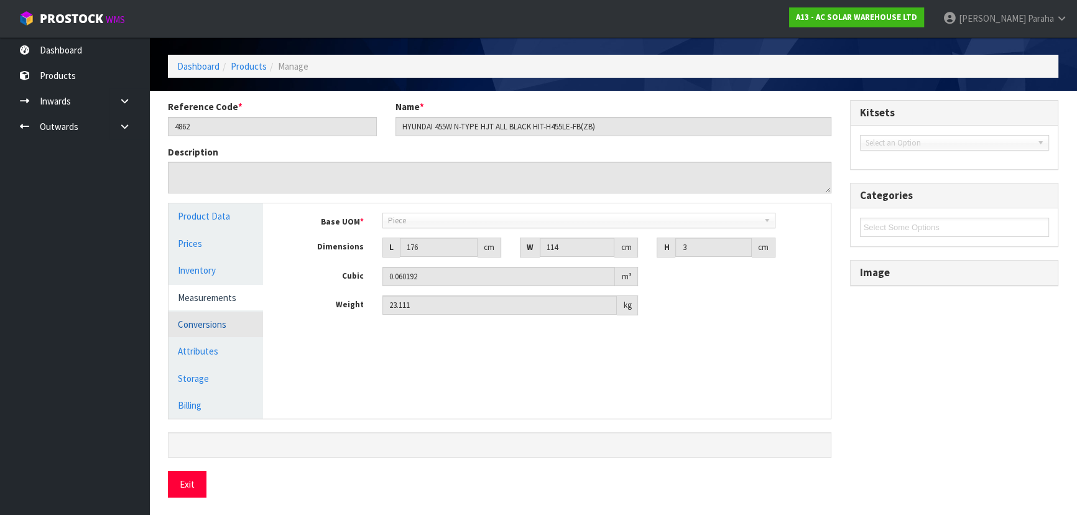
click at [218, 323] on link "Conversions" at bounding box center [216, 324] width 95 height 25
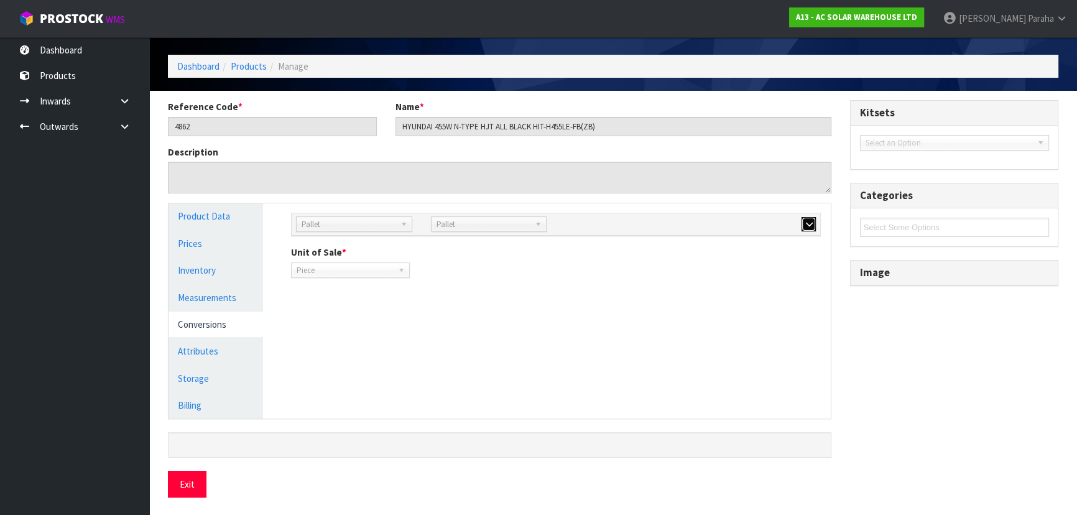
click at [808, 225] on icon "button" at bounding box center [808, 224] width 7 height 8
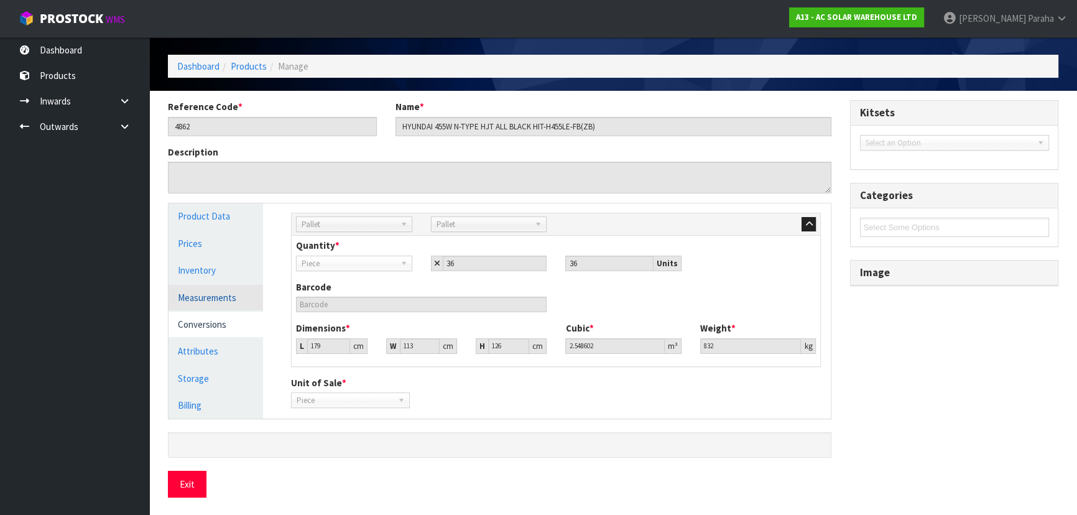
click at [248, 291] on link "Measurements" at bounding box center [216, 297] width 95 height 25
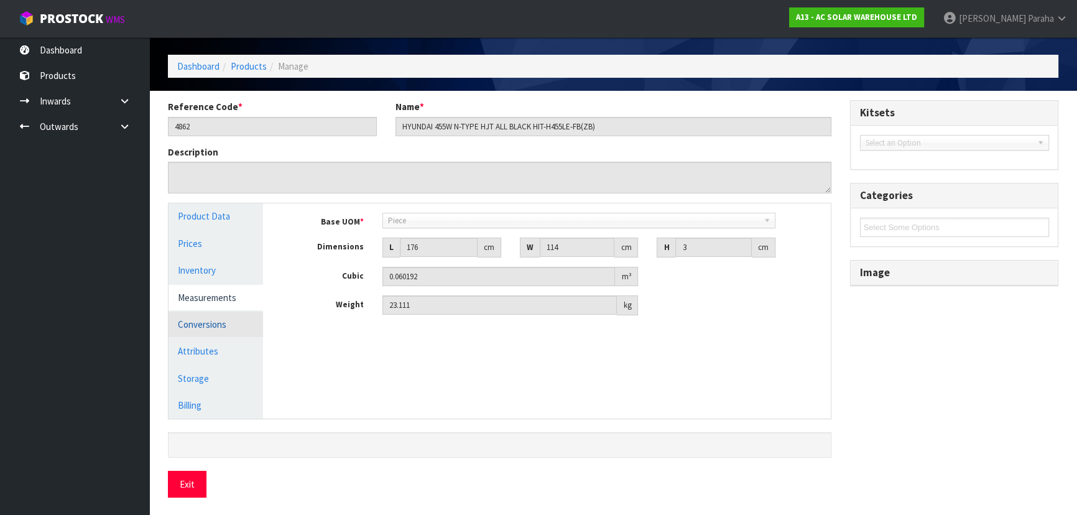
click at [234, 323] on link "Conversions" at bounding box center [216, 324] width 95 height 25
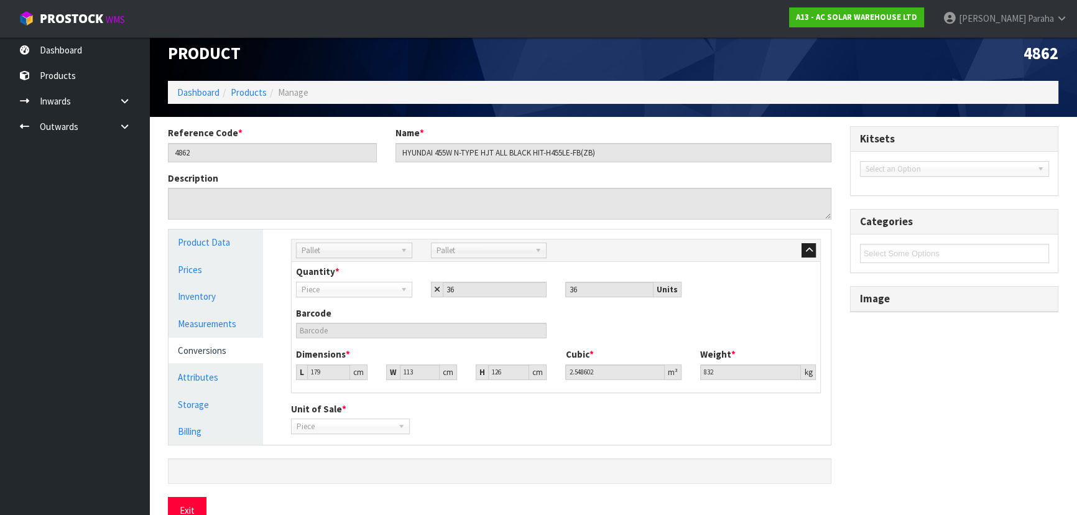
scroll to position [0, 0]
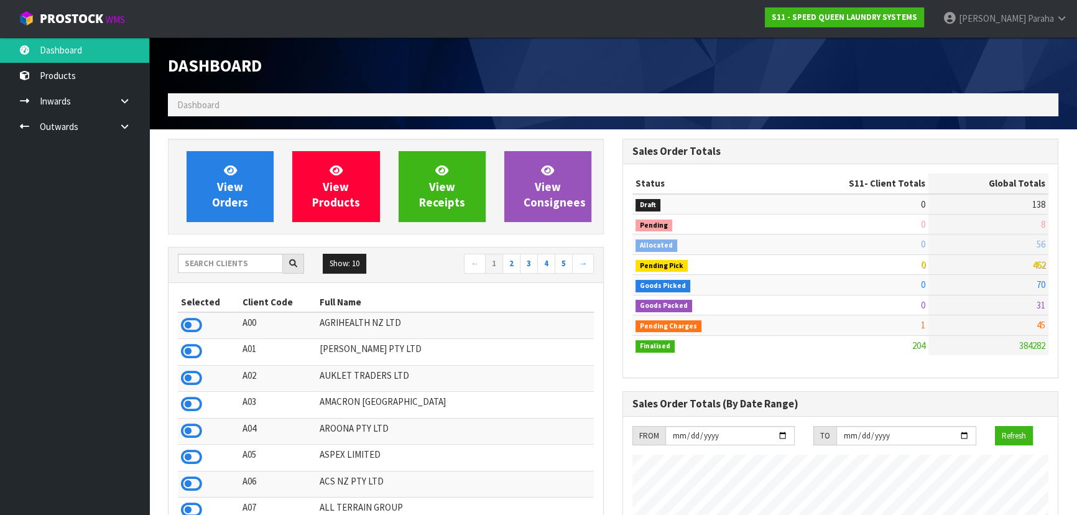
scroll to position [759, 454]
click at [236, 267] on input "text" at bounding box center [230, 263] width 105 height 19
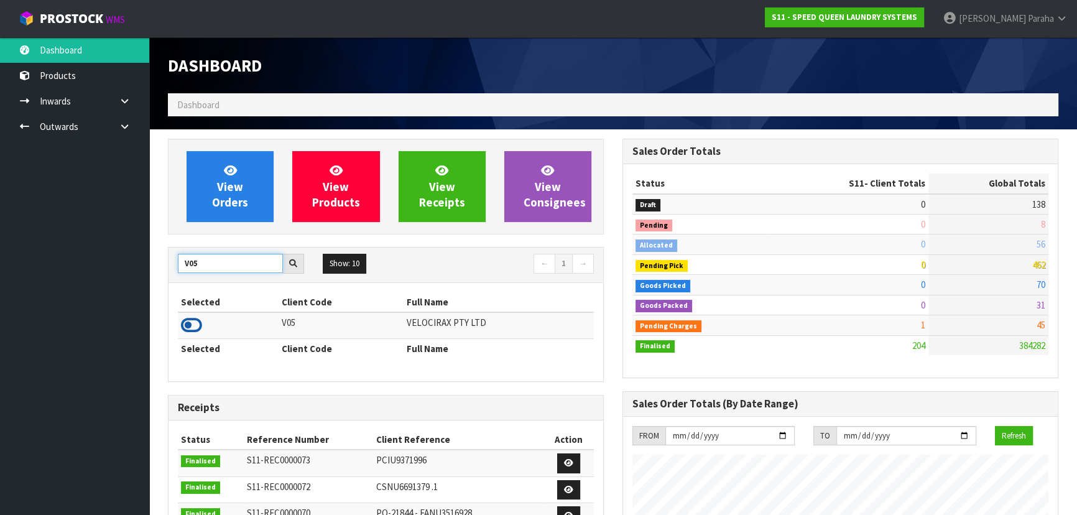
type input "V05"
click at [199, 325] on icon at bounding box center [191, 325] width 21 height 19
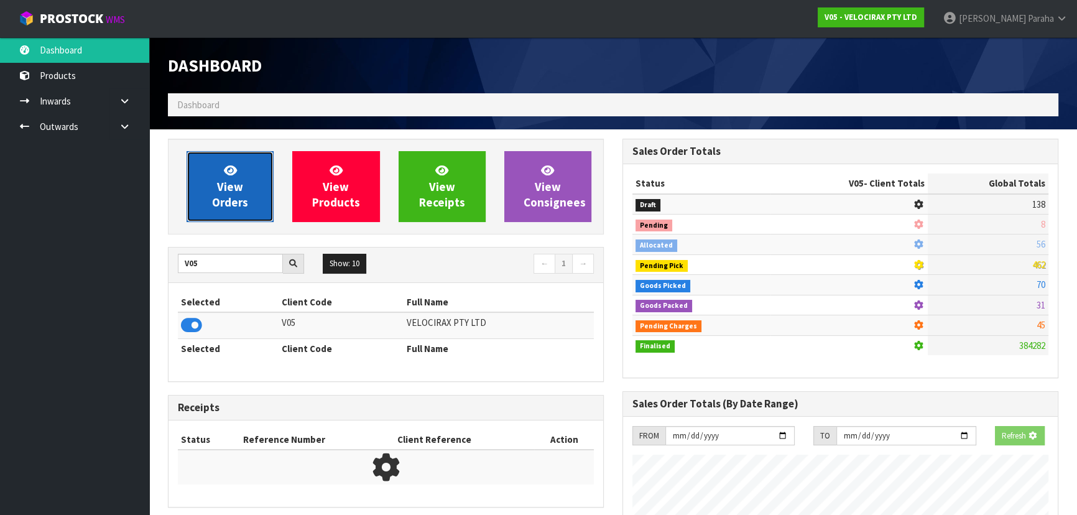
scroll to position [967, 454]
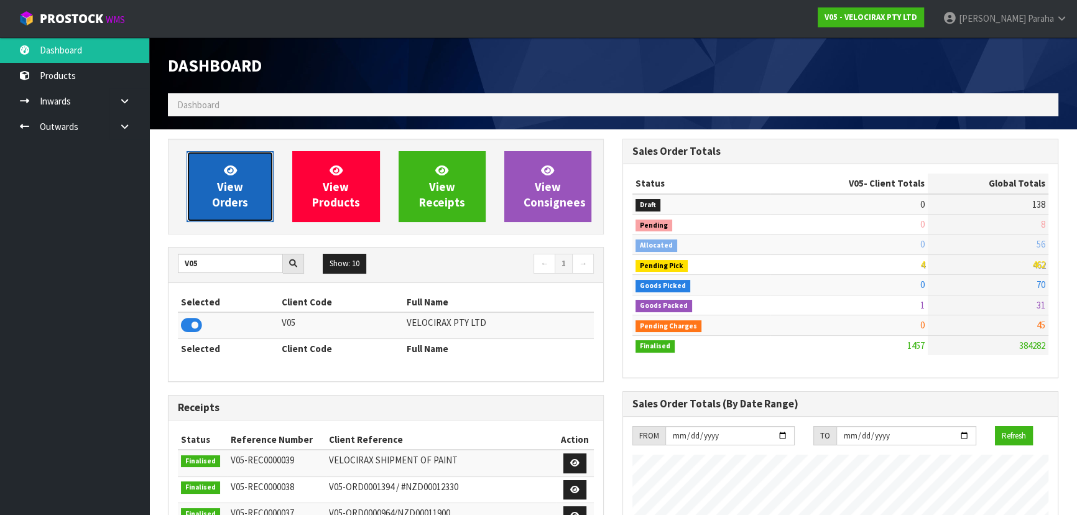
click at [218, 209] on span "View Orders" at bounding box center [230, 186] width 36 height 47
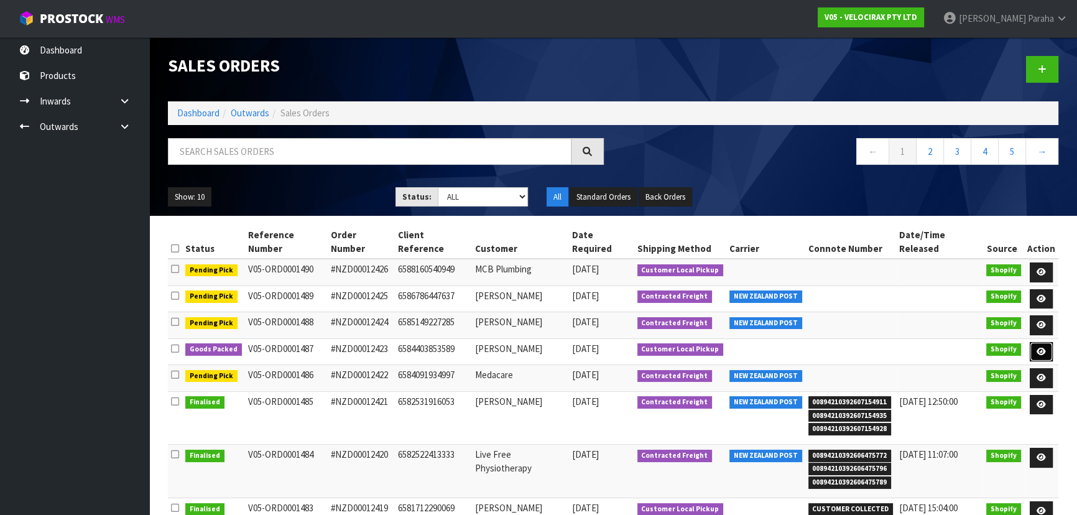
click at [1048, 342] on link at bounding box center [1041, 352] width 23 height 20
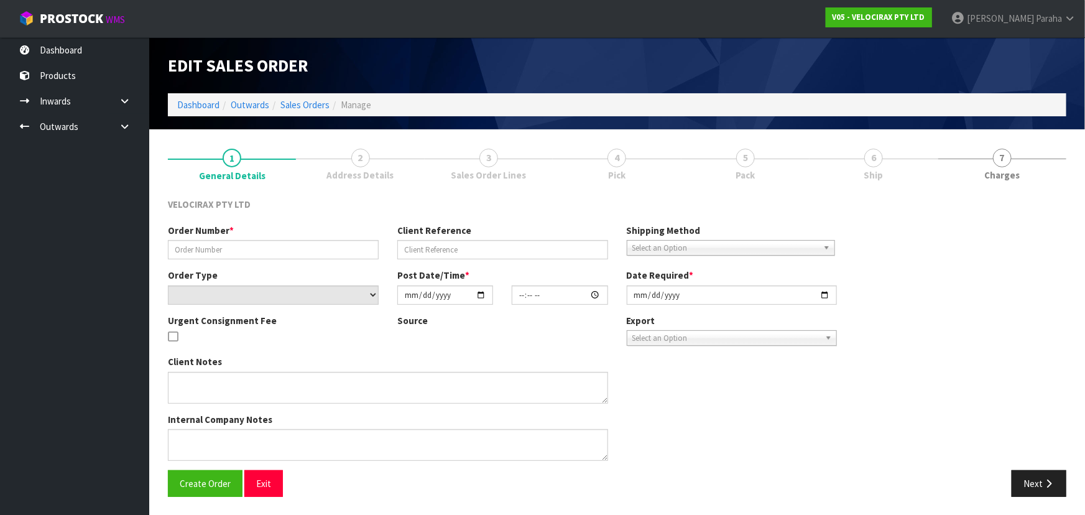
type input "#NZD00012423"
type input "6584403853589"
select select "number:0"
type input "2025-10-03"
type input "20:11:49.000"
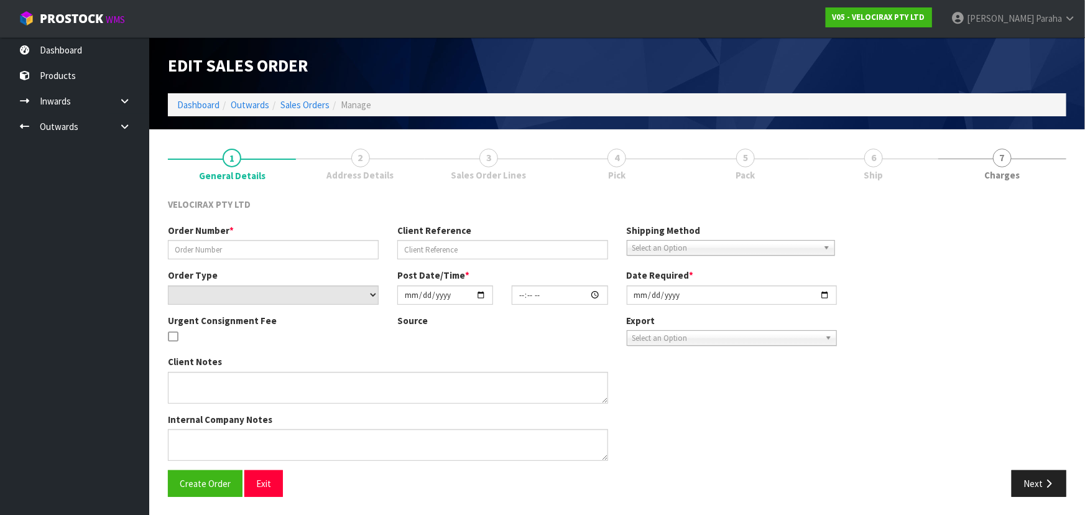
type input "2025-10-06"
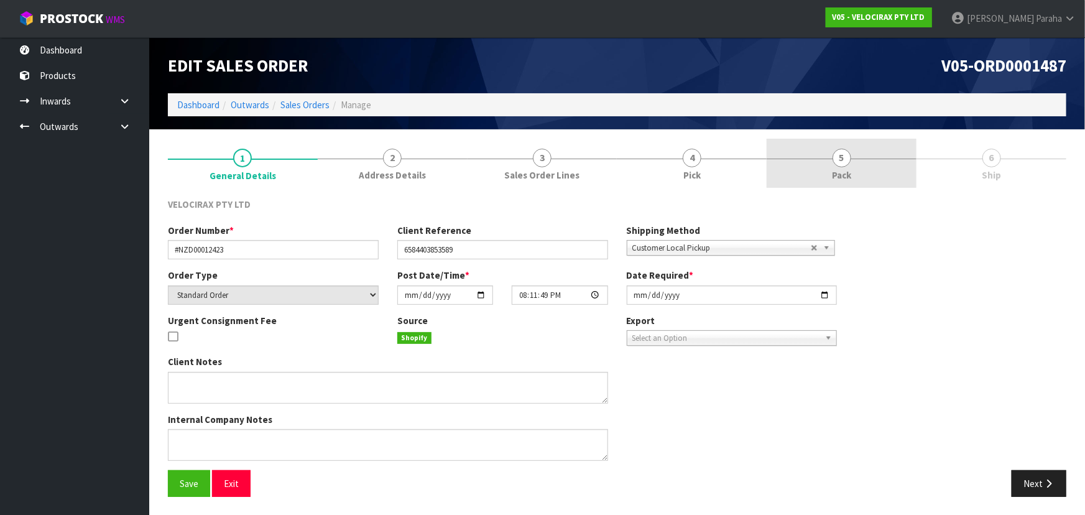
click at [848, 154] on span "5" at bounding box center [842, 158] width 19 height 19
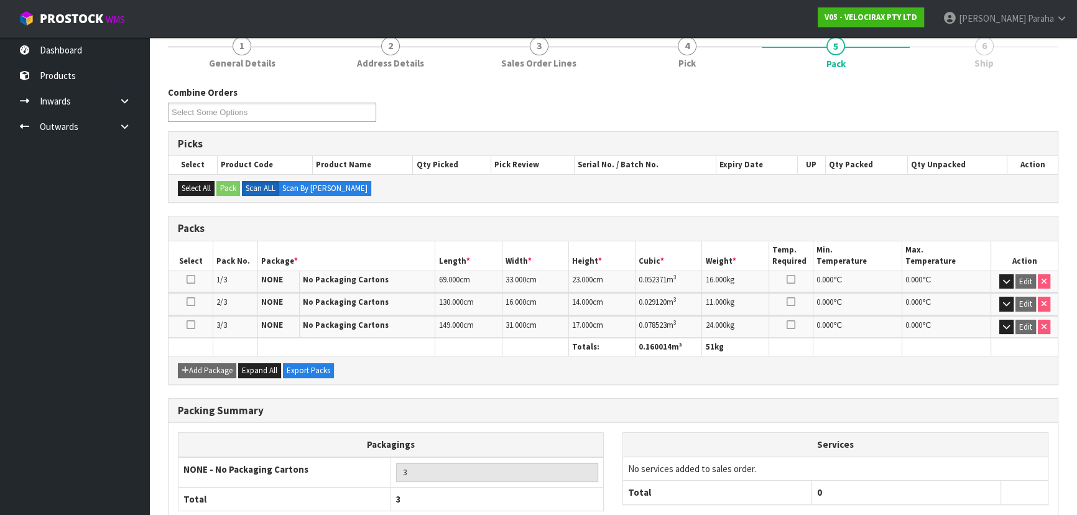
scroll to position [187, 0]
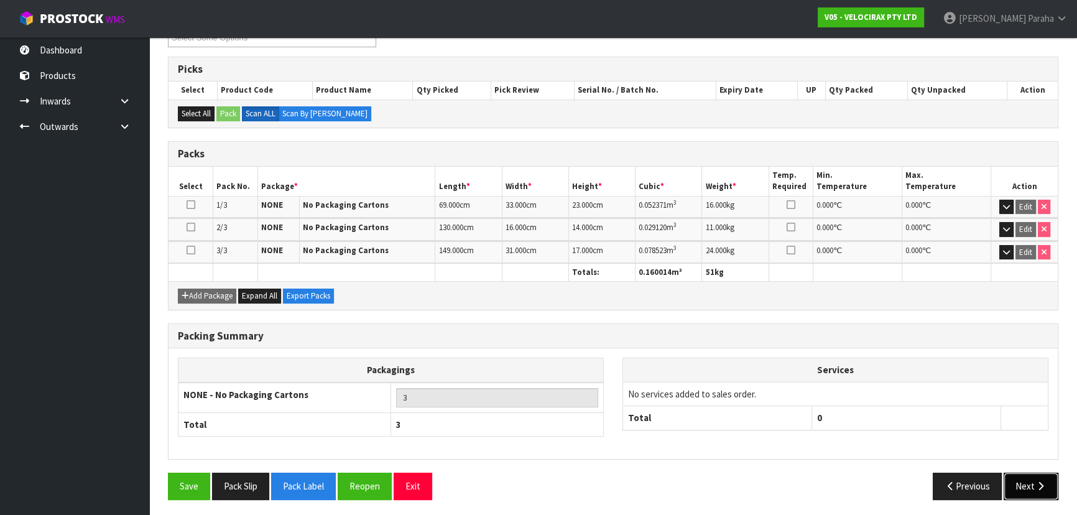
click at [1030, 487] on button "Next" at bounding box center [1031, 486] width 55 height 27
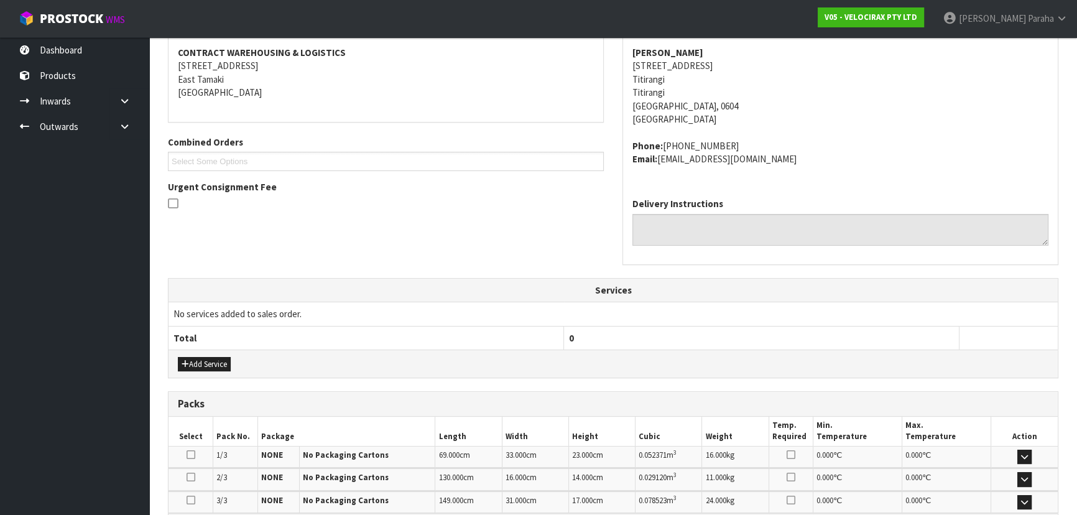
scroll to position [344, 0]
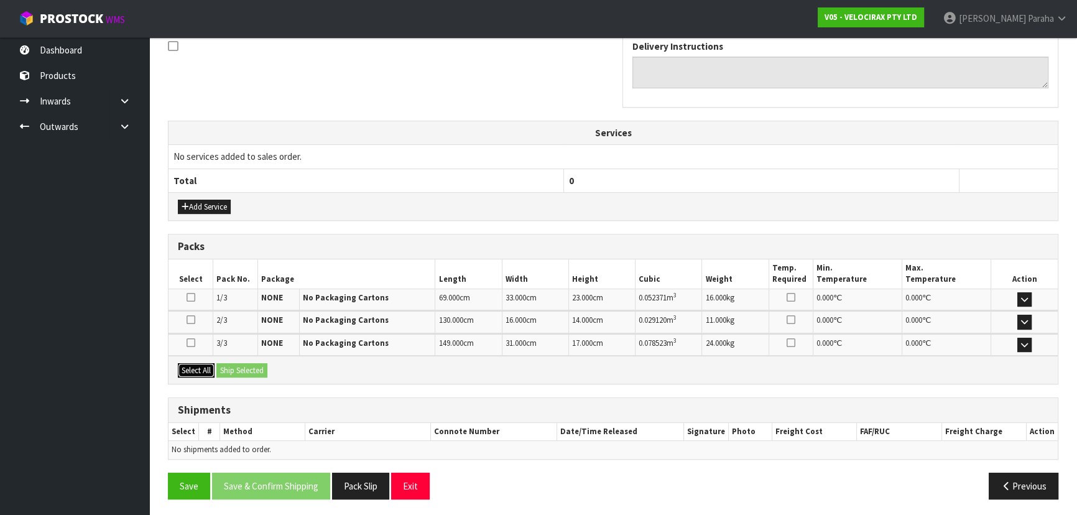
click at [202, 371] on button "Select All" at bounding box center [196, 370] width 37 height 15
click at [245, 370] on button "Ship Selected" at bounding box center [241, 370] width 51 height 15
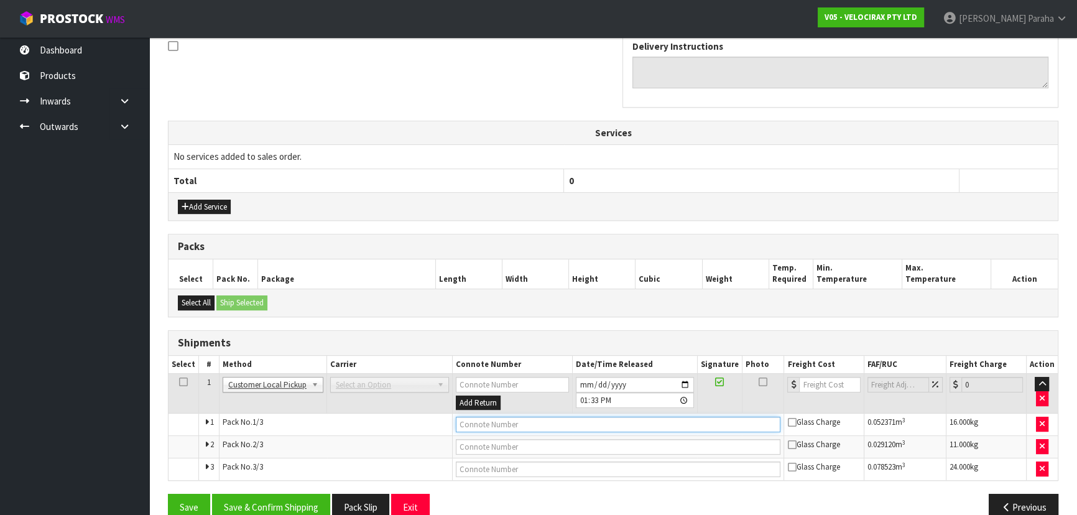
click at [529, 422] on input "text" at bounding box center [618, 425] width 325 height 16
type input "CUSTOMER COLLECTED"
click at [290, 506] on button "Save & Confirm Shipping" at bounding box center [271, 507] width 118 height 27
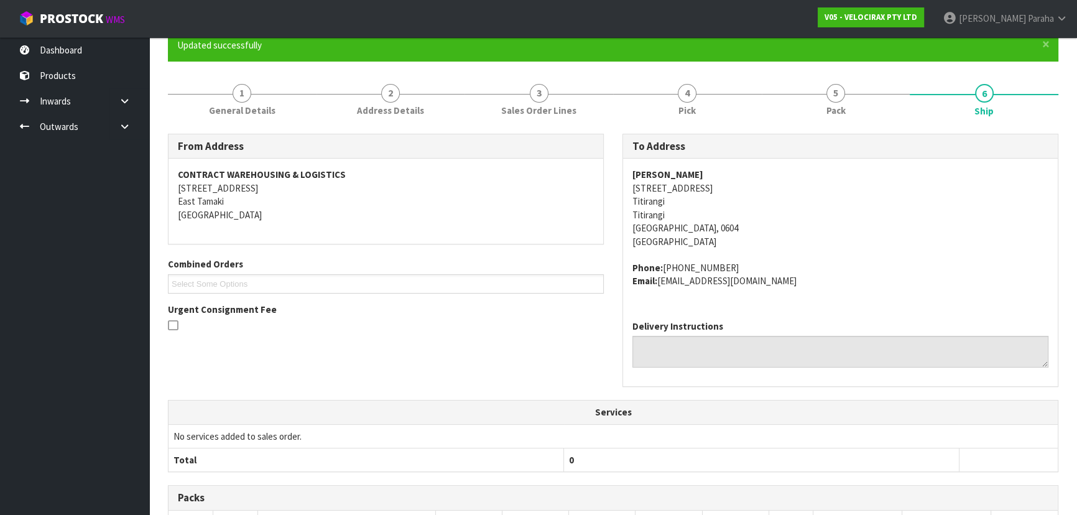
scroll to position [95, 0]
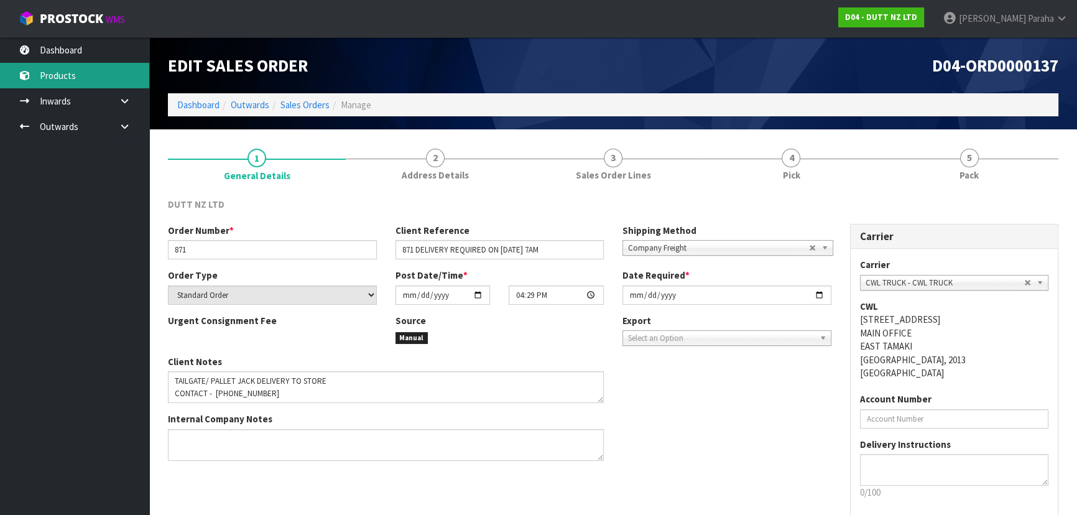
click at [68, 81] on link "Products" at bounding box center [74, 75] width 149 height 25
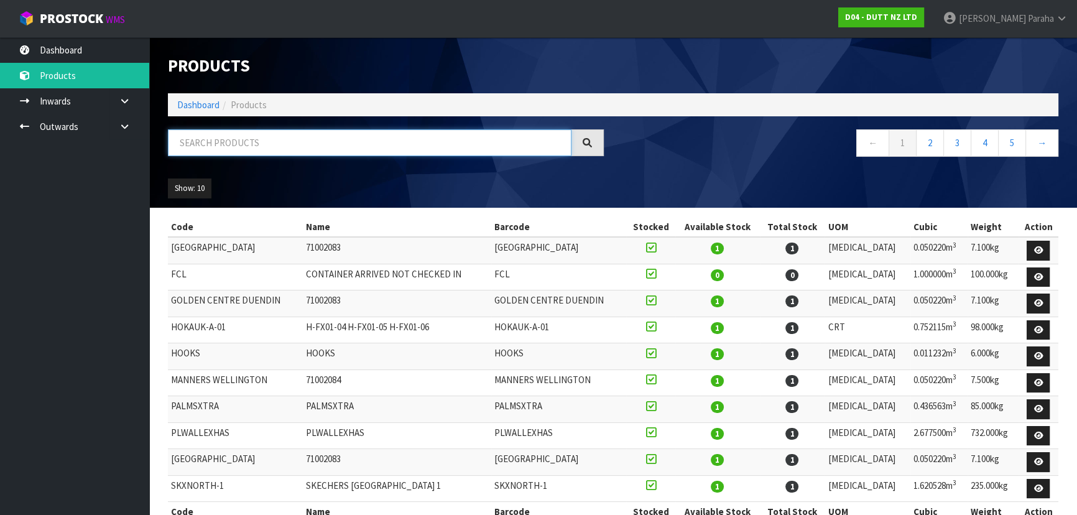
click at [328, 134] on input "text" at bounding box center [370, 142] width 404 height 27
paste input "71002364"
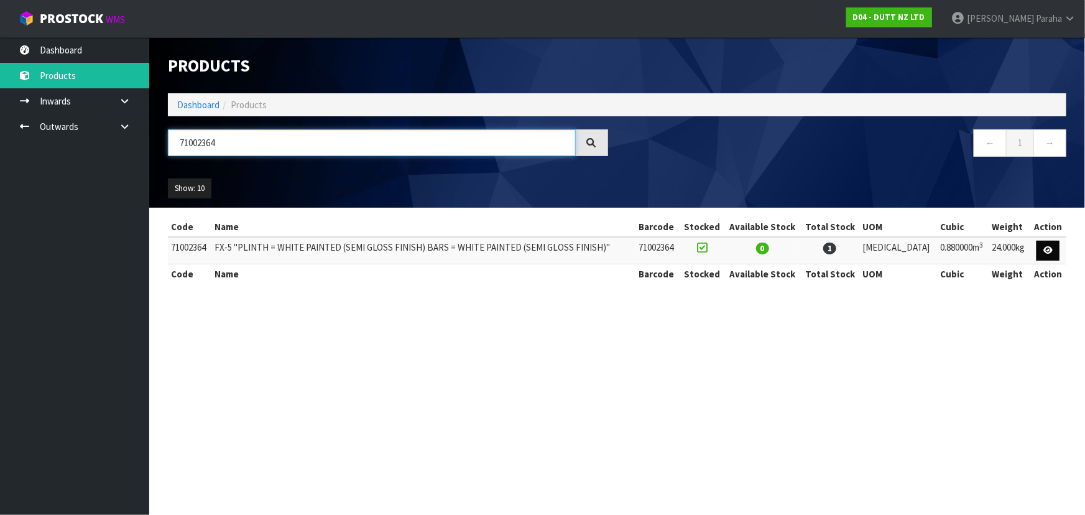
type input "71002364"
click at [1055, 250] on link at bounding box center [1048, 251] width 23 height 20
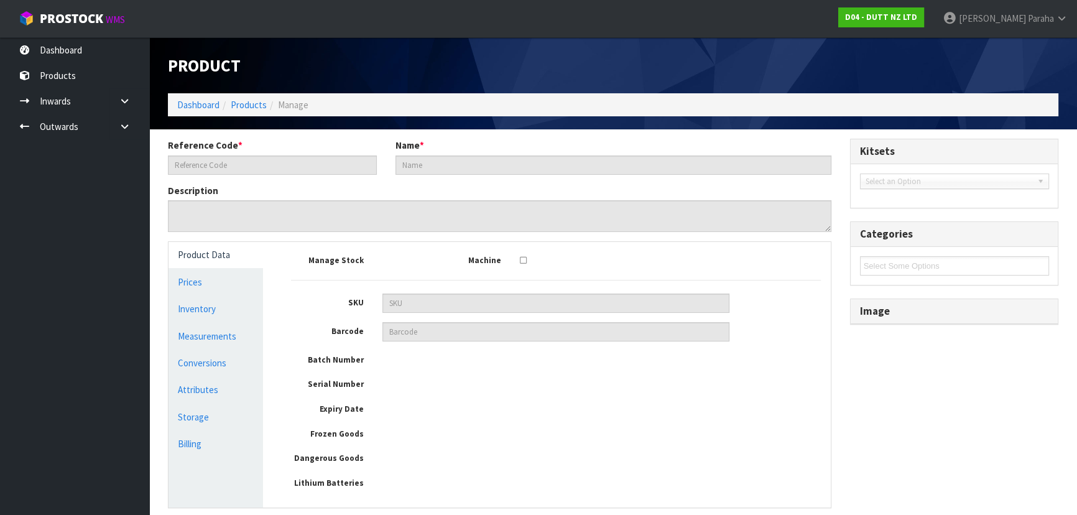
type input "71002364"
type input "FX-5 "PLINTH = WHITE PAINTED (SEMI GLOSS FINISH) BARS = WHITE PAINTED (SEMI GLO…"
type input "110"
type input "50"
type input "160"
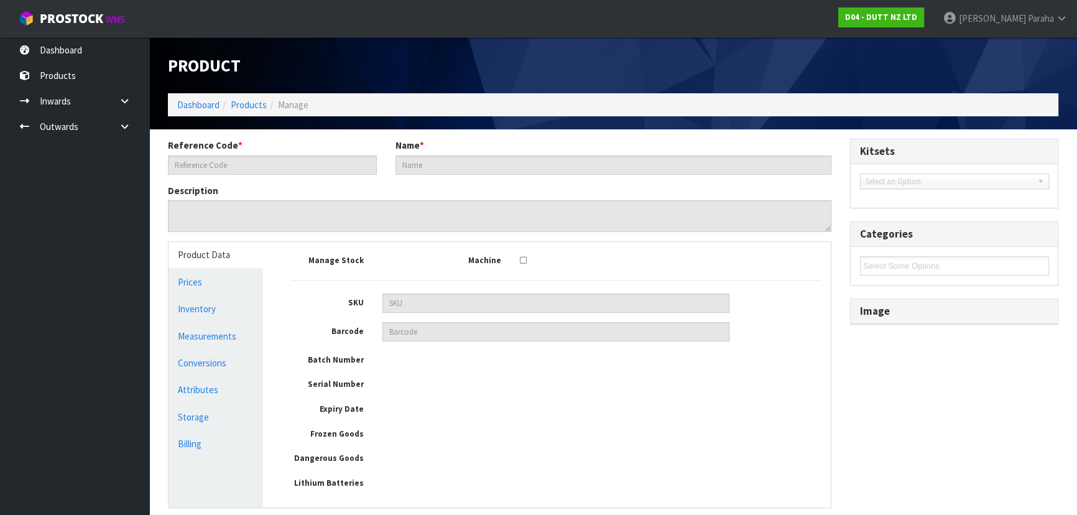
type input "0.88"
type input "24"
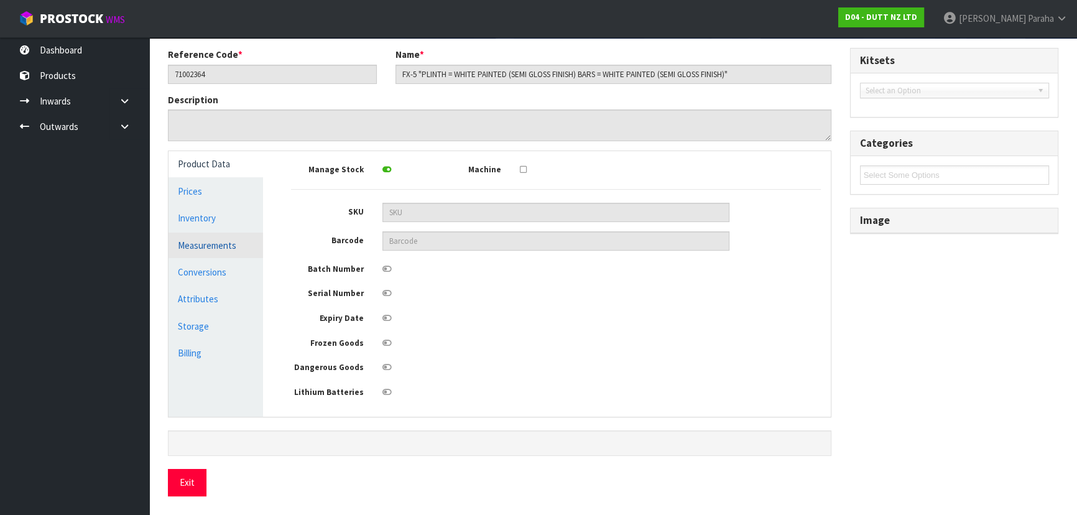
click at [215, 238] on link "Measurements" at bounding box center [216, 245] width 95 height 25
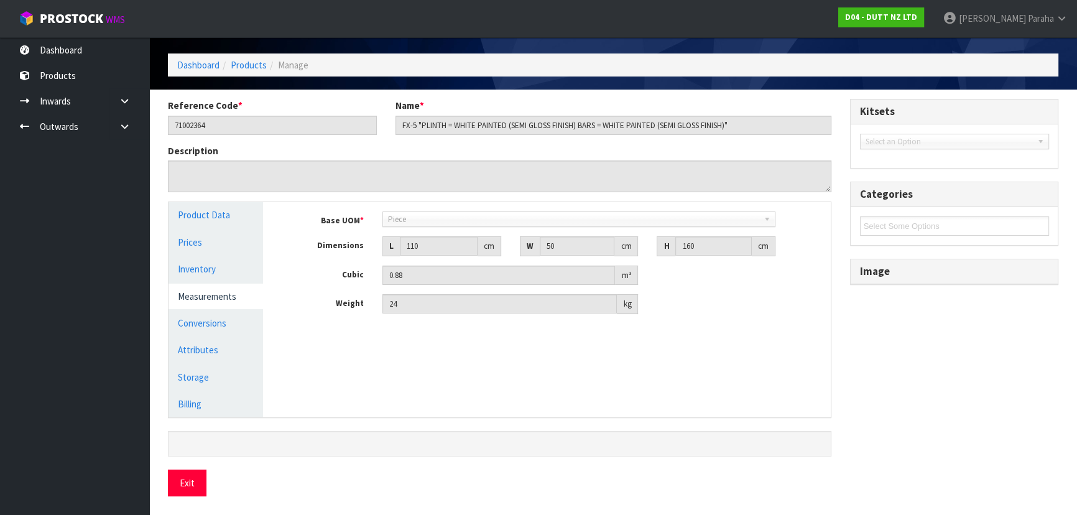
scroll to position [39, 0]
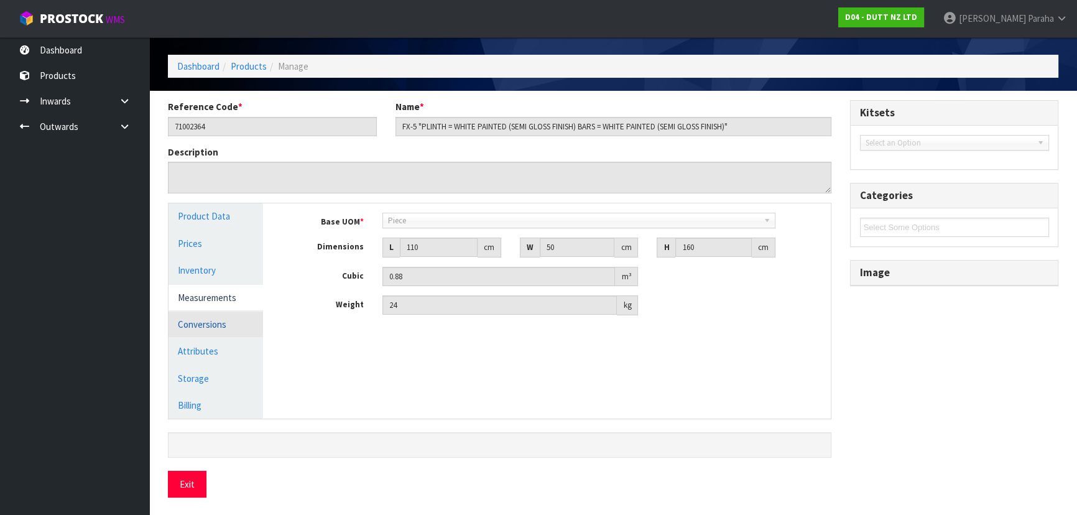
click at [206, 330] on link "Conversions" at bounding box center [216, 324] width 95 height 25
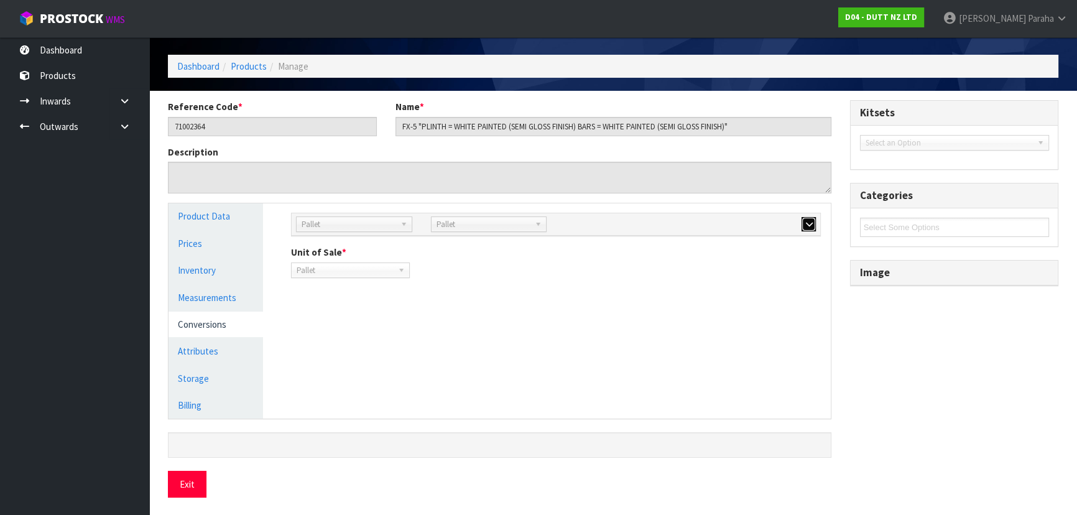
click at [812, 222] on icon "button" at bounding box center [808, 224] width 7 height 8
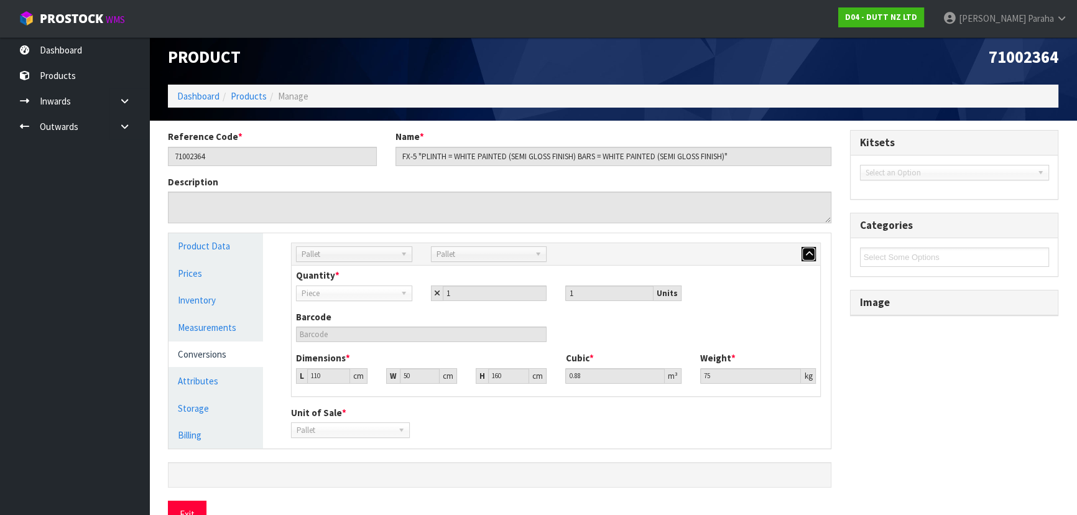
scroll to position [0, 0]
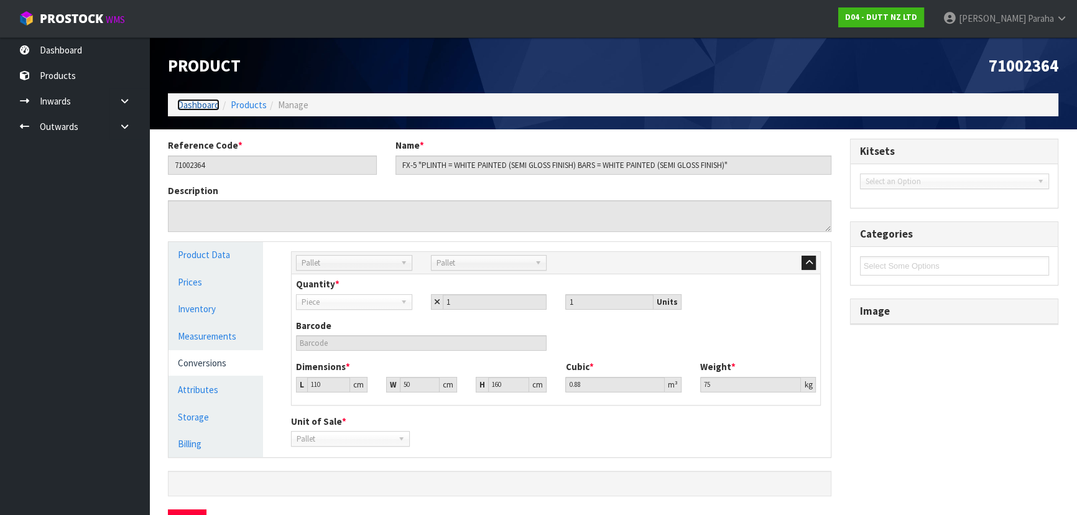
click at [207, 104] on link "Dashboard" at bounding box center [198, 105] width 42 height 12
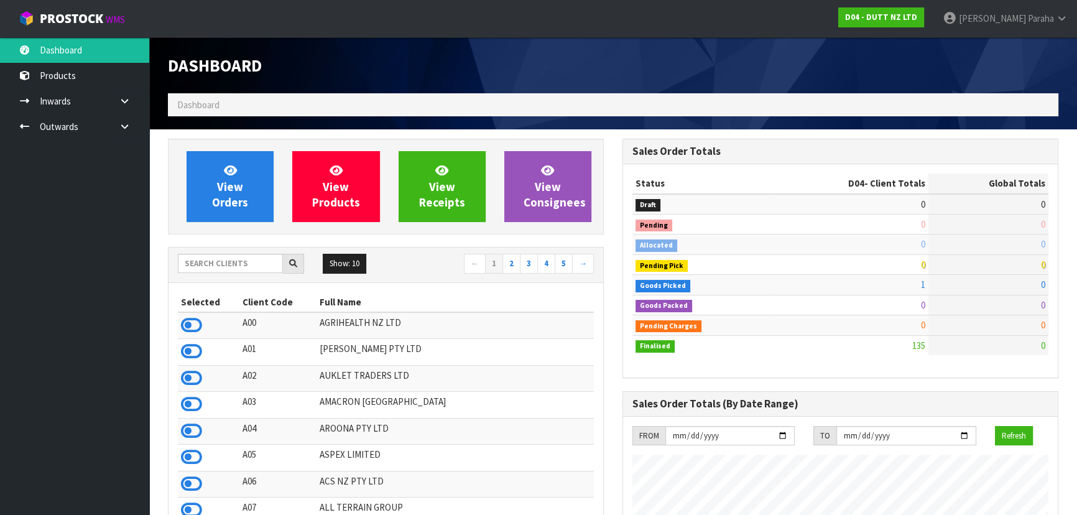
scroll to position [993, 454]
click at [204, 267] on input "text" at bounding box center [230, 263] width 105 height 19
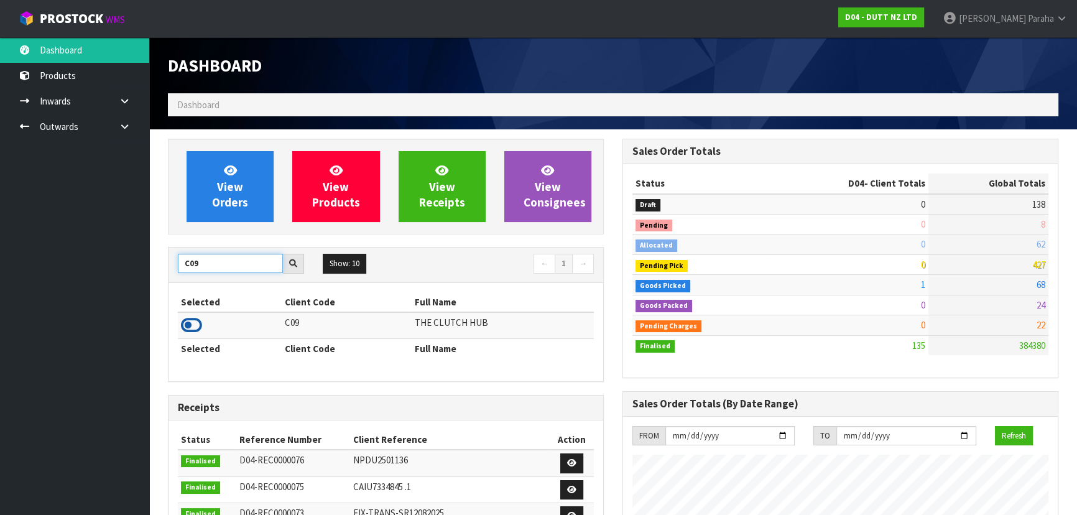
type input "C09"
click at [201, 326] on icon at bounding box center [191, 325] width 21 height 19
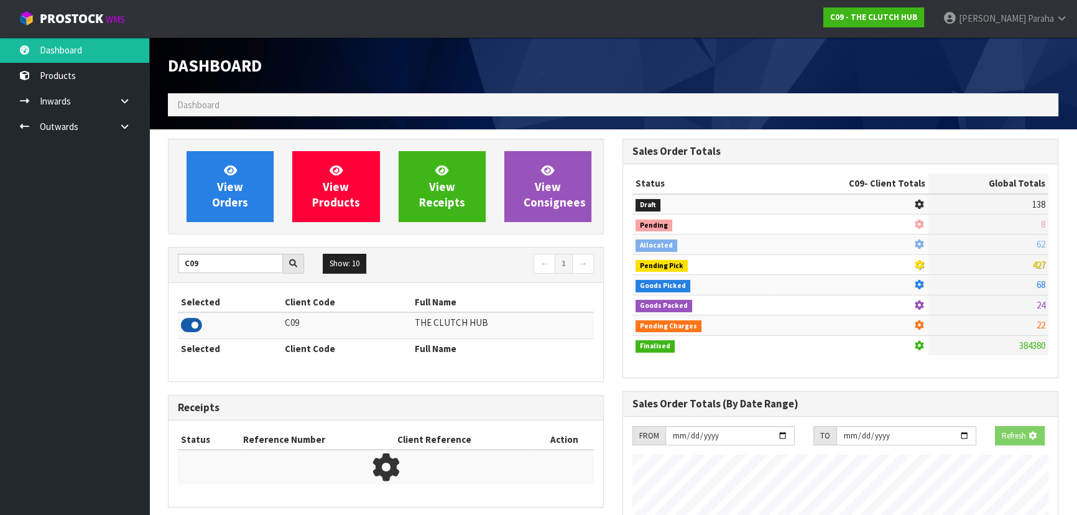
scroll to position [774, 454]
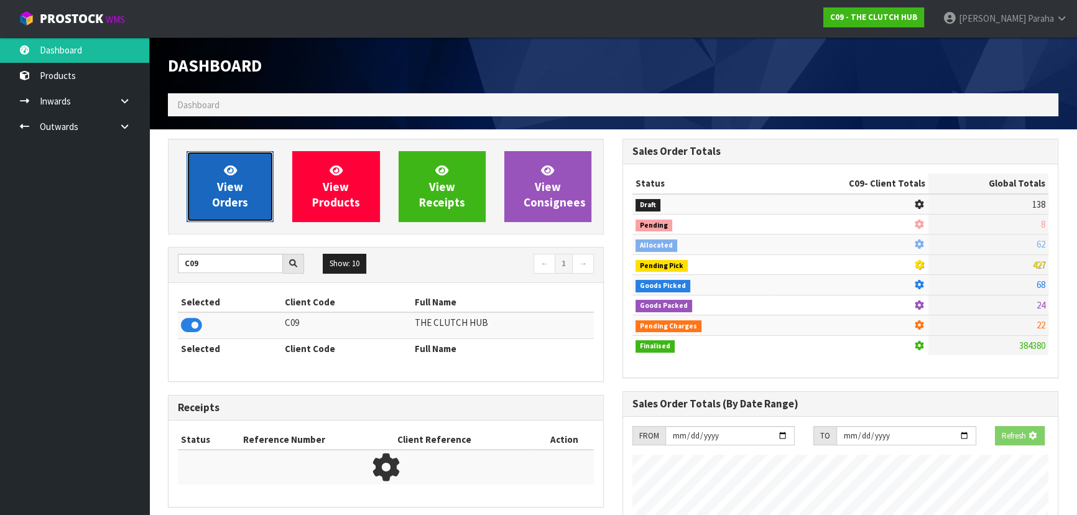
click at [217, 208] on span "View Orders" at bounding box center [230, 186] width 36 height 47
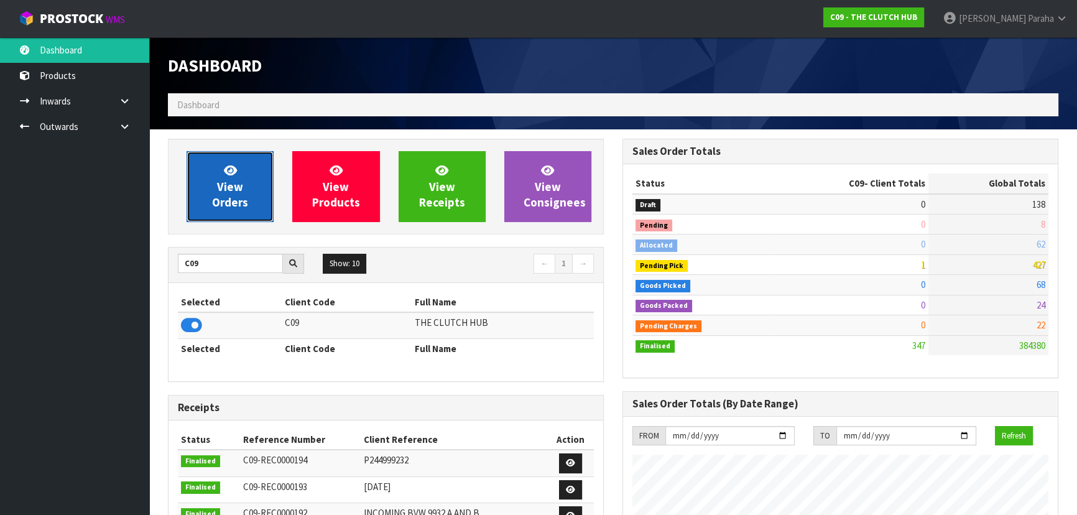
scroll to position [879, 454]
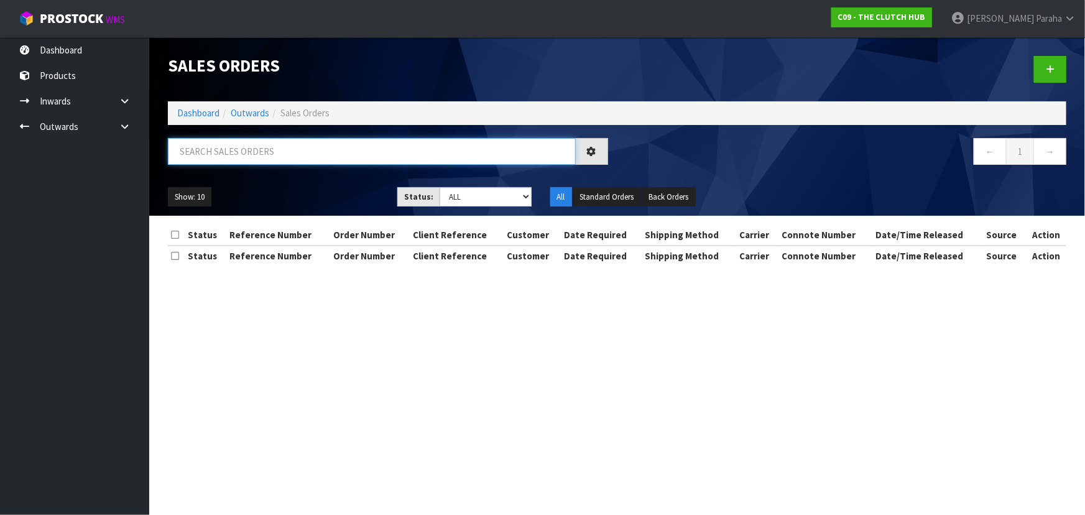
click at [223, 152] on input "text" at bounding box center [372, 151] width 408 height 27
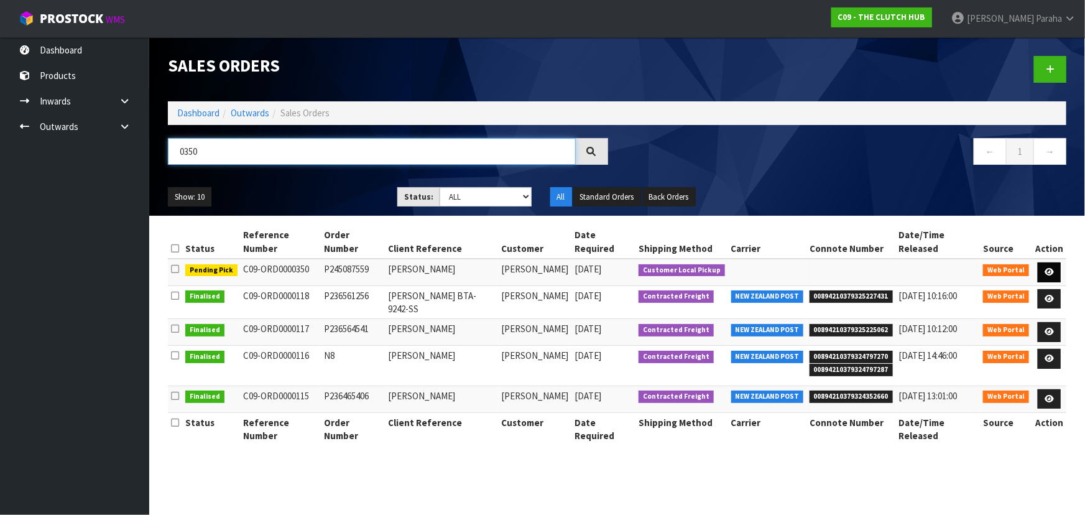
type input "0350"
click at [1054, 268] on icon at bounding box center [1049, 272] width 9 height 8
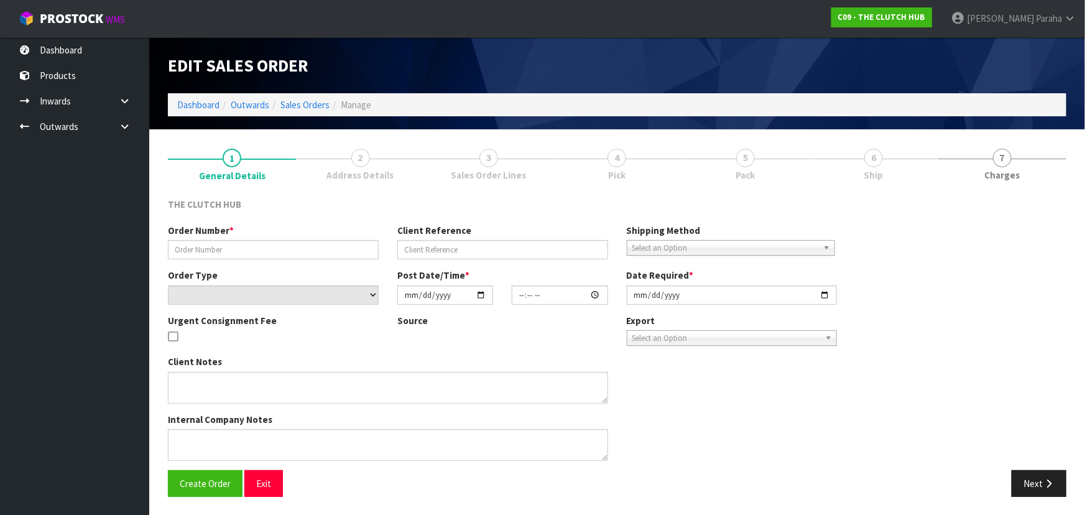
type input "P245087559"
type input "[PERSON_NAME]"
select select "number:0"
type input "[DATE]"
type input "22:25:00.000"
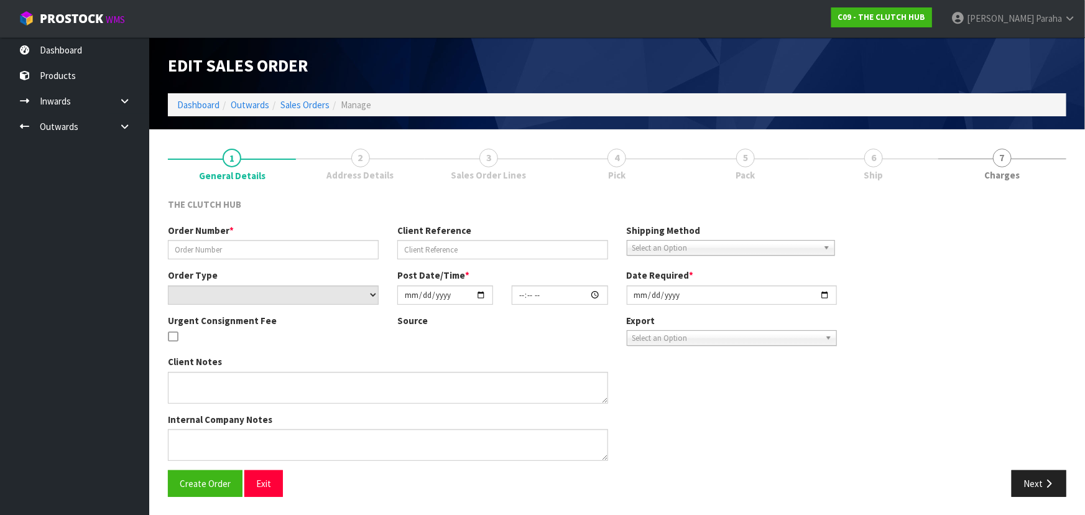
type input "[DATE]"
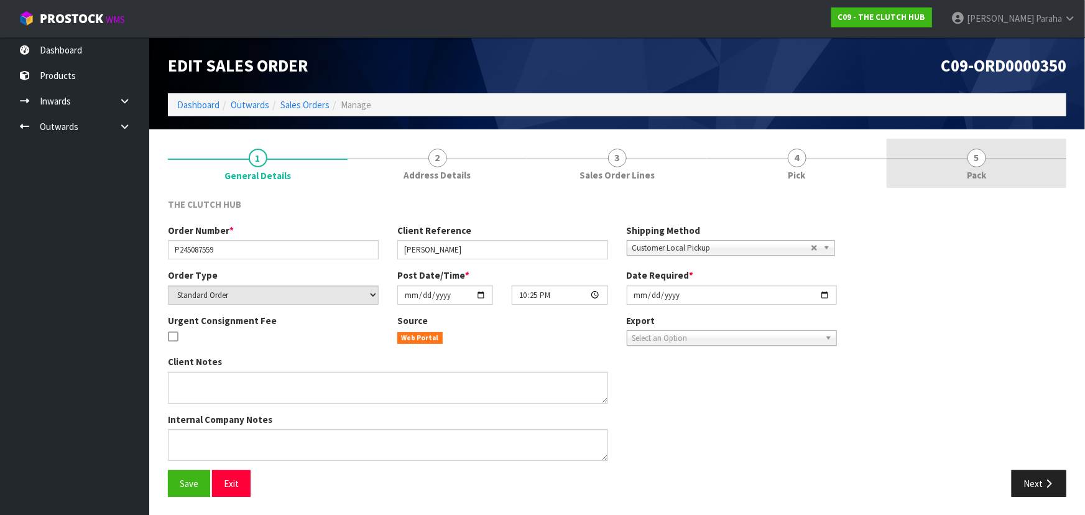
click at [976, 157] on span "5" at bounding box center [977, 158] width 19 height 19
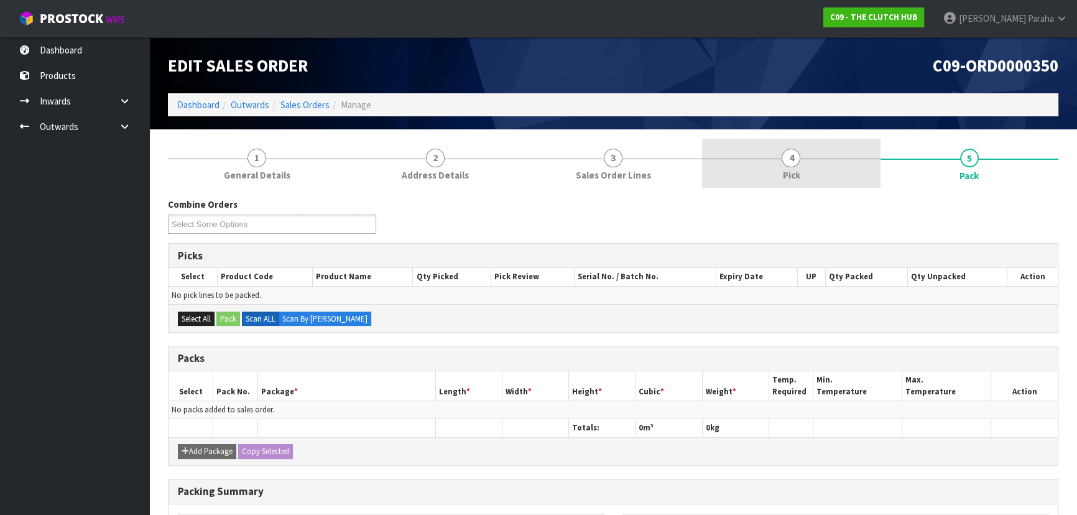
click at [789, 152] on span "4" at bounding box center [791, 158] width 19 height 19
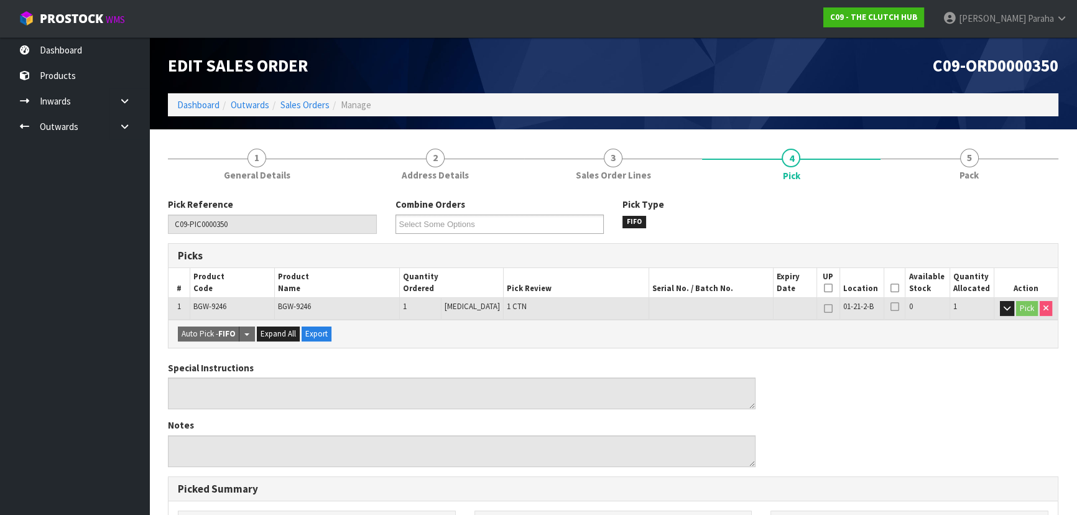
click at [892, 289] on icon at bounding box center [895, 288] width 9 height 1
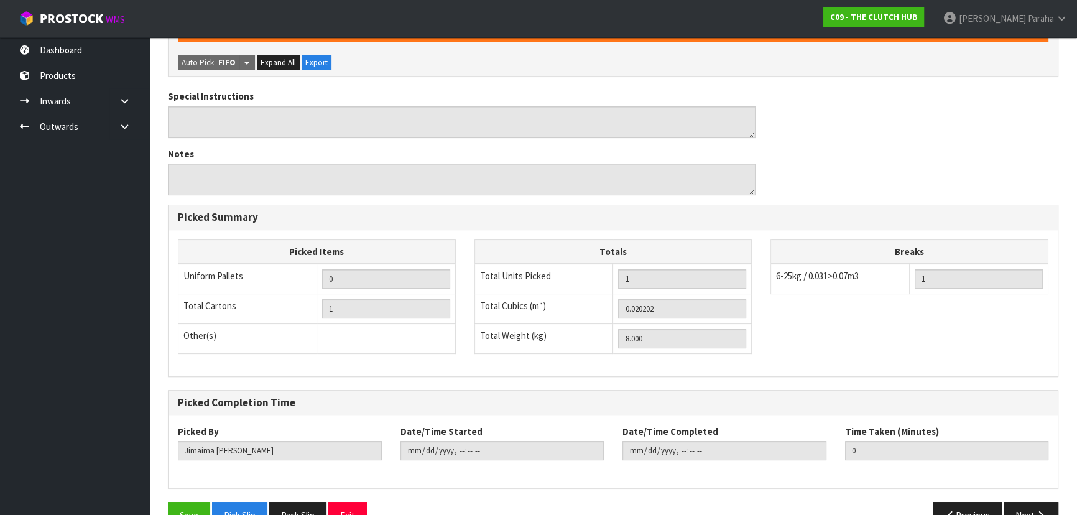
scroll to position [347, 0]
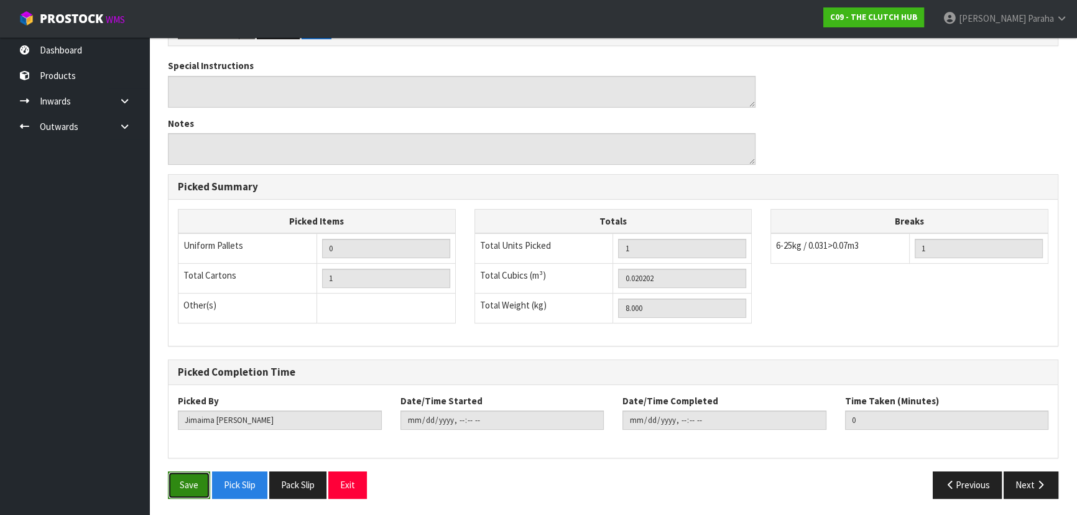
click at [200, 479] on button "Save" at bounding box center [189, 484] width 42 height 27
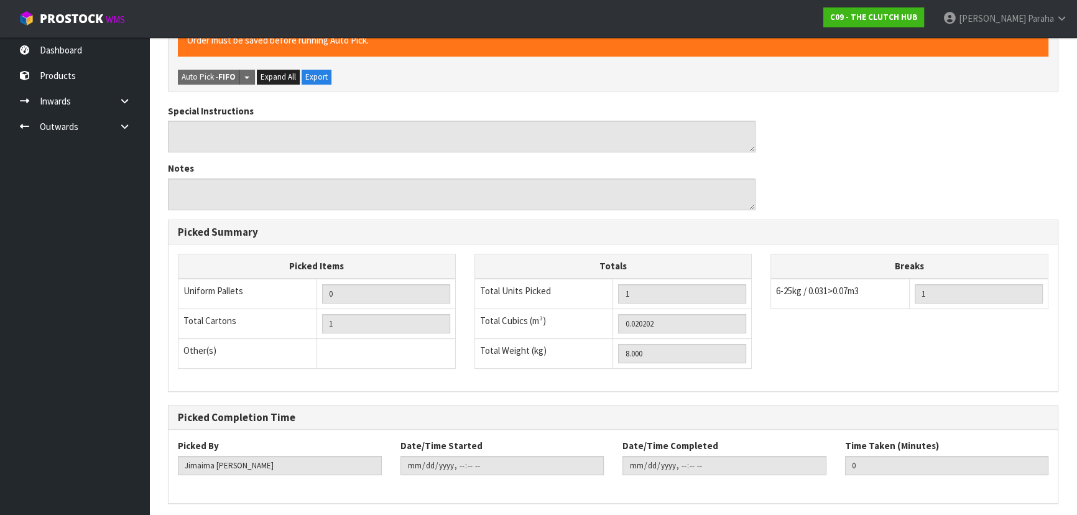
scroll to position [0, 0]
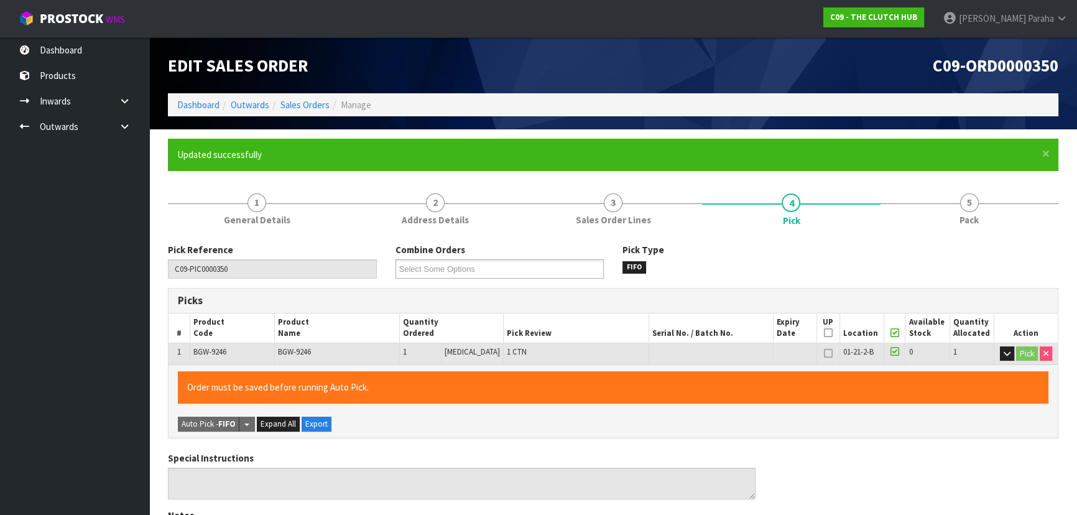
type input "[PERSON_NAME]"
type input "[DATE]T15:01:06"
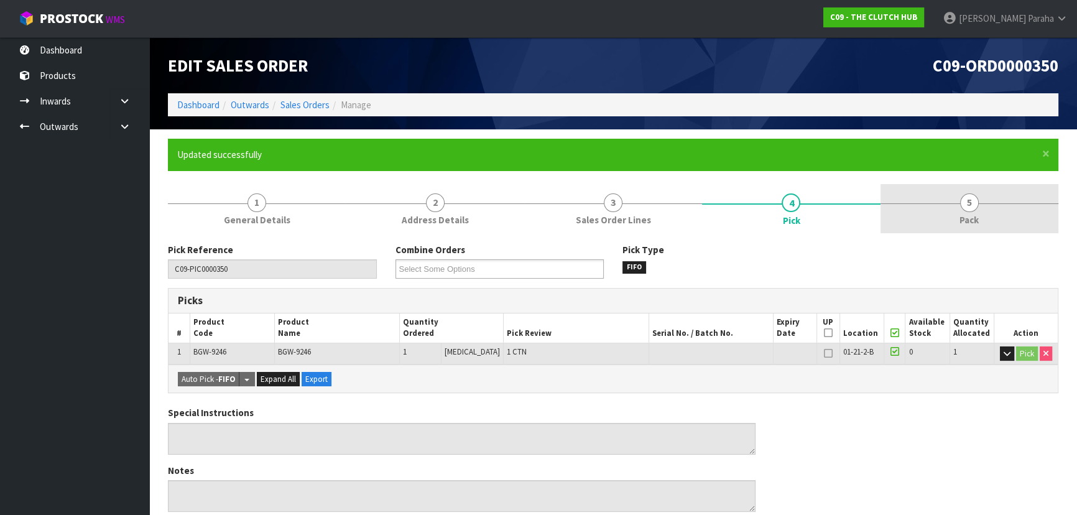
click at [968, 208] on span "5" at bounding box center [969, 202] width 19 height 19
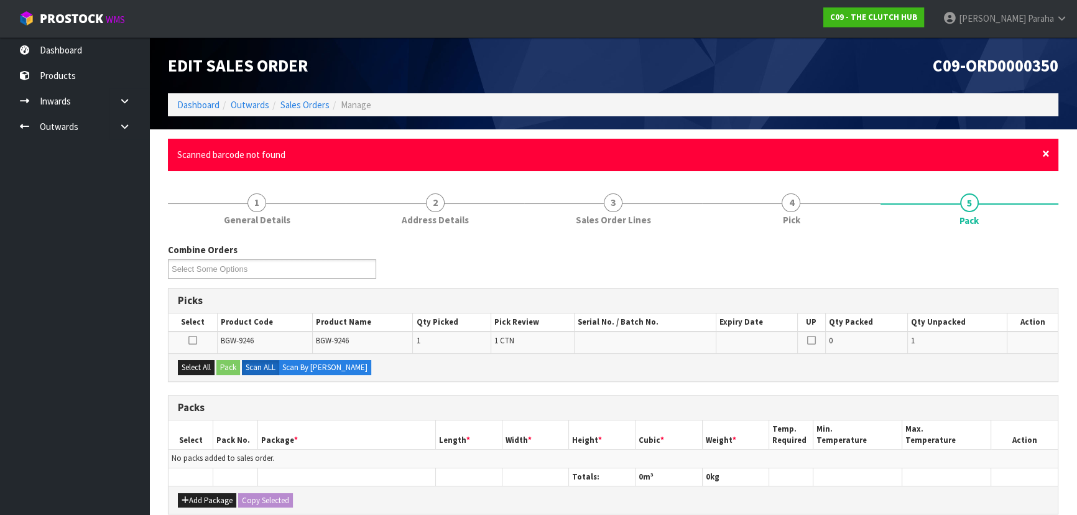
click at [1044, 152] on span "×" at bounding box center [1045, 153] width 7 height 17
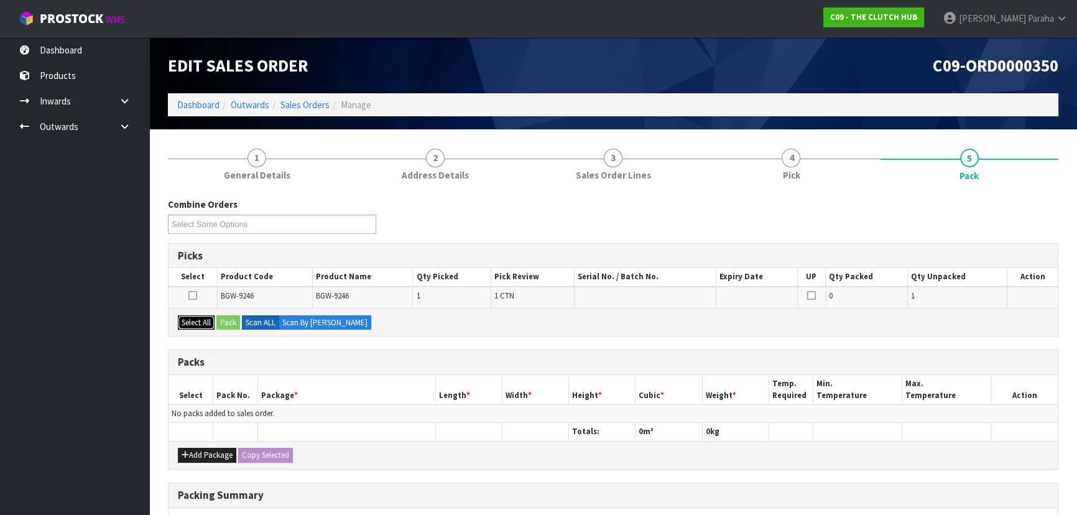
click at [198, 323] on button "Select All" at bounding box center [196, 322] width 37 height 15
click at [222, 317] on button "Pack" at bounding box center [228, 322] width 24 height 15
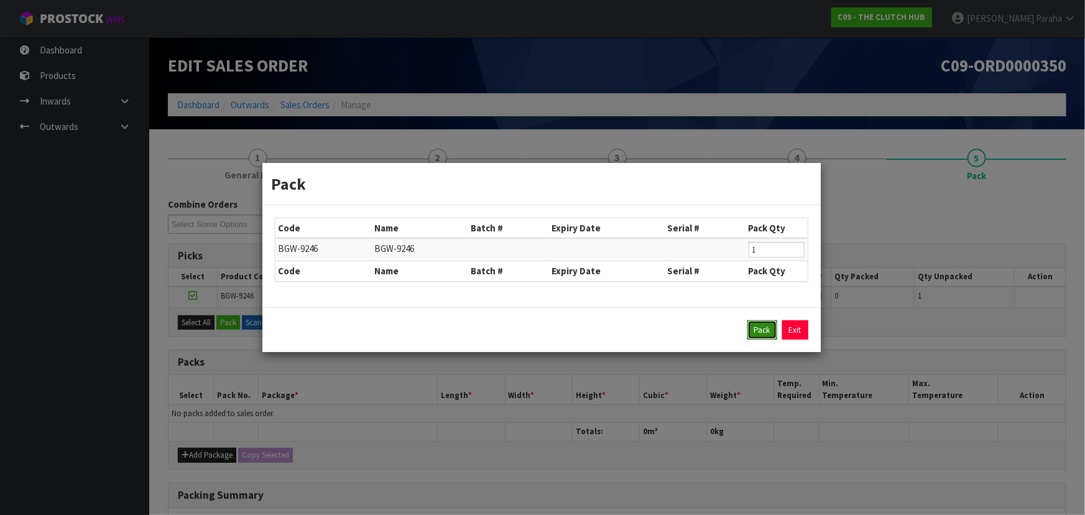
click at [766, 325] on button "Pack" at bounding box center [763, 330] width 30 height 20
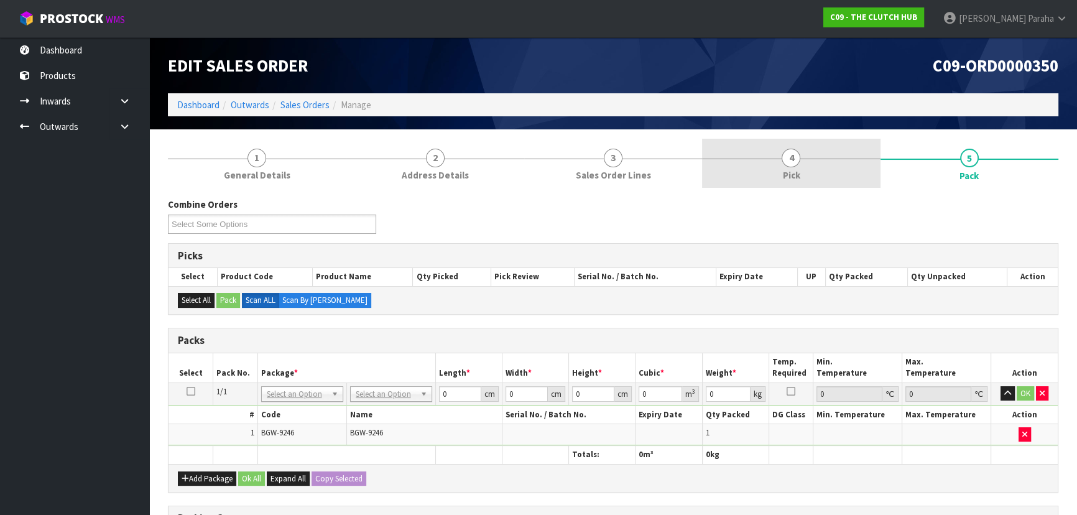
click at [784, 160] on span "4" at bounding box center [791, 158] width 19 height 19
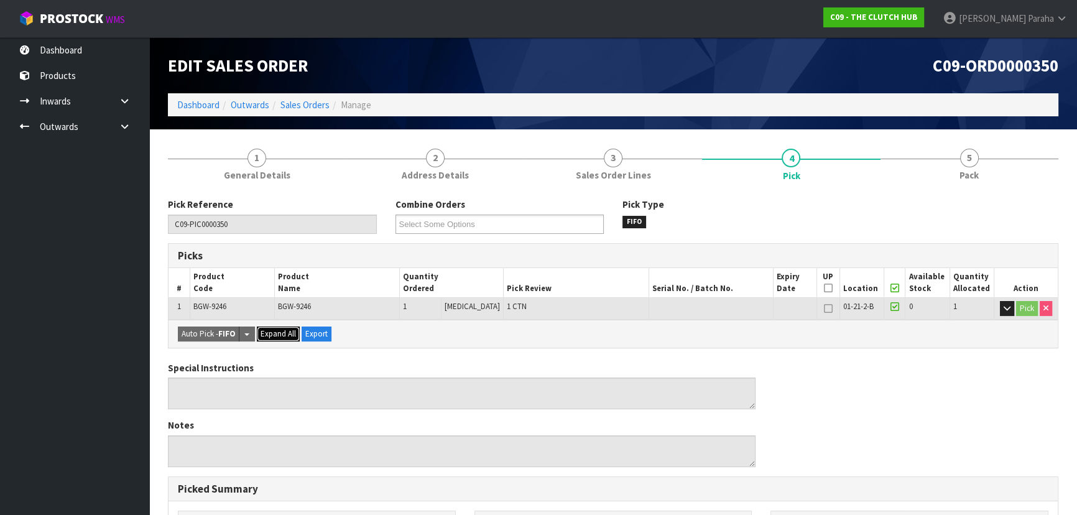
click at [287, 336] on span "Expand All" at bounding box center [278, 333] width 35 height 11
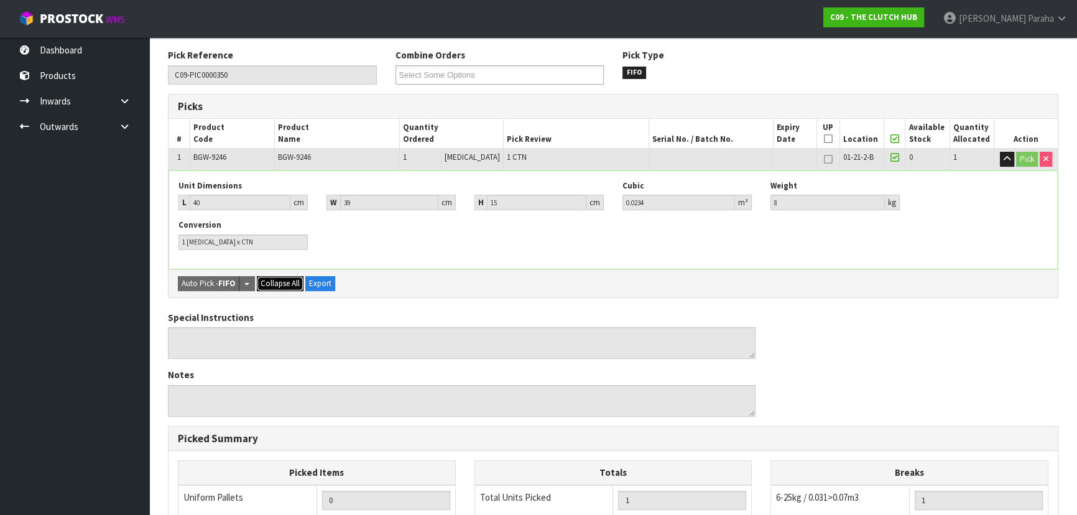
scroll to position [169, 0]
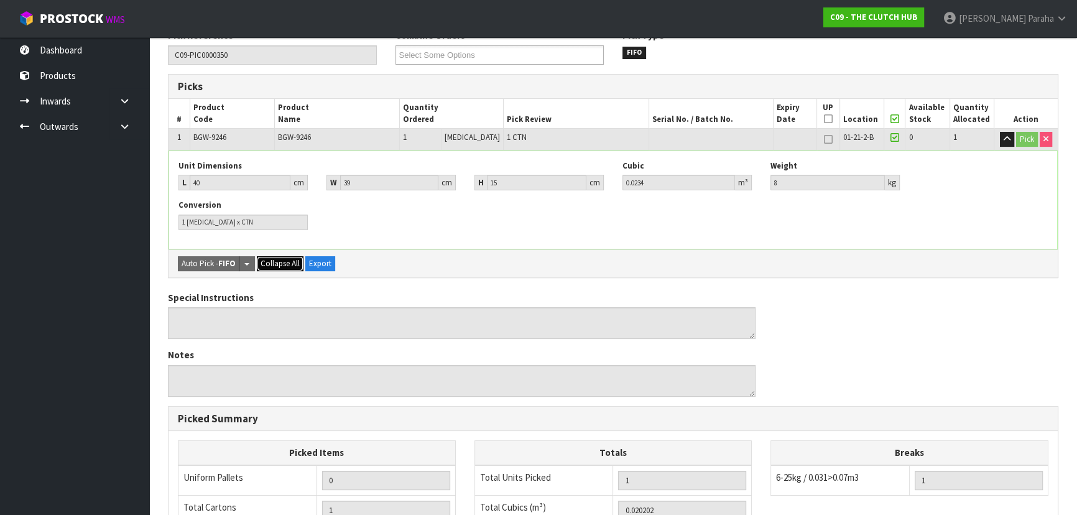
click at [292, 265] on span "Collapse All" at bounding box center [280, 263] width 39 height 11
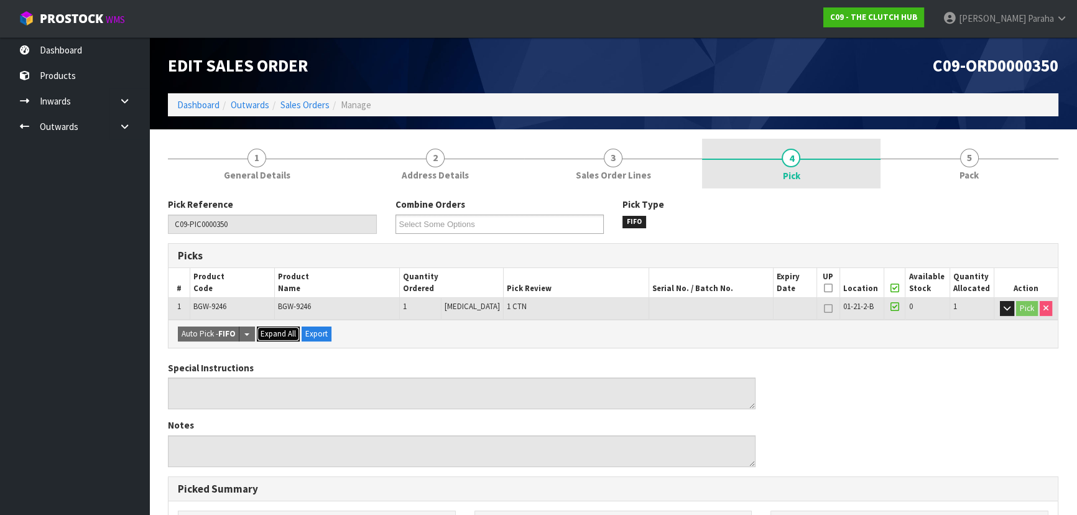
scroll to position [0, 0]
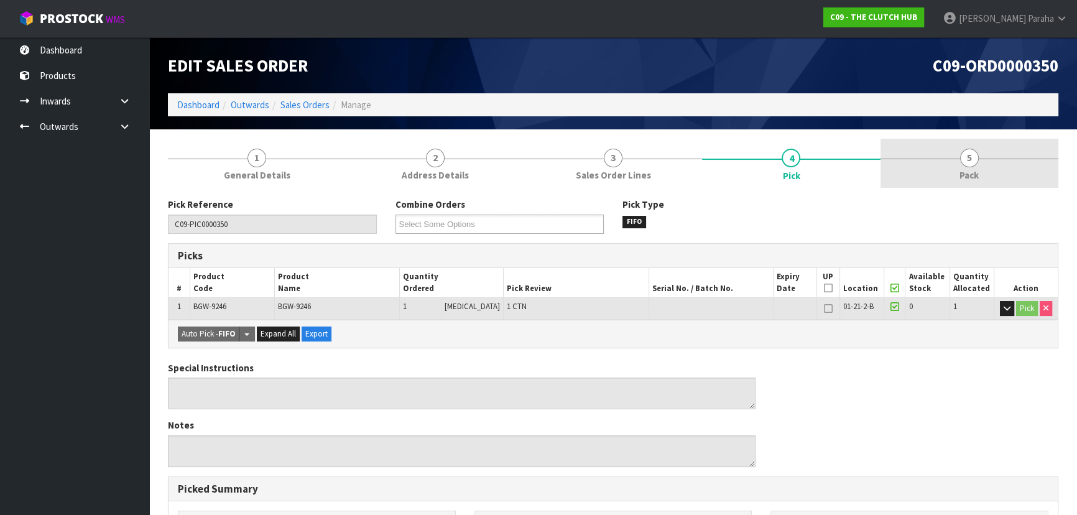
click at [976, 170] on span "Pack" at bounding box center [969, 175] width 19 height 13
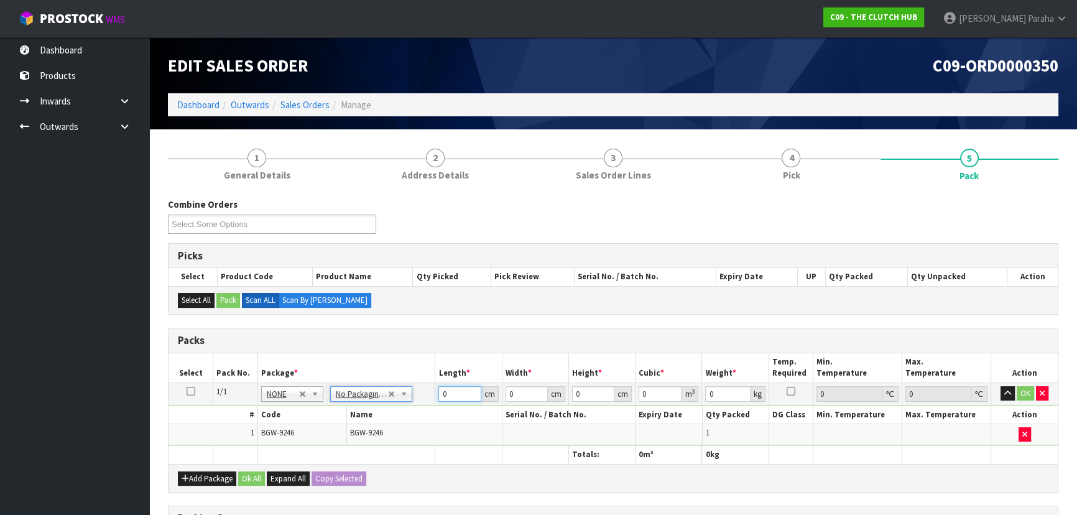
click at [458, 391] on input "0" at bounding box center [459, 394] width 42 height 16
type input "40"
type input "39"
type input "1"
type input "0.00156"
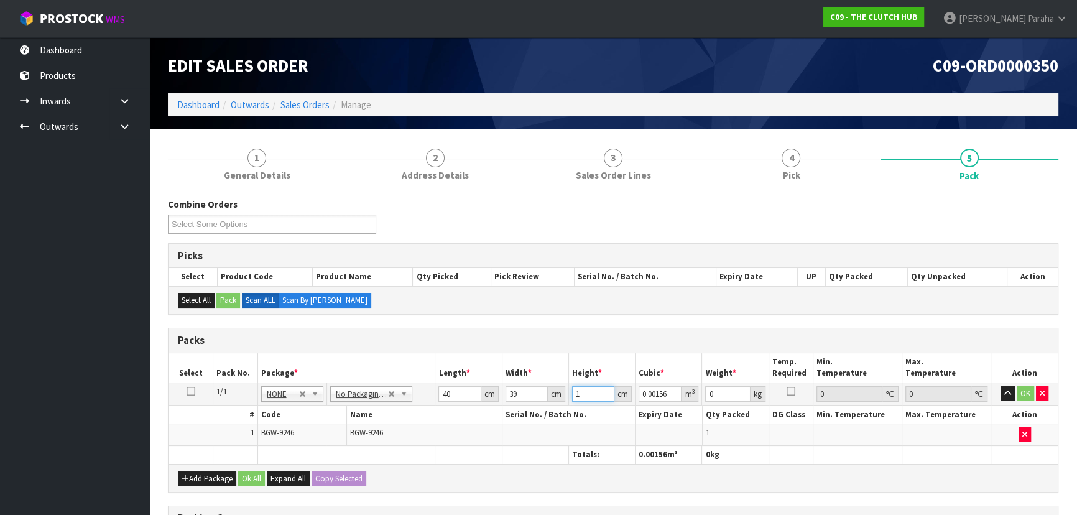
type input "15"
type input "0.0234"
type input "15"
type input "8"
click at [1001, 386] on button "button" at bounding box center [1008, 393] width 14 height 15
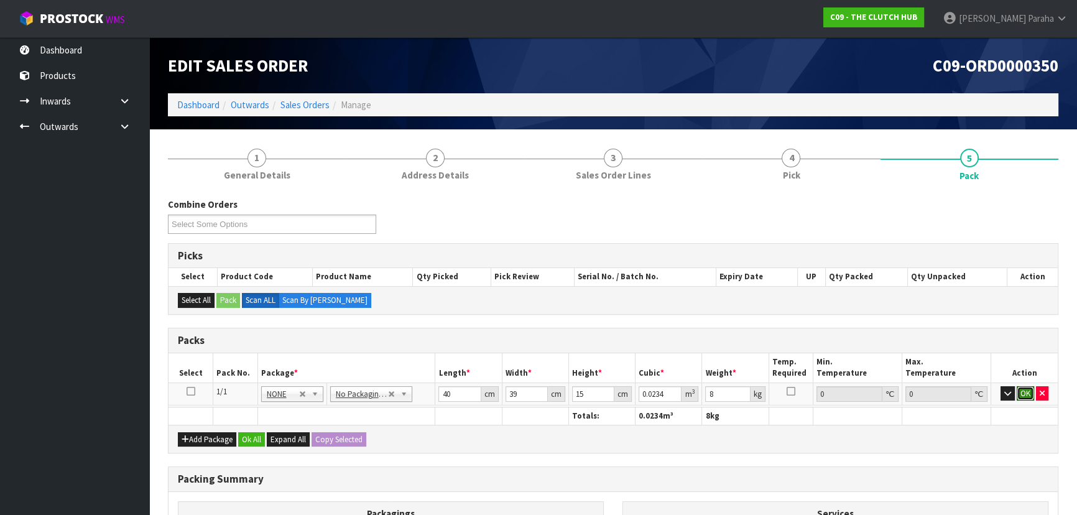
click button "OK" at bounding box center [1025, 393] width 17 height 15
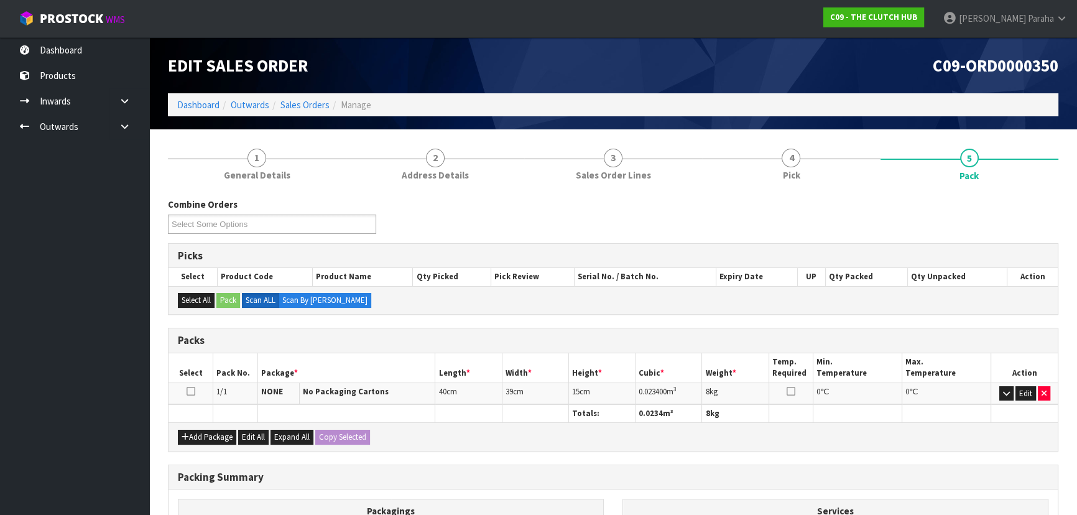
scroll to position [169, 0]
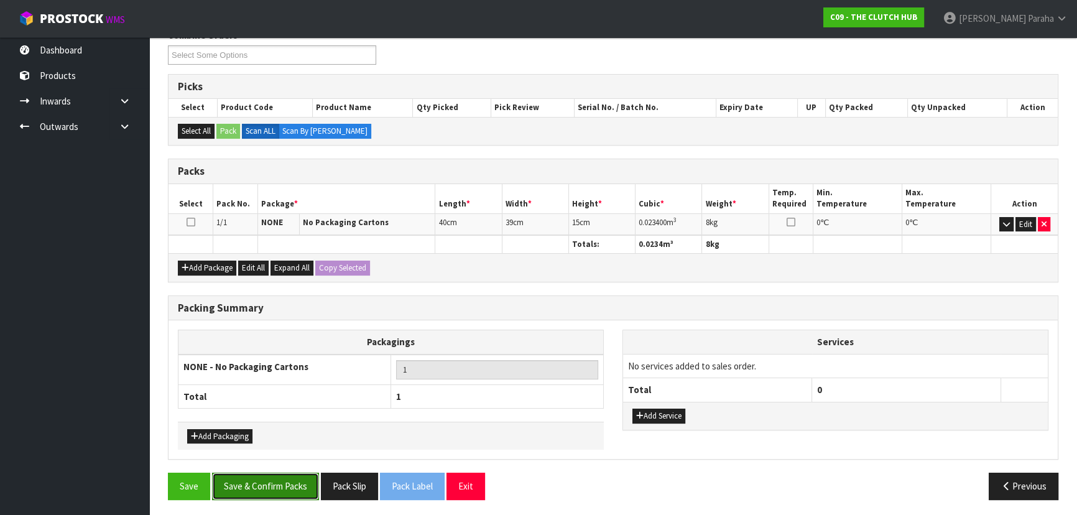
click at [275, 485] on button "Save & Confirm Packs" at bounding box center [265, 486] width 107 height 27
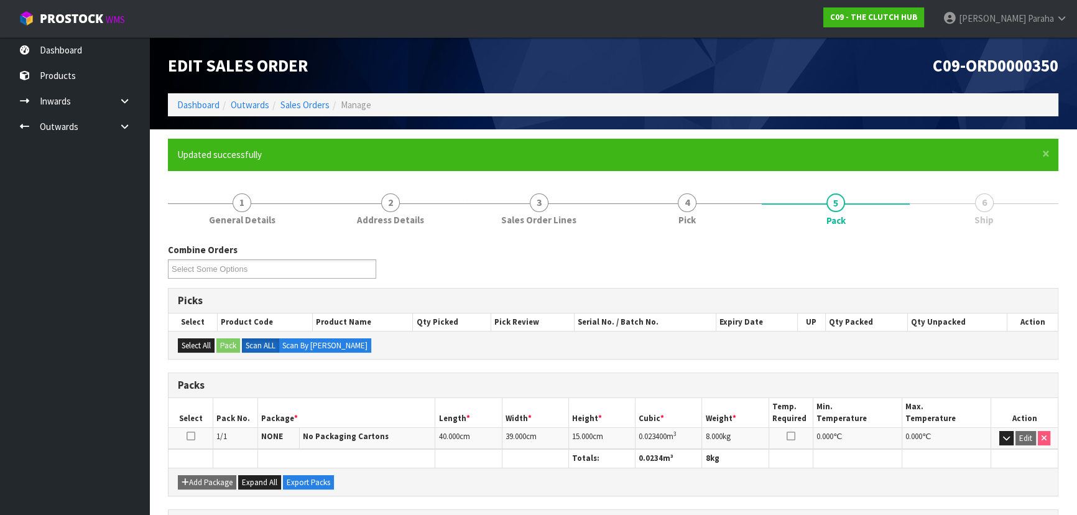
scroll to position [187, 0]
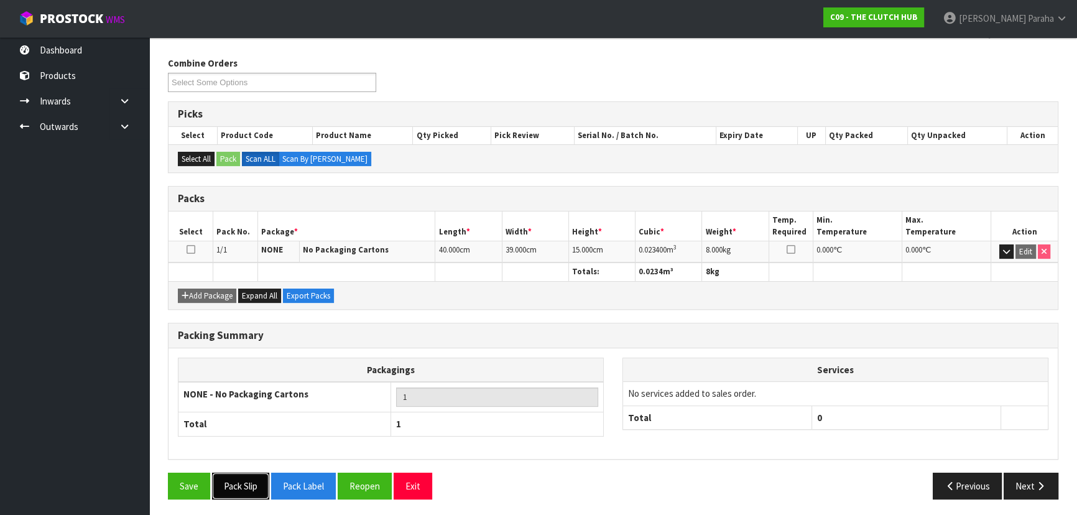
click at [254, 488] on button "Pack Slip" at bounding box center [240, 486] width 57 height 27
click at [1030, 479] on button "Next" at bounding box center [1031, 486] width 55 height 27
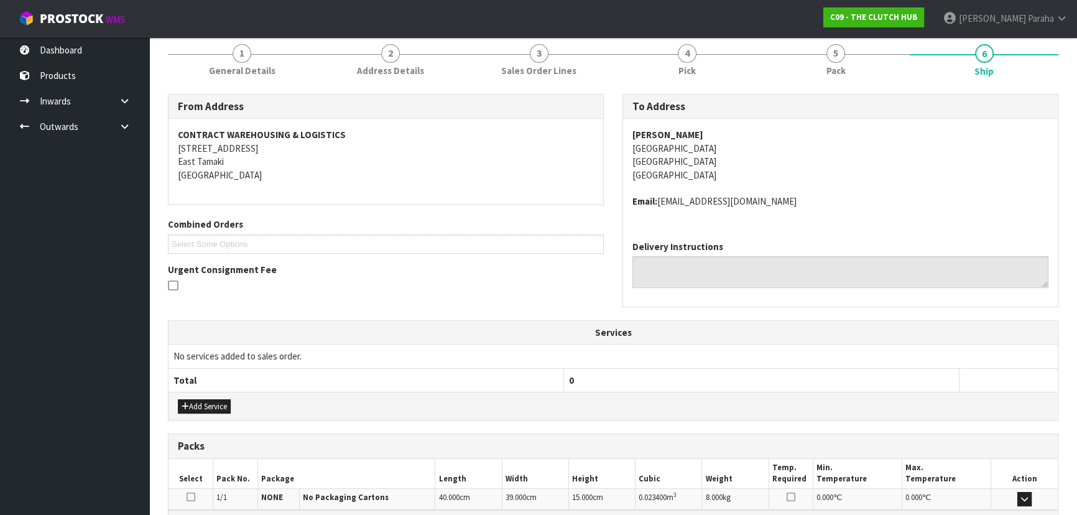
scroll to position [169, 0]
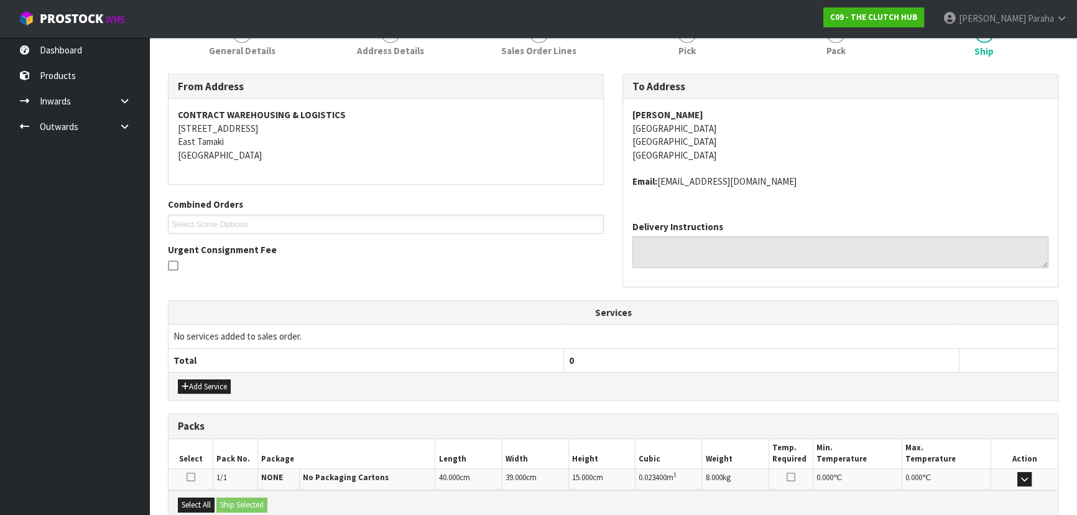
click at [173, 262] on icon at bounding box center [173, 266] width 10 height 12
click at [0, 0] on input "checkbox" at bounding box center [0, 0] width 0 height 0
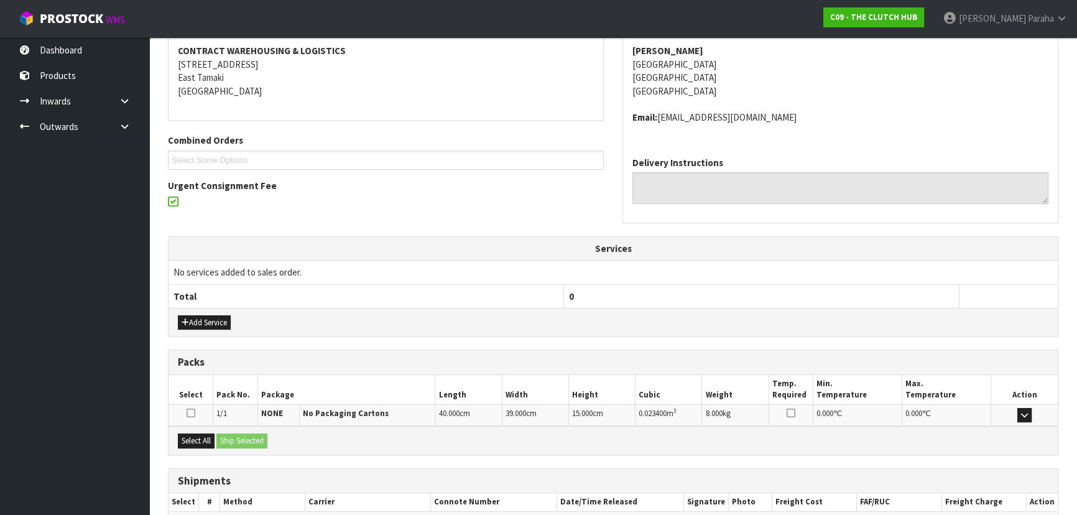
scroll to position [305, 0]
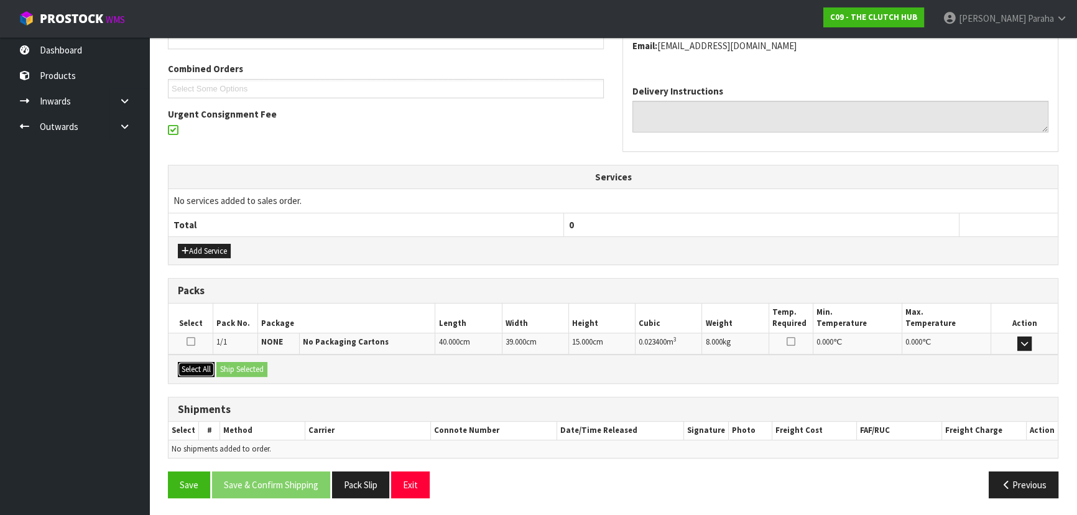
drag, startPoint x: 198, startPoint y: 365, endPoint x: 241, endPoint y: 363, distance: 43.0
click at [201, 365] on button "Select All" at bounding box center [196, 369] width 37 height 15
click at [241, 363] on button "Ship Selected" at bounding box center [241, 369] width 51 height 15
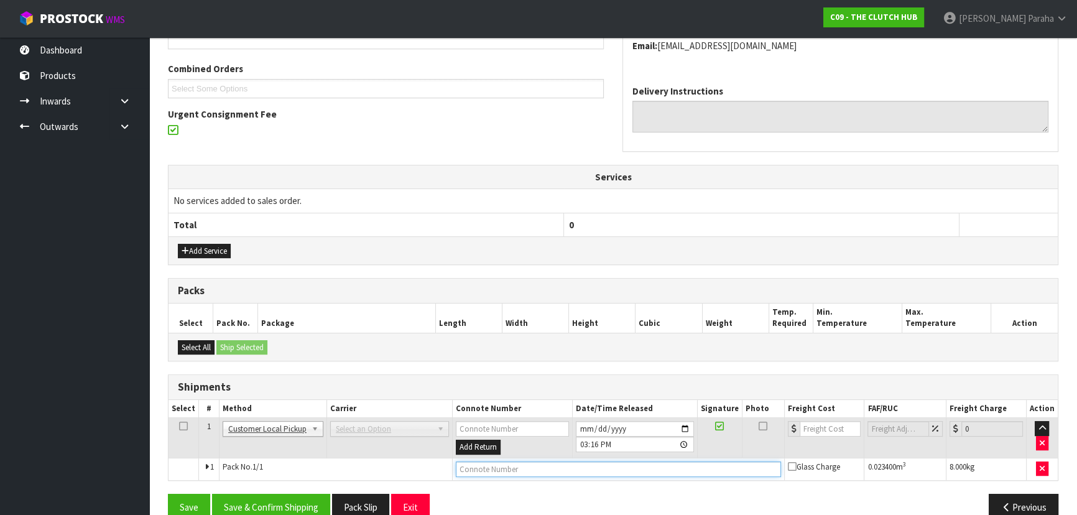
click at [549, 468] on input "text" at bounding box center [618, 469] width 325 height 16
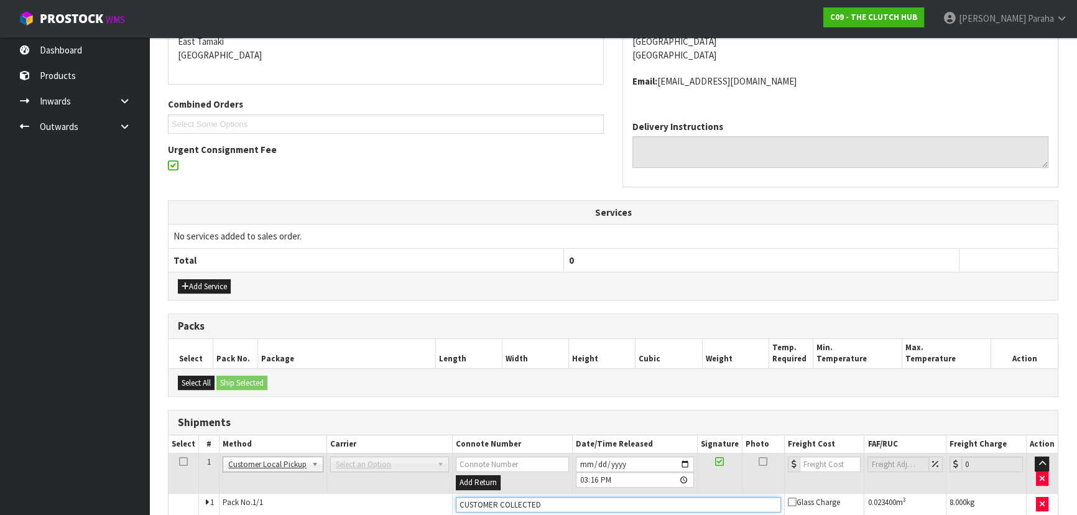
scroll to position [326, 0]
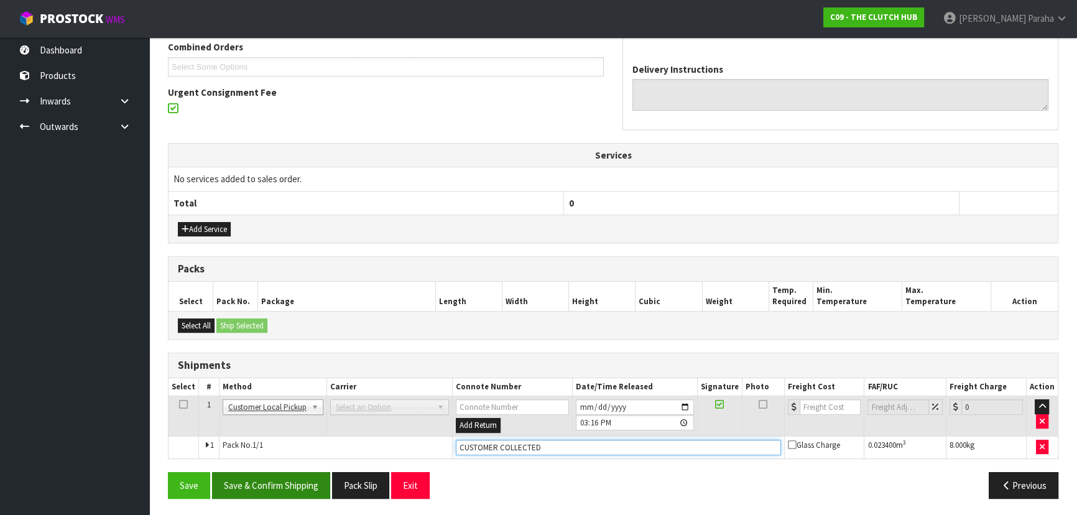
type input "CUSTOMER COLLECTED"
click at [295, 487] on button "Save & Confirm Shipping" at bounding box center [271, 485] width 118 height 27
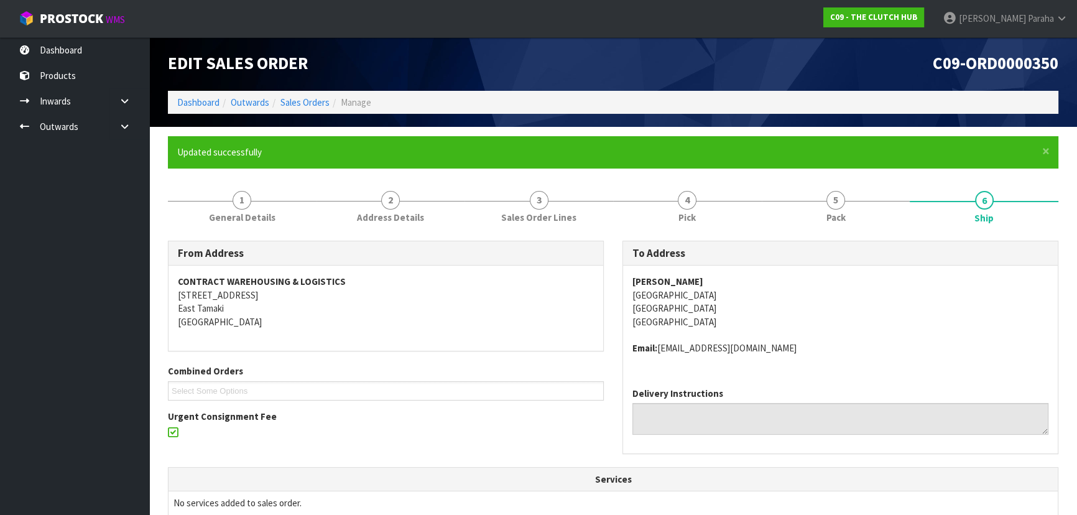
scroll to position [0, 0]
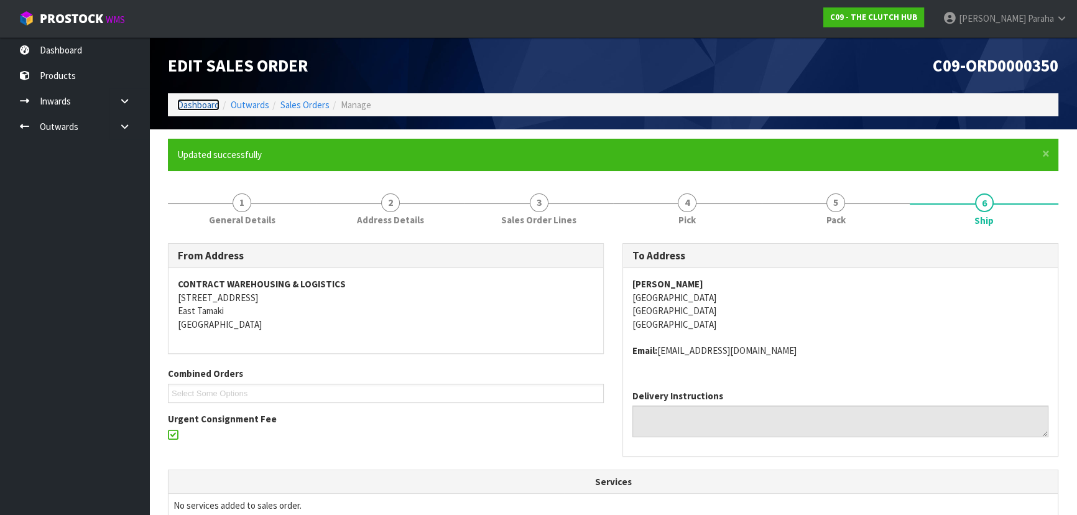
click at [197, 106] on link "Dashboard" at bounding box center [198, 105] width 42 height 12
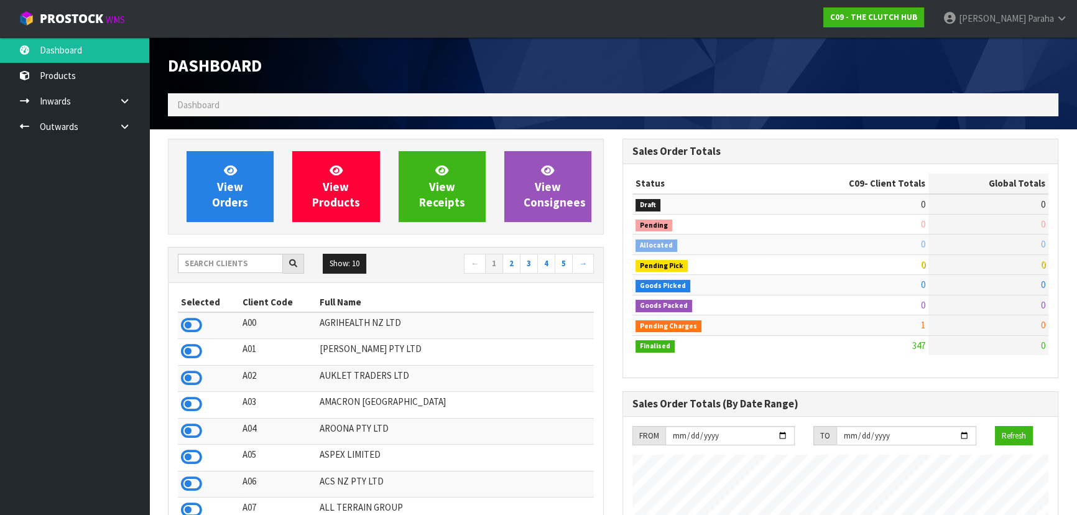
scroll to position [879, 454]
click at [238, 261] on input "text" at bounding box center [230, 263] width 105 height 19
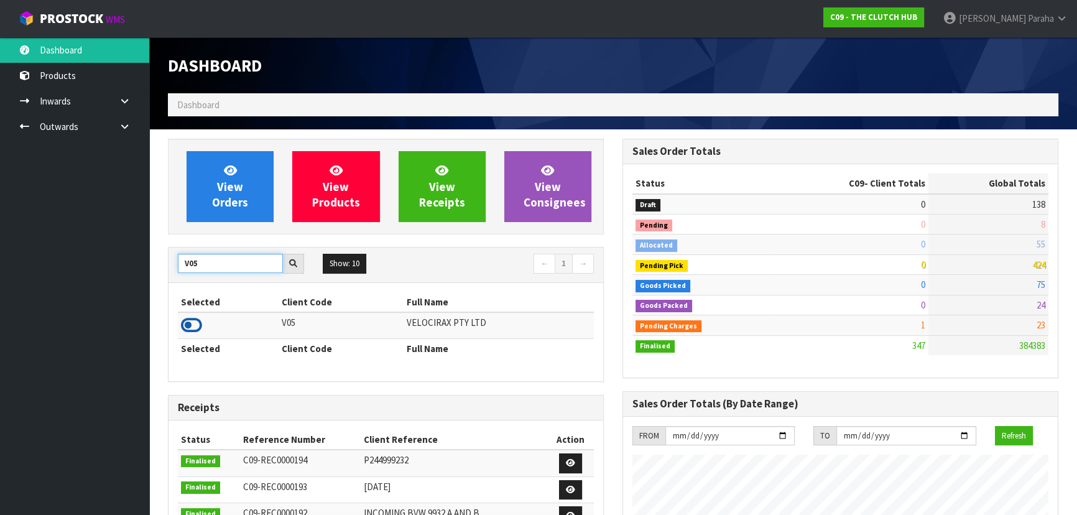
type input "V05"
click at [195, 325] on icon at bounding box center [191, 325] width 21 height 19
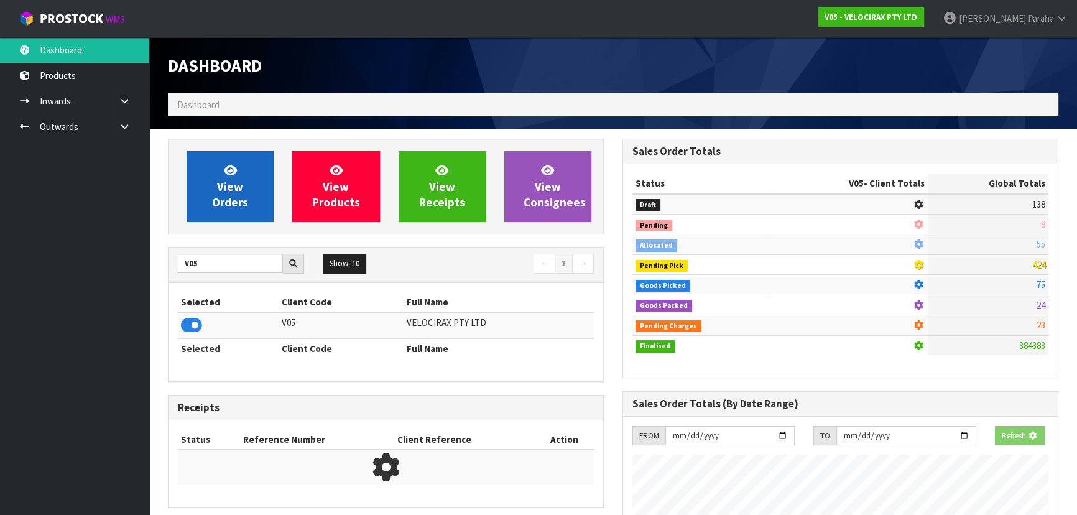
scroll to position [621112, 621432]
click at [228, 215] on link "View Orders" at bounding box center [230, 186] width 87 height 71
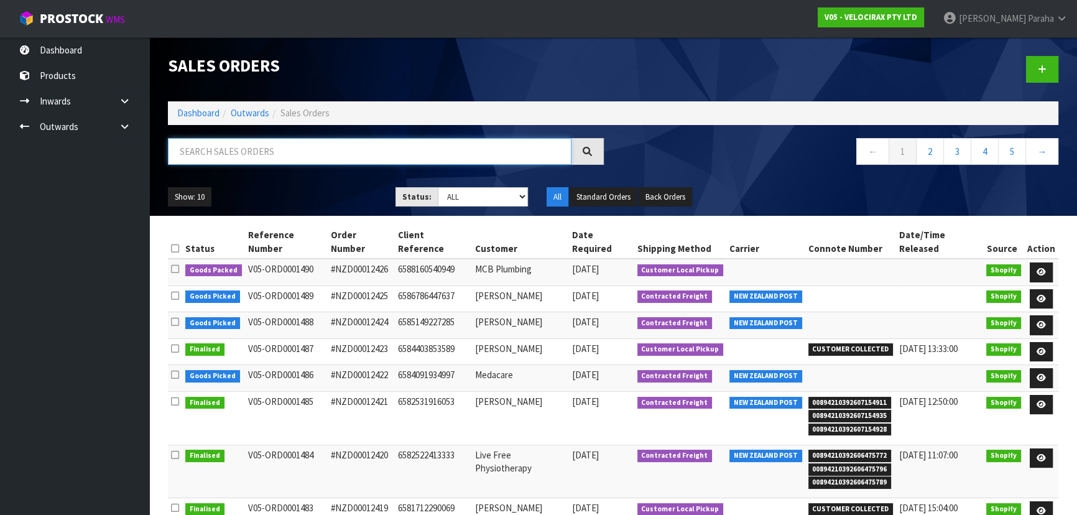
click at [220, 155] on input "text" at bounding box center [370, 151] width 404 height 27
click at [1044, 289] on link at bounding box center [1041, 299] width 23 height 20
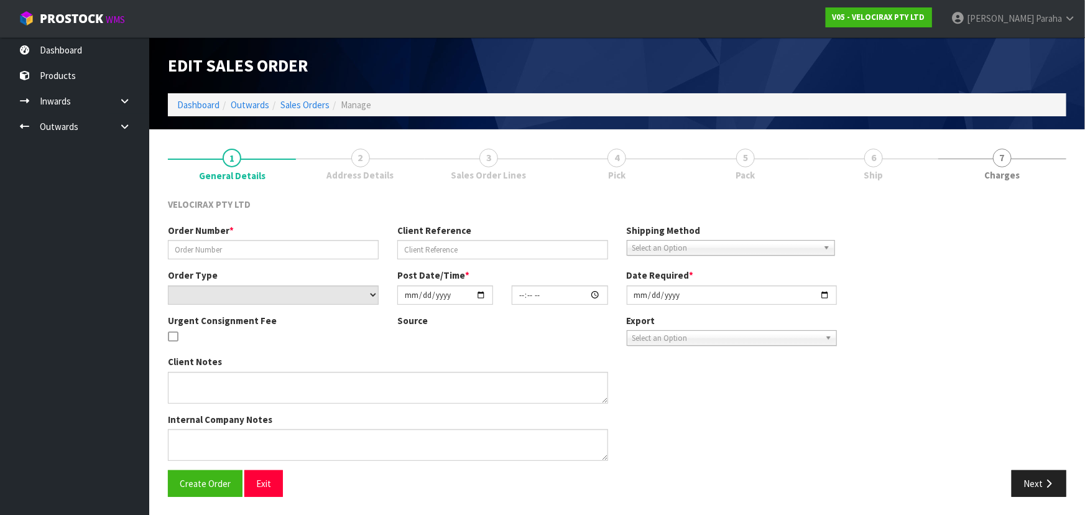
type input "#NZD00012425"
type input "6586786447637"
select select "number:0"
type input "[DATE]"
type input "11:42:18.000"
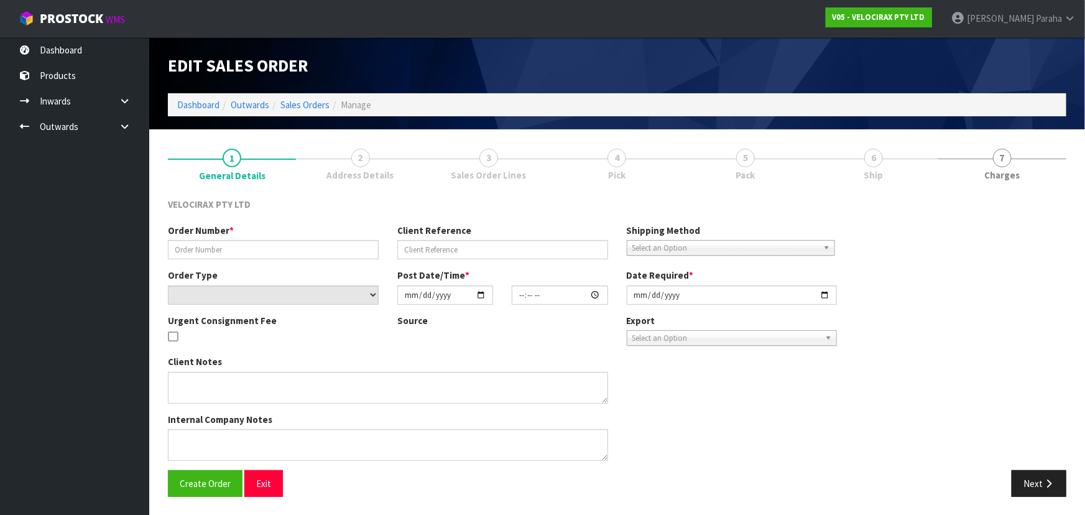
type input "[DATE]"
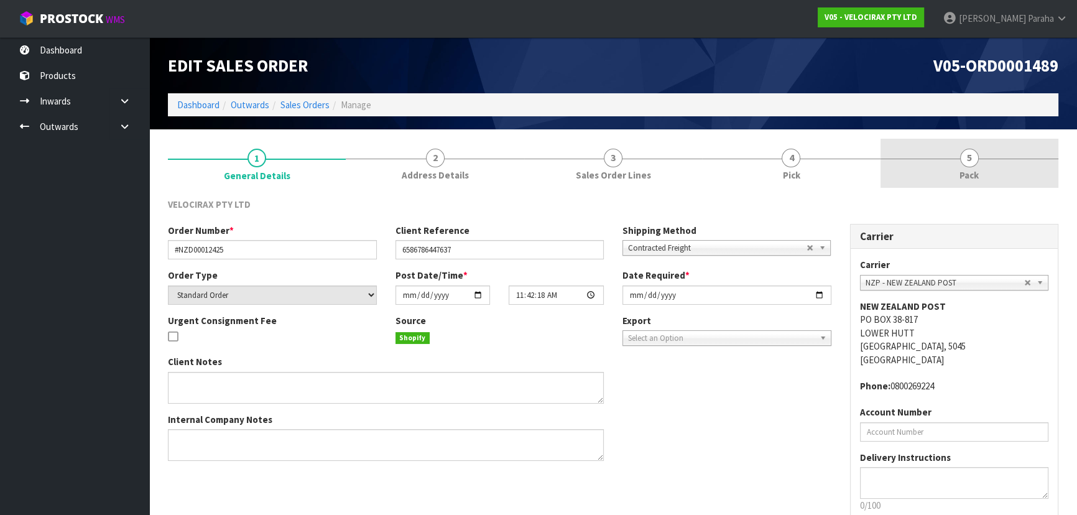
click at [970, 149] on span "5" at bounding box center [969, 158] width 19 height 19
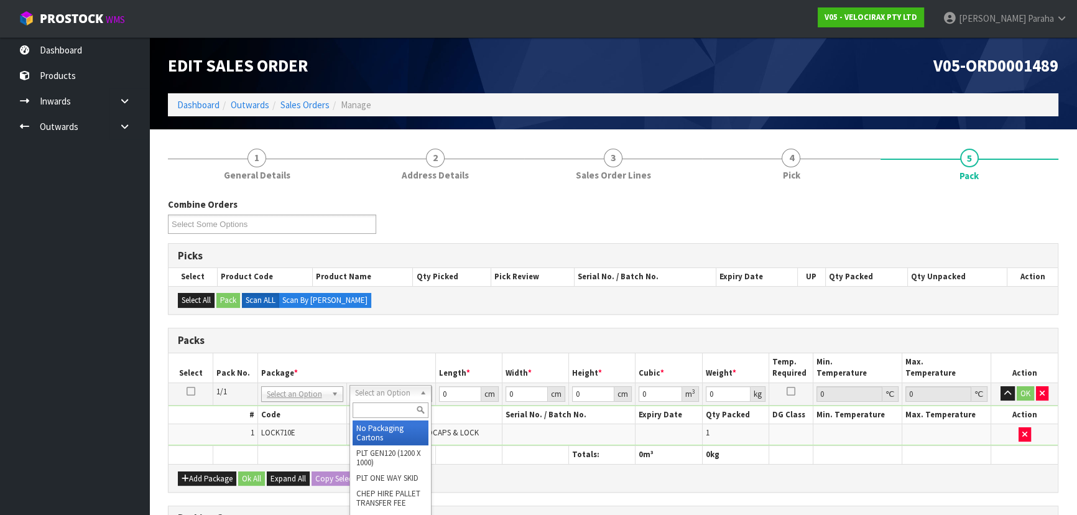
drag, startPoint x: 396, startPoint y: 430, endPoint x: 405, endPoint y: 425, distance: 10.0
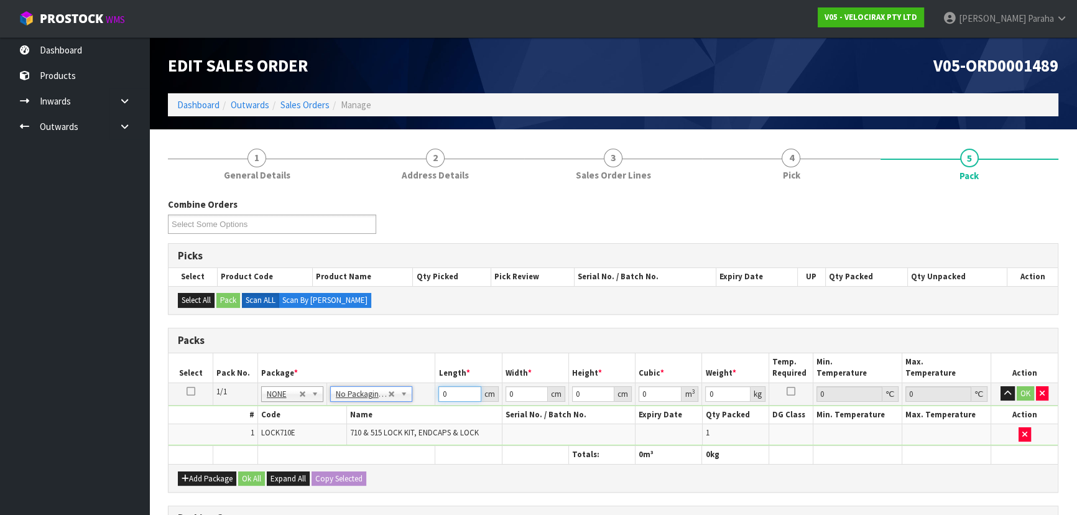
click at [463, 394] on input "0" at bounding box center [459, 394] width 42 height 16
type input "194"
type input "7"
type input "6"
type input "0.008148"
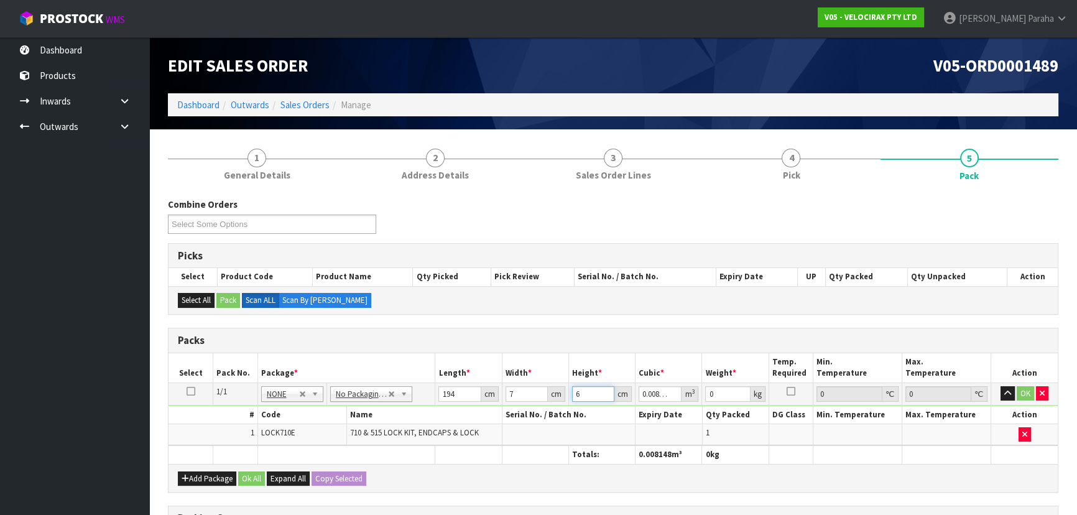
type input "6"
type input "3"
click at [1001, 386] on button "button" at bounding box center [1008, 393] width 14 height 15
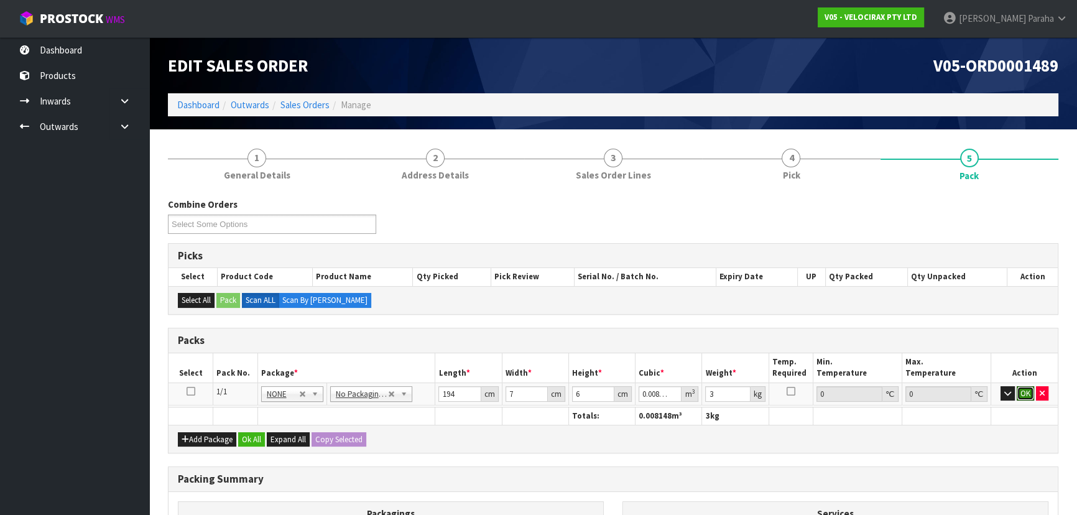
click button "OK" at bounding box center [1025, 393] width 17 height 15
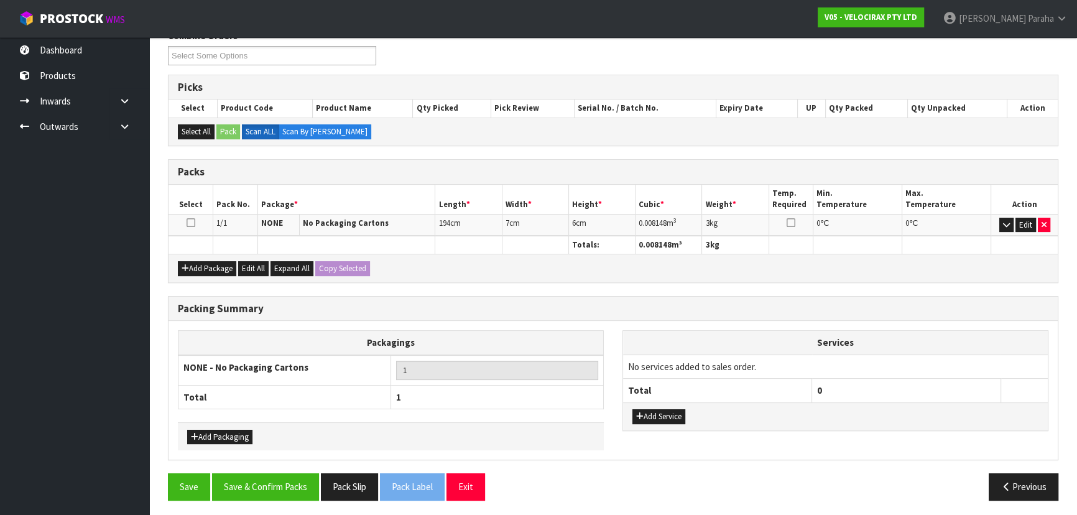
scroll to position [169, 0]
click at [275, 480] on button "Save & Confirm Packs" at bounding box center [265, 486] width 107 height 27
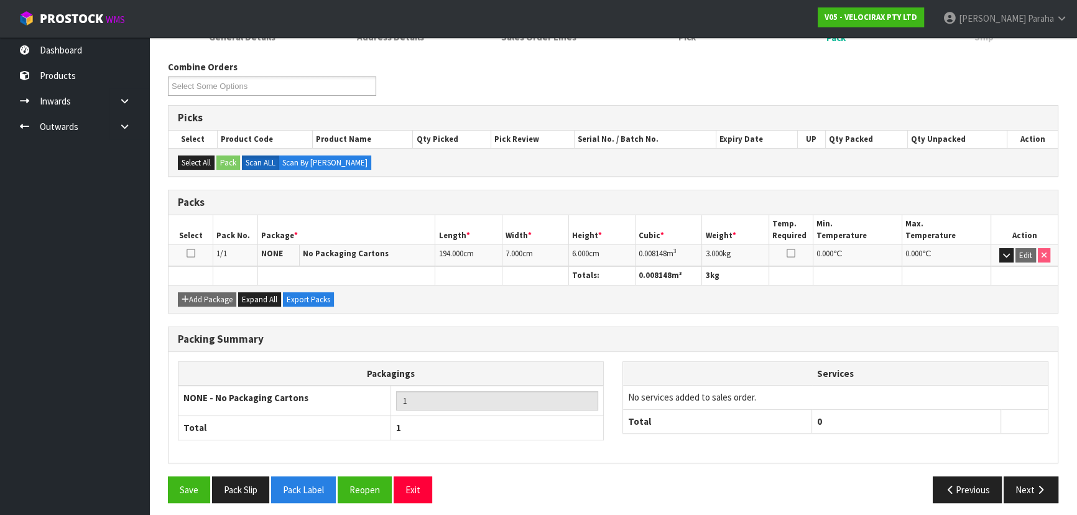
scroll to position [187, 0]
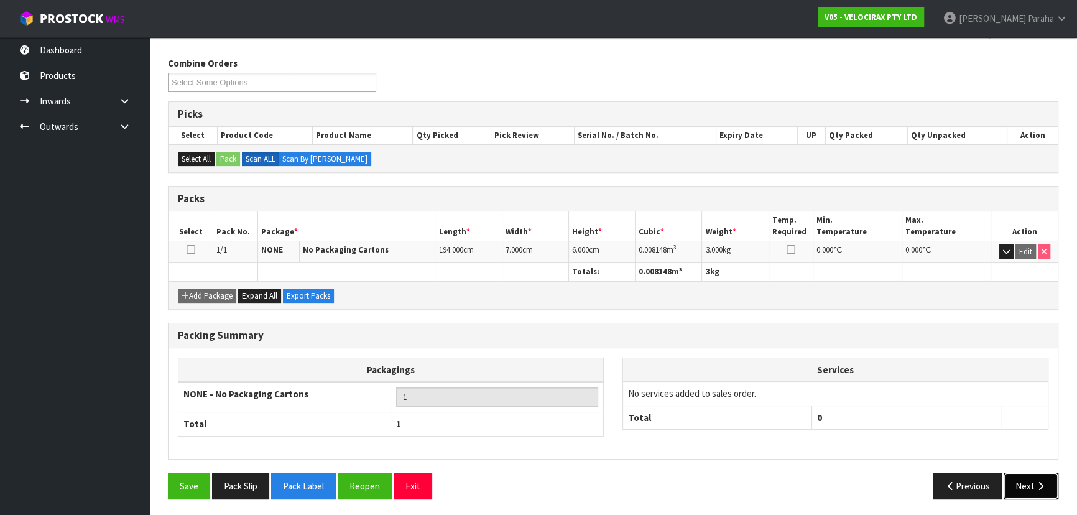
click at [1035, 484] on icon "button" at bounding box center [1041, 485] width 12 height 9
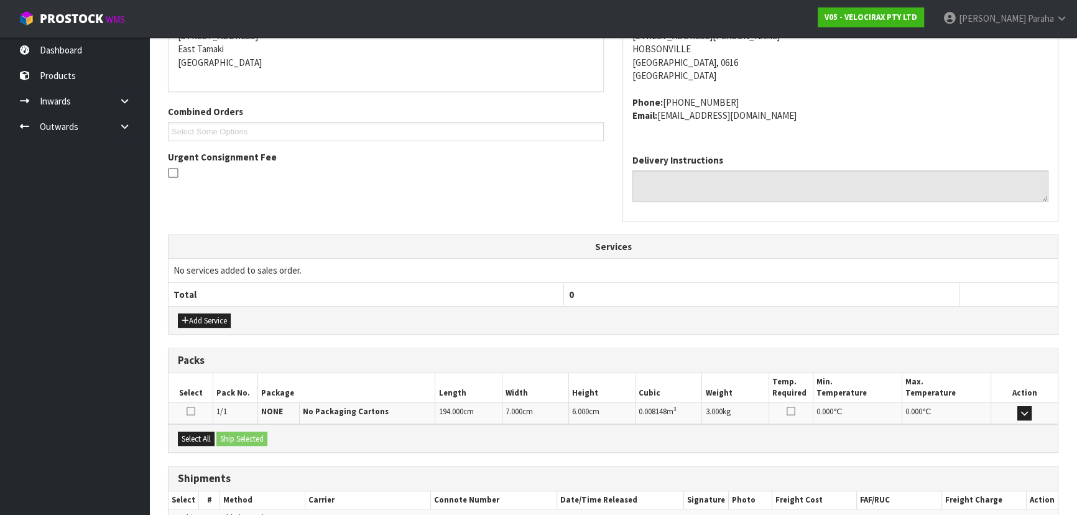
scroll to position [331, 0]
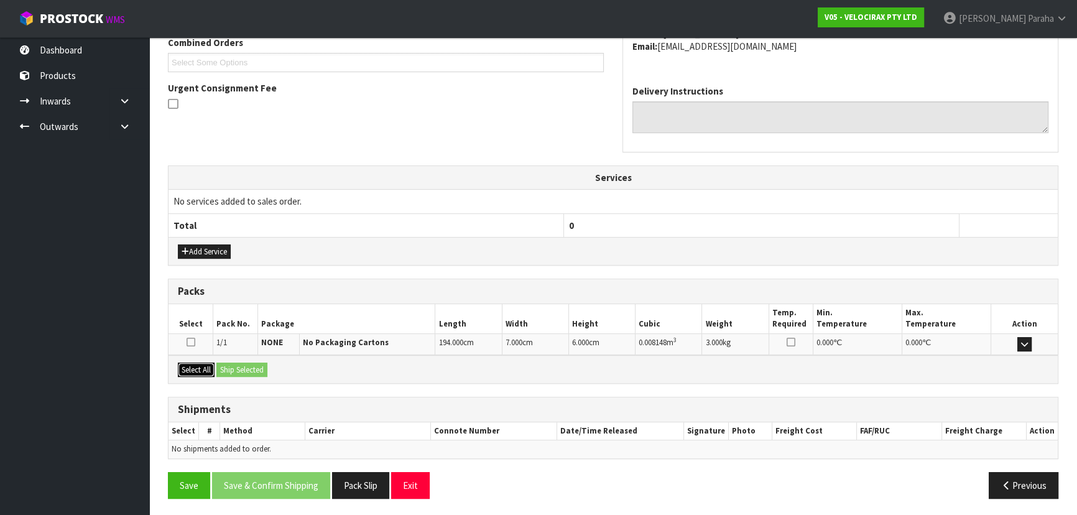
click at [200, 366] on button "Select All" at bounding box center [196, 370] width 37 height 15
click at [241, 363] on button "Ship Selected" at bounding box center [241, 370] width 51 height 15
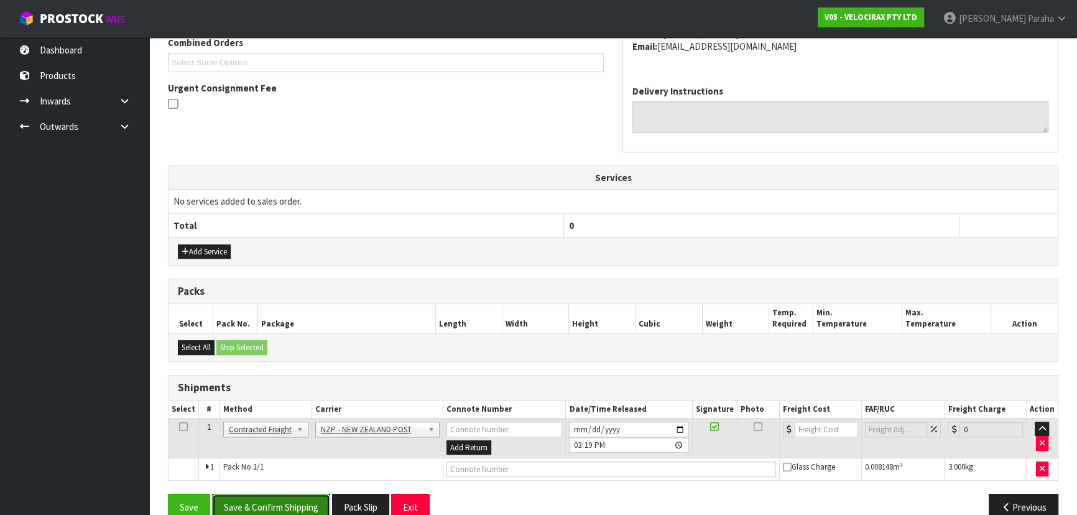
click at [315, 500] on button "Save & Confirm Shipping" at bounding box center [271, 507] width 118 height 27
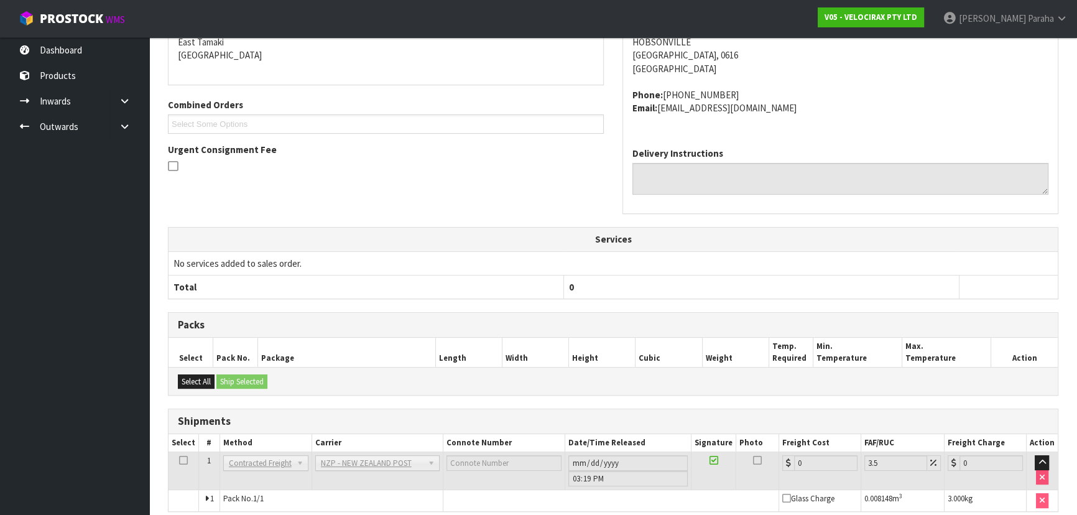
scroll to position [336, 0]
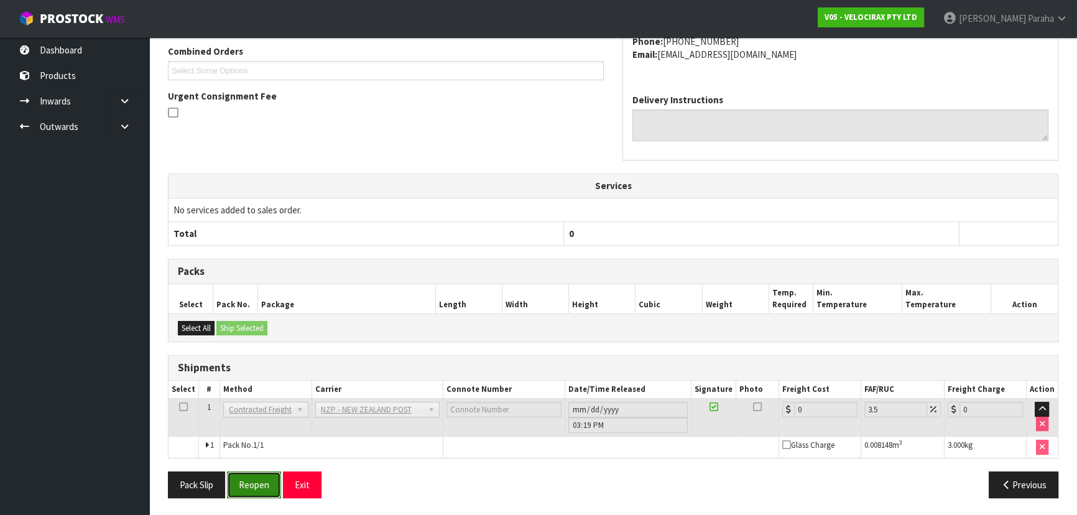
click at [254, 477] on button "Reopen" at bounding box center [254, 484] width 54 height 27
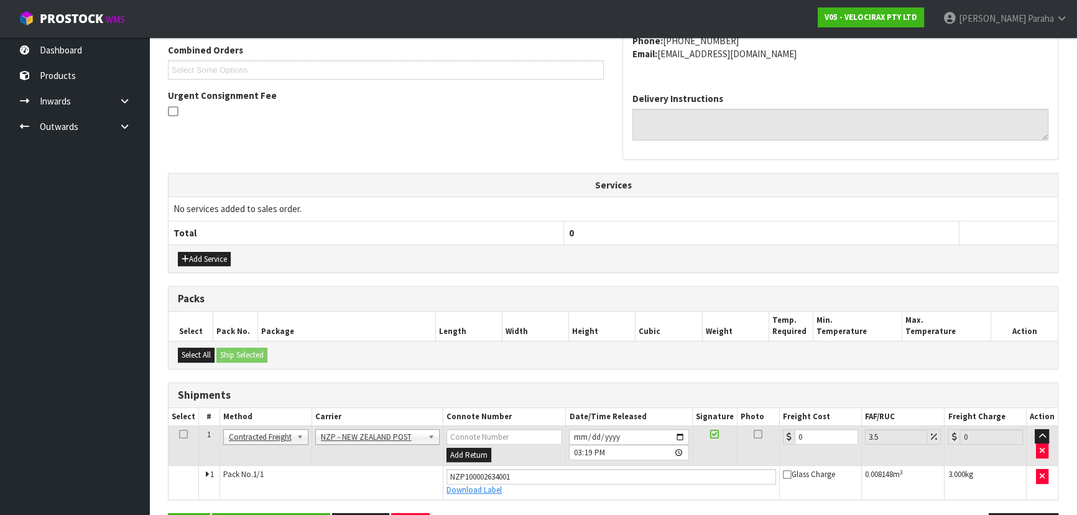
scroll to position [364, 0]
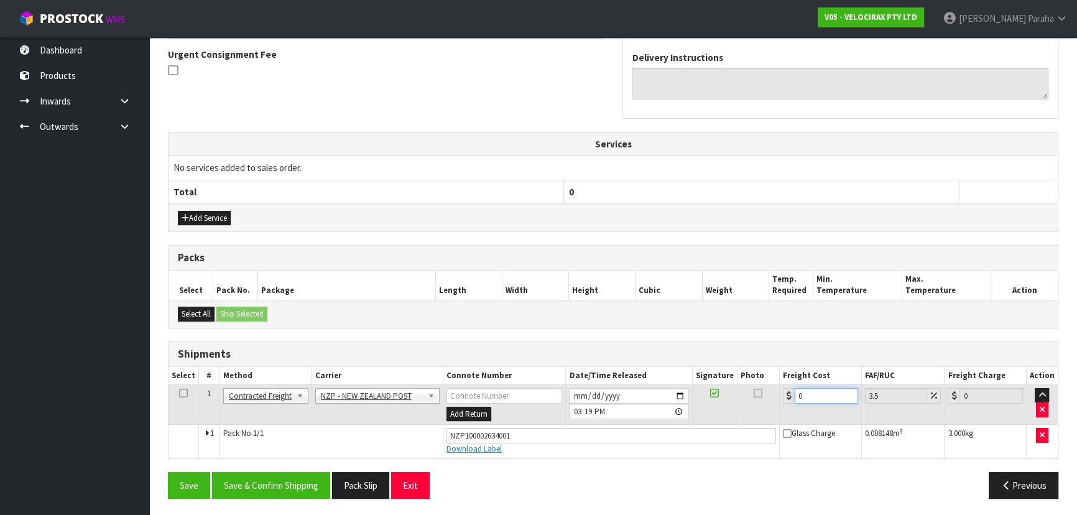
click at [807, 392] on input "0" at bounding box center [826, 396] width 63 height 16
type input "3"
type input "3.1"
type input "35"
type input "36.22"
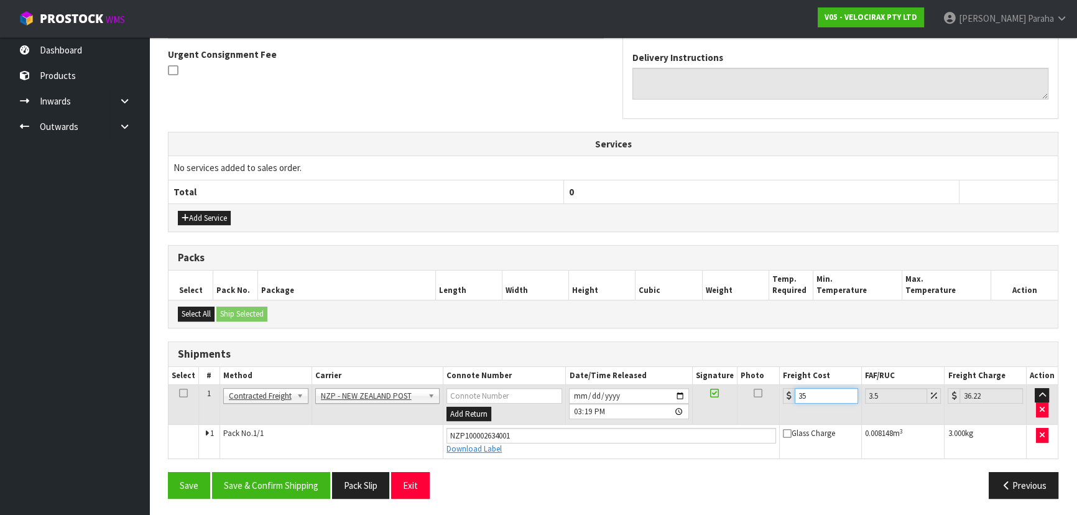
type input "35.4"
type input "36.64"
type input "35.47"
type input "36.71"
type input "35.47"
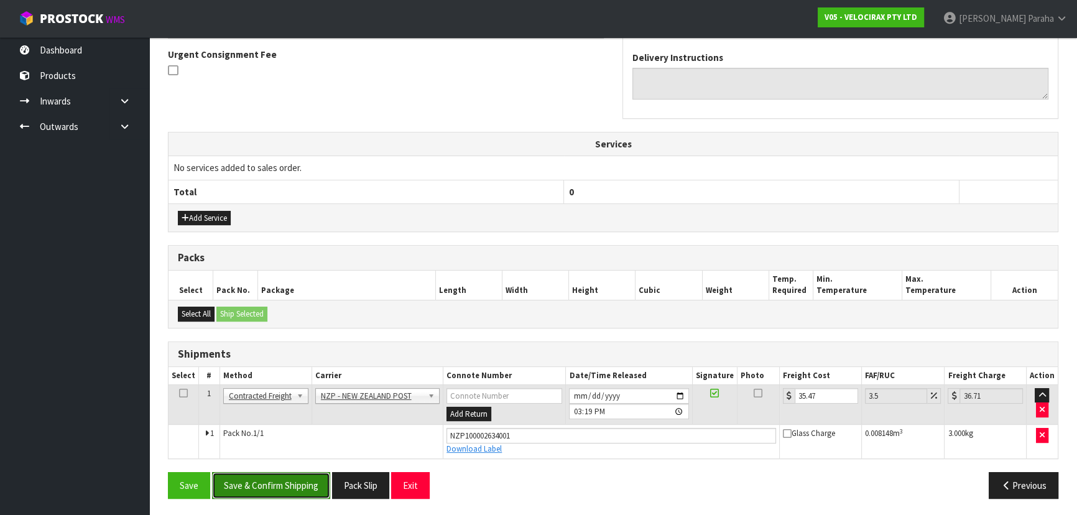
click at [292, 480] on button "Save & Confirm Shipping" at bounding box center [271, 485] width 118 height 27
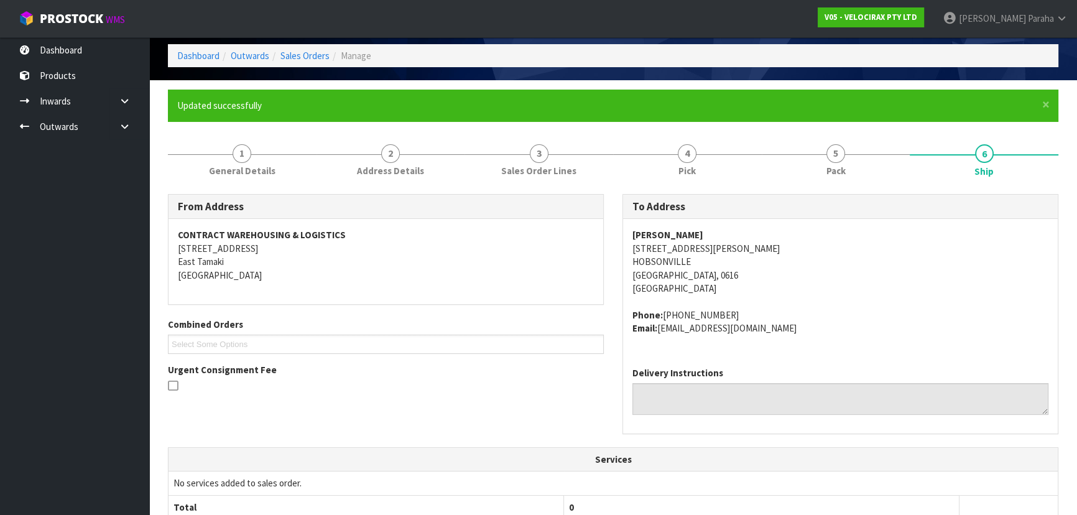
scroll to position [0, 0]
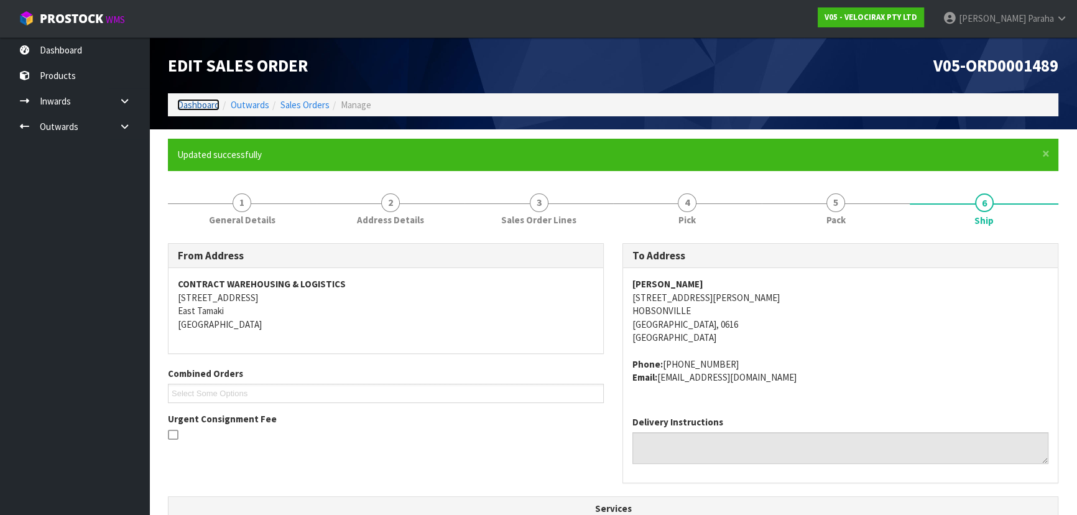
click at [213, 101] on link "Dashboard" at bounding box center [198, 105] width 42 height 12
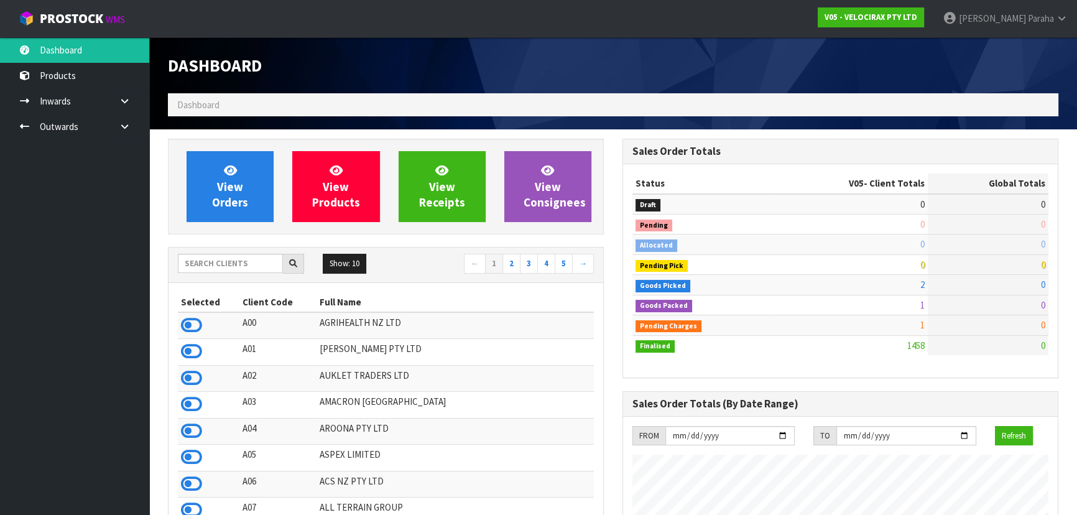
scroll to position [967, 454]
click at [244, 199] on span "View Orders" at bounding box center [230, 186] width 36 height 47
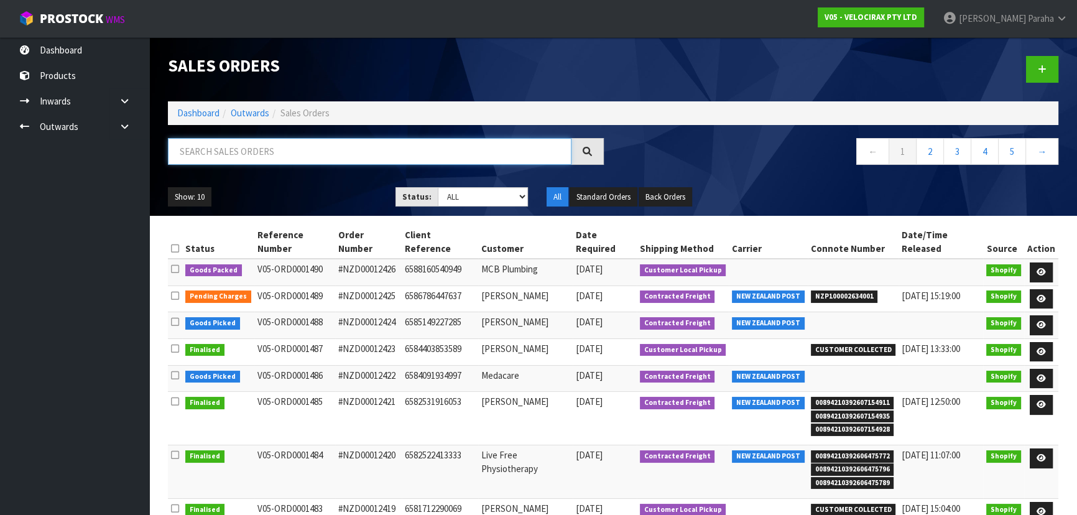
click at [254, 150] on input "text" at bounding box center [370, 151] width 404 height 27
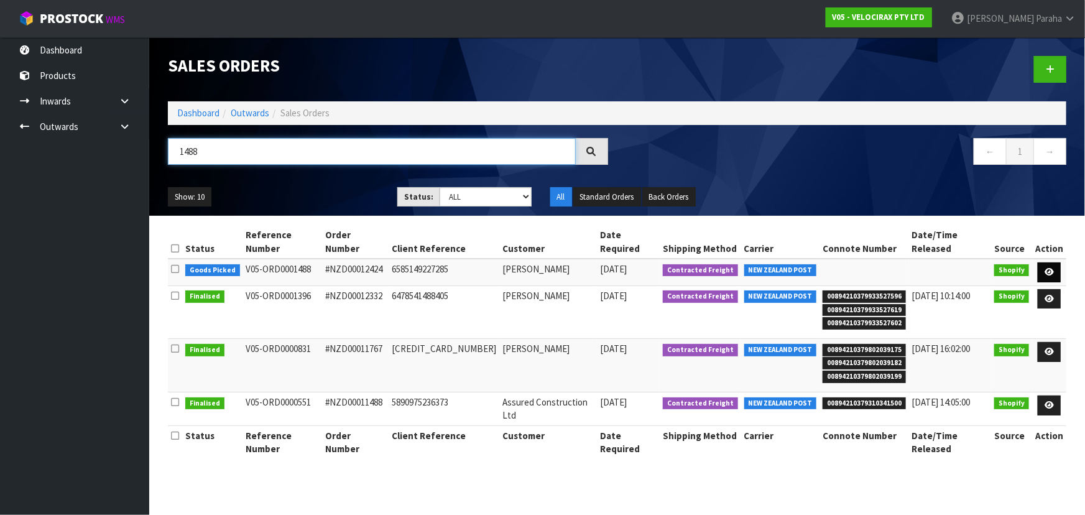
type input "1488"
click at [1053, 268] on icon at bounding box center [1049, 272] width 9 height 8
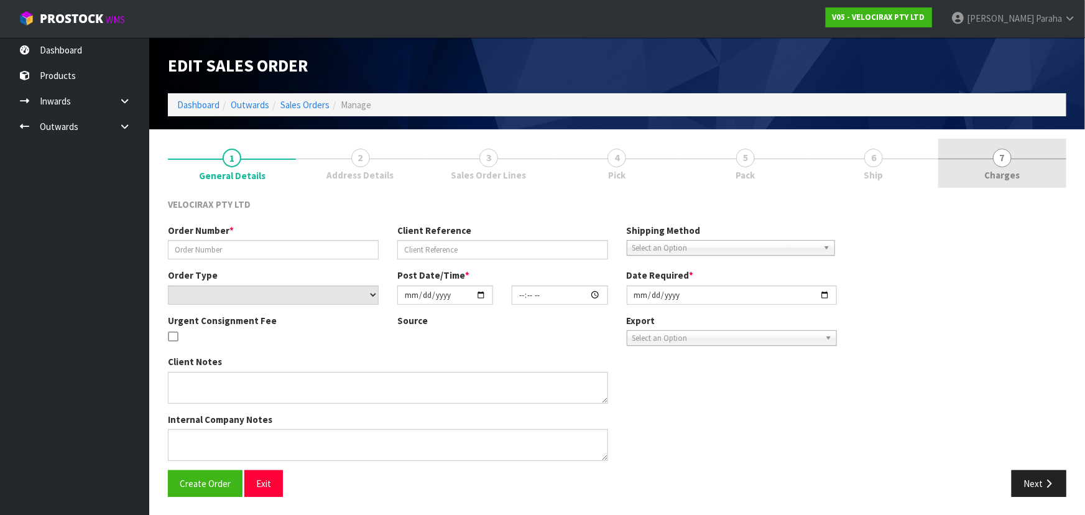
type input "#NZD00012424"
type input "6585149227285"
select select "number:0"
type input "[DATE]"
type input "09:32:24.000"
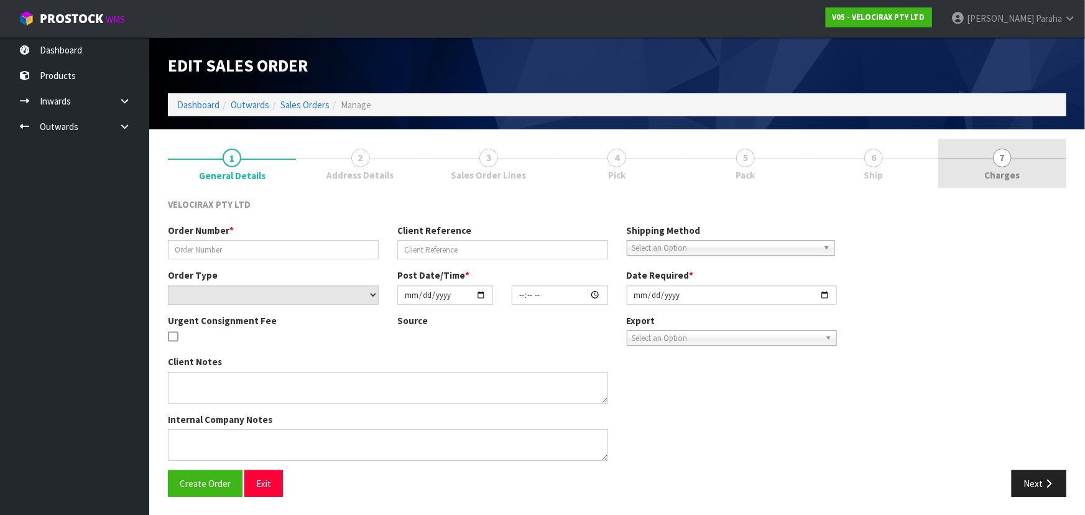
type input "[DATE]"
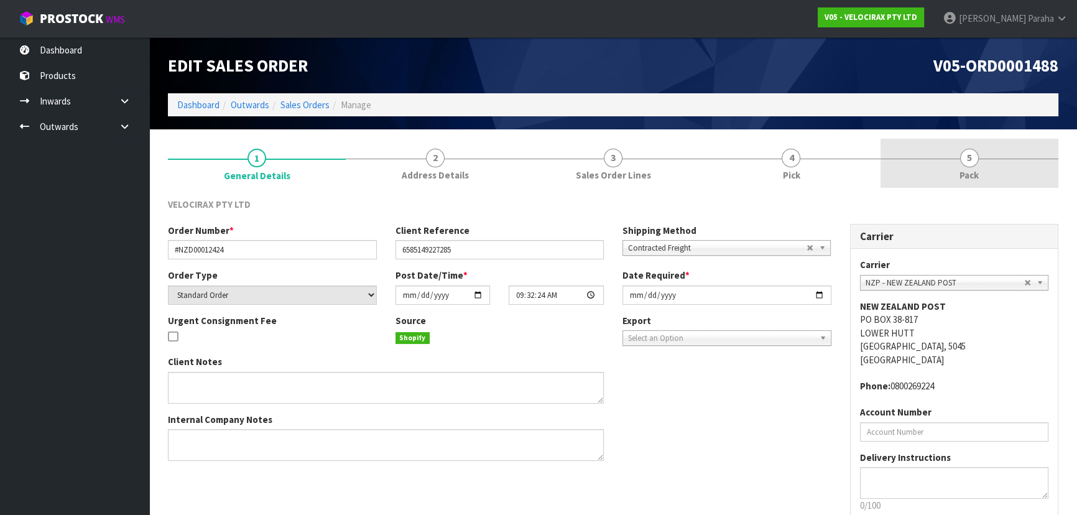
click at [958, 159] on link "5 Pack" at bounding box center [970, 163] width 178 height 49
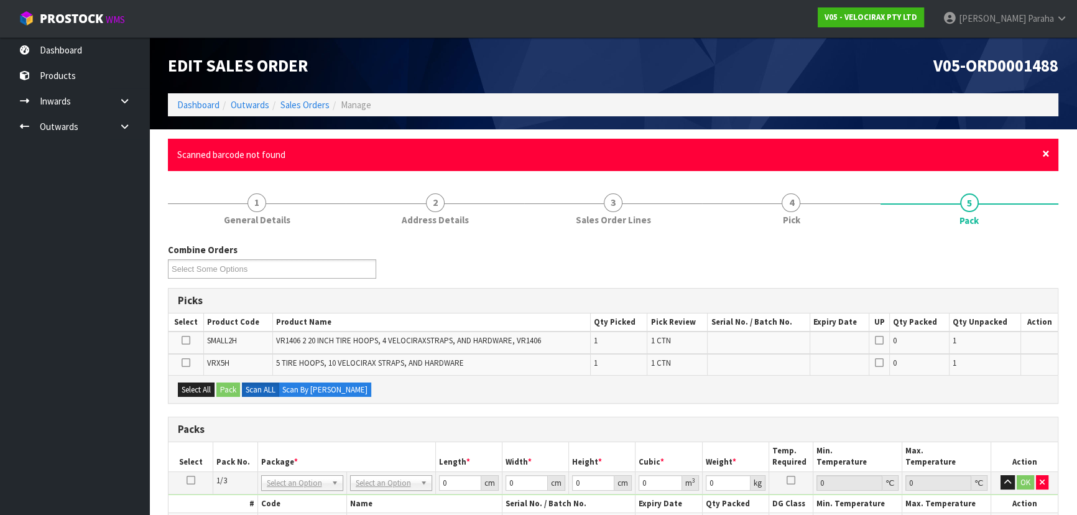
click at [1045, 154] on span "×" at bounding box center [1045, 153] width 7 height 17
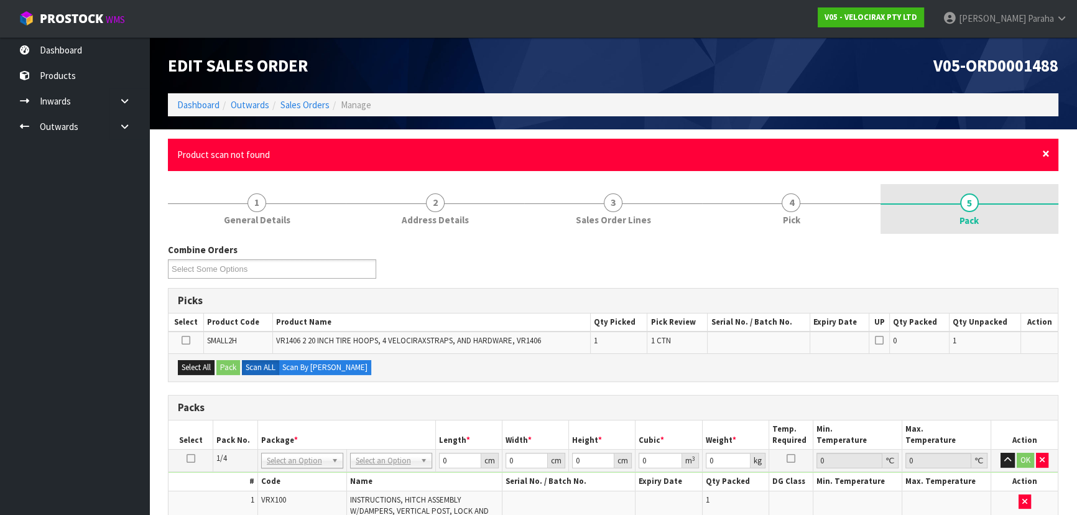
click at [1046, 154] on span "×" at bounding box center [1045, 153] width 7 height 17
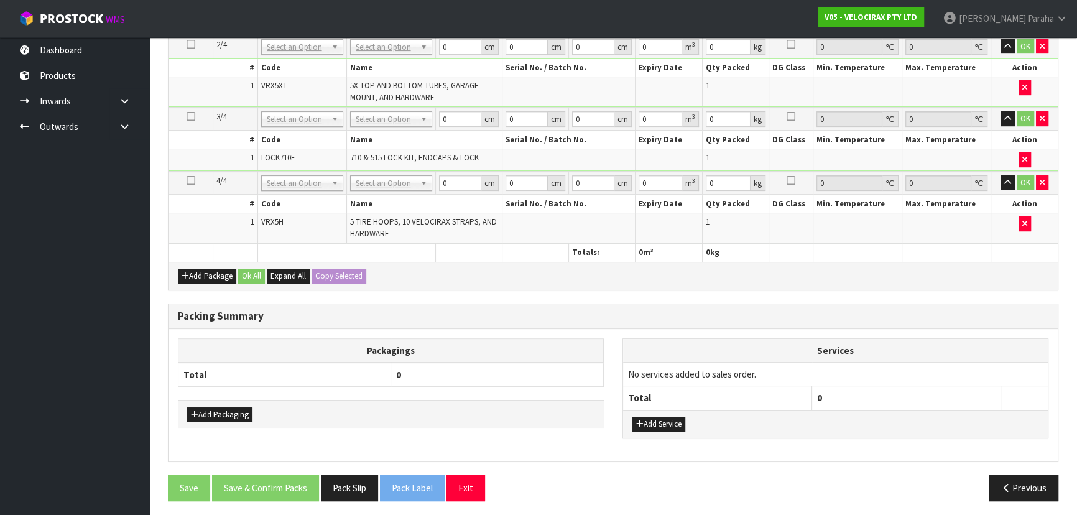
scroll to position [453, 0]
click at [193, 272] on button "Add Package" at bounding box center [207, 275] width 58 height 15
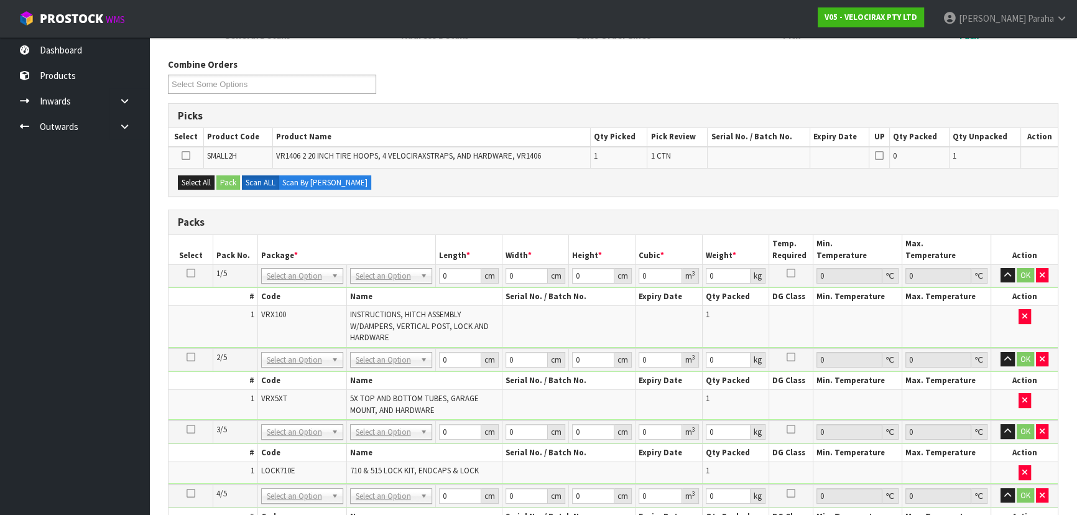
scroll to position [114, 0]
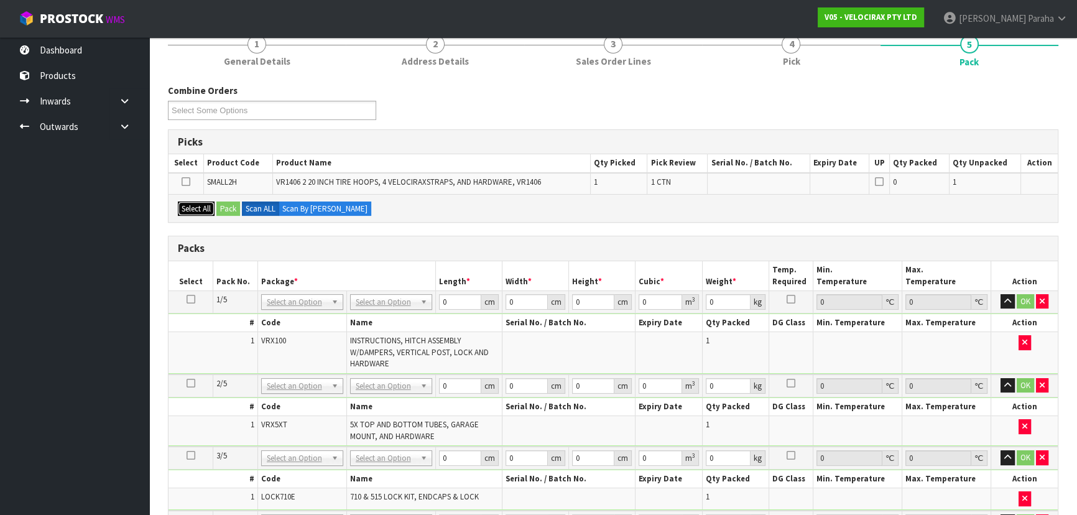
click at [185, 206] on button "Select All" at bounding box center [196, 208] width 37 height 15
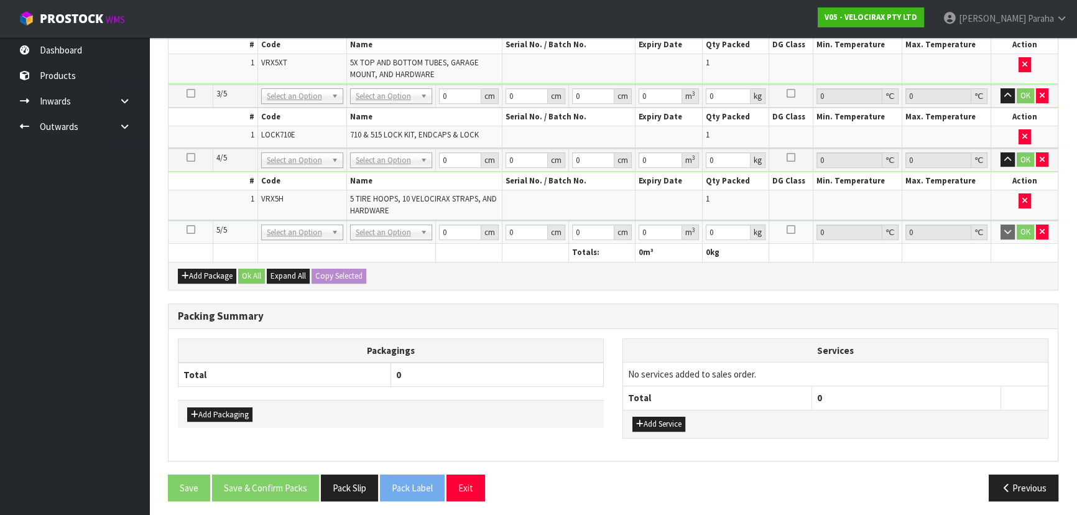
scroll to position [476, 0]
click at [191, 229] on icon at bounding box center [191, 229] width 9 height 1
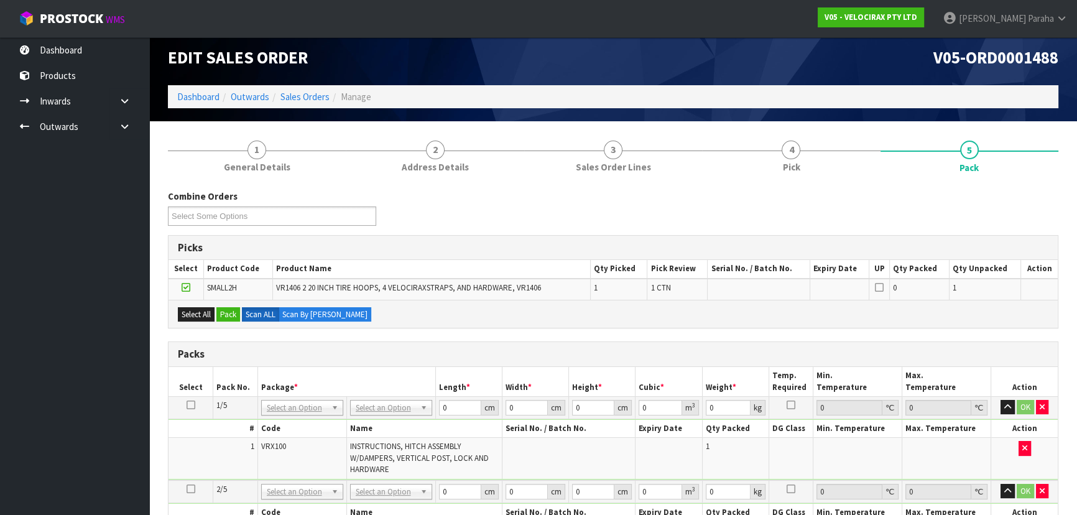
scroll to position [0, 0]
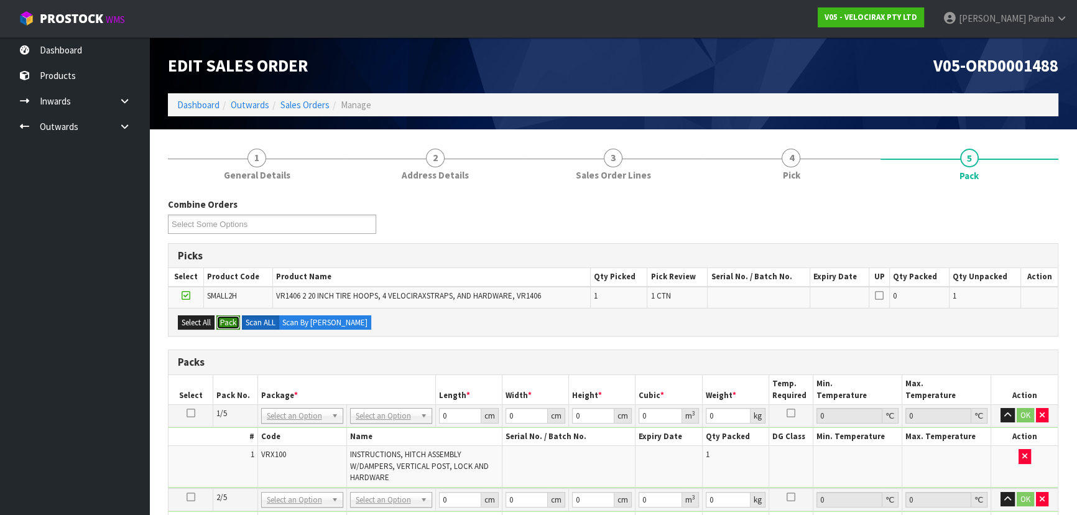
click at [224, 326] on button "Pack" at bounding box center [228, 322] width 24 height 15
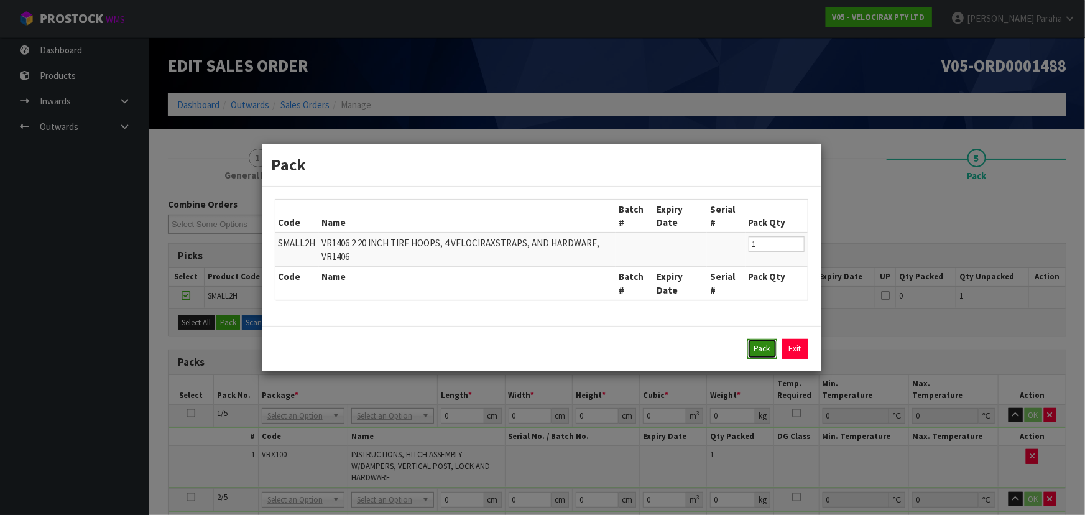
click at [752, 350] on button "Pack" at bounding box center [763, 349] width 30 height 20
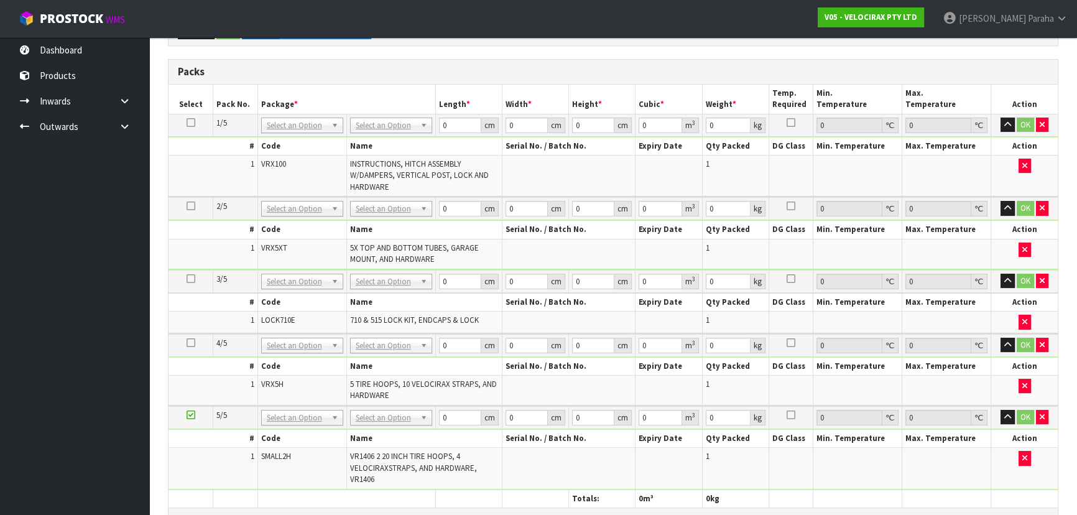
scroll to position [289, 0]
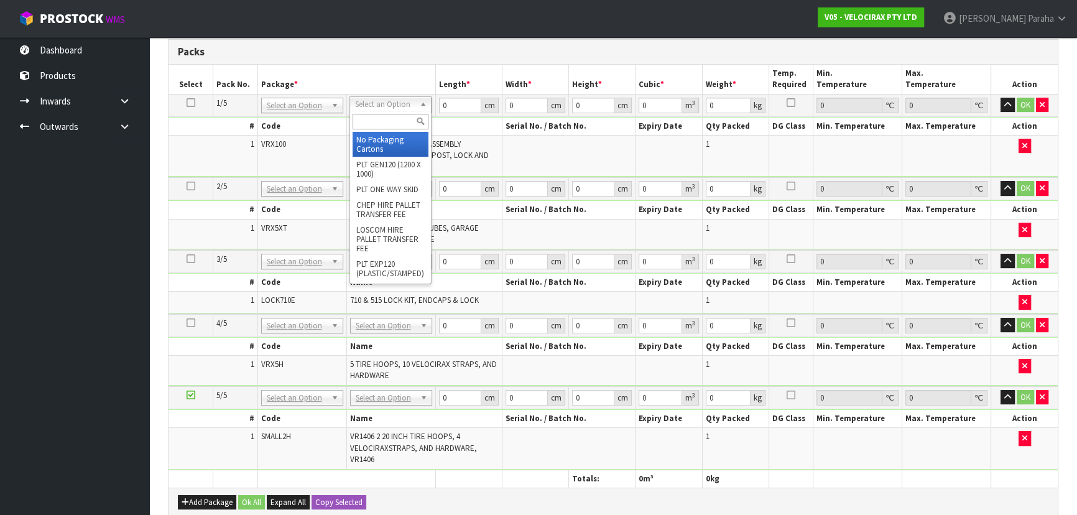
drag, startPoint x: 382, startPoint y: 136, endPoint x: 403, endPoint y: 131, distance: 21.7
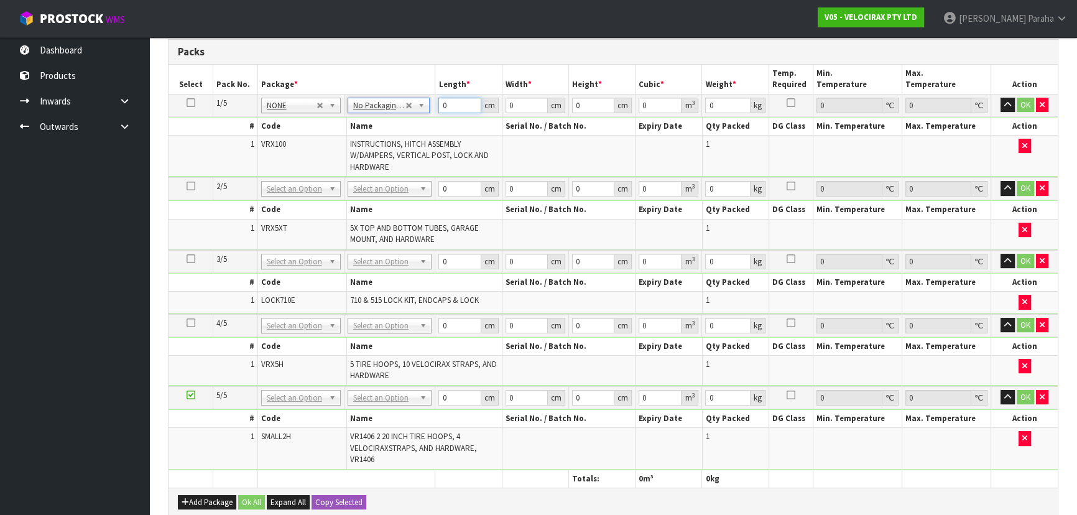
click at [455, 107] on input "0" at bounding box center [459, 106] width 42 height 16
type input "149"
type input "31"
type input "1"
type input "0.004619"
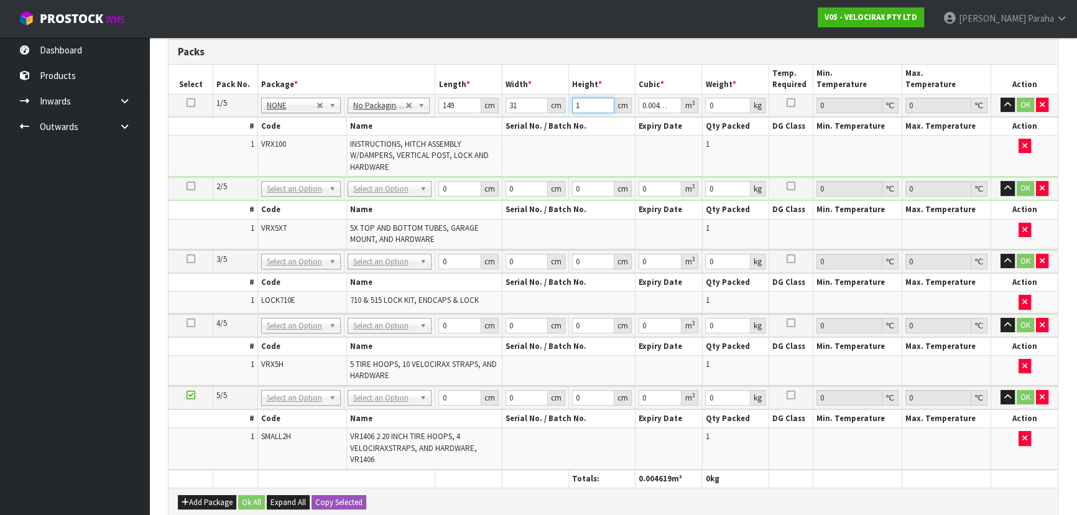
type input "17"
type input "0.078523"
type input "17"
type input "24"
click at [1001, 98] on button "button" at bounding box center [1008, 105] width 14 height 15
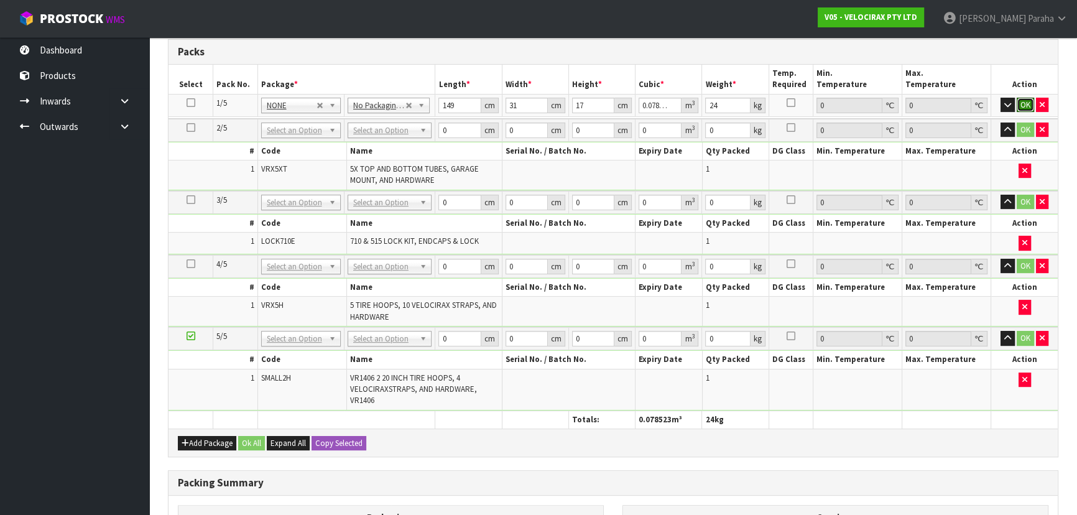
click button "OK" at bounding box center [1025, 105] width 17 height 15
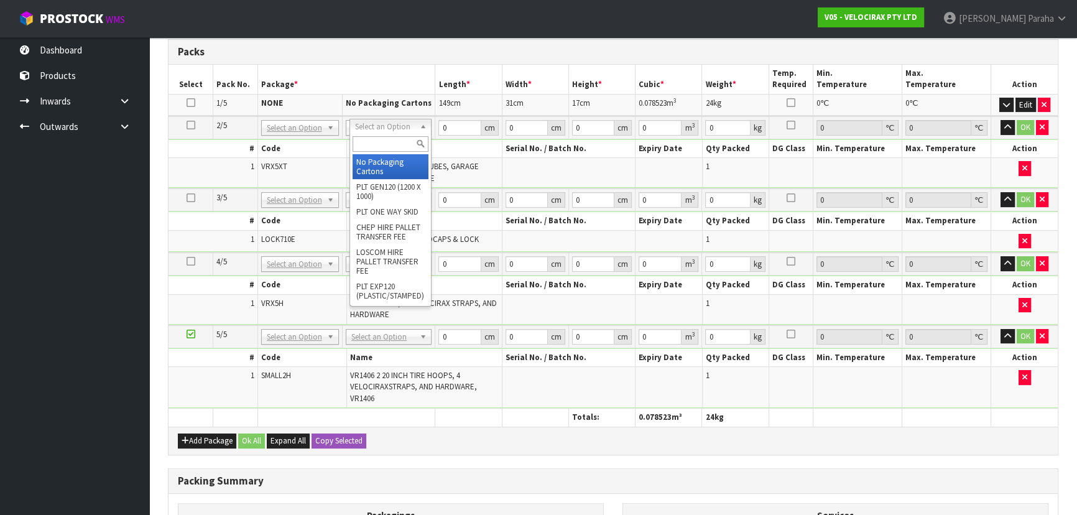
drag, startPoint x: 394, startPoint y: 162, endPoint x: 427, endPoint y: 137, distance: 42.2
type input "2"
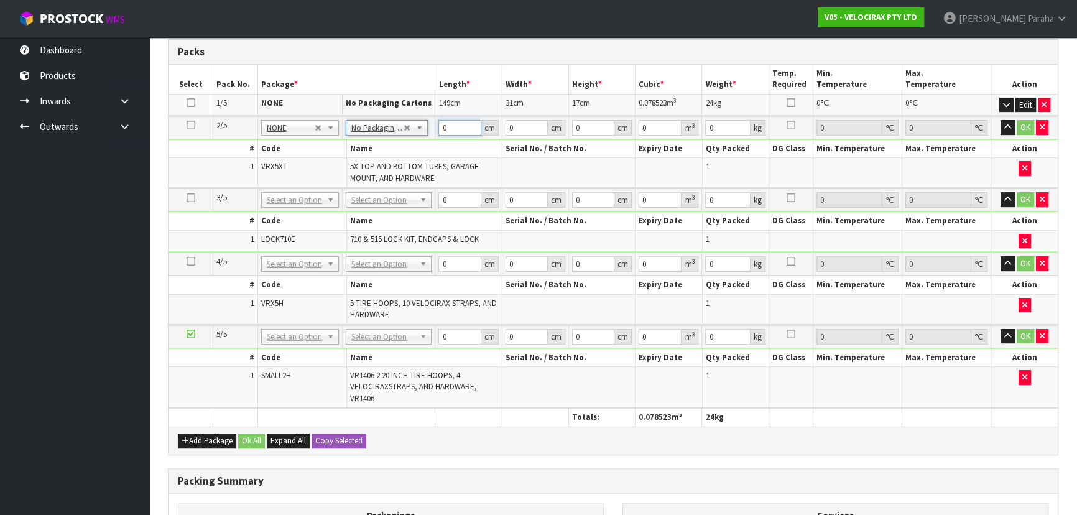
click at [448, 128] on input "0" at bounding box center [459, 128] width 42 height 16
type input "180"
type input "16"
type input "1"
type input "0.00288"
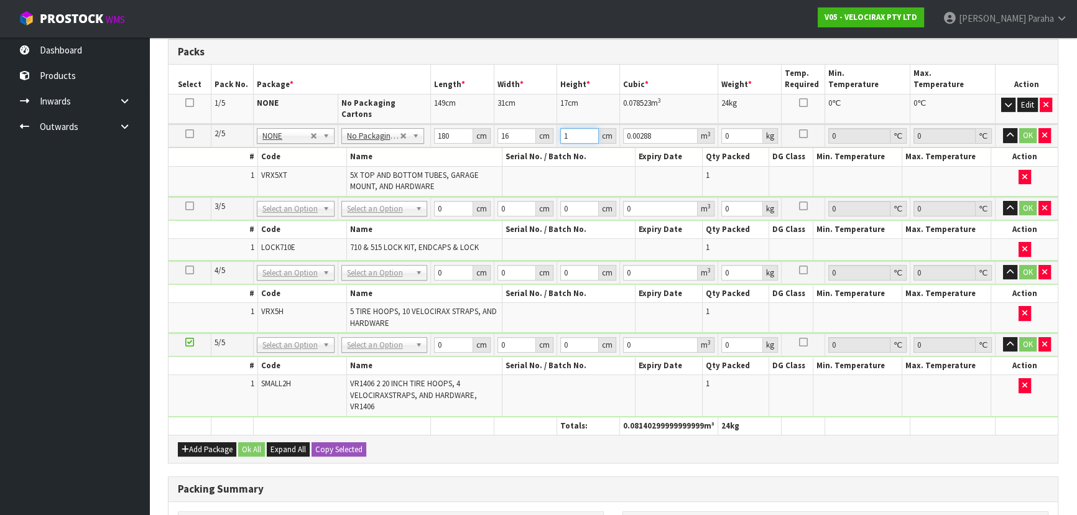
type input "14"
type input "0.04032"
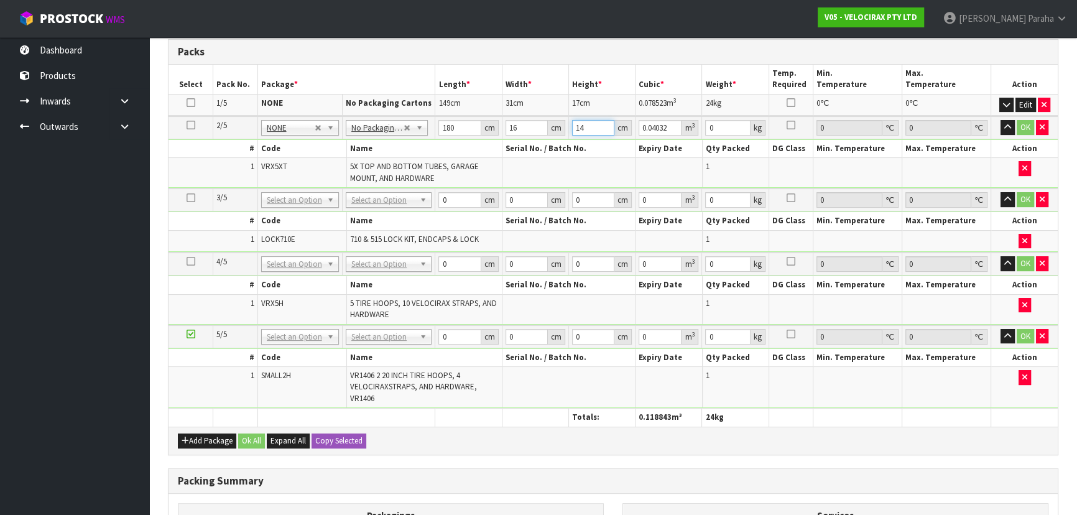
type input "14"
type input "15"
click at [1001, 120] on button "button" at bounding box center [1008, 127] width 14 height 15
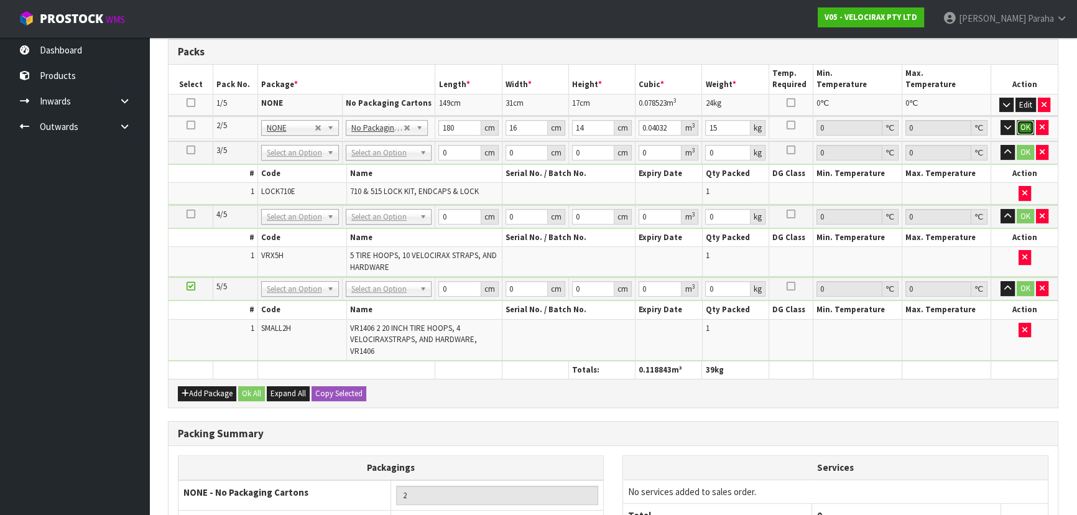
click button "OK" at bounding box center [1025, 127] width 17 height 15
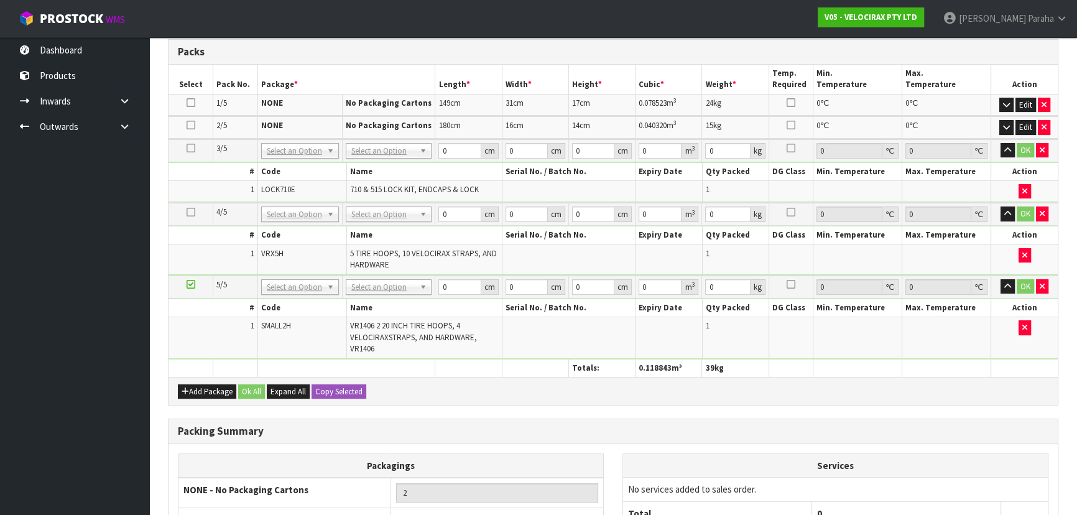
drag, startPoint x: 417, startPoint y: 144, endPoint x: 415, endPoint y: 174, distance: 29.9
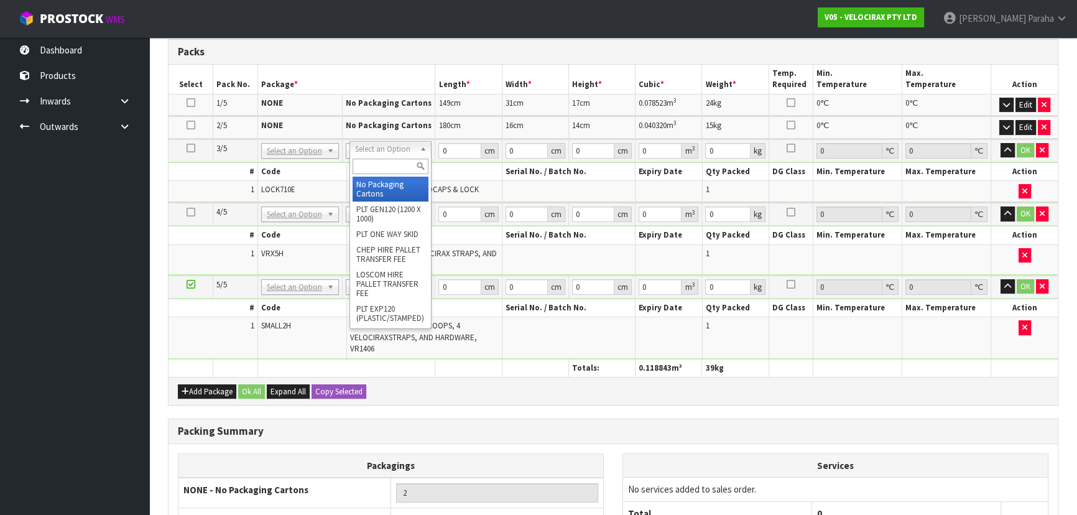
drag, startPoint x: 410, startPoint y: 183, endPoint x: 442, endPoint y: 159, distance: 40.8
type input "3"
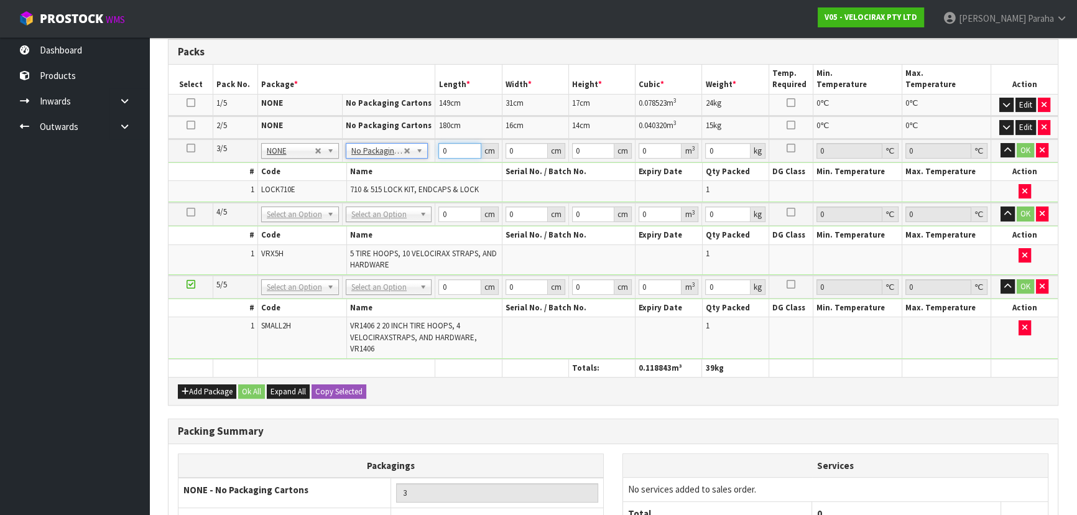
click at [453, 148] on input "0" at bounding box center [459, 151] width 42 height 16
type input "194"
type input "7"
type input "6"
type input "0.008148"
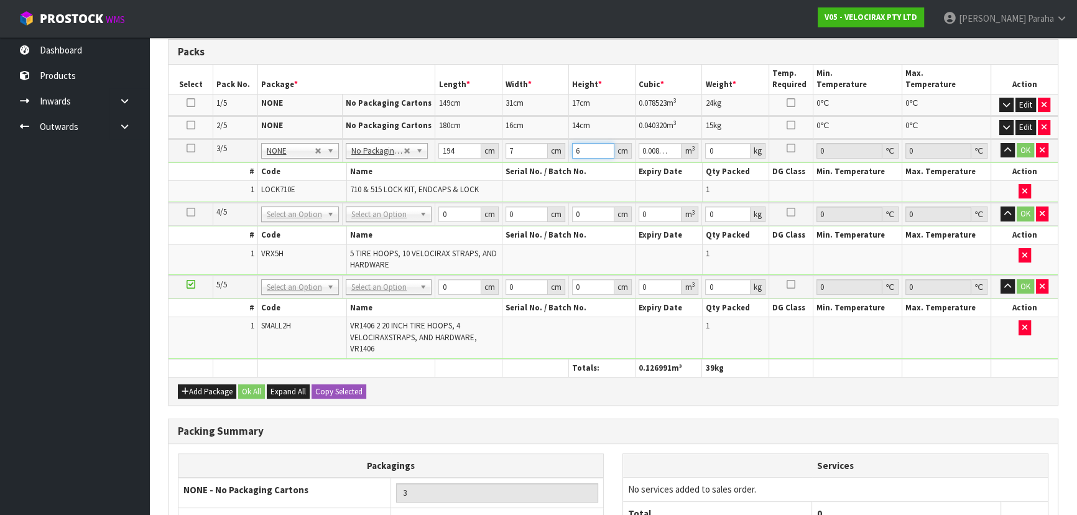
type input "6"
type input "3"
click at [1001, 143] on button "button" at bounding box center [1008, 150] width 14 height 15
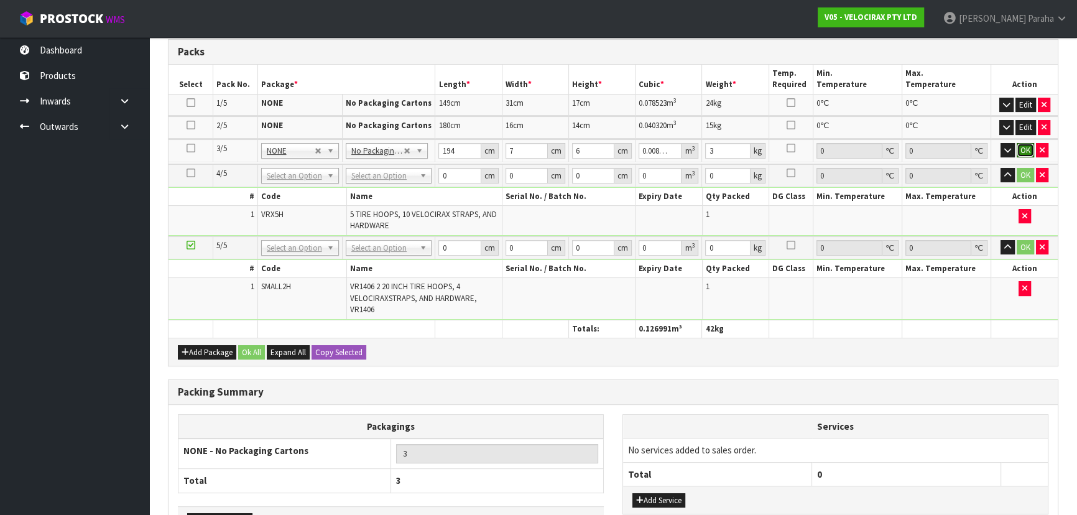
click button "OK" at bounding box center [1025, 150] width 17 height 15
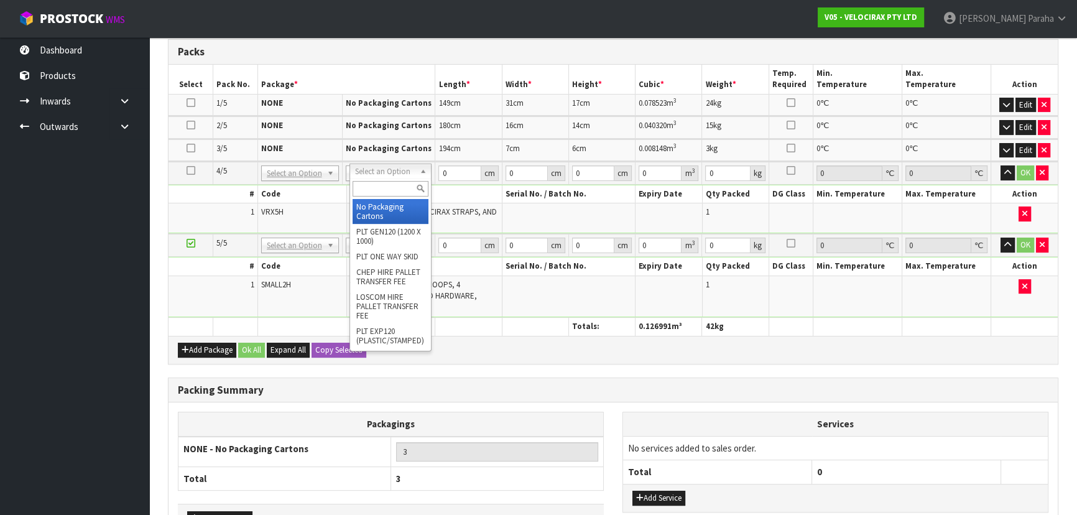
drag, startPoint x: 370, startPoint y: 208, endPoint x: 379, endPoint y: 193, distance: 17.1
type input "4"
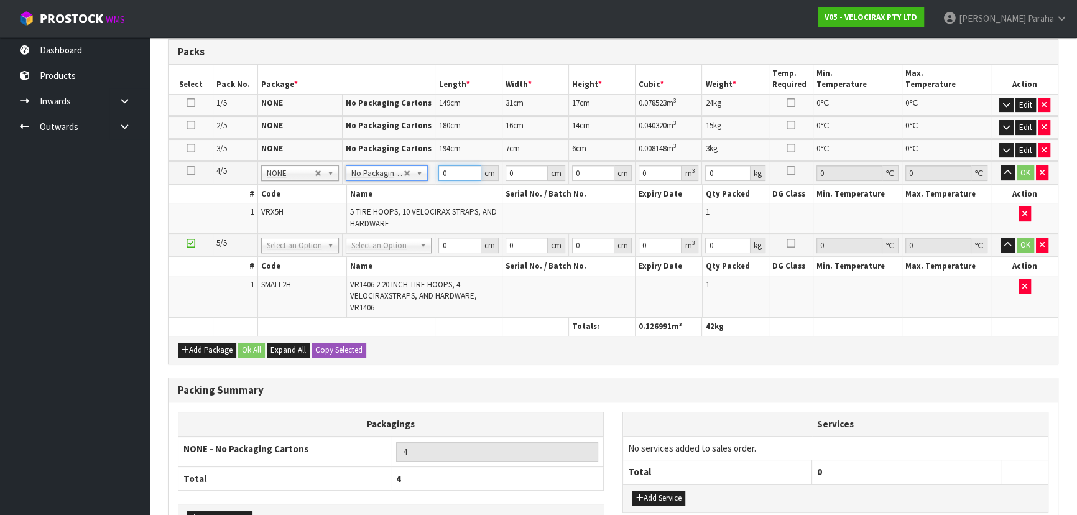
click at [459, 168] on input "0" at bounding box center [459, 173] width 42 height 16
type input "69"
type input "33"
type input "2"
type input "0.004554"
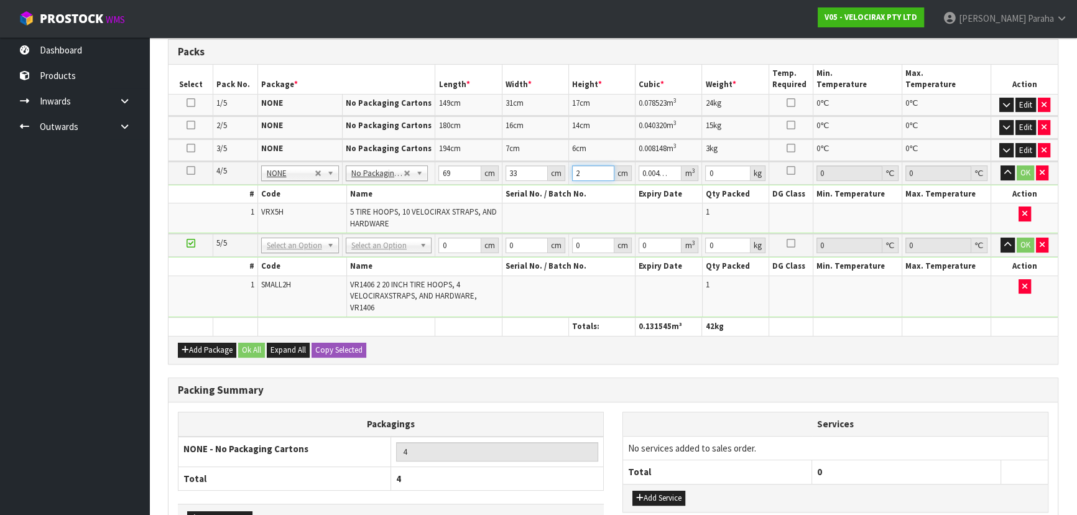
type input "23"
type input "0.052371"
type input "23"
type input "16"
click at [1001, 165] on button "button" at bounding box center [1008, 172] width 14 height 15
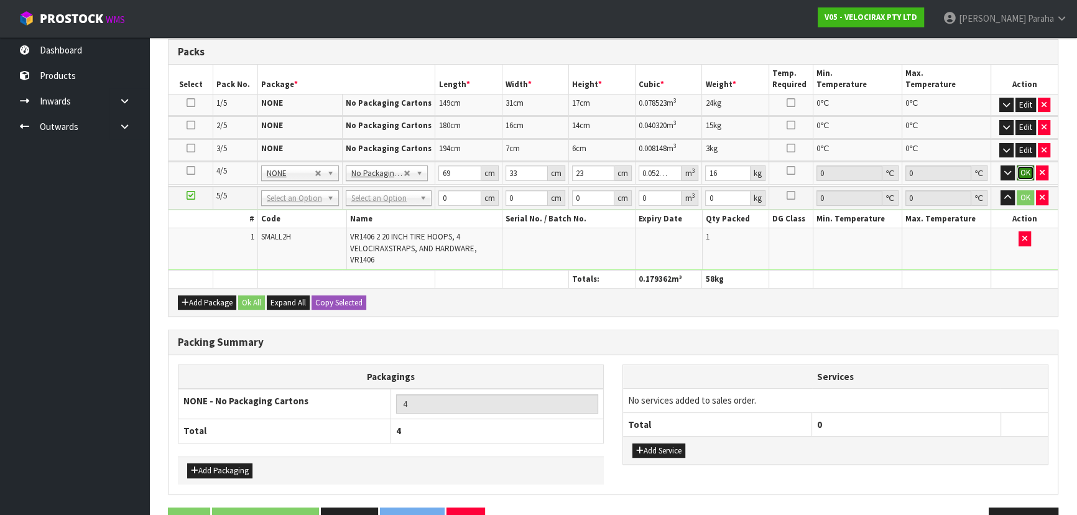
click button "OK" at bounding box center [1025, 172] width 17 height 15
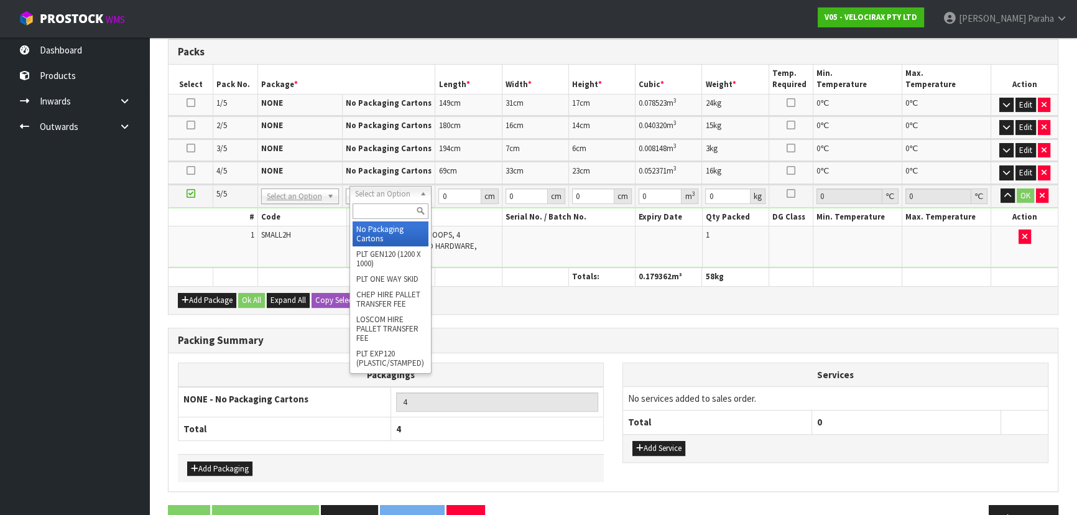
type input "5"
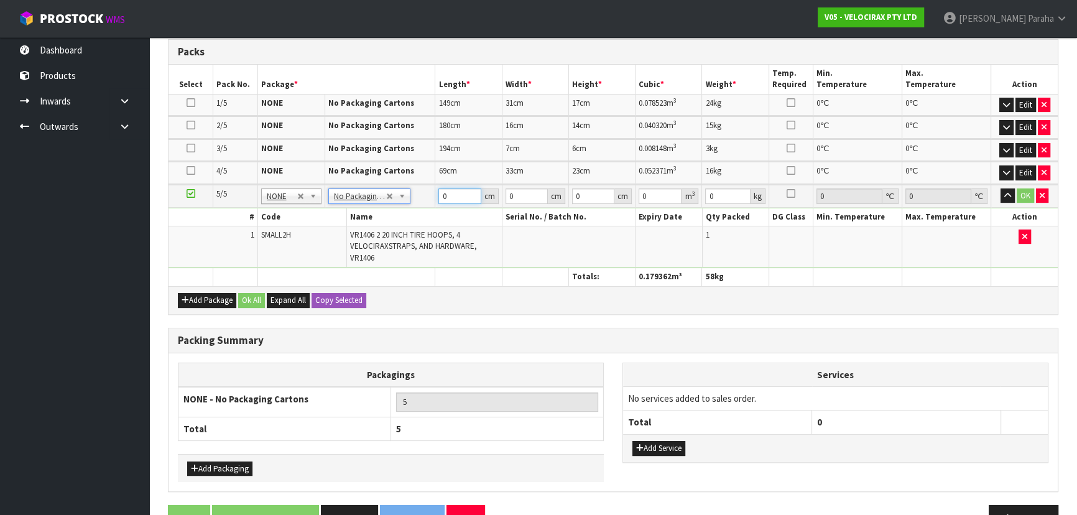
click at [450, 196] on input "0" at bounding box center [459, 196] width 42 height 16
type input "49"
type input "29"
type input "1"
type input "0.001421"
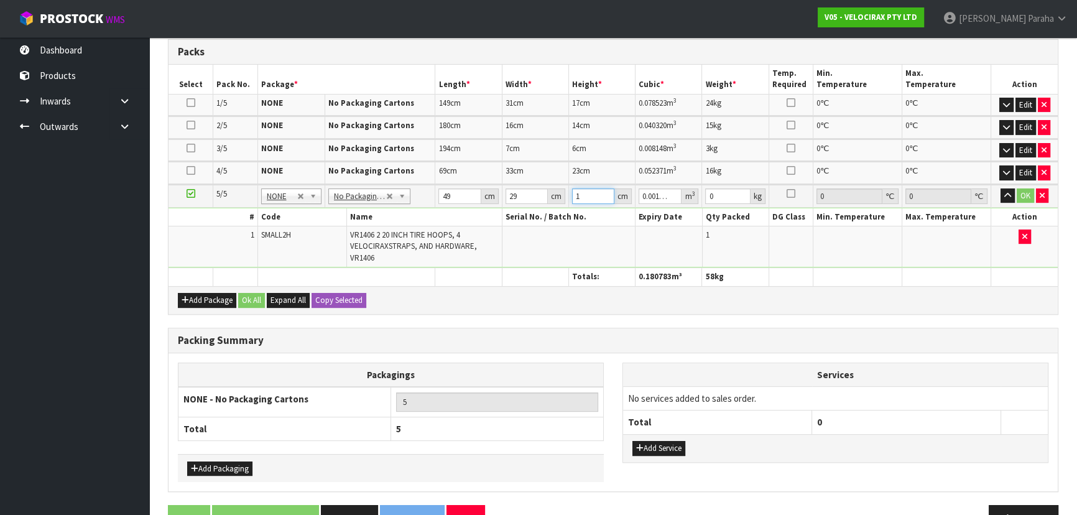
type input "16"
type input "0.022736"
type input "16"
type input "6"
click at [1001, 188] on button "button" at bounding box center [1008, 195] width 14 height 15
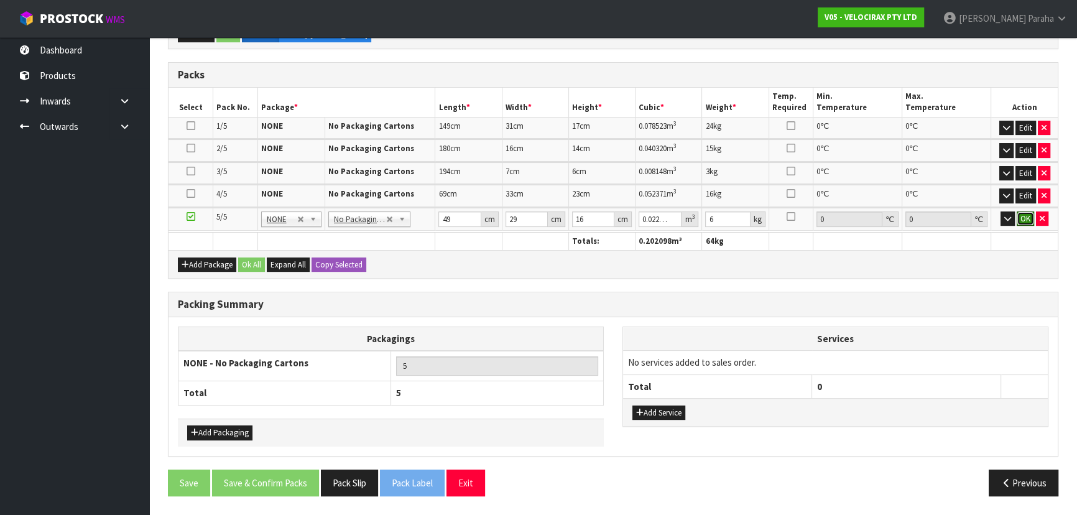
click button "OK" at bounding box center [1025, 218] width 17 height 15
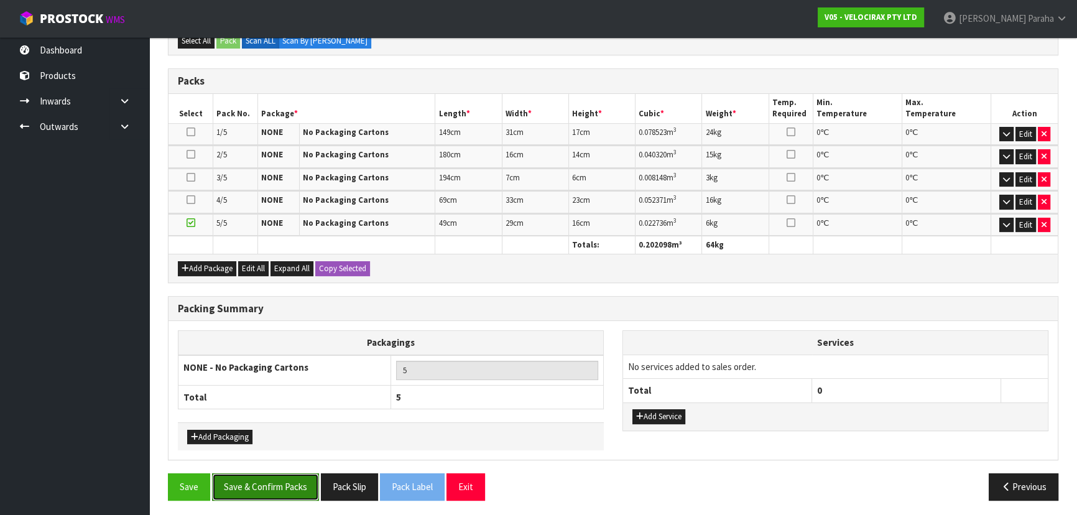
click at [277, 486] on button "Save & Confirm Packs" at bounding box center [265, 486] width 107 height 27
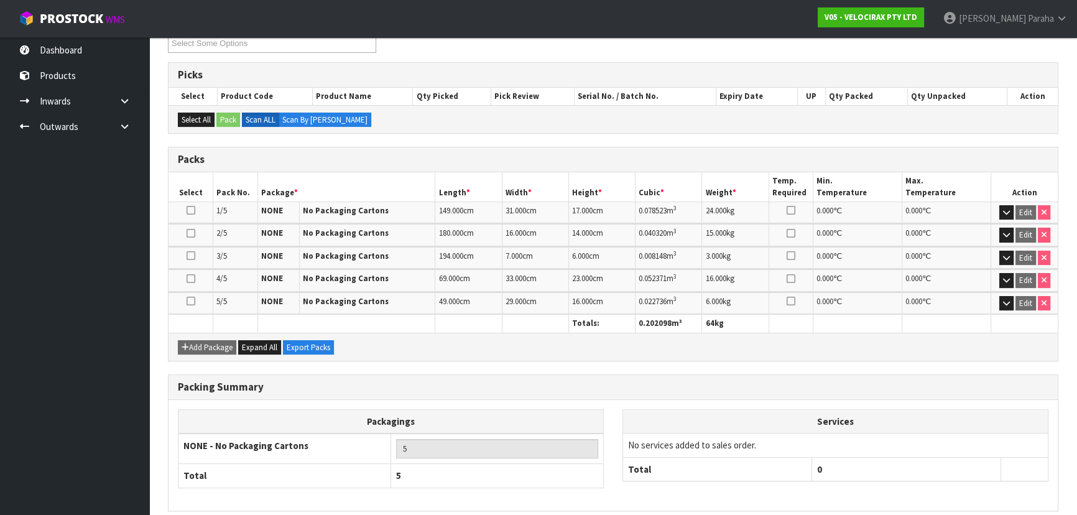
scroll to position [277, 0]
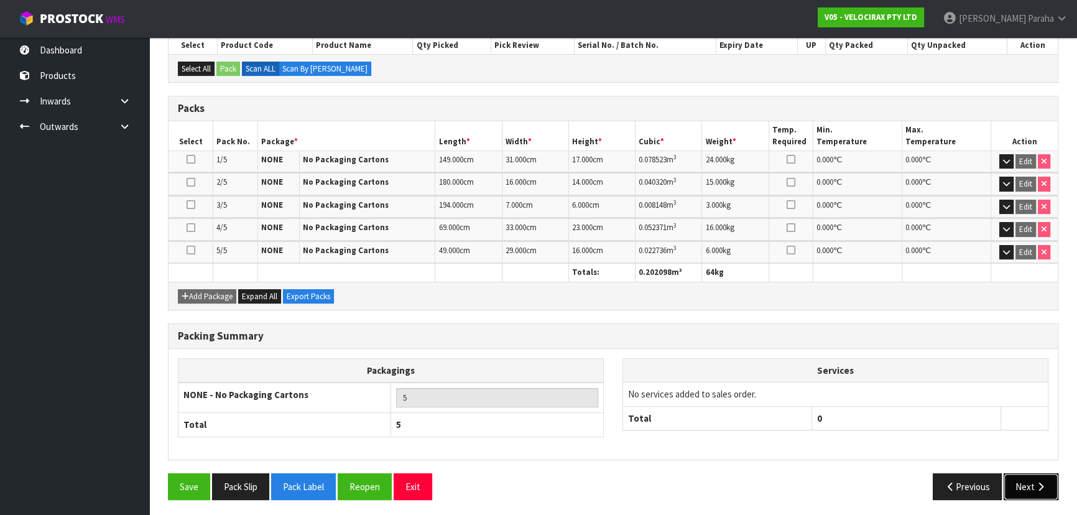
click at [1019, 473] on button "Next" at bounding box center [1031, 486] width 55 height 27
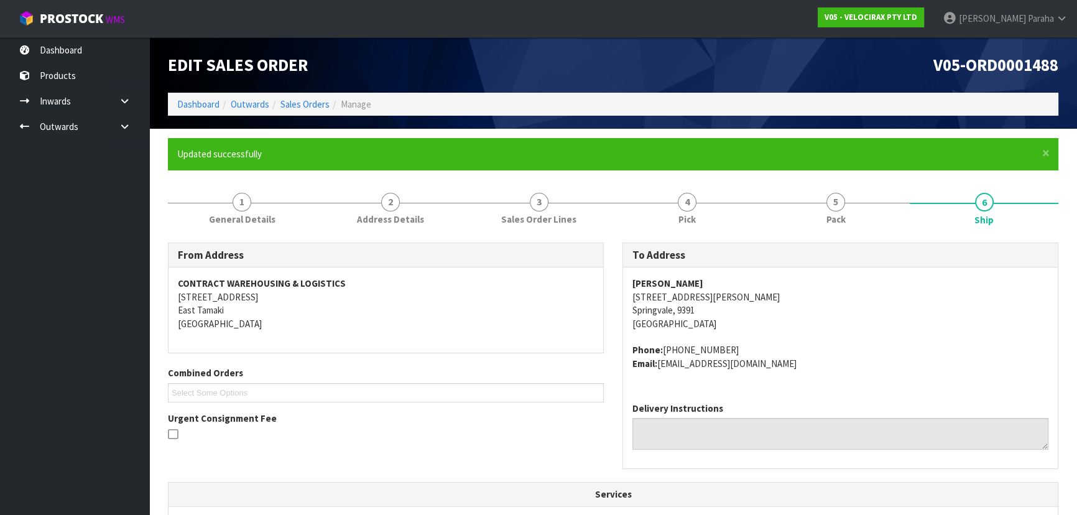
scroll to position [0, 0]
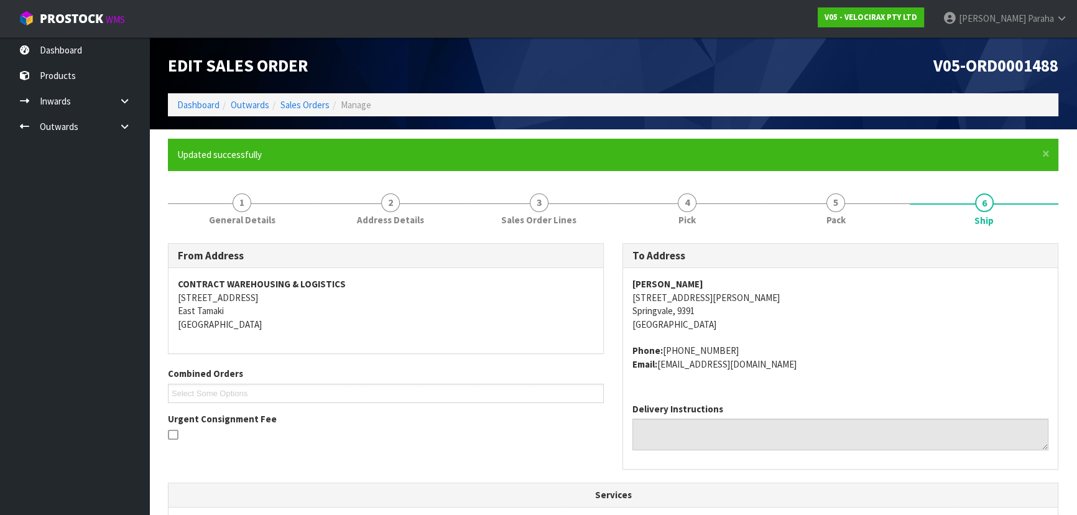
click at [665, 282] on strong "[PERSON_NAME]" at bounding box center [667, 284] width 71 height 12
copy strong "[PERSON_NAME]"
click at [654, 295] on address "[PERSON_NAME] [STREET_ADDRESS][PERSON_NAME]" at bounding box center [840, 303] width 416 height 53
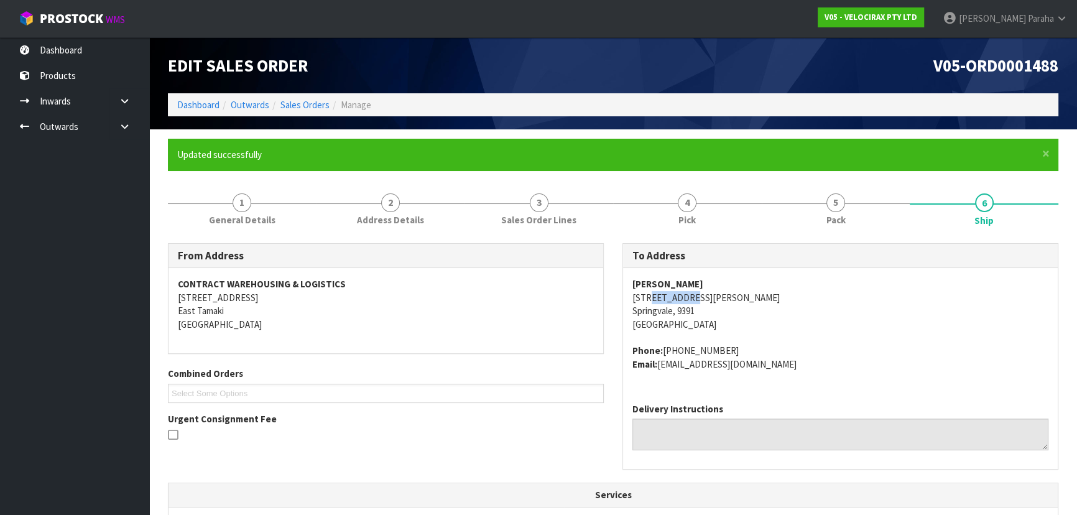
click at [655, 295] on address "[PERSON_NAME] [STREET_ADDRESS][PERSON_NAME]" at bounding box center [840, 303] width 416 height 53
copy address "[STREET_ADDRESS][PERSON_NAME]"
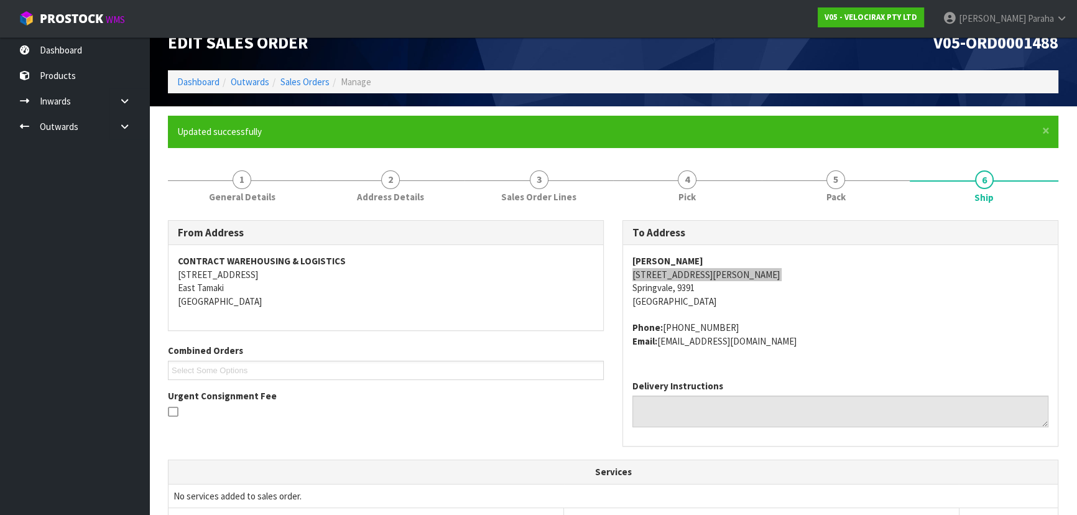
scroll to position [12, 0]
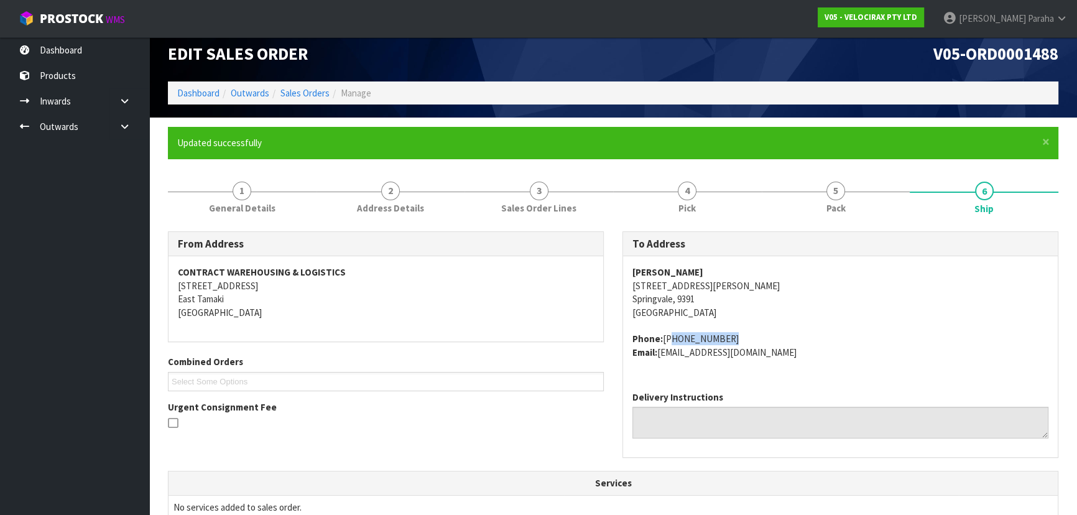
drag, startPoint x: 719, startPoint y: 338, endPoint x: 664, endPoint y: 338, distance: 54.7
click at [664, 338] on address "Phone: [PHONE_NUMBER] Email: [EMAIL_ADDRESS][DOMAIN_NAME]" at bounding box center [840, 345] width 416 height 27
copy address "[PHONE_NUMBER]"
click at [737, 347] on address "Phone: [PHONE_NUMBER] Email: [EMAIL_ADDRESS][DOMAIN_NAME]" at bounding box center [840, 345] width 416 height 27
drag, startPoint x: 737, startPoint y: 350, endPoint x: 662, endPoint y: 364, distance: 75.9
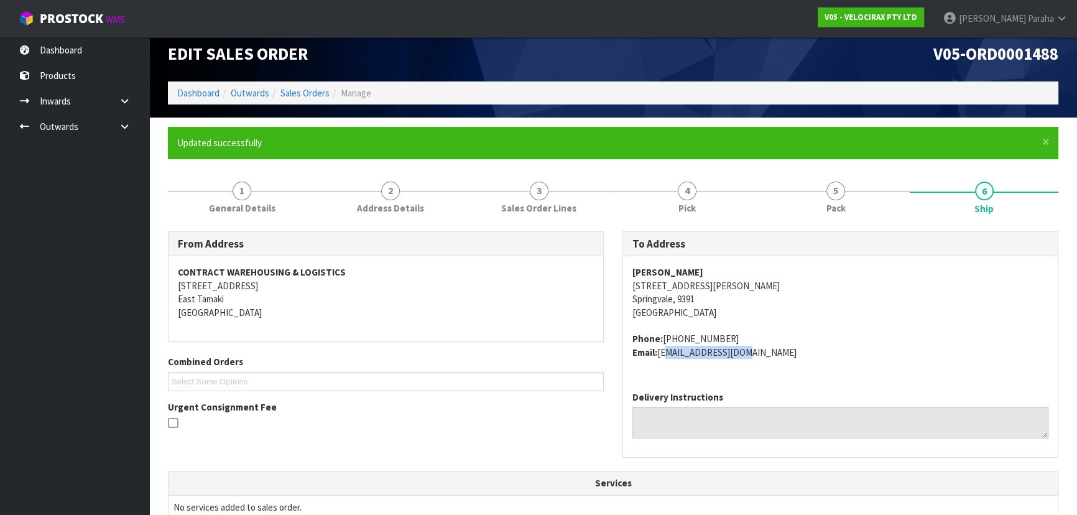
click at [662, 364] on div "[PERSON_NAME] [STREET_ADDRESS][PERSON_NAME] Phone: [PHONE_NUMBER] Email: [EMAIL…" at bounding box center [840, 318] width 435 height 125
copy address "[EMAIL_ADDRESS][DOMAIN_NAME]"
click at [243, 192] on span "1" at bounding box center [242, 191] width 19 height 19
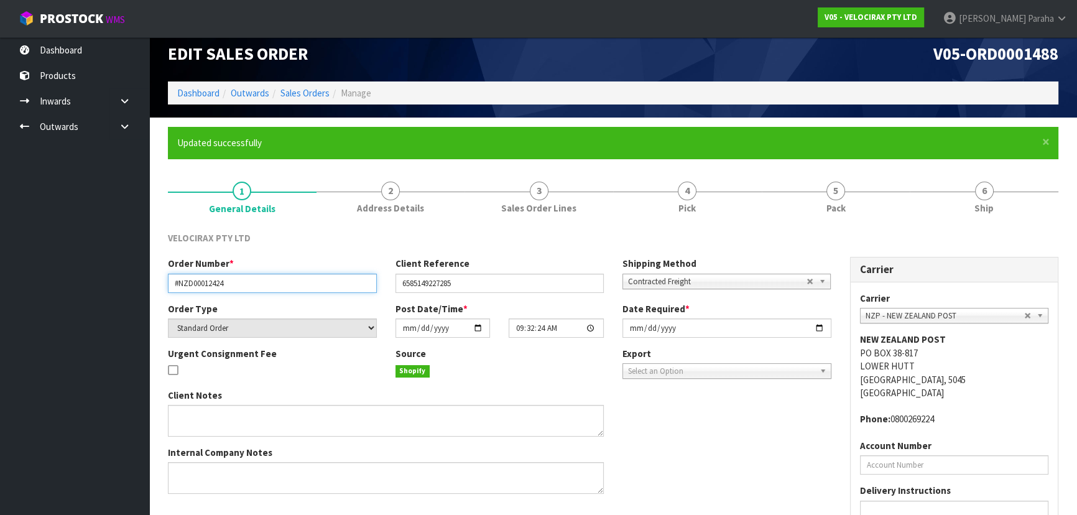
click at [210, 282] on input "#NZD00012424" at bounding box center [272, 283] width 209 height 19
click at [209, 282] on input "#NZD00012424" at bounding box center [272, 283] width 209 height 19
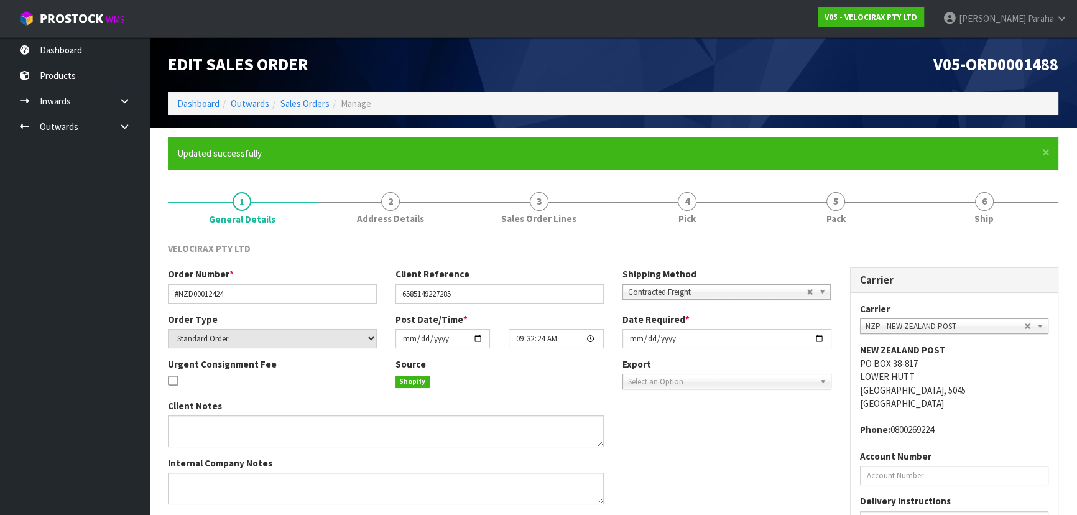
scroll to position [0, 0]
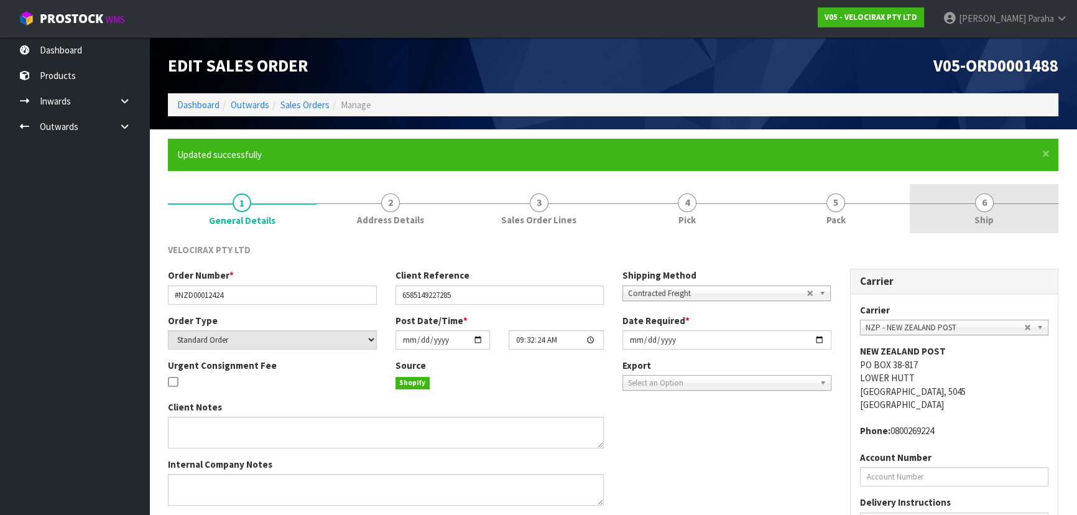
click at [982, 205] on span "6" at bounding box center [984, 202] width 19 height 19
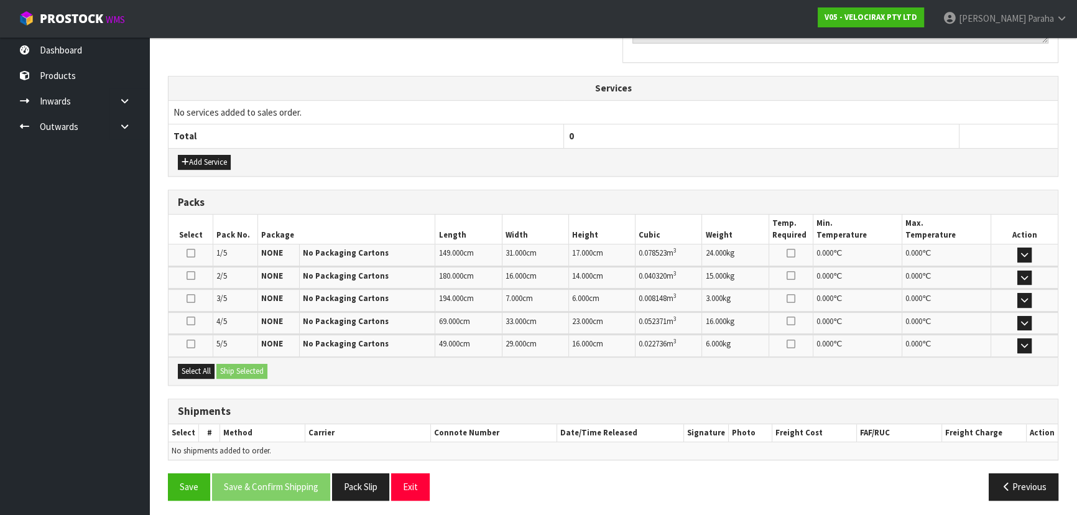
scroll to position [407, 0]
click at [868, 101] on td "No services added to sales order." at bounding box center [613, 112] width 889 height 24
click at [190, 367] on button "Select All" at bounding box center [196, 370] width 37 height 15
click at [249, 367] on button "Ship Selected" at bounding box center [241, 370] width 51 height 15
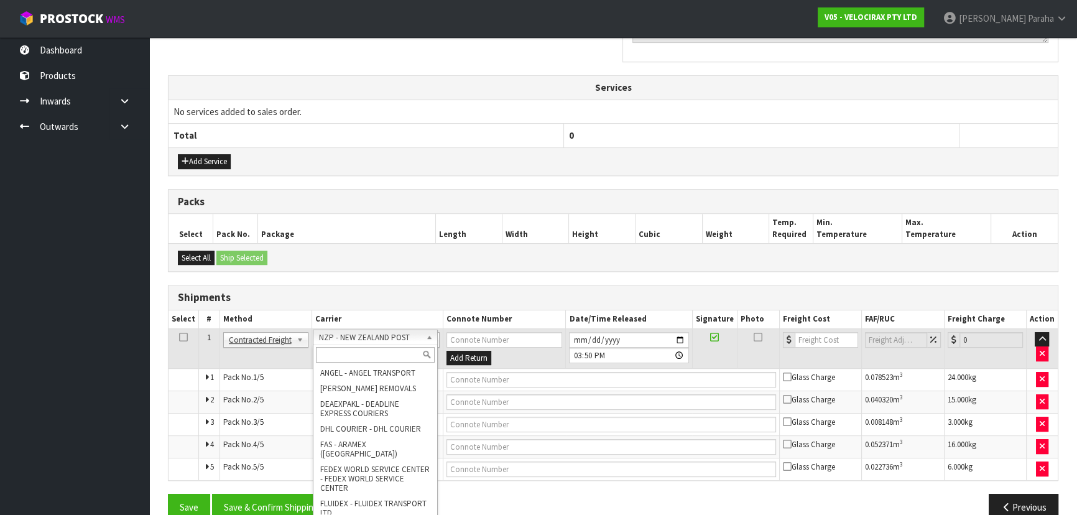
drag, startPoint x: 380, startPoint y: 355, endPoint x: 389, endPoint y: 369, distance: 16.7
click at [400, 347] on input "text" at bounding box center [375, 355] width 119 height 16
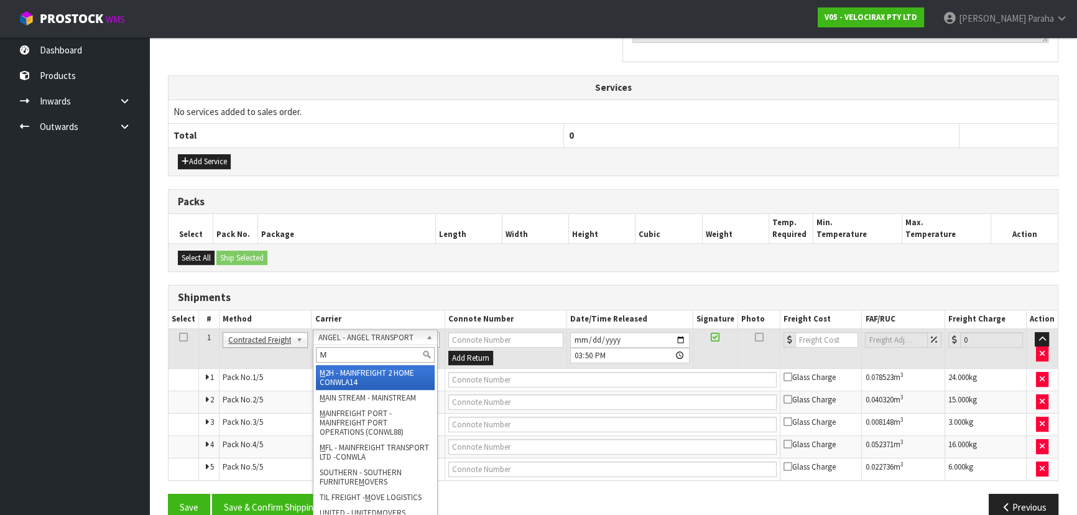
type input "MF"
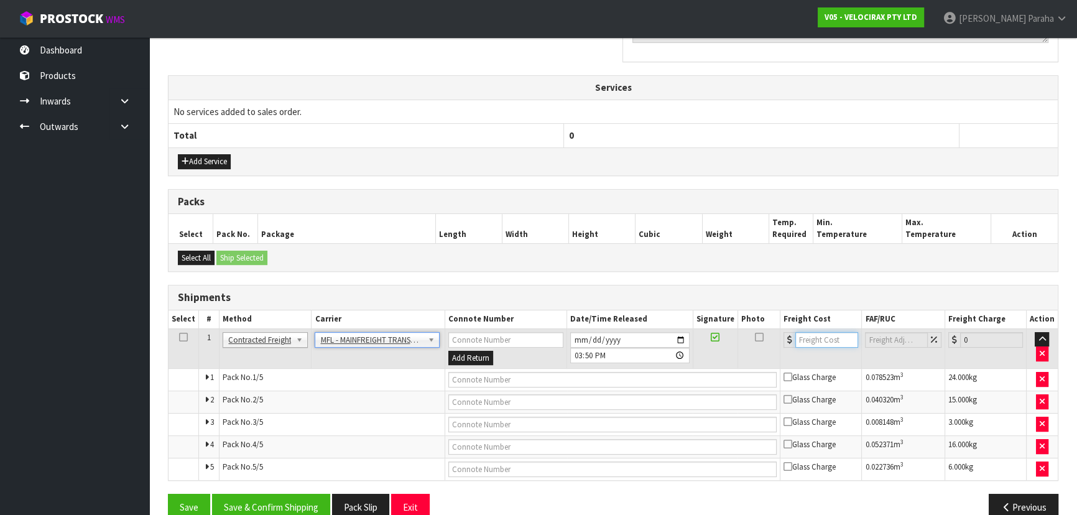
click at [815, 340] on input "number" at bounding box center [826, 340] width 63 height 16
type input "113.78"
click at [661, 380] on input "text" at bounding box center [612, 380] width 329 height 16
paste input "FWM58978045"
type input "FWM58978045"
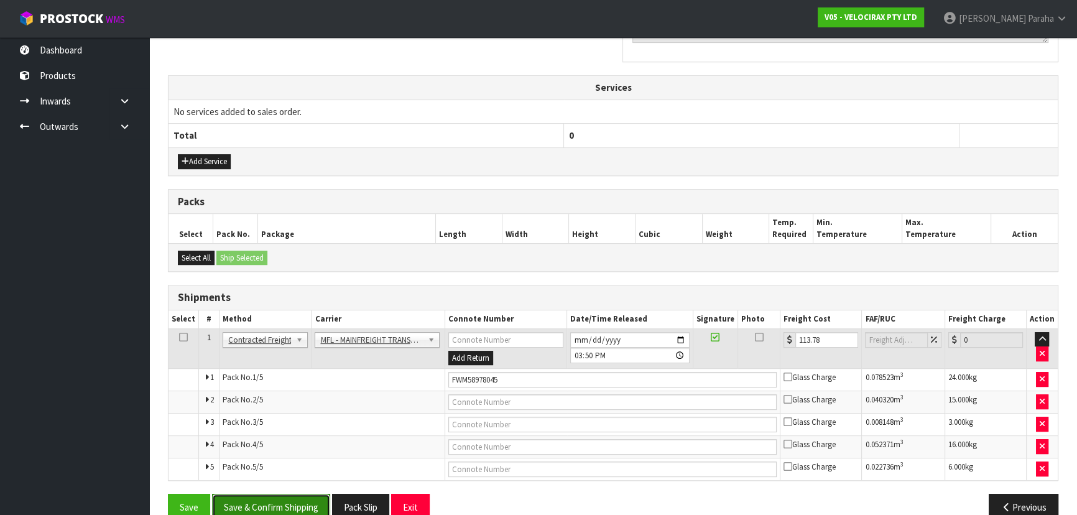
click at [298, 498] on button "Save & Confirm Shipping" at bounding box center [271, 507] width 118 height 27
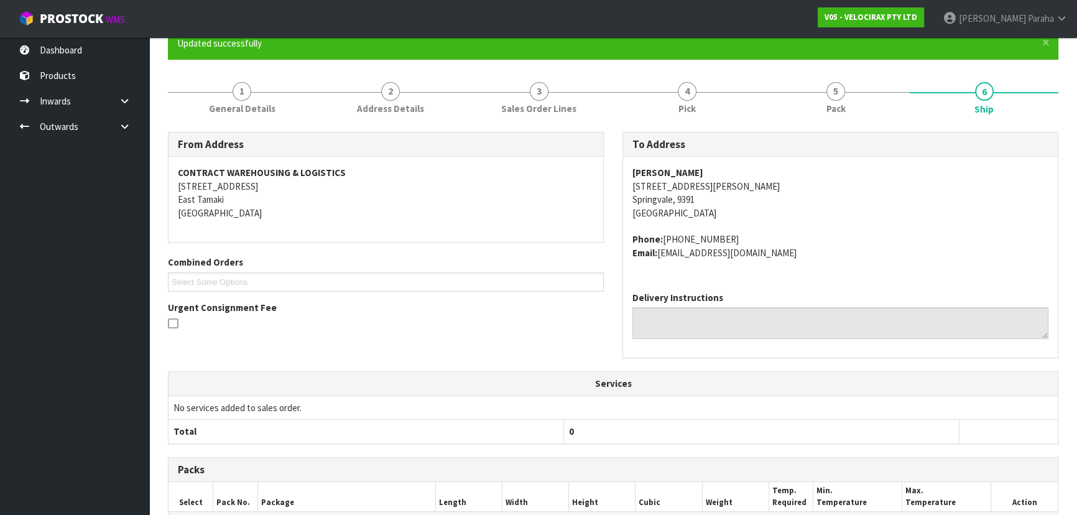
scroll to position [0, 0]
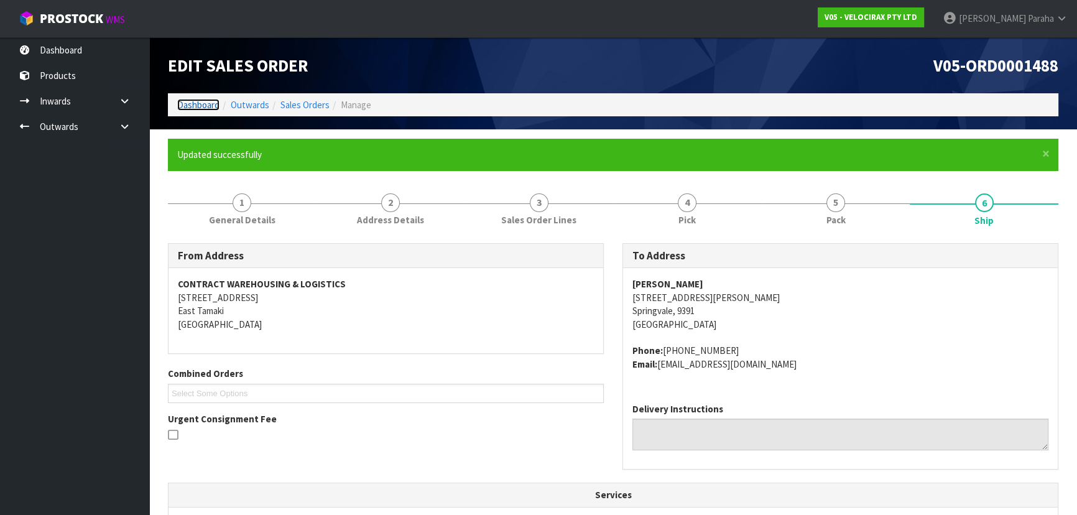
click at [209, 105] on link "Dashboard" at bounding box center [198, 105] width 42 height 12
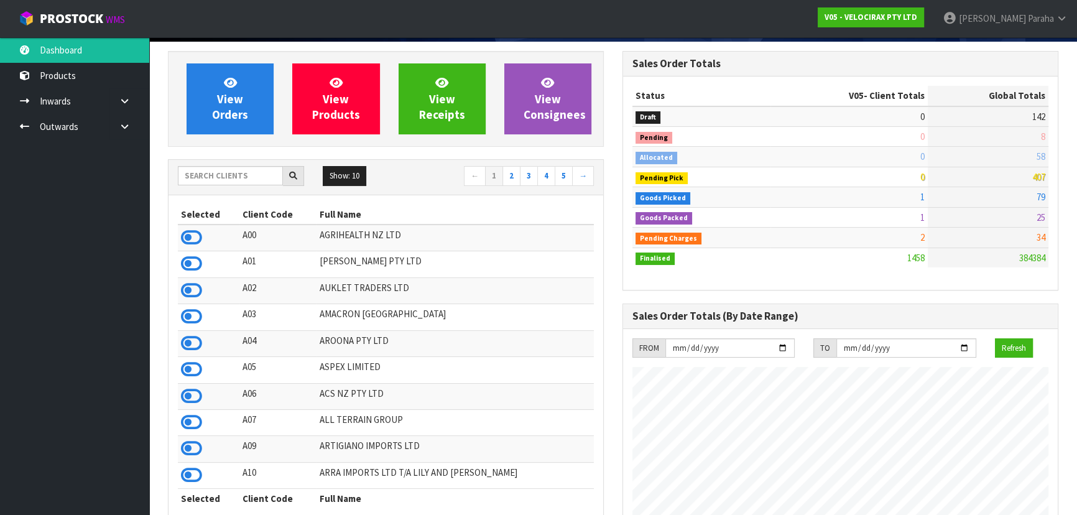
scroll to position [113, 0]
